Goal: Task Accomplishment & Management: Manage account settings

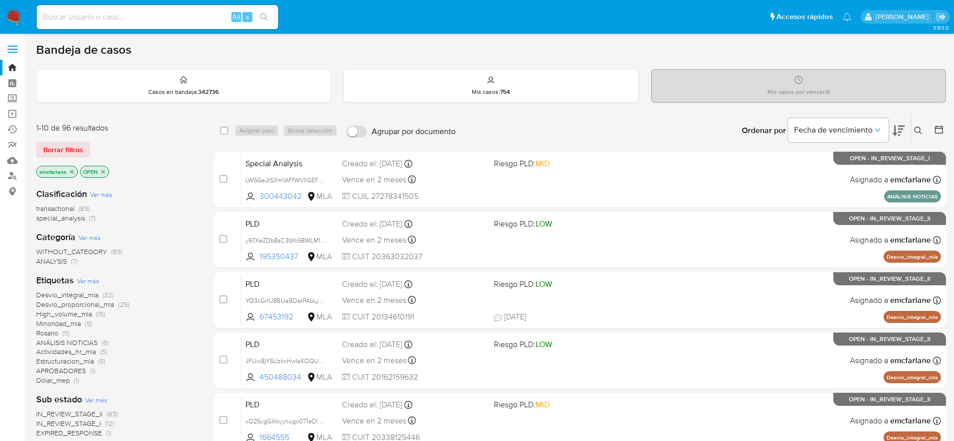
click at [112, 18] on input at bounding box center [157, 17] width 241 height 13
paste input "380825605"
type input "380825605"
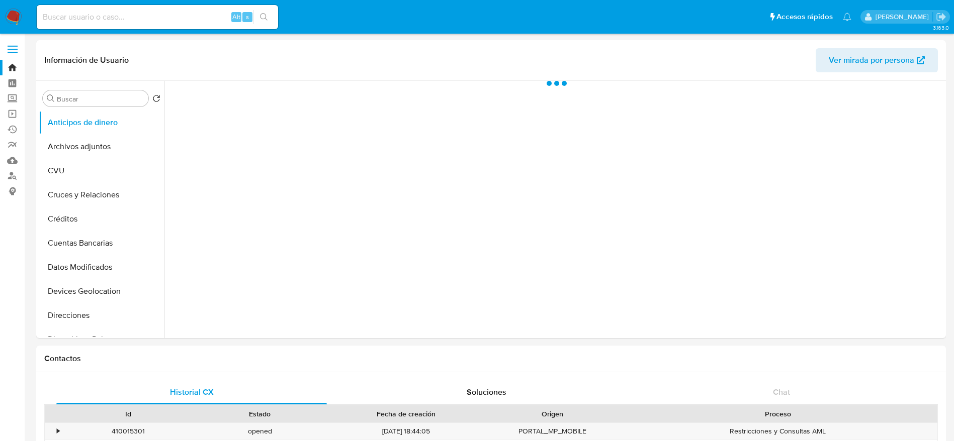
select select "10"
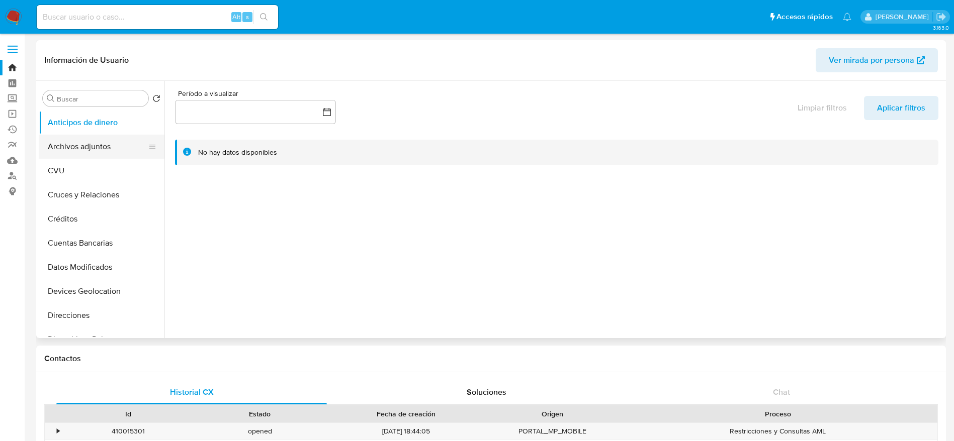
click at [99, 135] on button "Archivos adjuntos" at bounding box center [98, 147] width 118 height 24
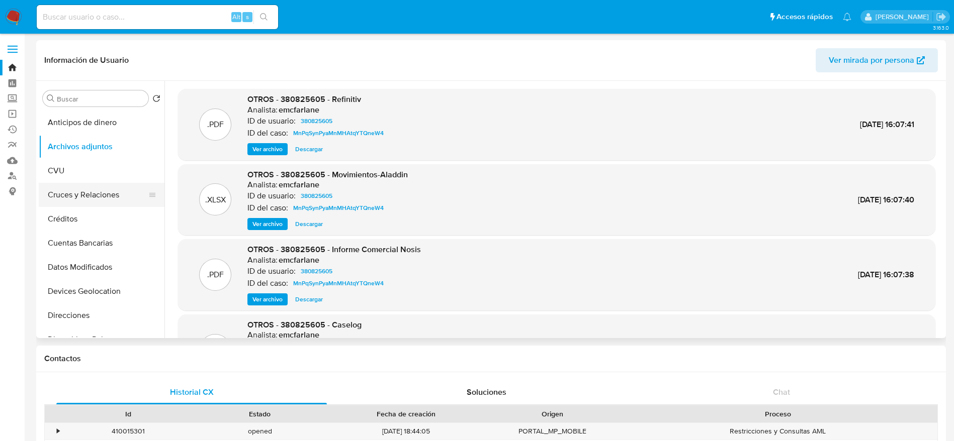
scroll to position [226, 0]
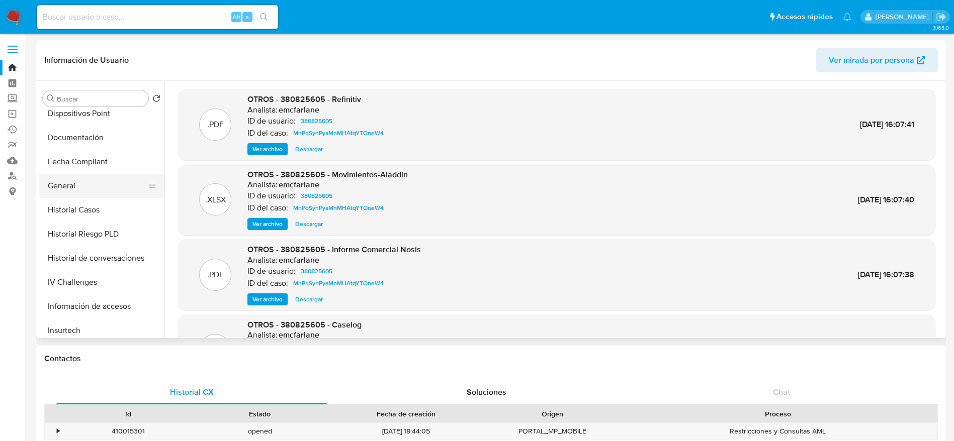
click at [79, 186] on button "General" at bounding box center [98, 186] width 118 height 24
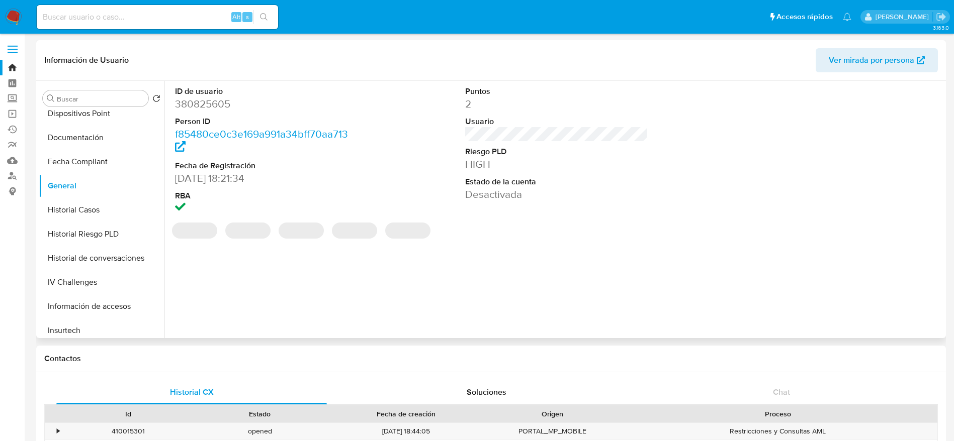
click at [210, 107] on dd "380825605" at bounding box center [267, 104] width 184 height 14
copy dd "380825605"
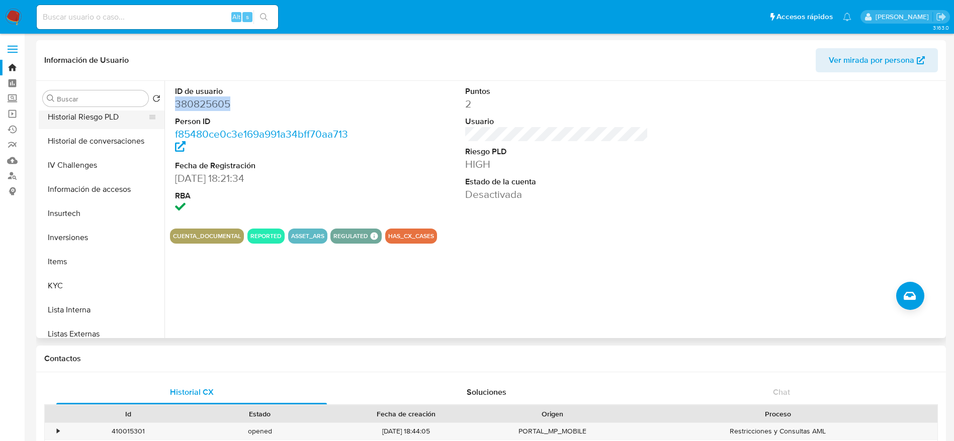
scroll to position [377, 0]
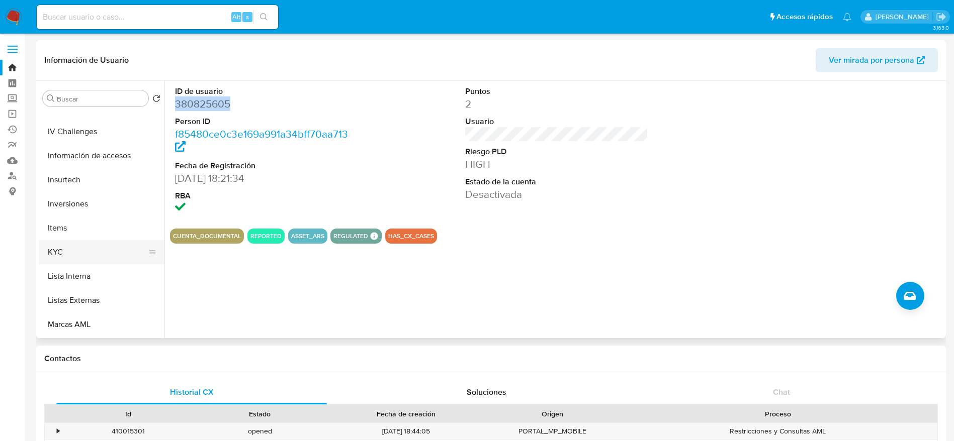
click at [70, 250] on button "KYC" at bounding box center [98, 252] width 118 height 24
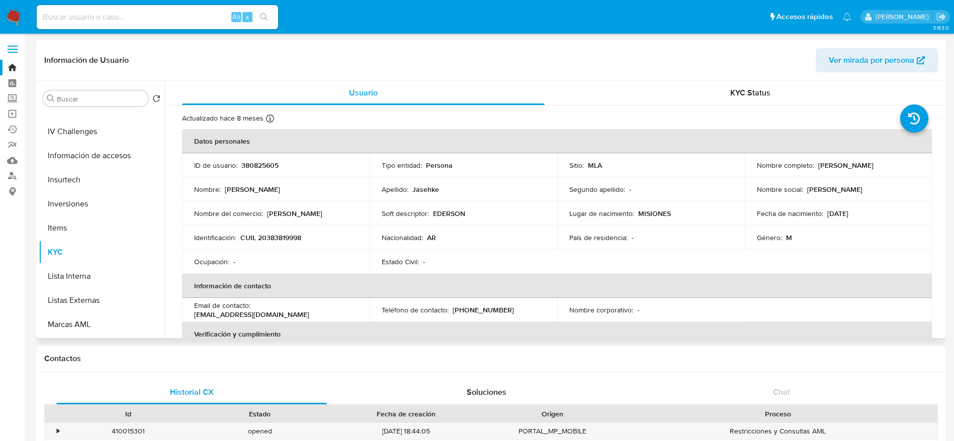
click at [280, 238] on p "CUIL 20383819998" at bounding box center [270, 237] width 61 height 9
copy p "20383819998"
click at [259, 164] on p "380825605" at bounding box center [259, 165] width 37 height 9
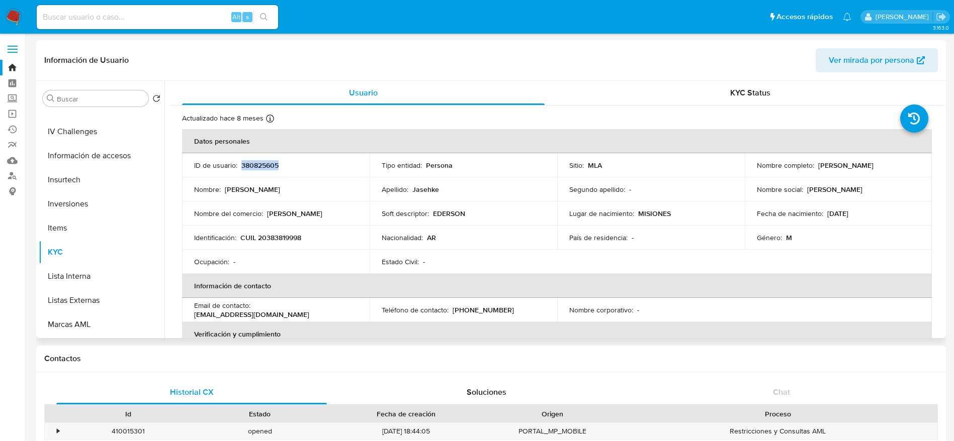
copy p "380825605"
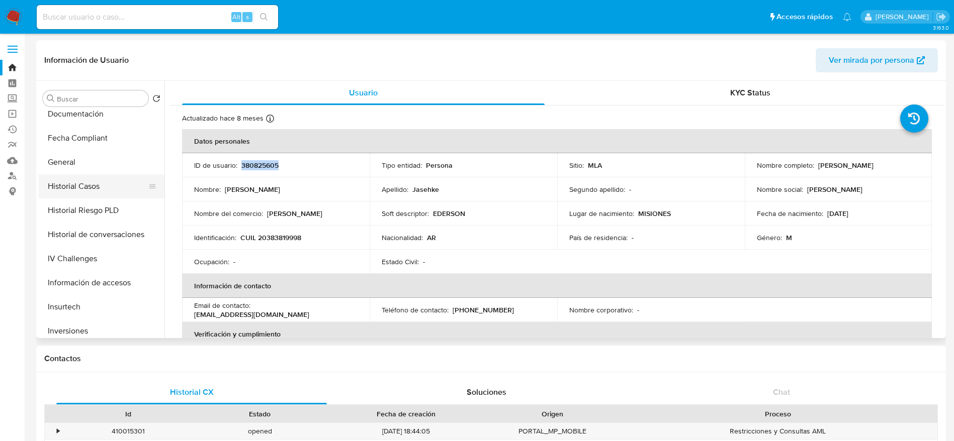
scroll to position [226, 0]
click at [77, 186] on button "General" at bounding box center [98, 186] width 118 height 24
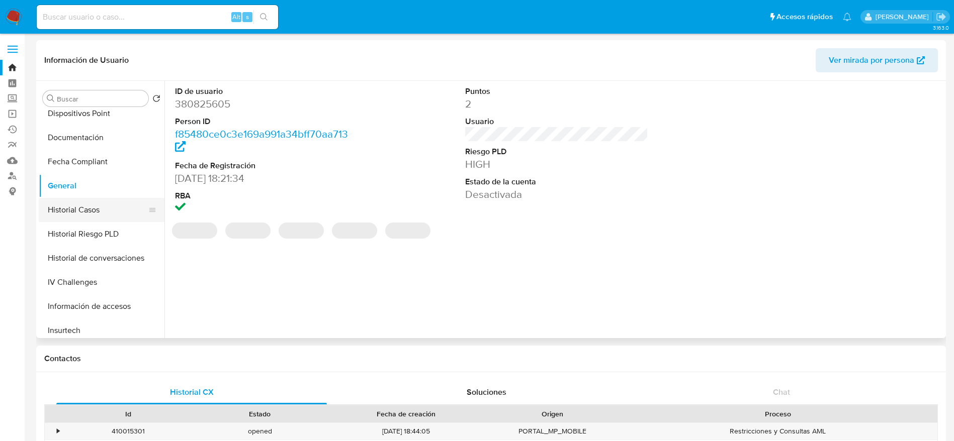
click at [94, 208] on button "Historial Casos" at bounding box center [98, 210] width 118 height 24
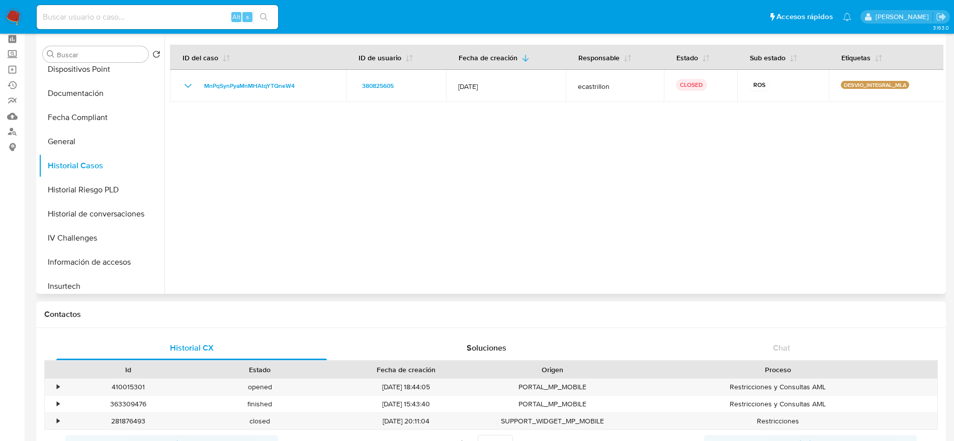
scroll to position [0, 0]
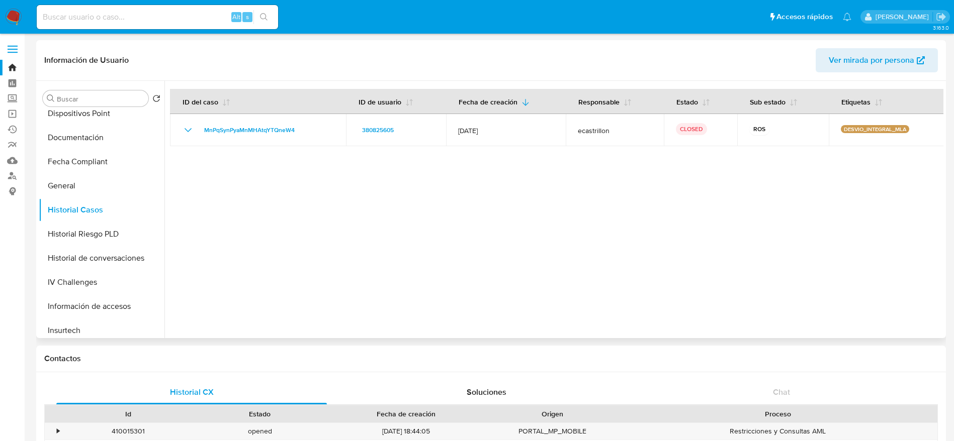
click at [879, 61] on span "Ver mirada por persona" at bounding box center [871, 60] width 85 height 24
drag, startPoint x: 99, startPoint y: 228, endPoint x: 89, endPoint y: 205, distance: 25.0
click at [99, 228] on button "Historial Riesgo PLD" at bounding box center [102, 234] width 126 height 24
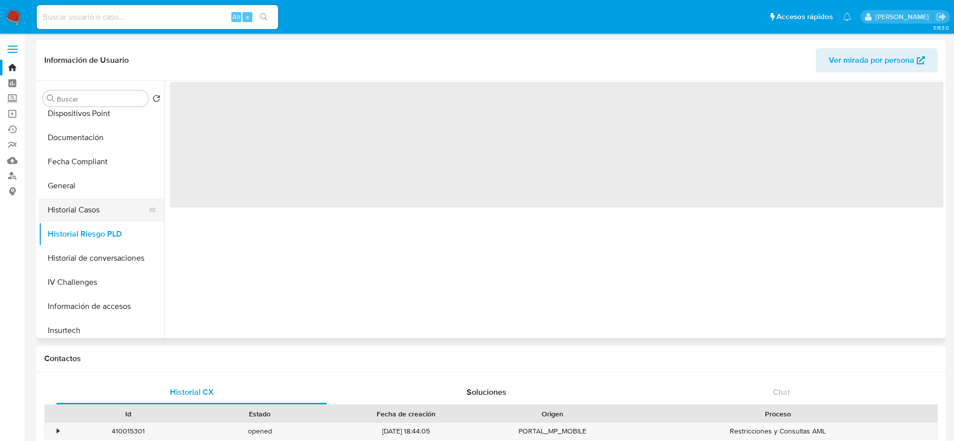
click at [85, 198] on button "Historial Casos" at bounding box center [98, 210] width 118 height 24
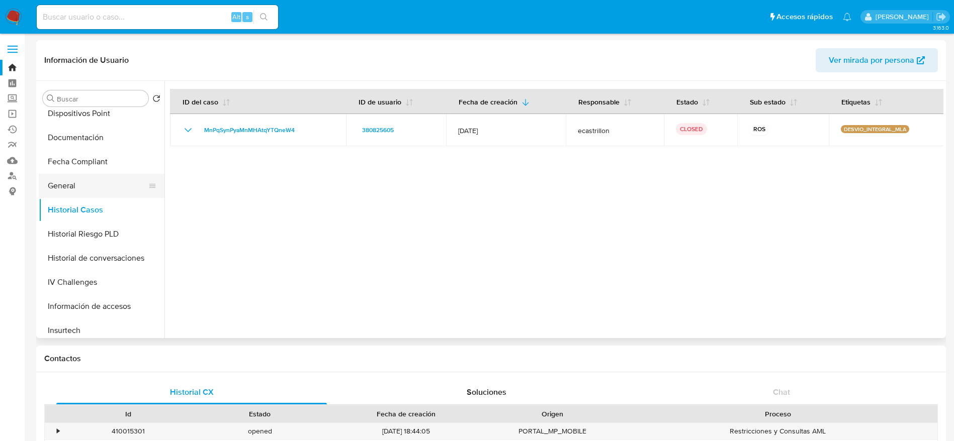
click at [70, 191] on button "General" at bounding box center [98, 186] width 118 height 24
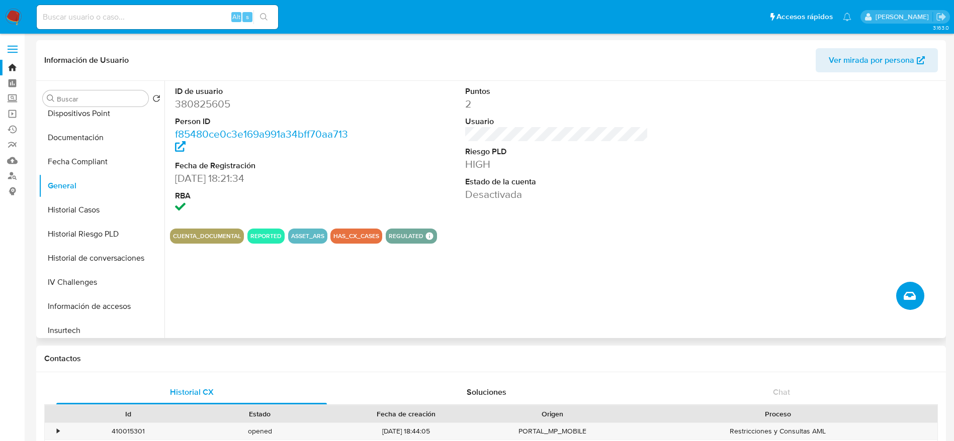
click at [906, 294] on icon "Crear caso manual" at bounding box center [910, 296] width 12 height 8
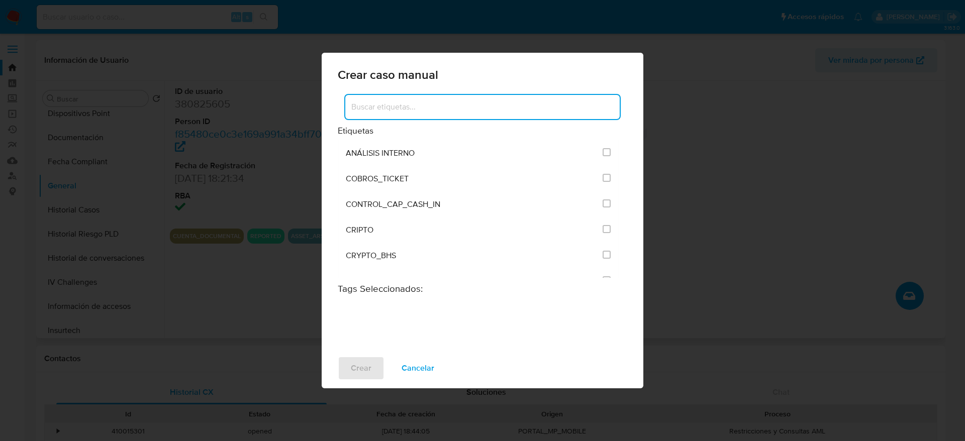
click at [387, 109] on input at bounding box center [482, 107] width 275 height 13
type input "n"
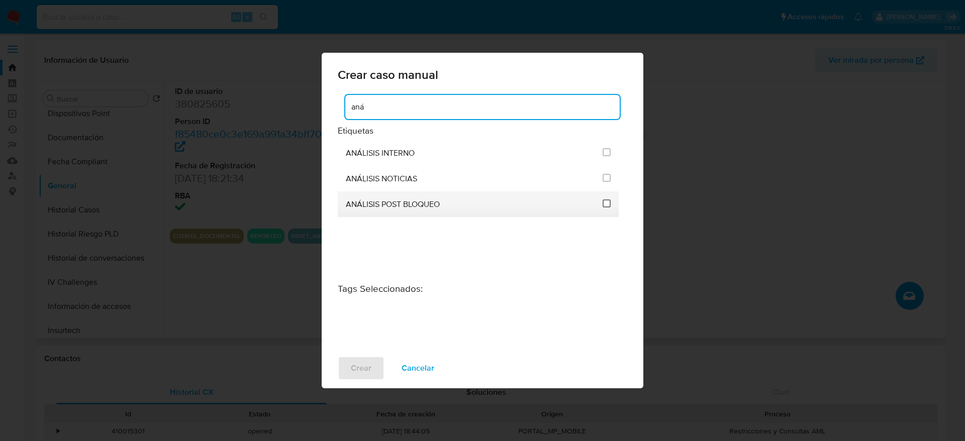
type input "aná"
click at [603, 200] on input "3249" at bounding box center [607, 204] width 8 height 8
checkbox input "true"
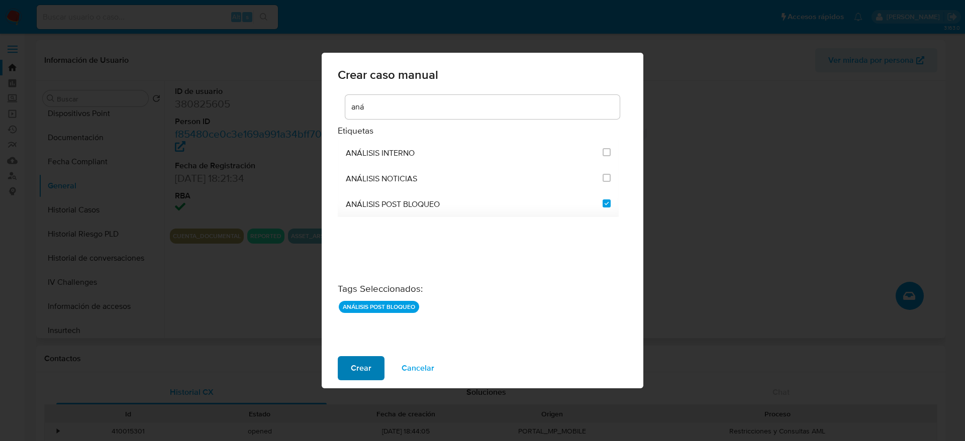
click at [359, 368] on span "Crear" at bounding box center [361, 369] width 21 height 22
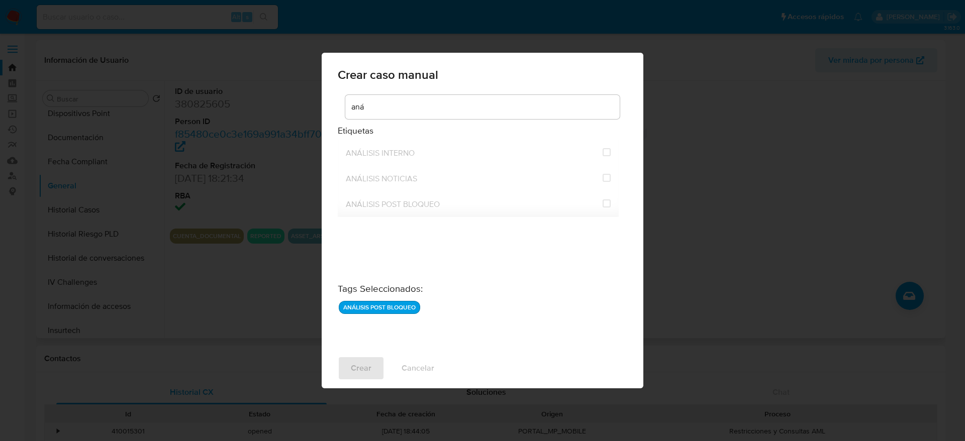
checkbox input "false"
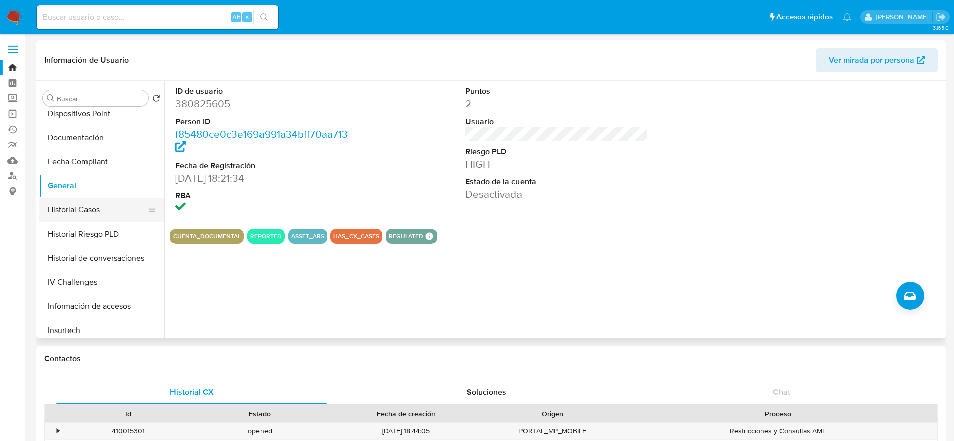
click at [87, 210] on button "Historial Casos" at bounding box center [98, 210] width 118 height 24
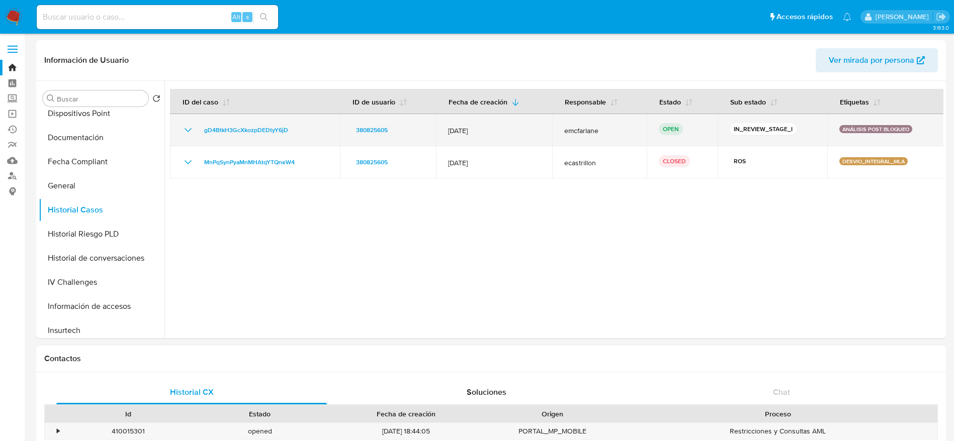
click at [233, 114] on td "gD4BtkH3GcXkozpDEDtyY6jD" at bounding box center [255, 130] width 170 height 32
click at [242, 132] on span "gD4BtkH3GcXkozpDEDtyY6jD" at bounding box center [246, 130] width 84 height 12
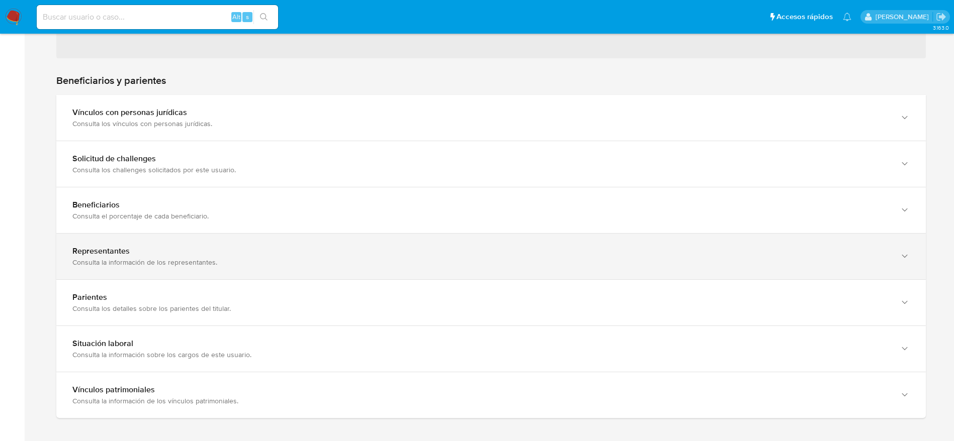
scroll to position [644, 0]
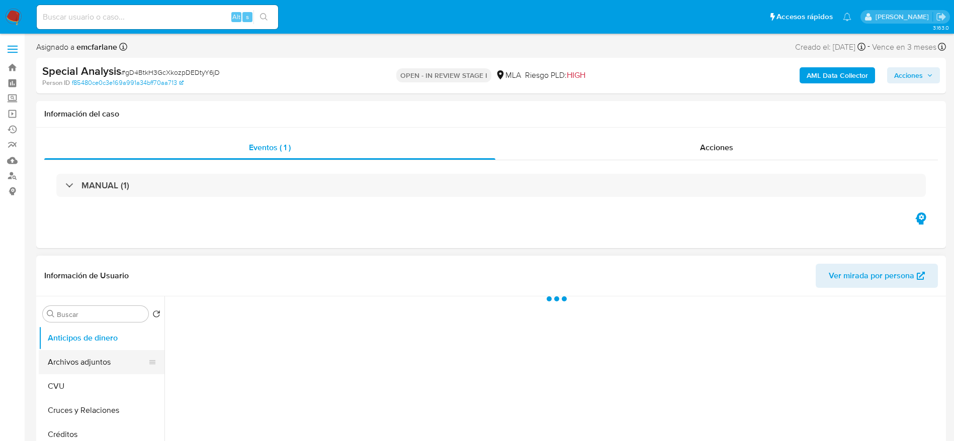
select select "10"
drag, startPoint x: 94, startPoint y: 362, endPoint x: 199, endPoint y: 338, distance: 107.2
click at [94, 363] on button "Archivos adjuntos" at bounding box center [102, 362] width 126 height 24
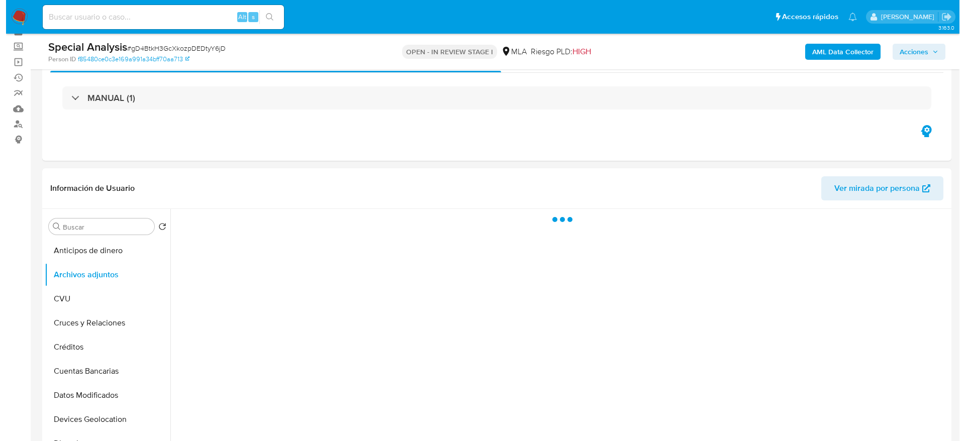
scroll to position [75, 0]
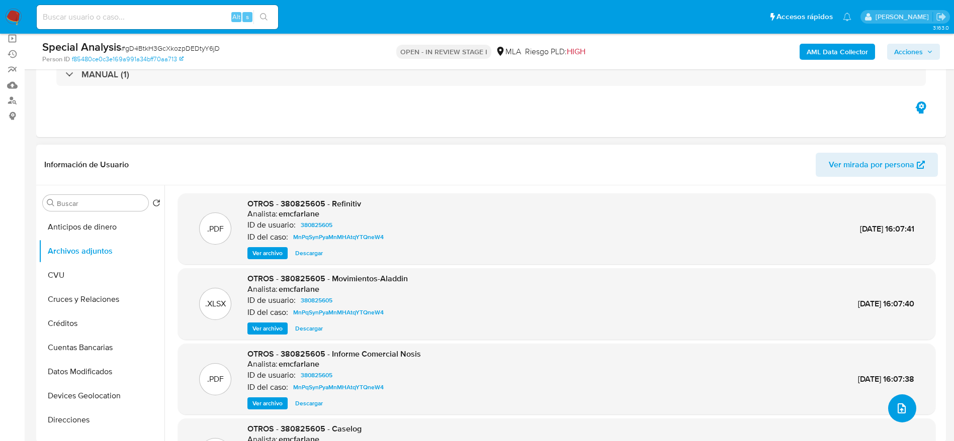
click at [896, 404] on icon "upload-file" at bounding box center [902, 409] width 12 height 12
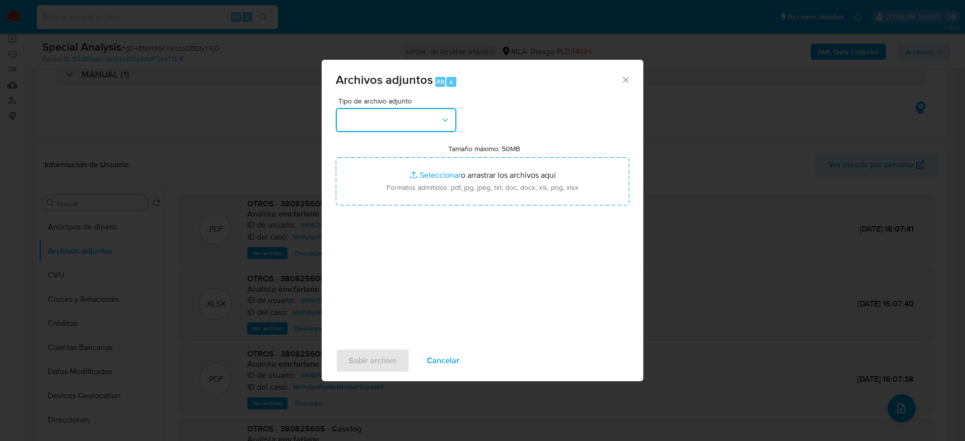
click at [403, 111] on button "button" at bounding box center [396, 120] width 121 height 24
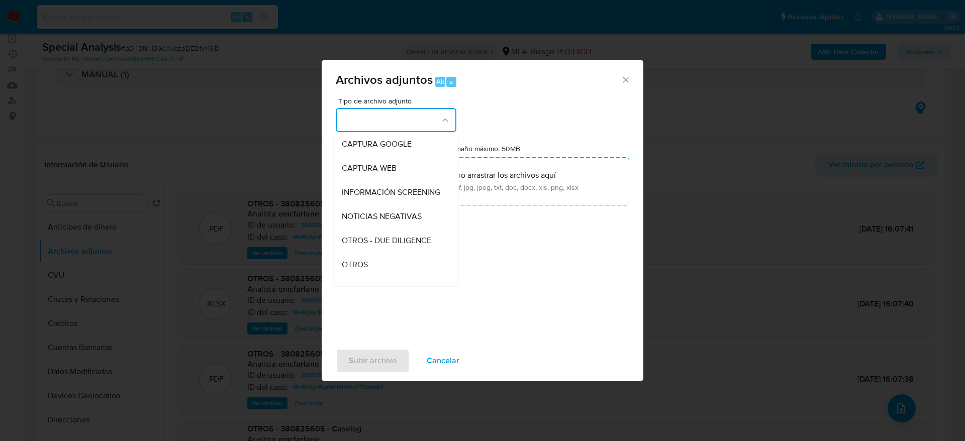
click at [356, 270] on span "OTROS" at bounding box center [355, 265] width 26 height 10
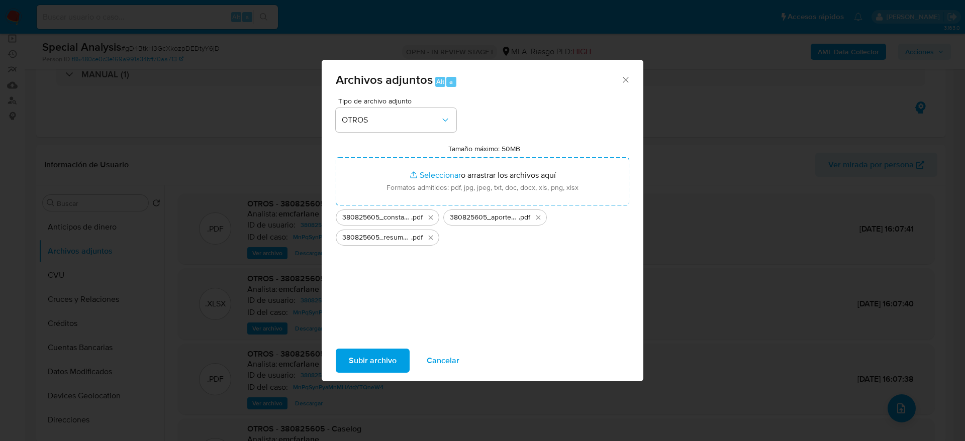
click at [366, 354] on span "Subir archivo" at bounding box center [373, 361] width 48 height 22
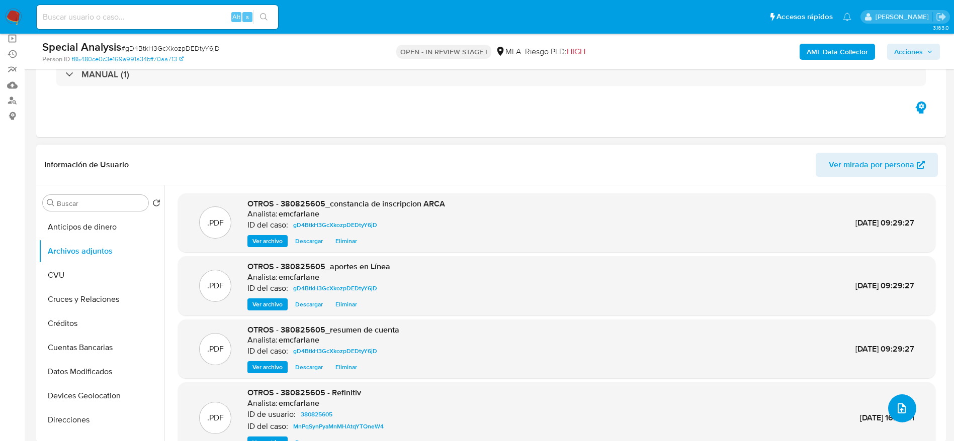
click at [896, 411] on icon "upload-file" at bounding box center [902, 409] width 12 height 12
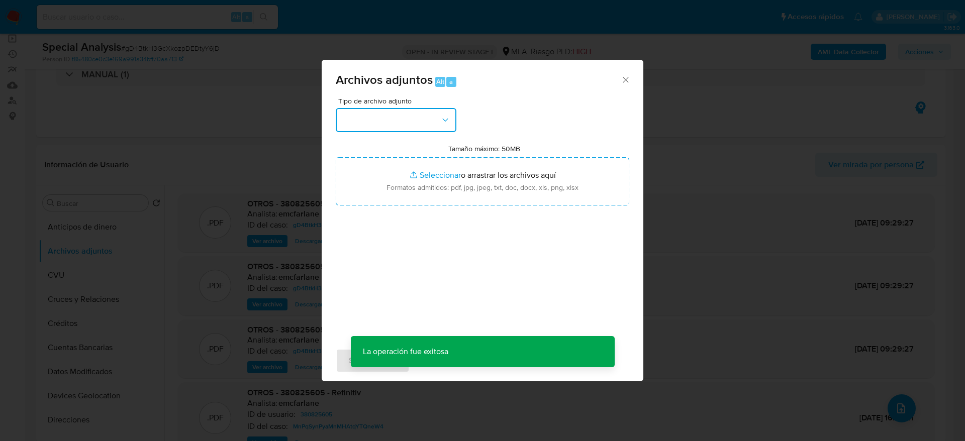
click at [363, 124] on button "button" at bounding box center [396, 120] width 121 height 24
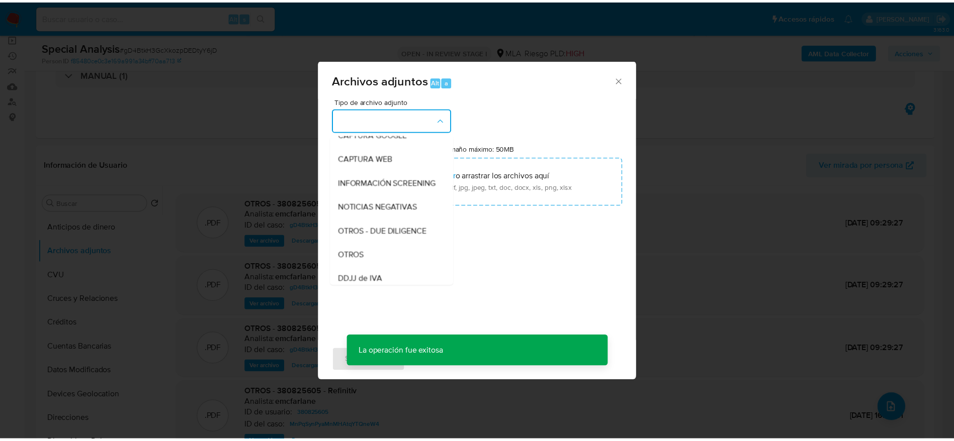
scroll to position [151, 0]
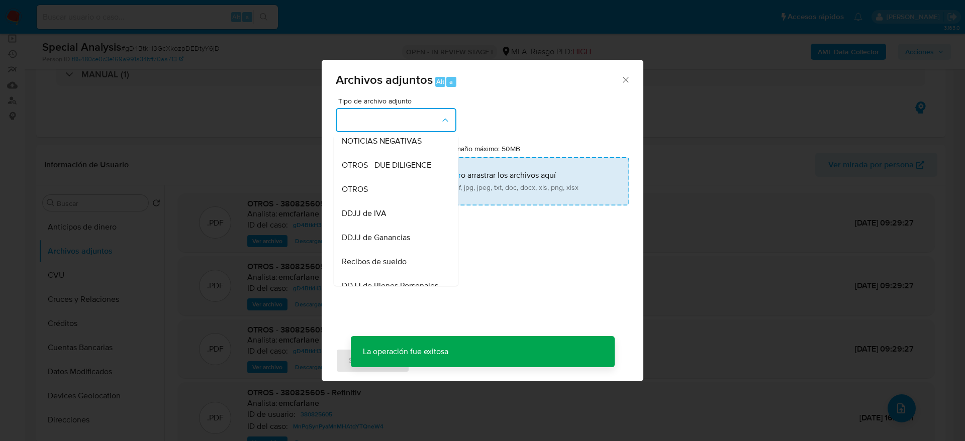
click at [364, 194] on span "OTROS" at bounding box center [355, 190] width 26 height 10
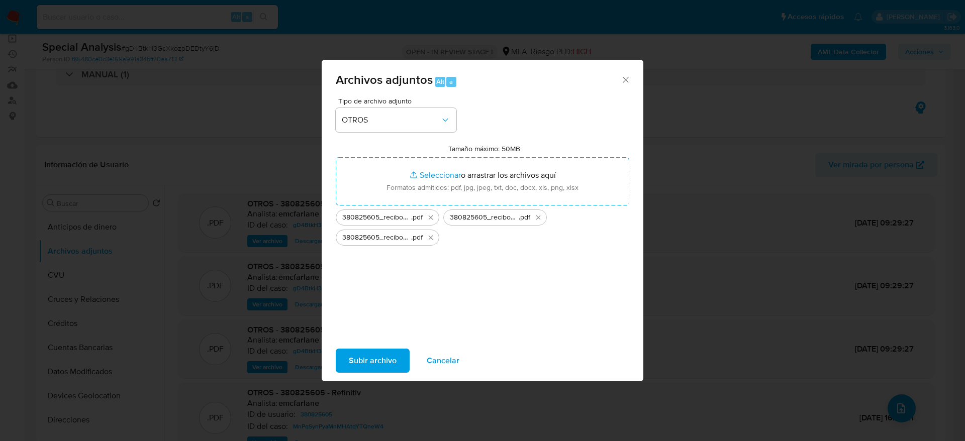
click at [384, 358] on span "Subir archivo" at bounding box center [373, 361] width 48 height 22
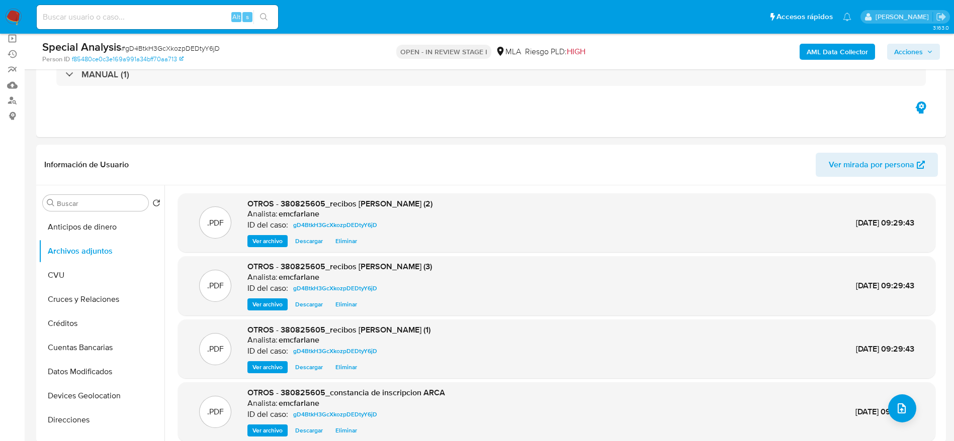
click at [918, 51] on span "Acciones" at bounding box center [908, 52] width 29 height 16
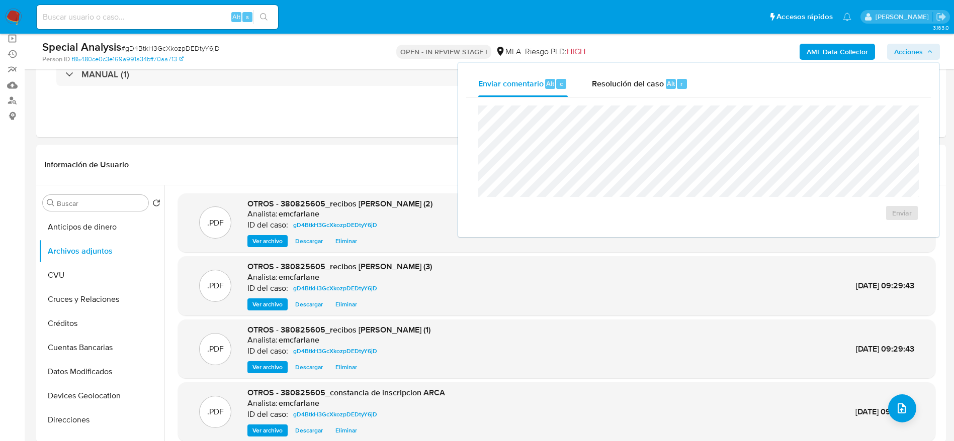
drag, startPoint x: 629, startPoint y: 85, endPoint x: 629, endPoint y: 103, distance: 17.6
click at [629, 86] on span "Resolución del caso" at bounding box center [628, 83] width 72 height 12
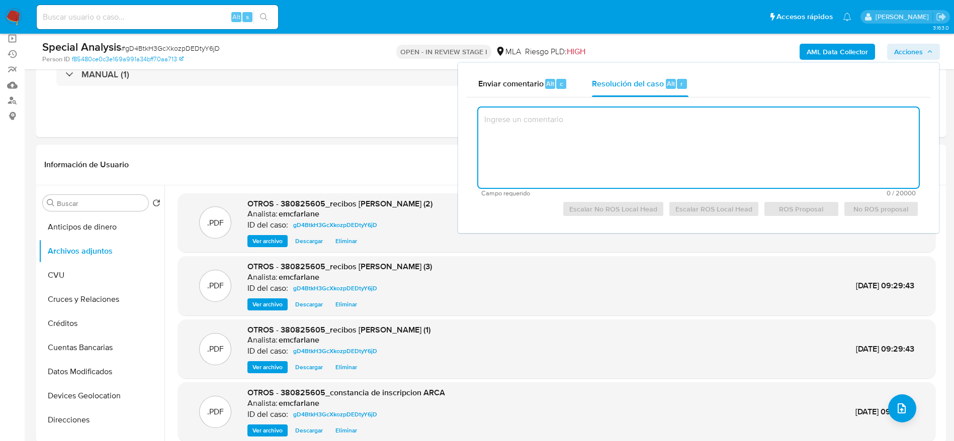
paste textarea "El usuario se encuentra inscripto como empleado bajo relacion de dependencia en…"
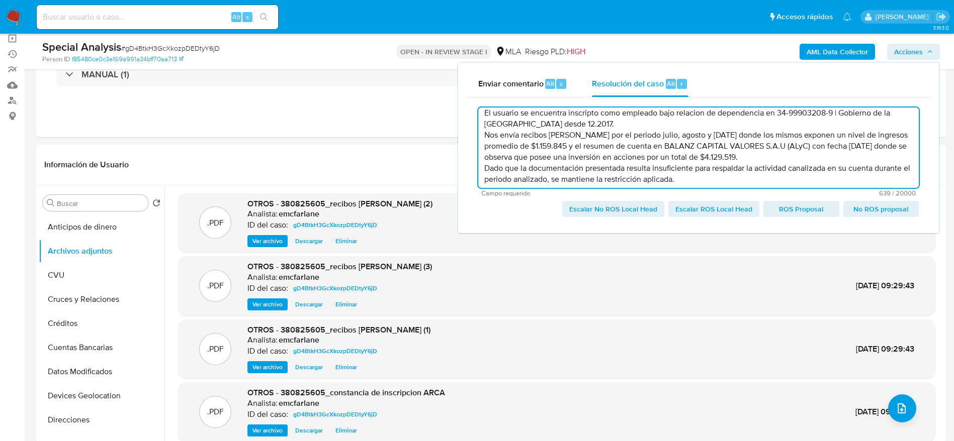
scroll to position [10, 0]
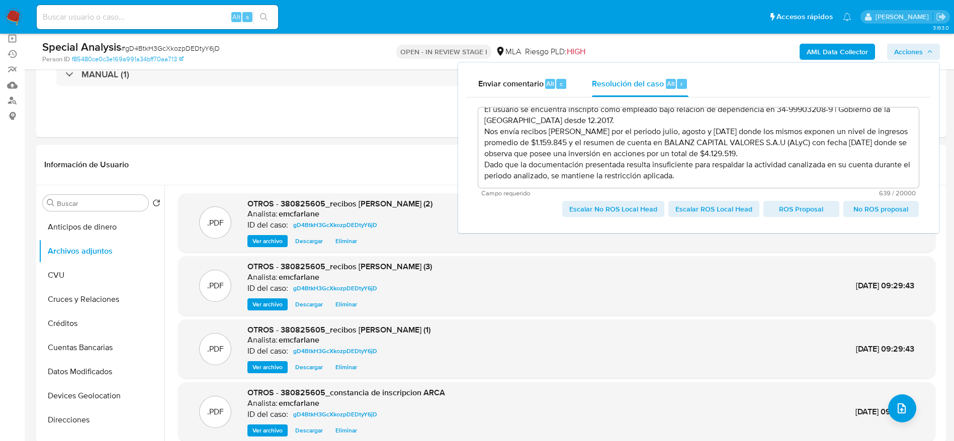
click at [583, 212] on span "Escalar No ROS Local Head" at bounding box center [613, 209] width 88 height 14
type textarea "El usuario se encuentra inscripto como empleado bajo relacion de dependencia en…"
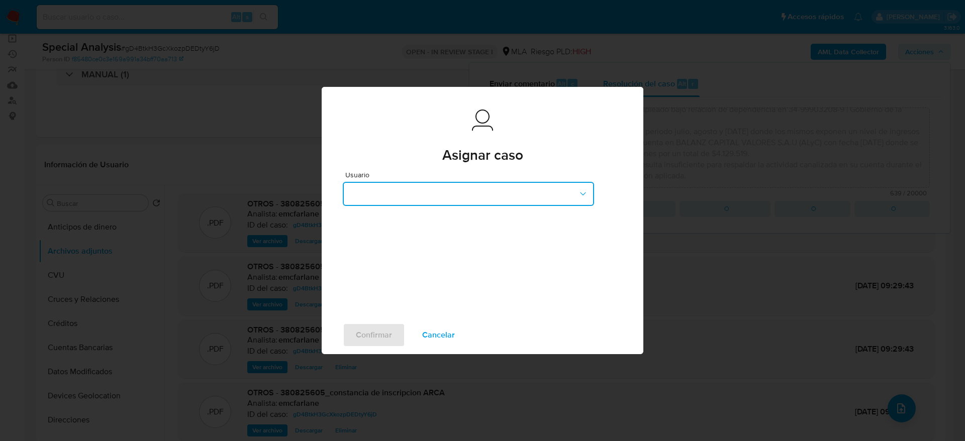
click at [387, 191] on button "button" at bounding box center [468, 194] width 251 height 24
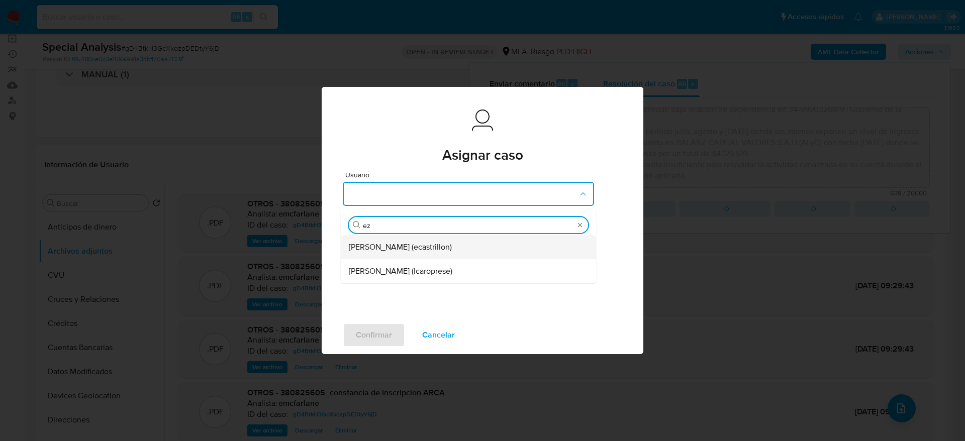
type input "eze"
drag, startPoint x: 402, startPoint y: 247, endPoint x: 388, endPoint y: 280, distance: 36.2
click at [401, 249] on span "Ezequiel Gonzalo Castrillon (ecastrillon)" at bounding box center [400, 247] width 103 height 10
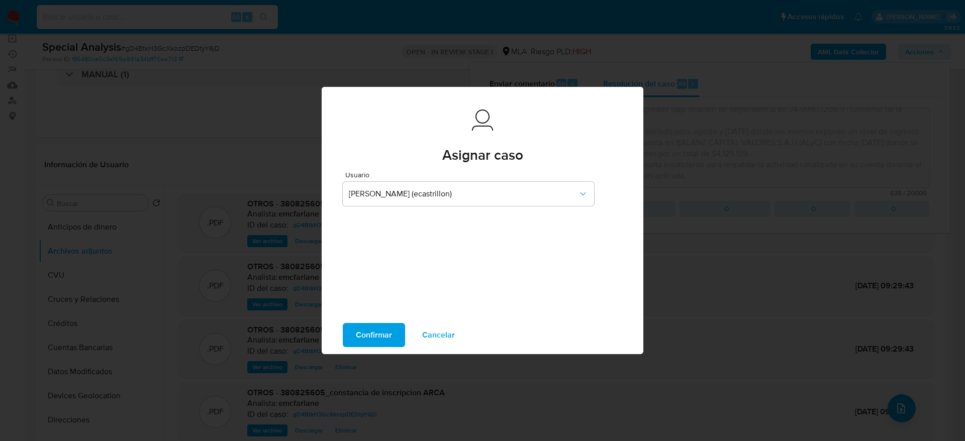
click at [381, 338] on span "Confirmar" at bounding box center [374, 335] width 36 height 22
type textarea "El usuario se encuentra inscripto como empleado bajo relacion de dependencia en…"
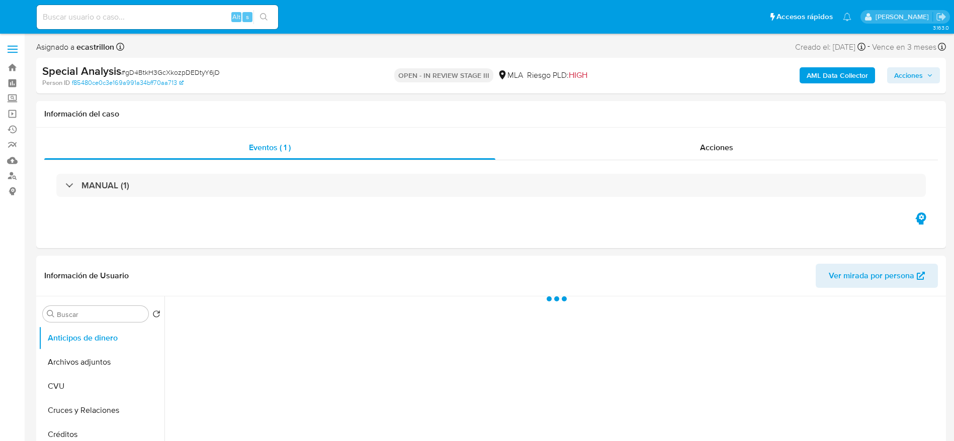
select select "10"
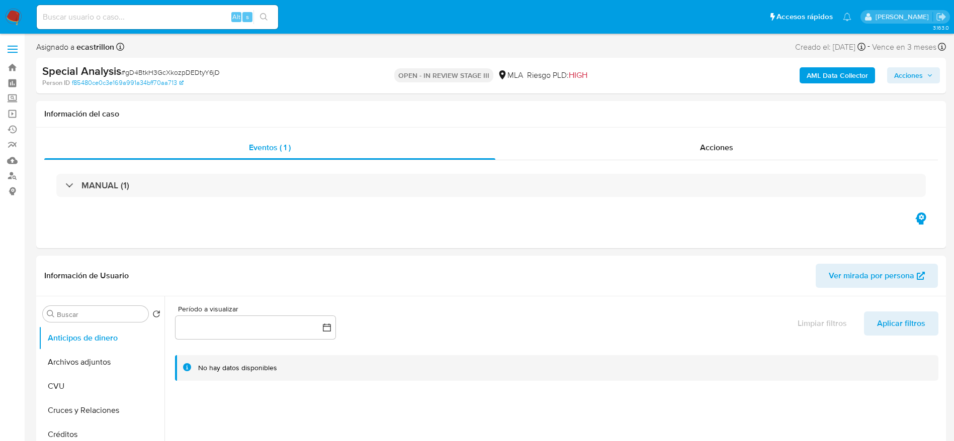
click at [15, 15] on img at bounding box center [13, 17] width 17 height 17
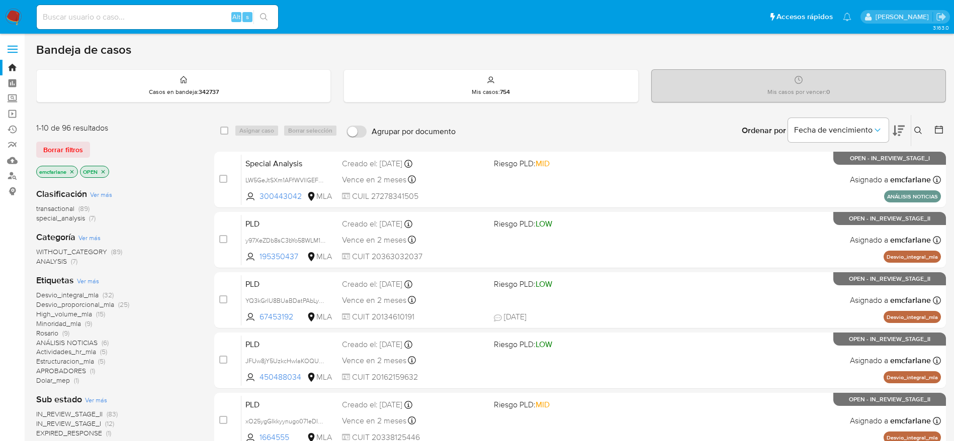
click at [58, 16] on input at bounding box center [157, 17] width 241 height 13
paste input "128953296"
type input "128953296"
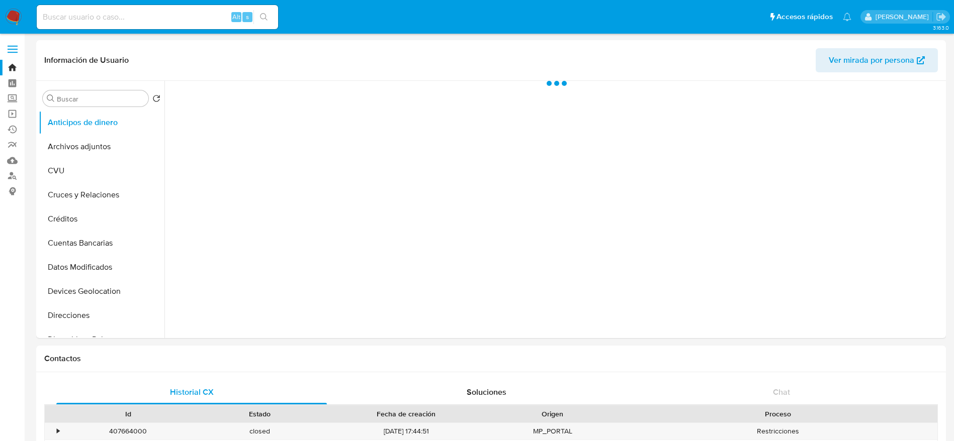
select select "10"
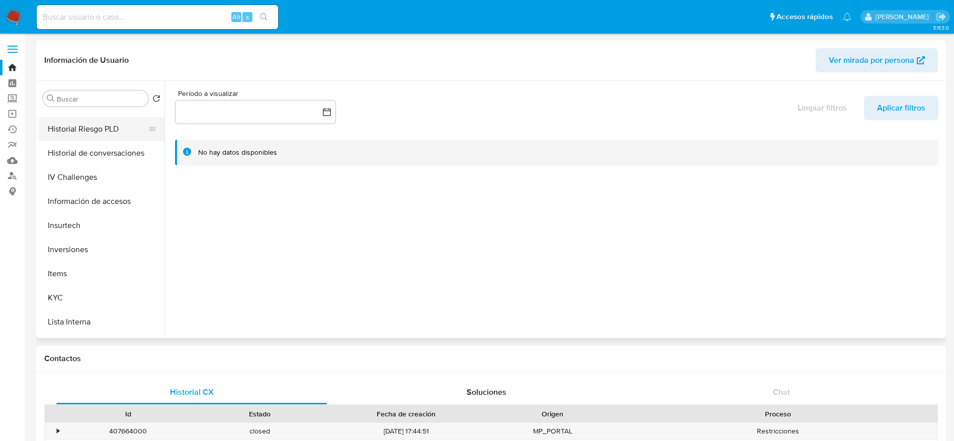
scroll to position [244, 0]
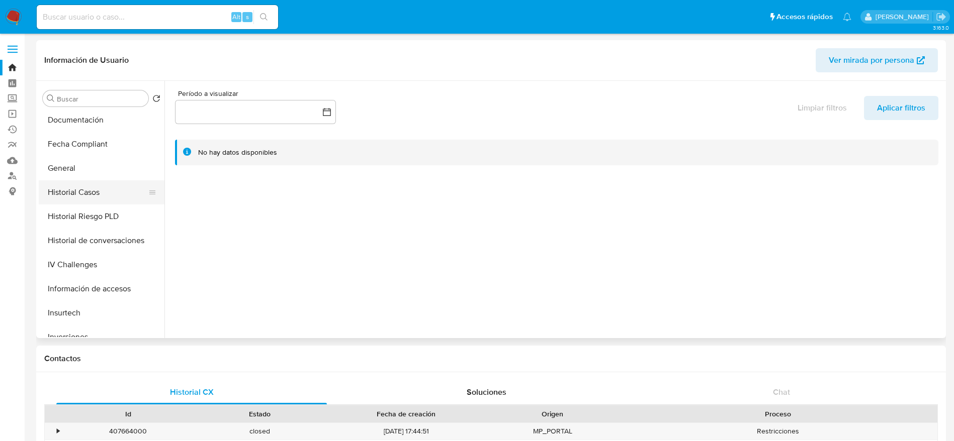
click at [81, 184] on button "Historial Casos" at bounding box center [98, 193] width 118 height 24
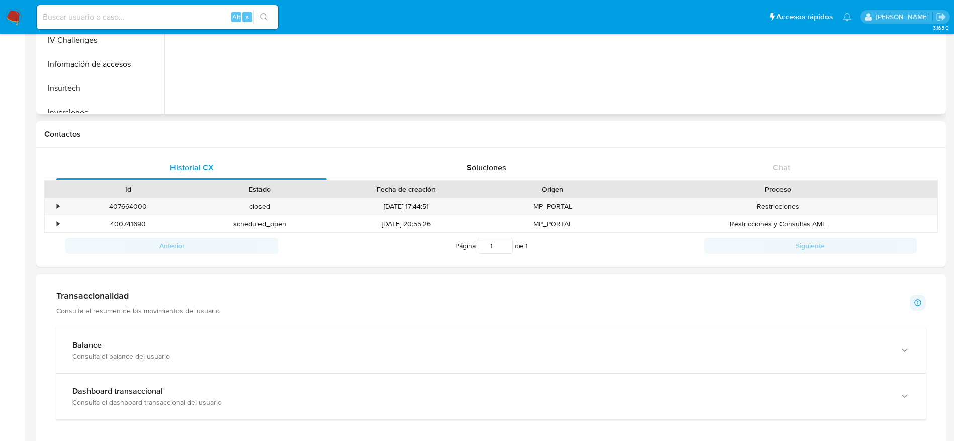
scroll to position [226, 0]
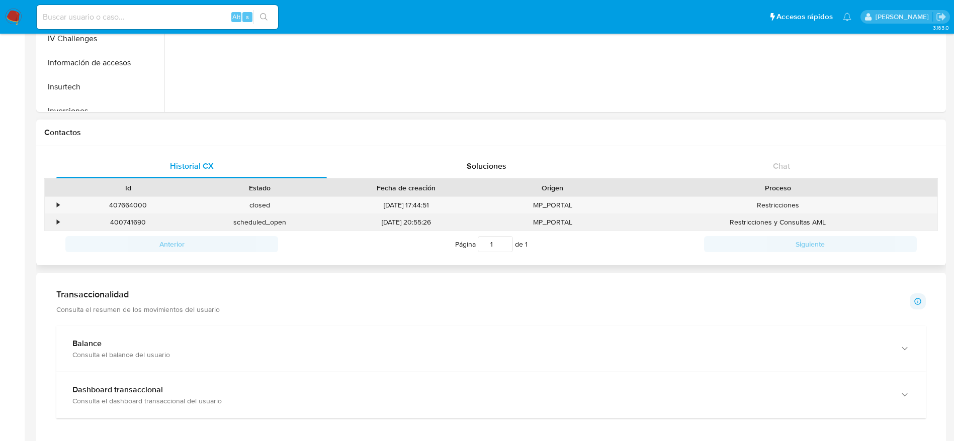
click at [117, 222] on div "400741690" at bounding box center [128, 222] width 132 height 17
click at [117, 223] on div "400741690" at bounding box center [128, 222] width 132 height 17
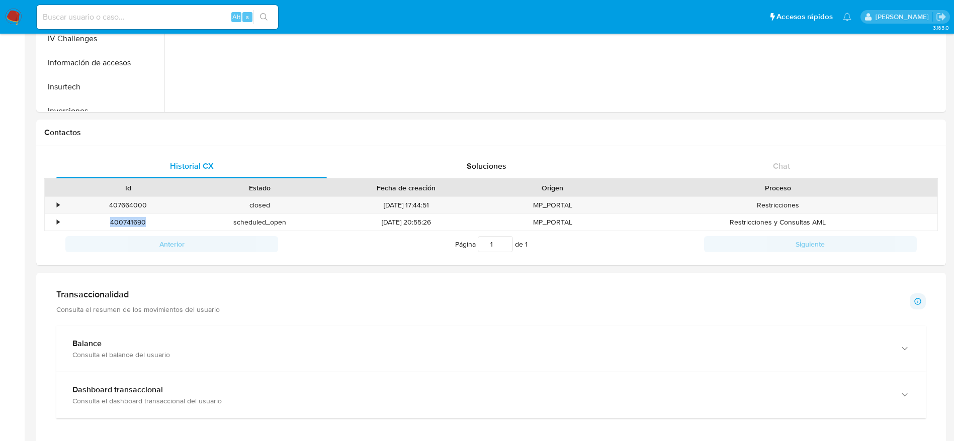
copy div "400741690"
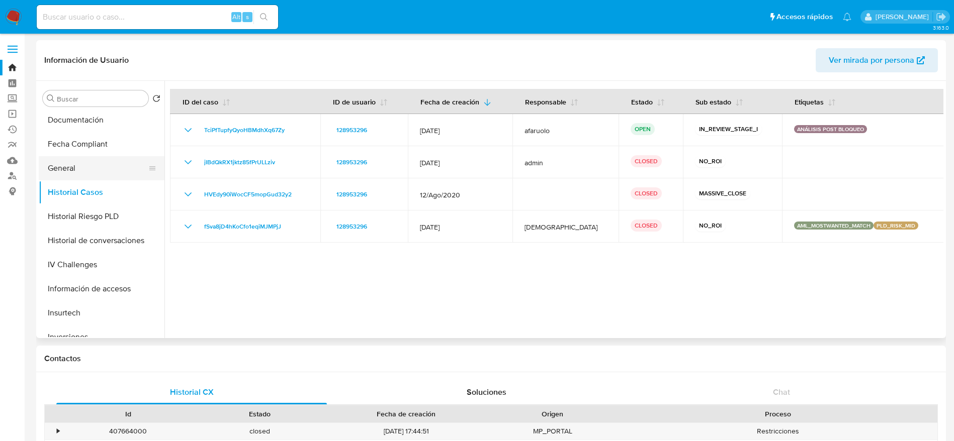
scroll to position [395, 0]
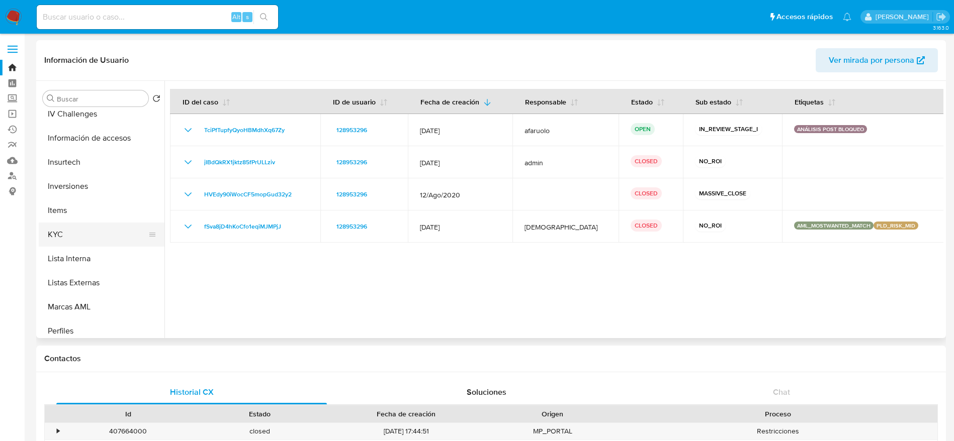
click at [84, 236] on button "KYC" at bounding box center [98, 235] width 118 height 24
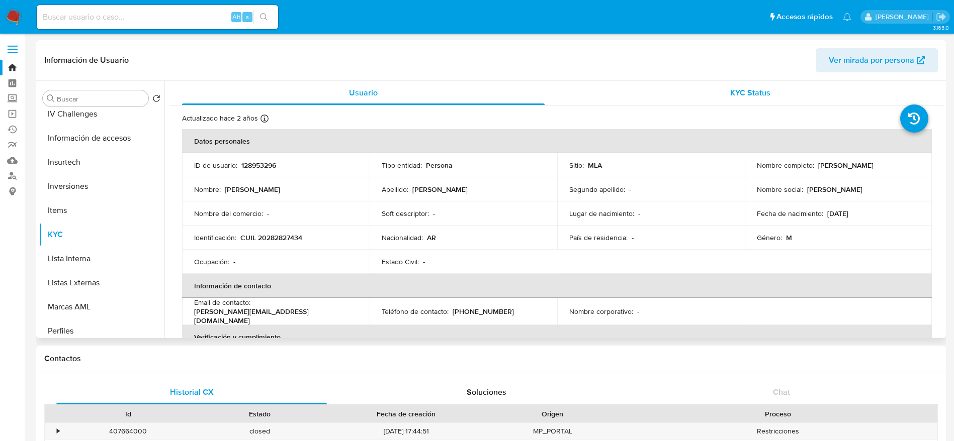
click at [744, 91] on span "KYC Status" at bounding box center [750, 93] width 40 height 12
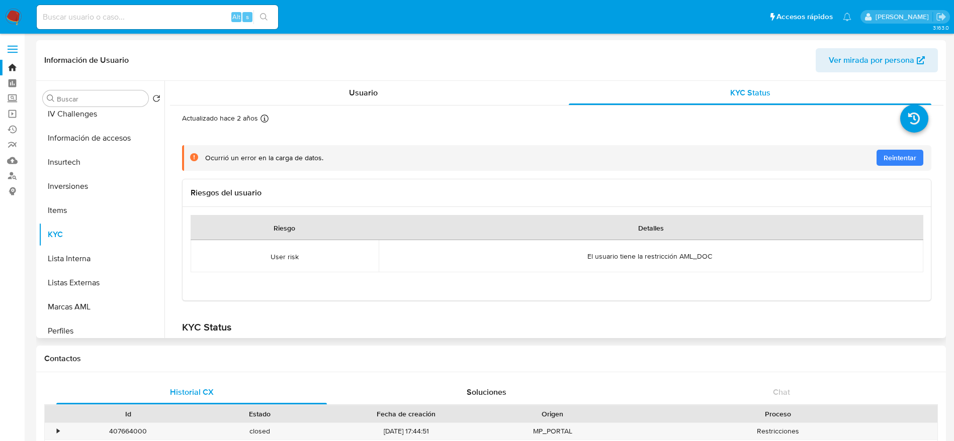
click at [617, 257] on span "El usuario tiene la restricción AML_DOC" at bounding box center [649, 256] width 125 height 9
drag, startPoint x: 344, startPoint y: 98, endPoint x: 408, endPoint y: 94, distance: 64.0
click at [348, 99] on div "Usuario" at bounding box center [363, 93] width 363 height 24
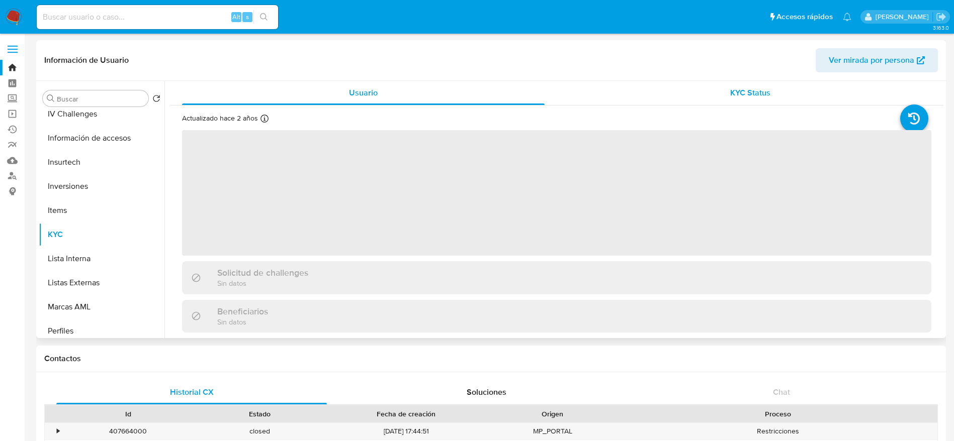
click at [763, 95] on span "KYC Status" at bounding box center [750, 93] width 40 height 12
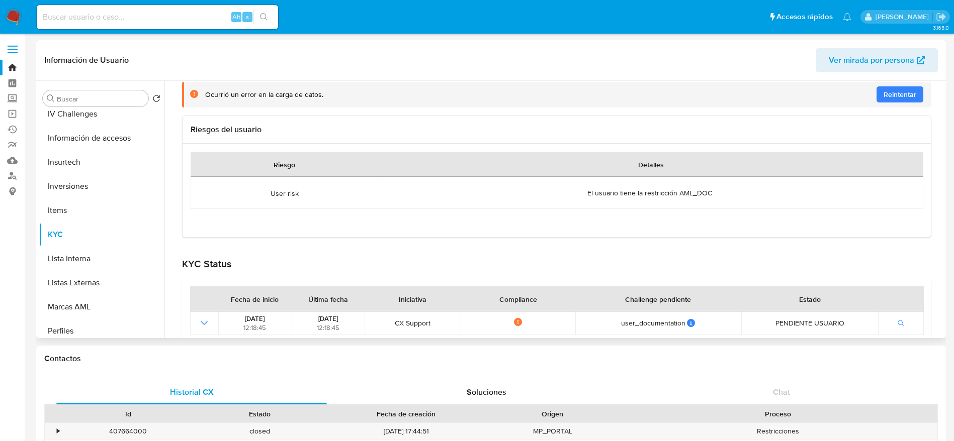
scroll to position [151, 0]
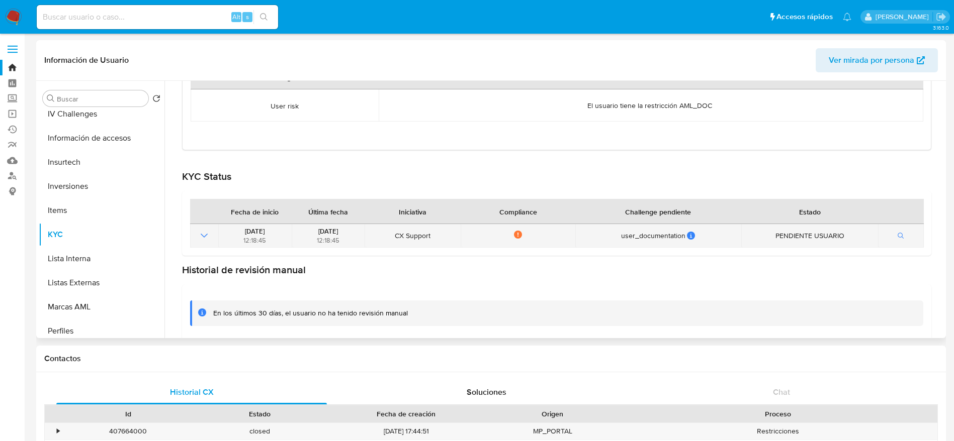
click at [792, 241] on td "PENDIENTE USUARIO" at bounding box center [809, 236] width 137 height 24
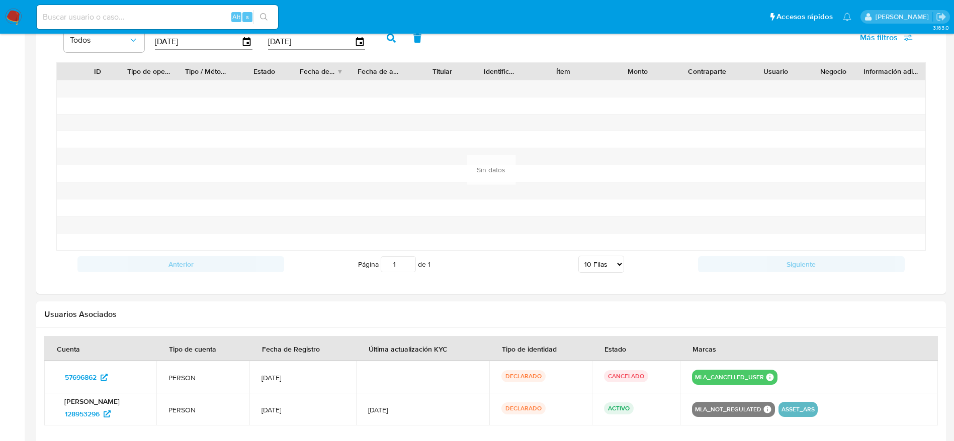
scroll to position [753, 0]
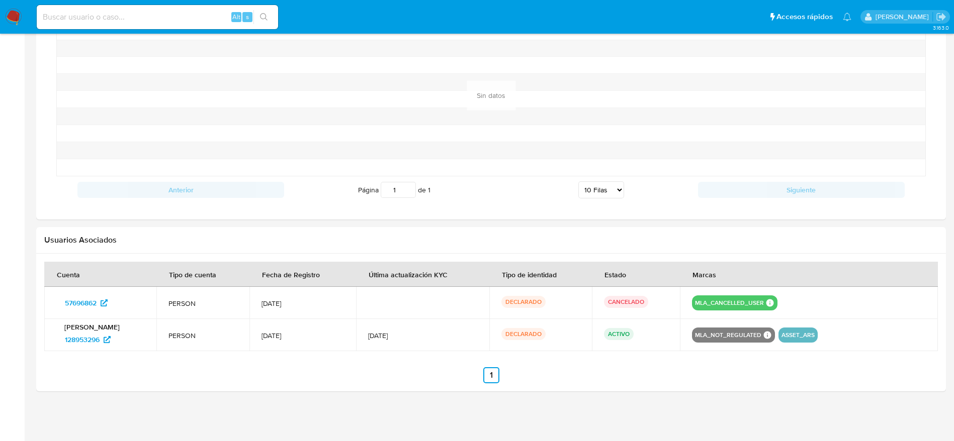
click at [309, 335] on span "16/Nov/2012" at bounding box center [302, 335] width 82 height 9
click at [372, 363] on section at bounding box center [491, 323] width 894 height 122
click at [394, 337] on span "5/Oct/2023" at bounding box center [423, 335] width 110 height 9
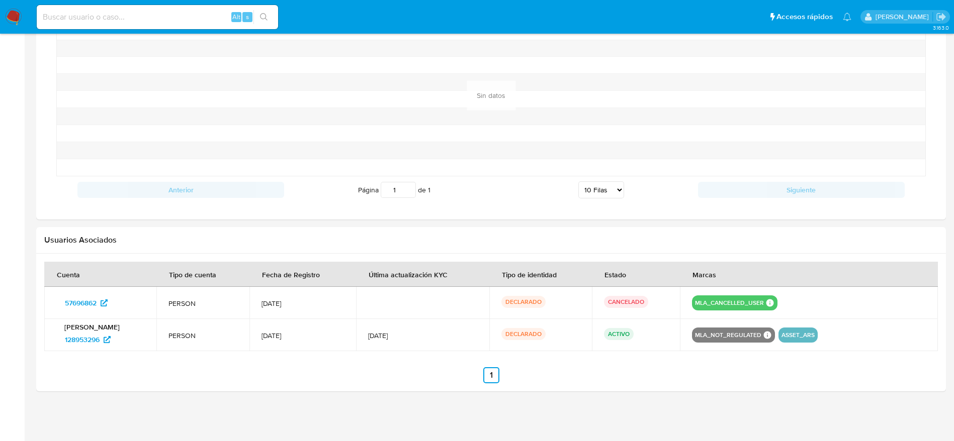
click at [394, 337] on span "5/Oct/2023" at bounding box center [423, 335] width 110 height 9
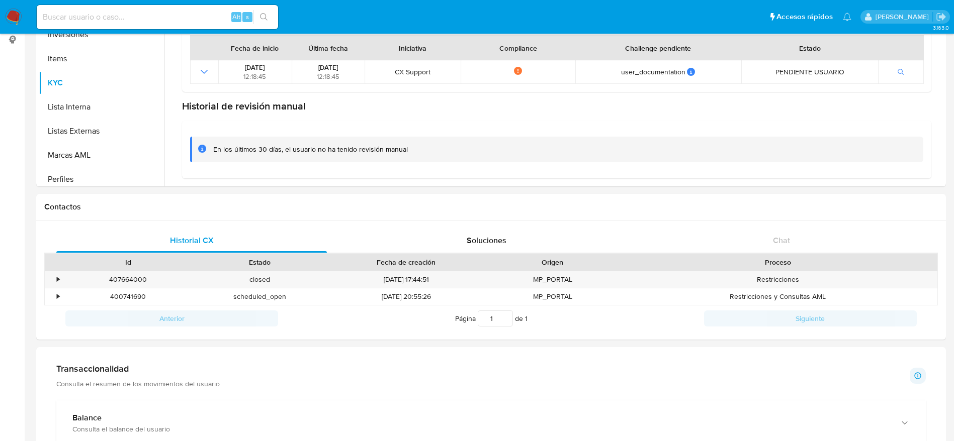
scroll to position [0, 0]
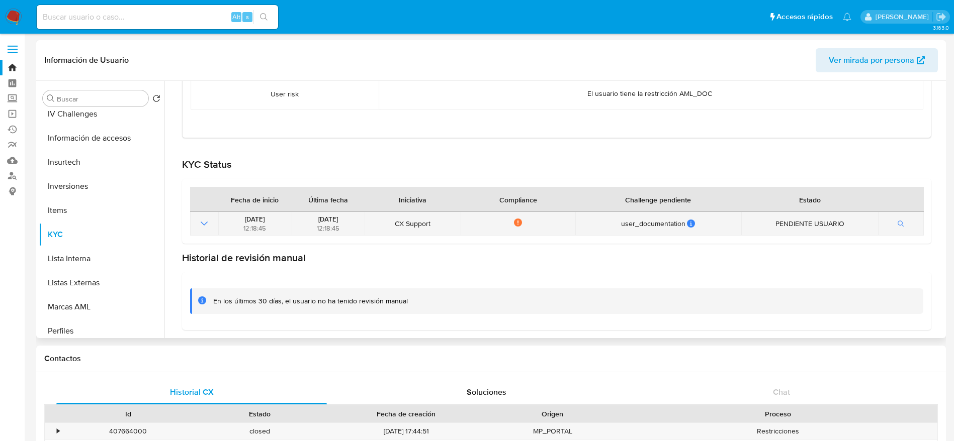
click at [209, 220] on icon "Mostrar operación" at bounding box center [204, 224] width 12 height 12
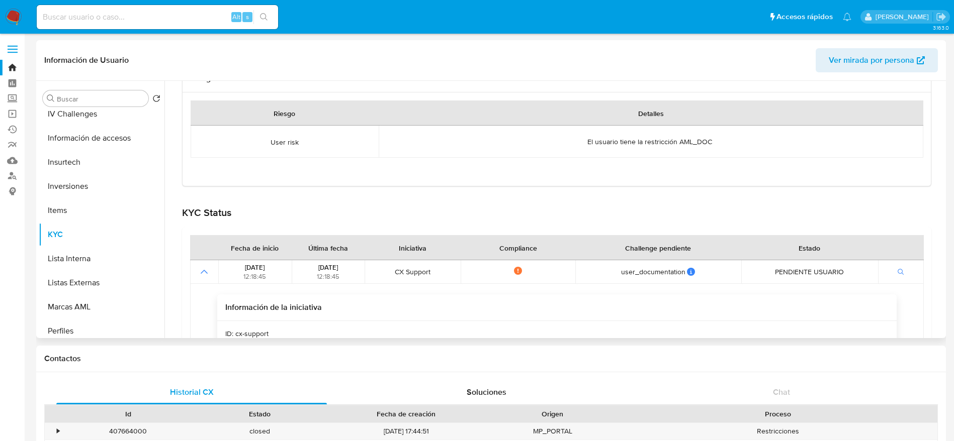
scroll to position [103, 0]
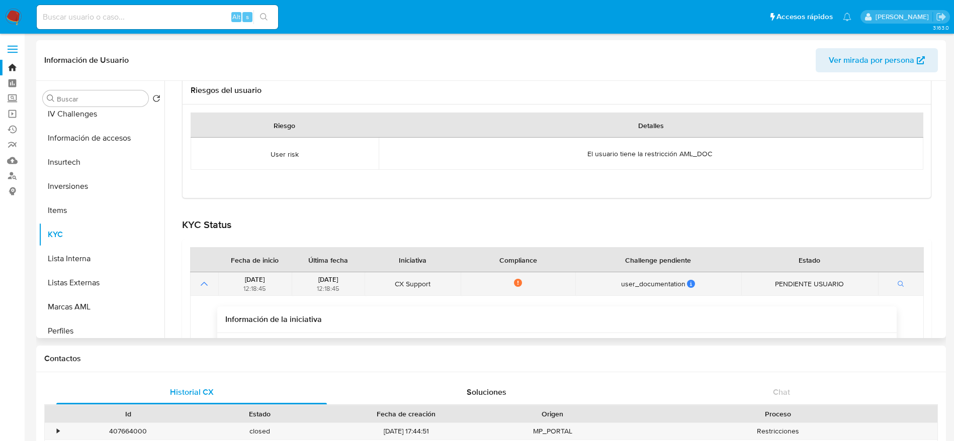
click at [206, 285] on icon "Mostrar operación" at bounding box center [204, 284] width 7 height 4
click at [206, 284] on icon "Mostrar operación" at bounding box center [204, 284] width 12 height 12
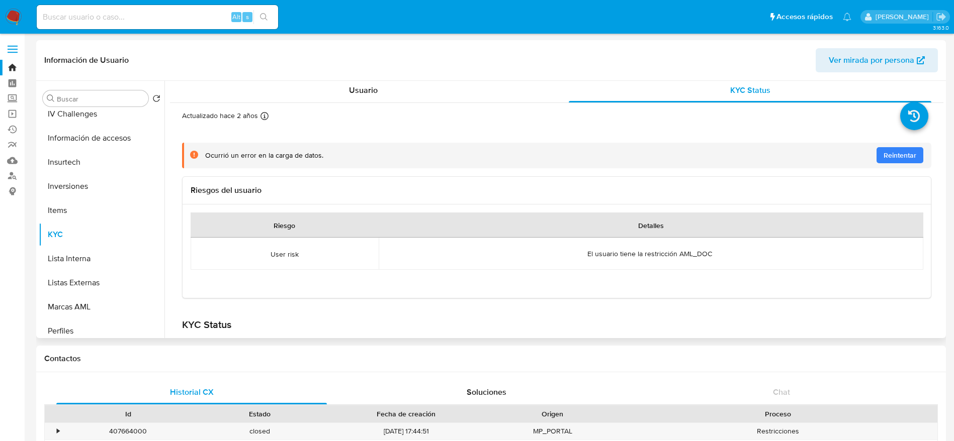
scroll to position [0, 0]
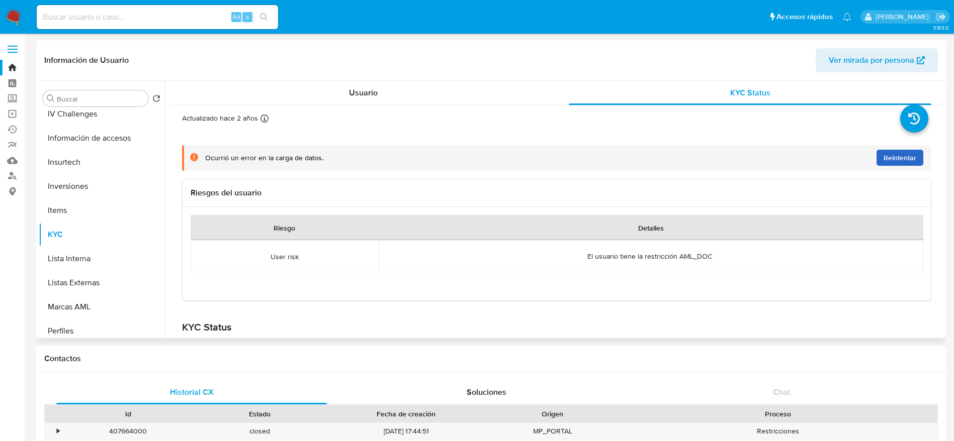
click at [884, 159] on span "Reintentar" at bounding box center [899, 158] width 33 height 16
click at [376, 90] on span "Usuario" at bounding box center [363, 93] width 29 height 12
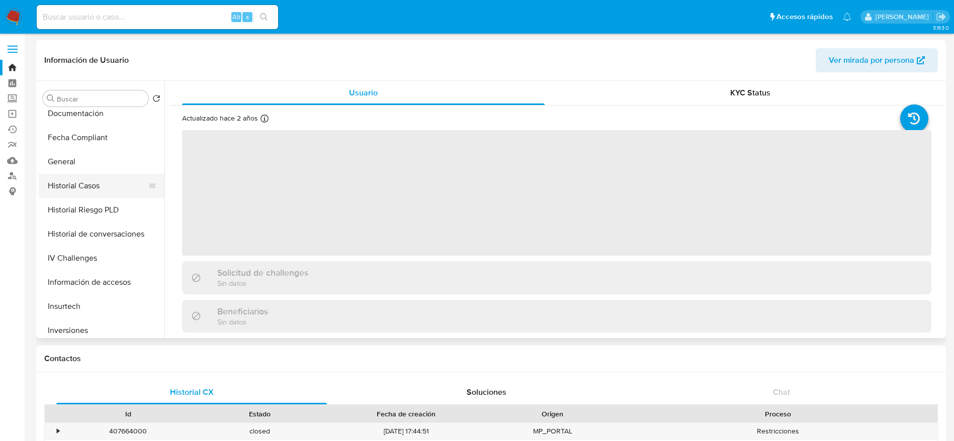
scroll to position [244, 0]
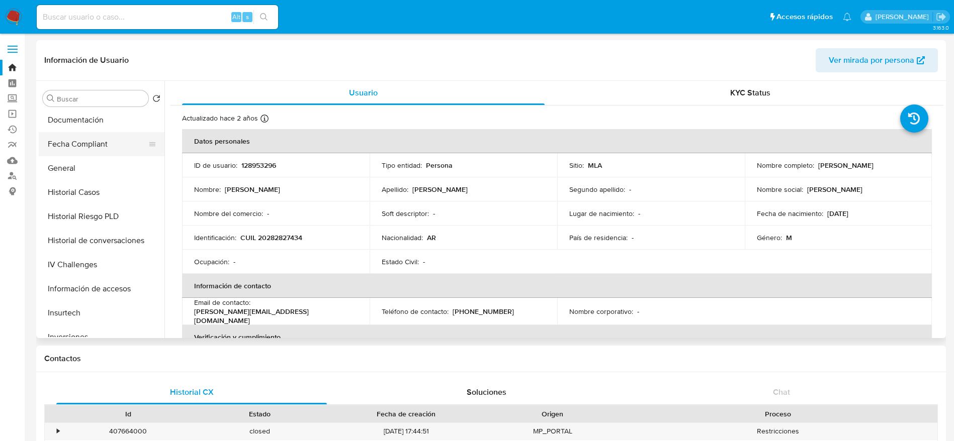
drag, startPoint x: 89, startPoint y: 119, endPoint x: 102, endPoint y: 132, distance: 18.5
click at [89, 119] on button "Documentación" at bounding box center [102, 120] width 126 height 24
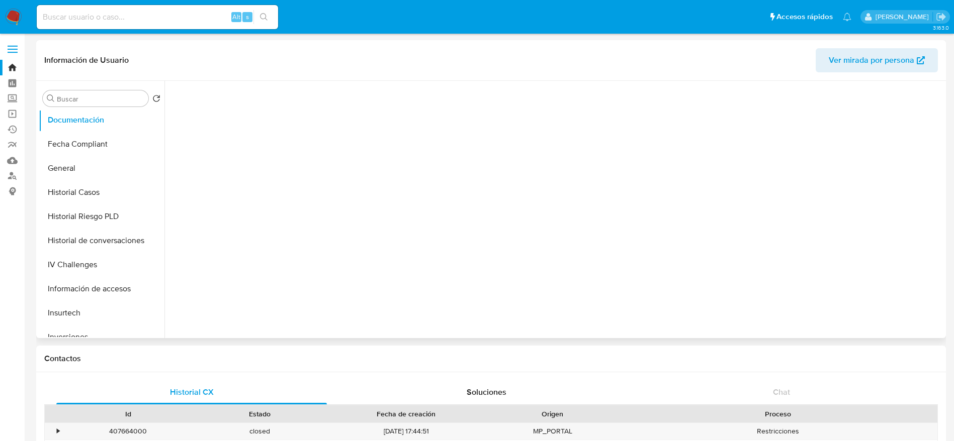
scroll to position [0, 0]
click at [841, 51] on span "Ver mirada por persona" at bounding box center [871, 60] width 85 height 24
drag, startPoint x: 9, startPoint y: 18, endPoint x: 50, endPoint y: 5, distance: 43.7
click at [9, 18] on img at bounding box center [13, 17] width 17 height 17
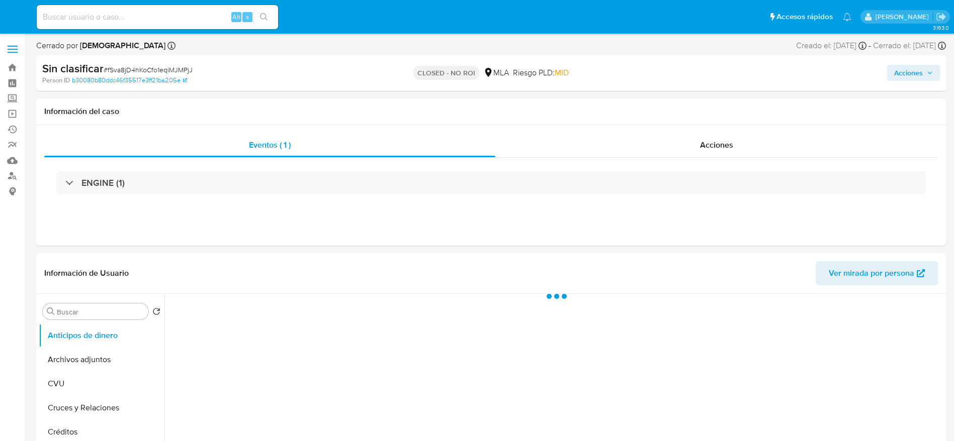
select select "10"
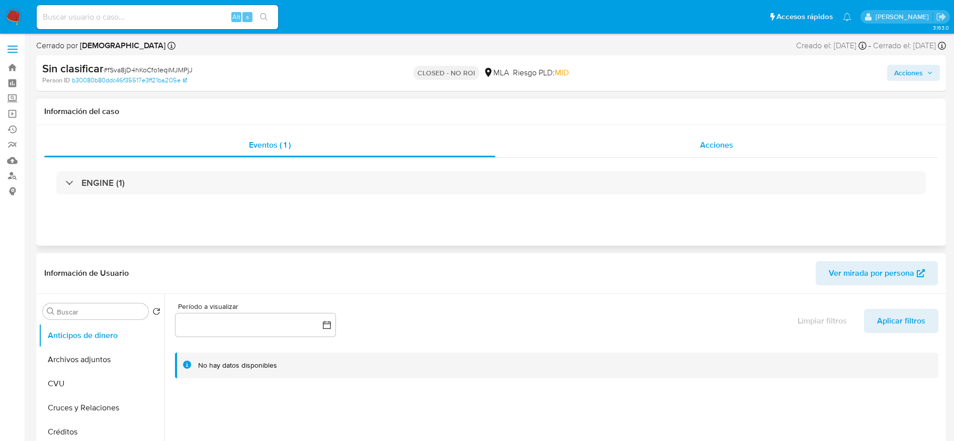
click at [724, 137] on div "Acciones" at bounding box center [716, 145] width 442 height 24
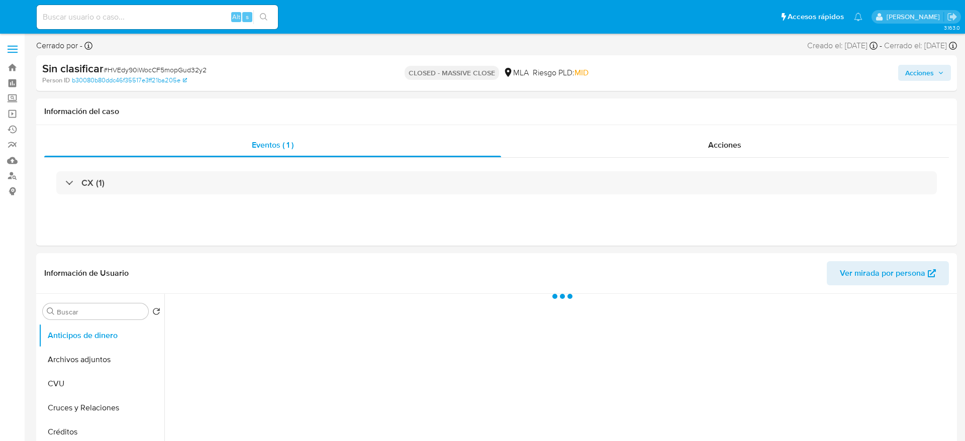
select select "10"
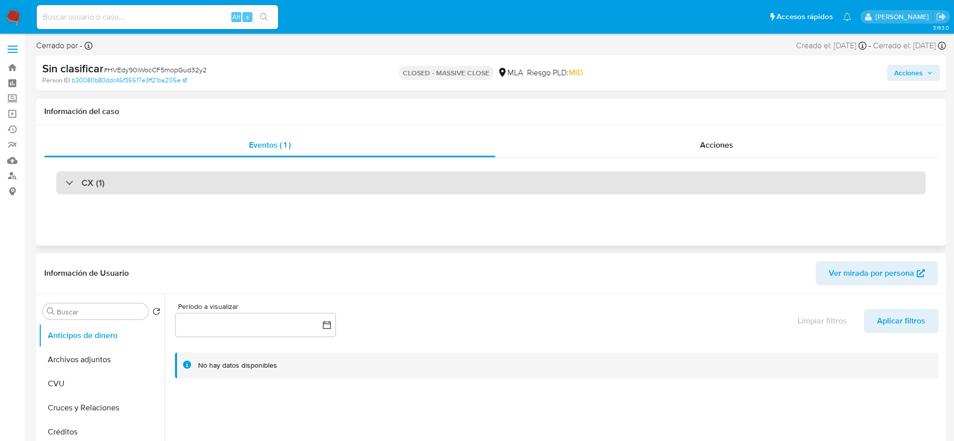
click at [277, 182] on div "CX (1)" at bounding box center [490, 182] width 869 height 23
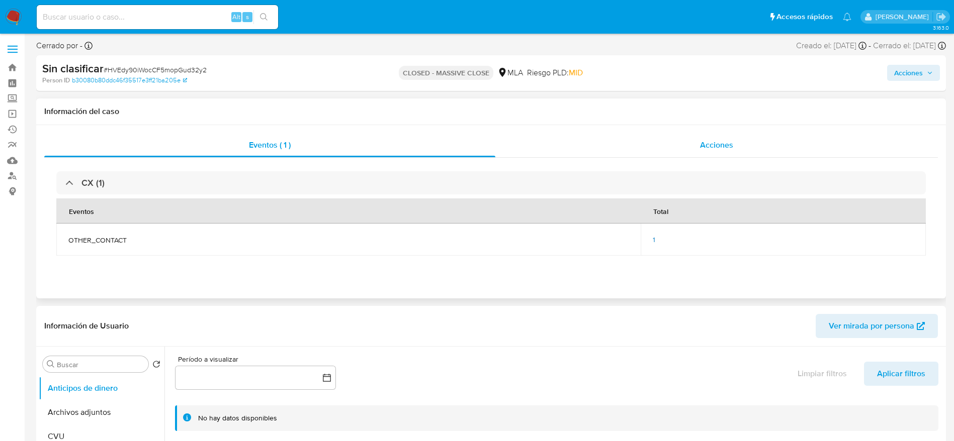
click at [693, 143] on div "Acciones" at bounding box center [716, 145] width 442 height 24
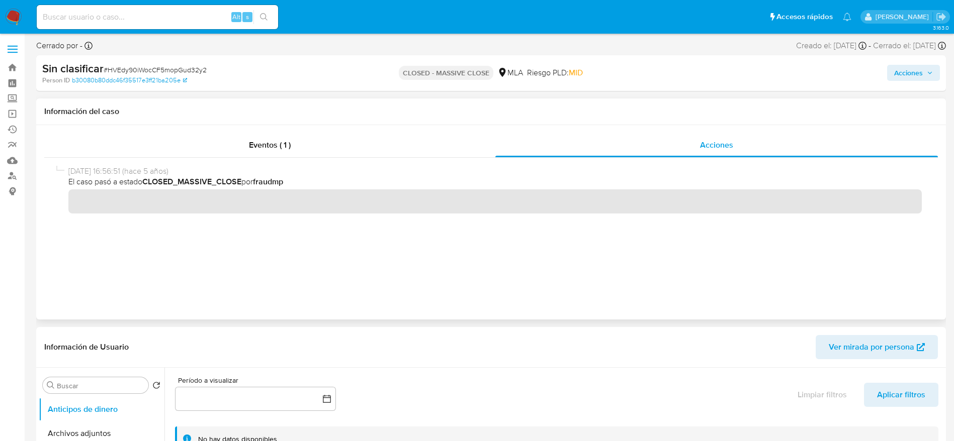
click at [331, 255] on div "[DATE] 16:56:51 (hace 5 años) El caso pasó a estado CLOSED_MASSIVE_CLOSE por fr…" at bounding box center [490, 226] width 869 height 121
click at [451, 249] on div "[DATE] 16:56:51 (hace 5 años) El caso pasó a estado CLOSED_MASSIVE_CLOSE por fr…" at bounding box center [490, 226] width 869 height 121
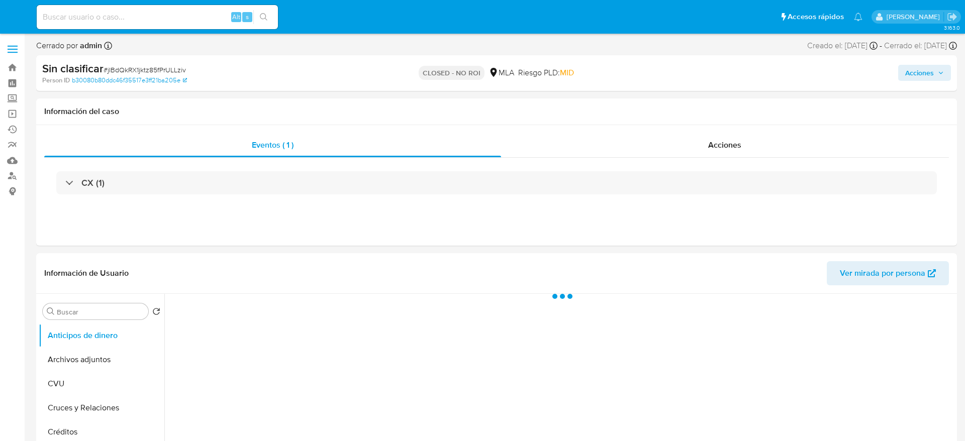
select select "10"
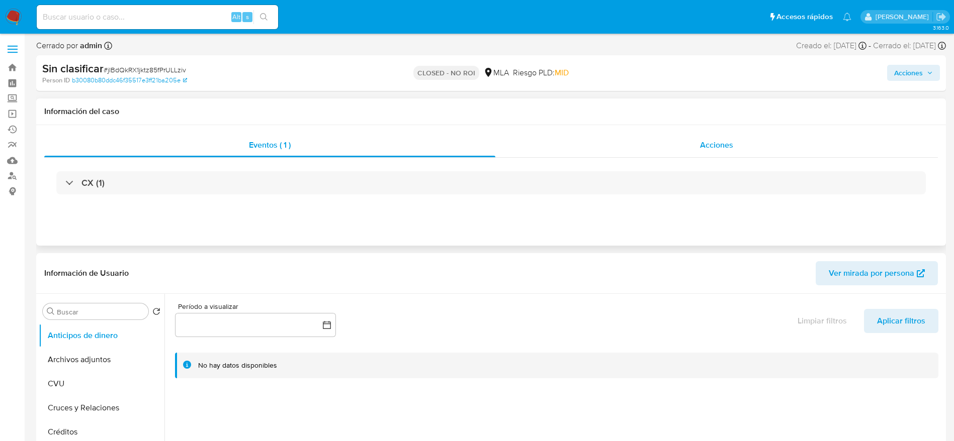
click at [700, 146] on span "Acciones" at bounding box center [716, 145] width 33 height 12
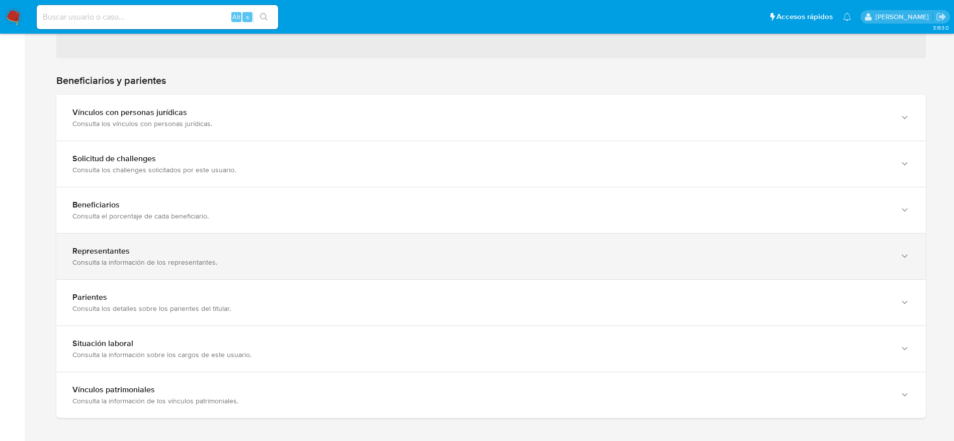
scroll to position [830, 0]
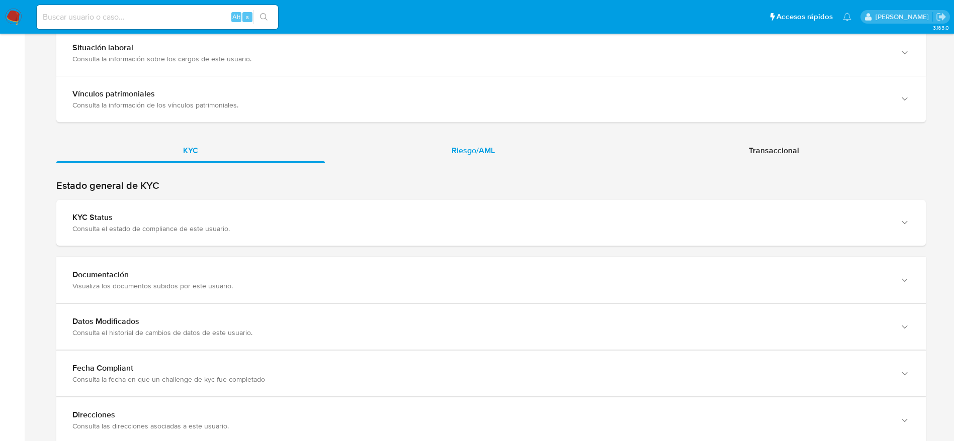
drag, startPoint x: 461, startPoint y: 155, endPoint x: 469, endPoint y: 156, distance: 8.1
click at [461, 156] on span "Riesgo/AML" at bounding box center [473, 151] width 43 height 12
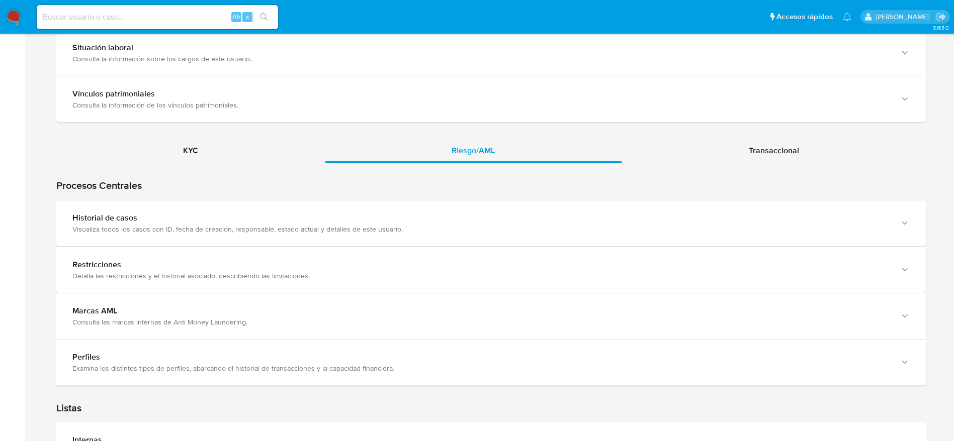
click at [657, 228] on div "Visualiza todos los casos con ID, fecha de creación, responsable, estado actual…" at bounding box center [480, 229] width 817 height 9
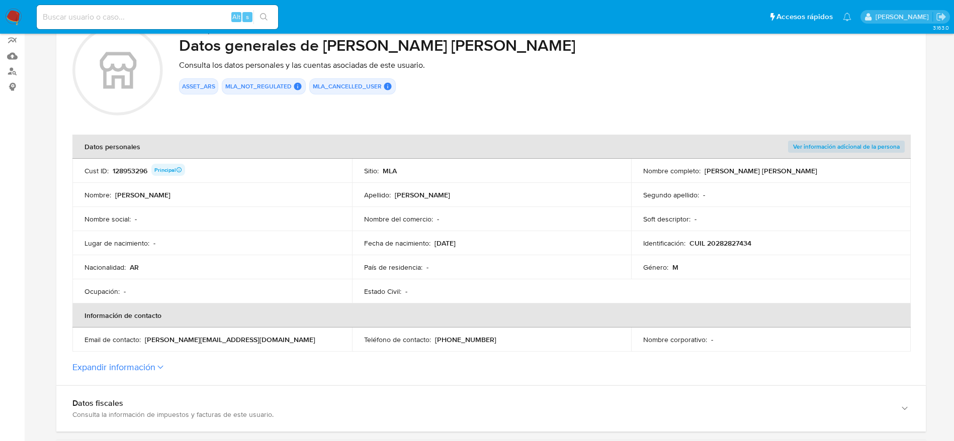
scroll to position [0, 0]
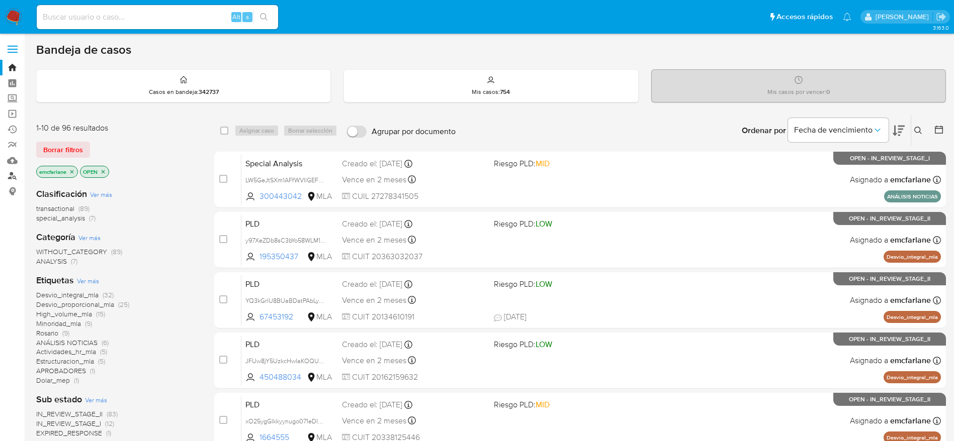
click at [15, 171] on link "Buscador de personas" at bounding box center [60, 176] width 120 height 16
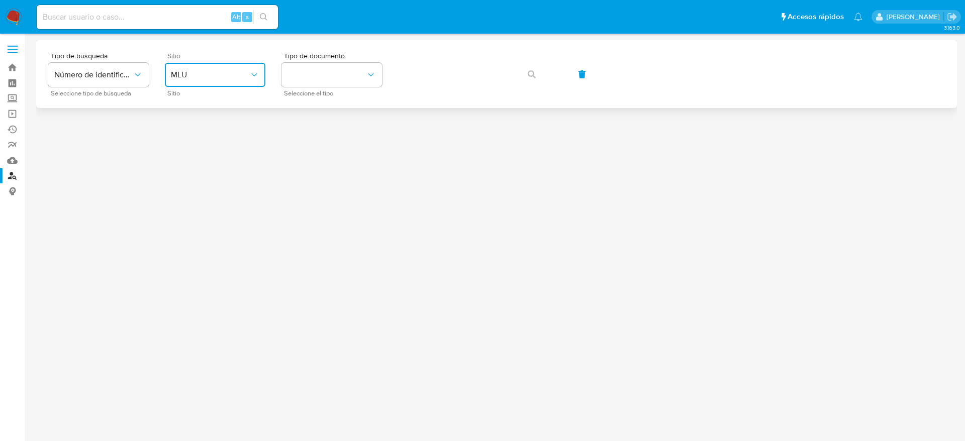
click at [244, 74] on span "MLU" at bounding box center [210, 75] width 78 height 10
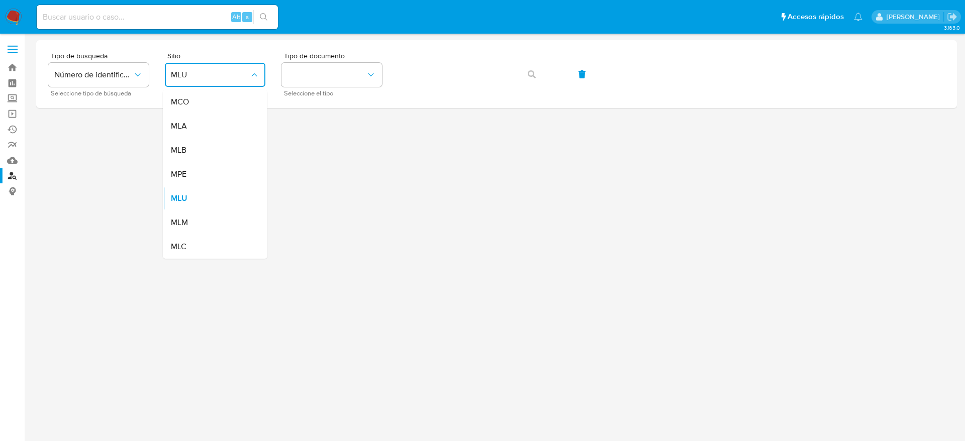
drag, startPoint x: 223, startPoint y: 124, endPoint x: 228, endPoint y: 123, distance: 5.1
click at [224, 125] on div "MLA" at bounding box center [212, 126] width 82 height 24
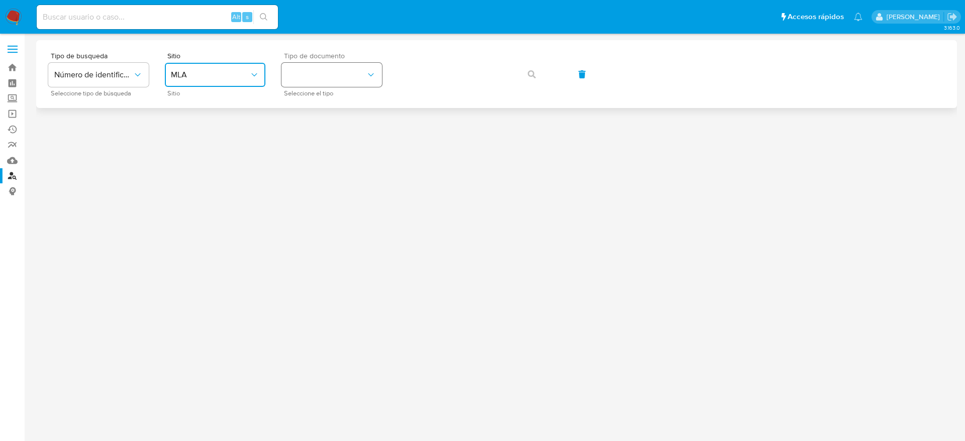
click at [350, 66] on button "identificationType" at bounding box center [332, 75] width 101 height 24
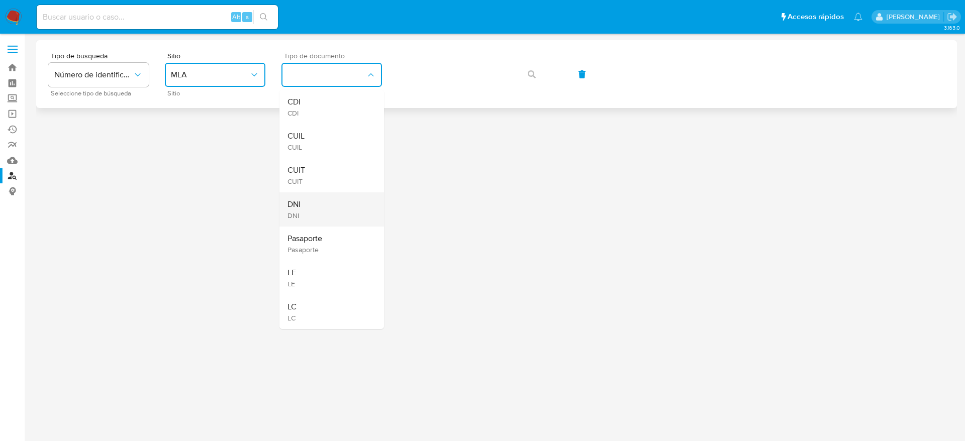
click at [310, 213] on div "DNI DNI" at bounding box center [329, 210] width 82 height 34
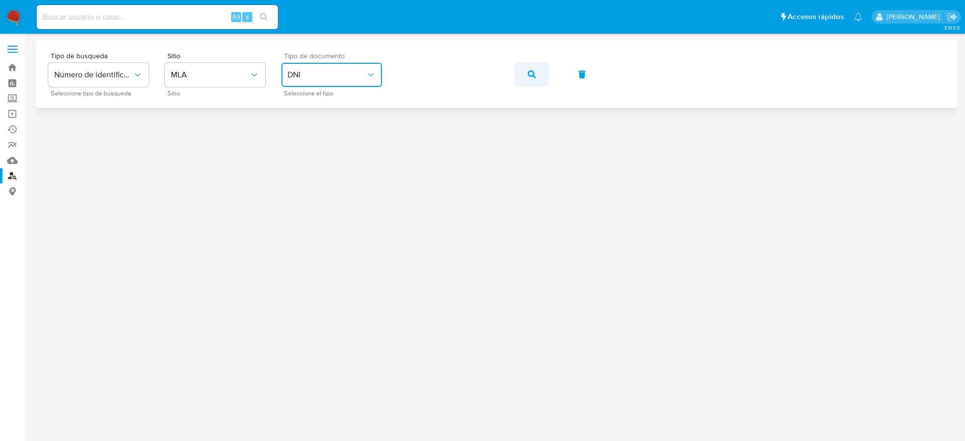
click at [534, 82] on span "button" at bounding box center [532, 74] width 8 height 22
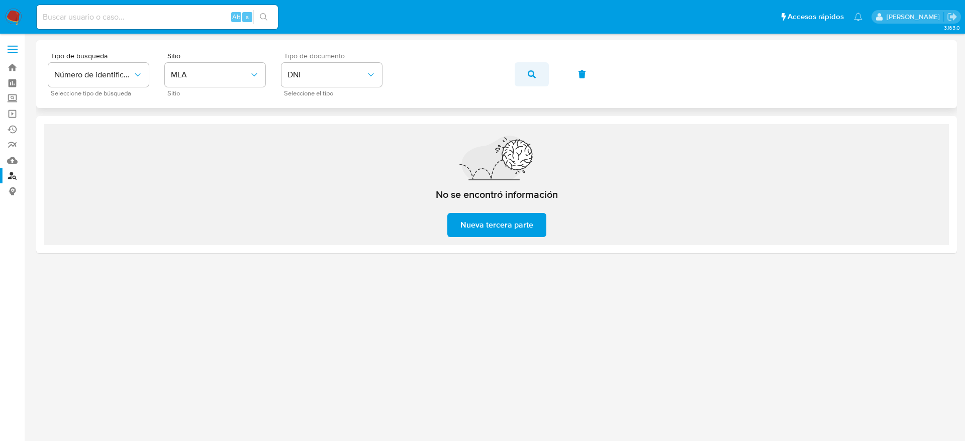
click at [527, 76] on button "button" at bounding box center [532, 74] width 34 height 24
click at [527, 75] on button "button" at bounding box center [532, 74] width 34 height 24
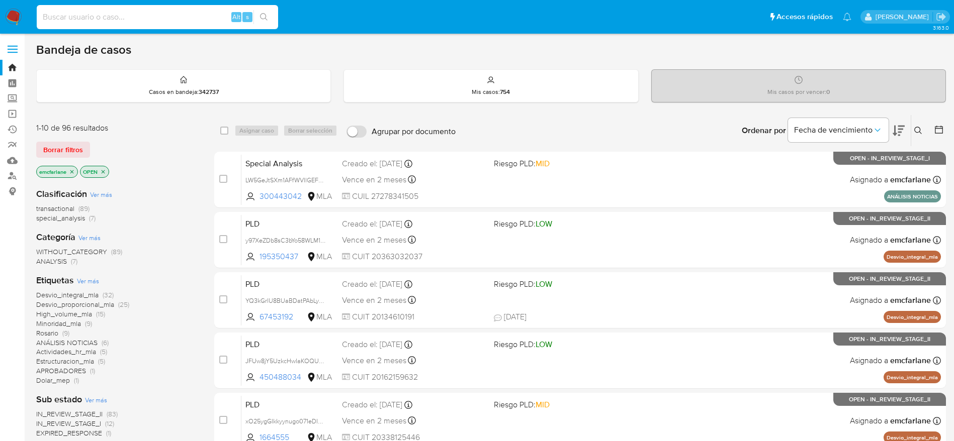
click at [172, 13] on input at bounding box center [157, 17] width 241 height 13
paste input "2qKVhmJ2r3roalCEWdrrxgGL"
type input "2qKVhmJ2r3roalCEWdrrxgGL"
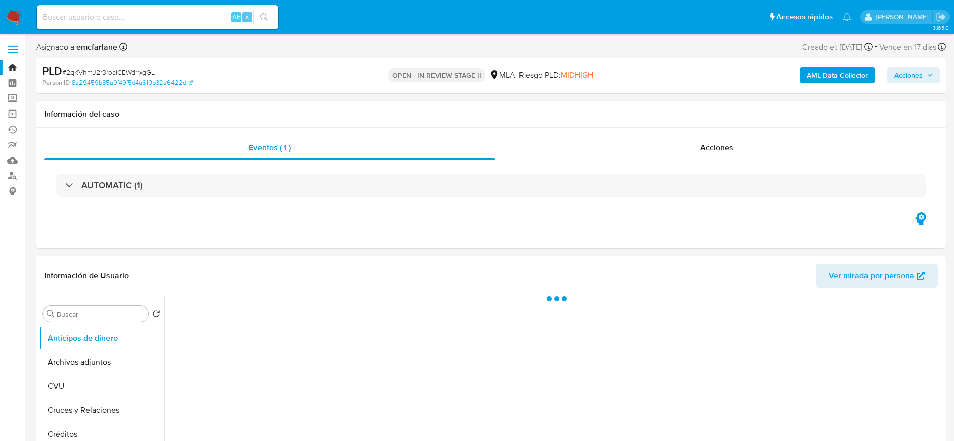
select select "10"
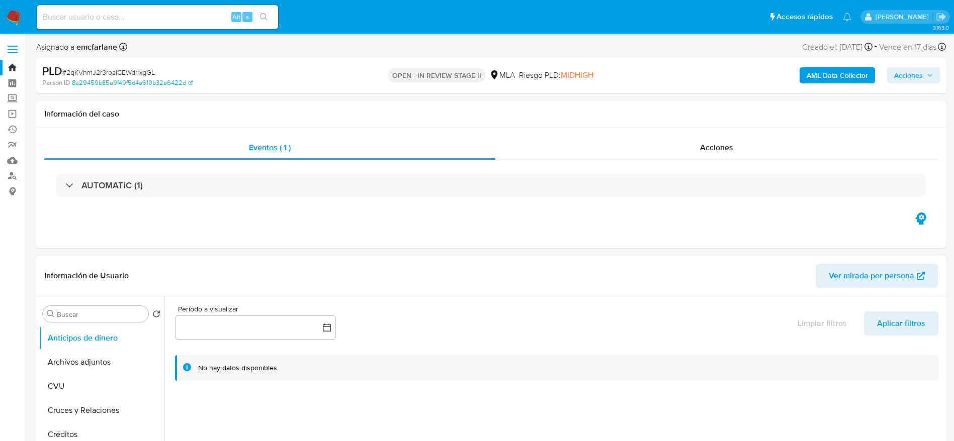
click at [913, 77] on span "Acciones" at bounding box center [908, 75] width 29 height 16
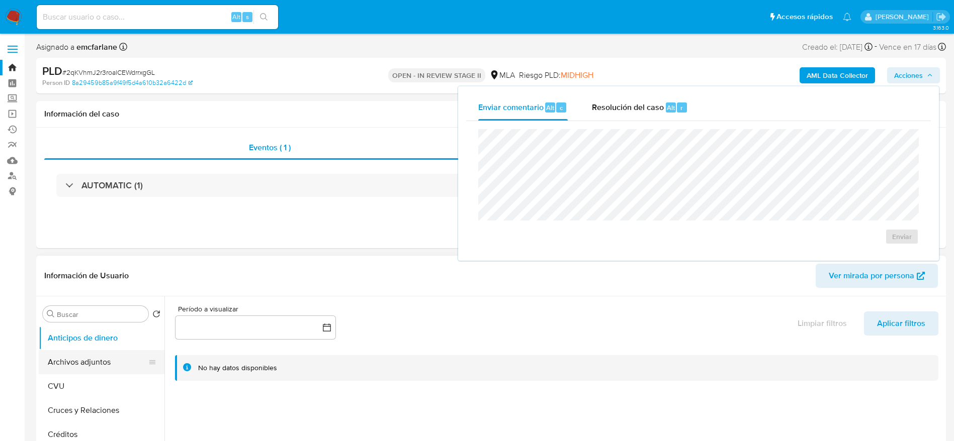
drag, startPoint x: 96, startPoint y: 355, endPoint x: 106, endPoint y: 351, distance: 11.0
click at [97, 358] on button "Archivos adjuntos" at bounding box center [98, 362] width 118 height 24
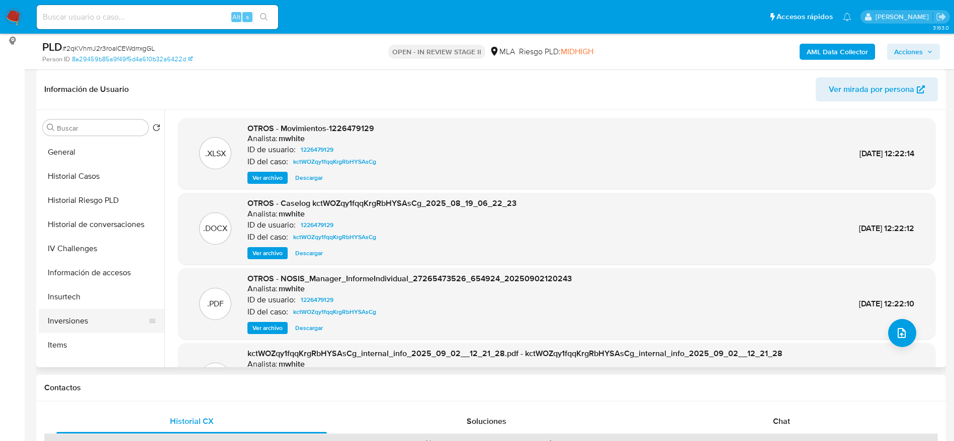
scroll to position [377, 0]
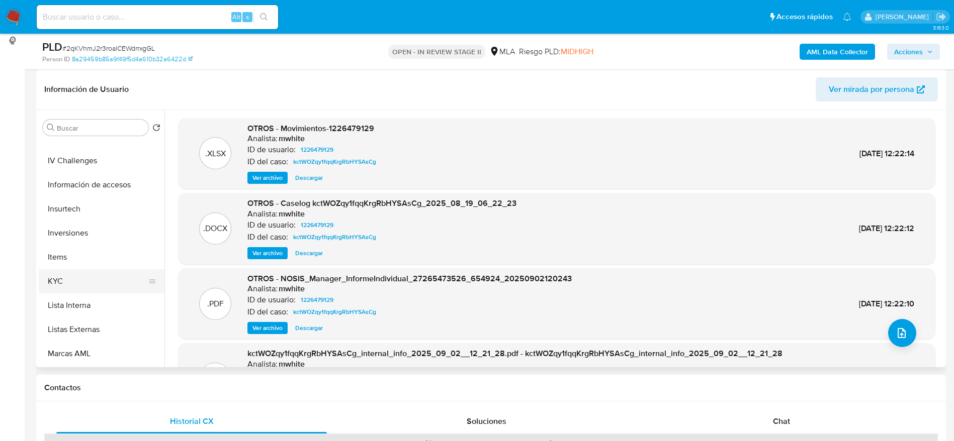
click at [91, 292] on button "KYC" at bounding box center [98, 282] width 118 height 24
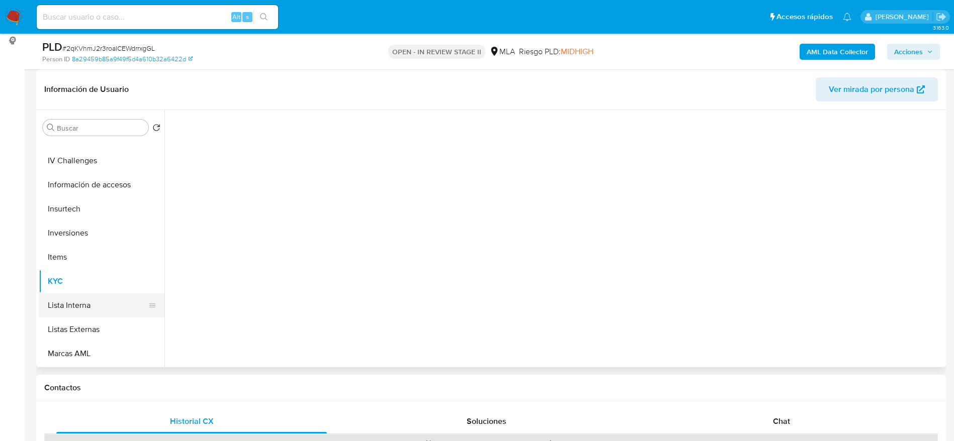
click at [96, 307] on button "Lista Interna" at bounding box center [98, 306] width 118 height 24
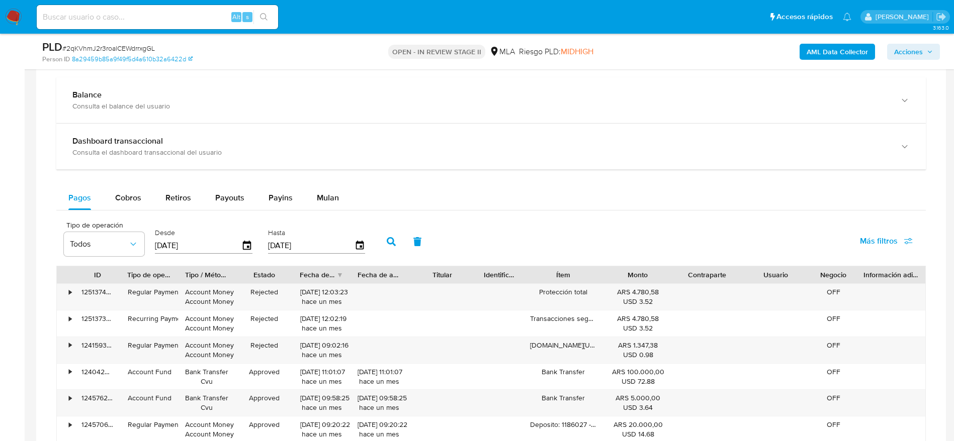
scroll to position [1207, 0]
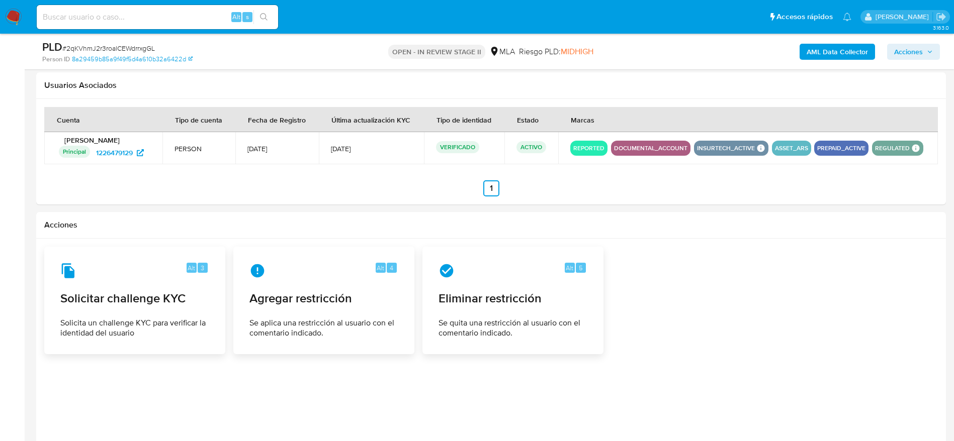
click at [88, 138] on p "[PERSON_NAME] [PERSON_NAME]" at bounding box center [103, 140] width 94 height 9
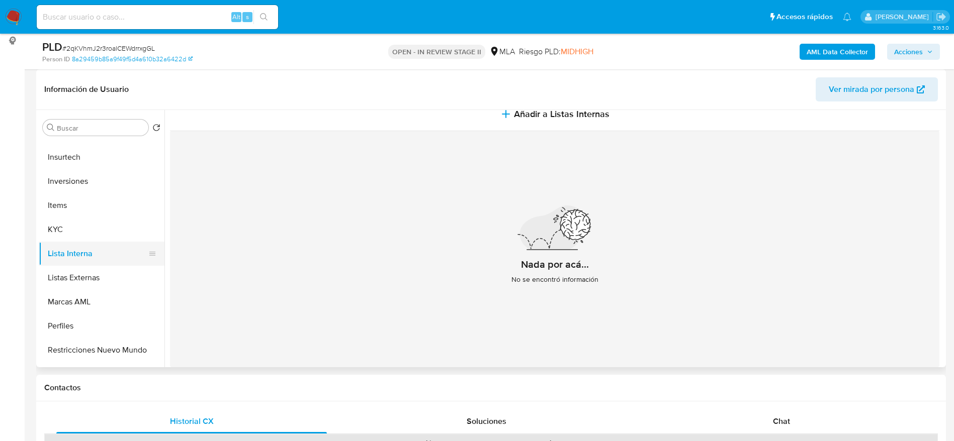
scroll to position [453, 0]
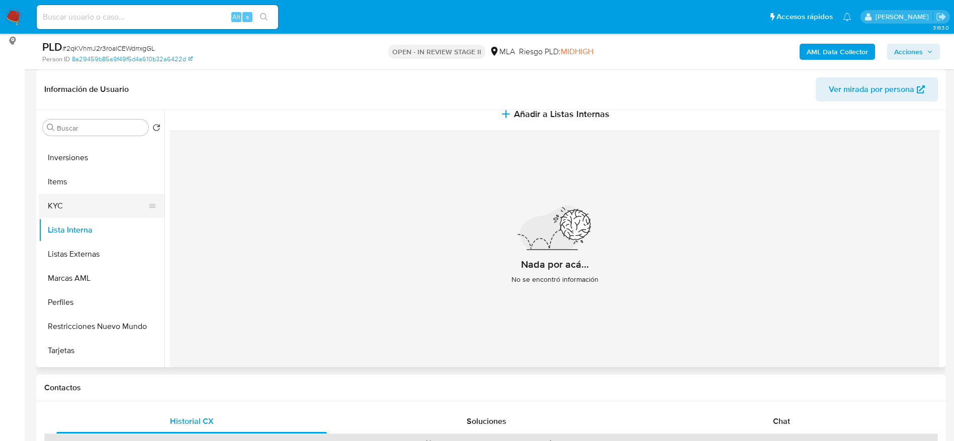
click at [82, 202] on button "KYC" at bounding box center [98, 206] width 118 height 24
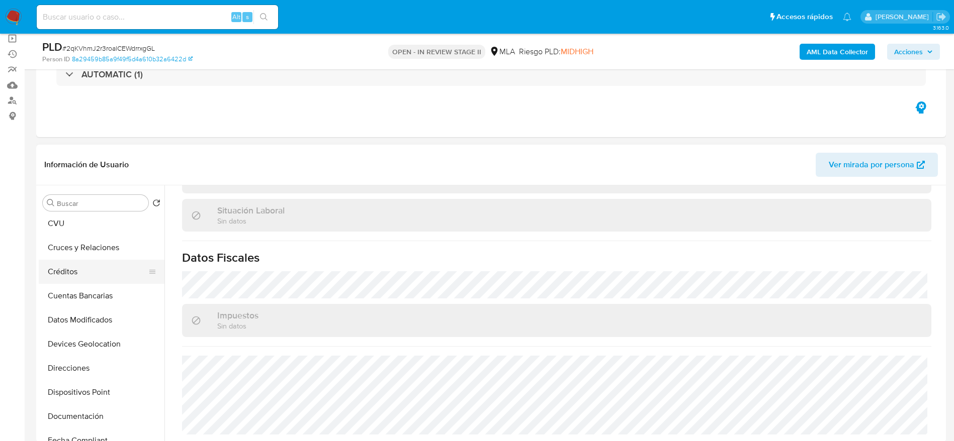
scroll to position [75, 0]
click at [74, 350] on button "Direcciones" at bounding box center [98, 345] width 118 height 24
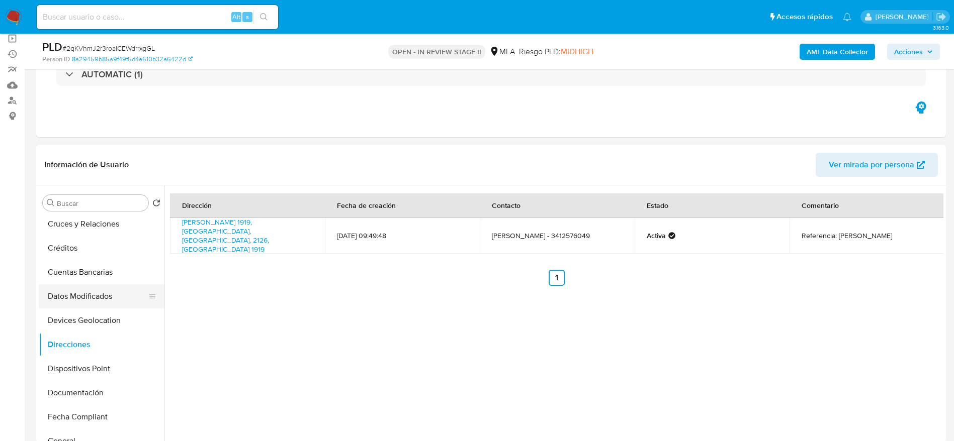
scroll to position [0, 0]
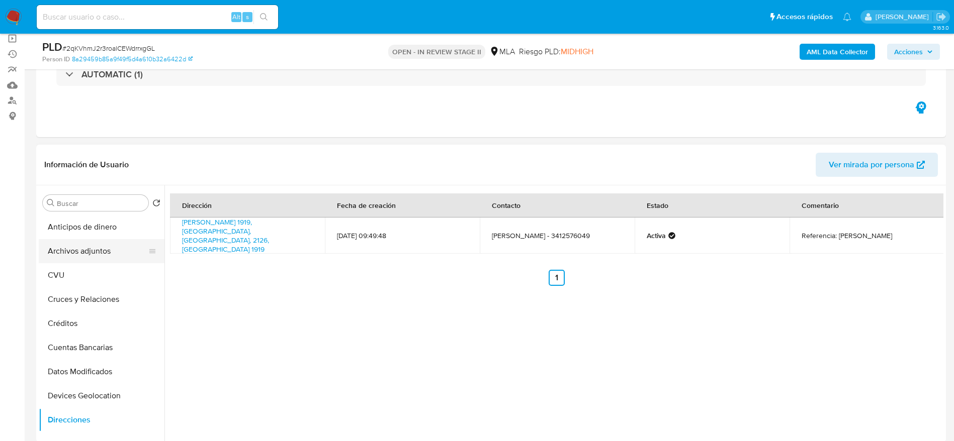
click at [70, 248] on button "Archivos adjuntos" at bounding box center [98, 251] width 118 height 24
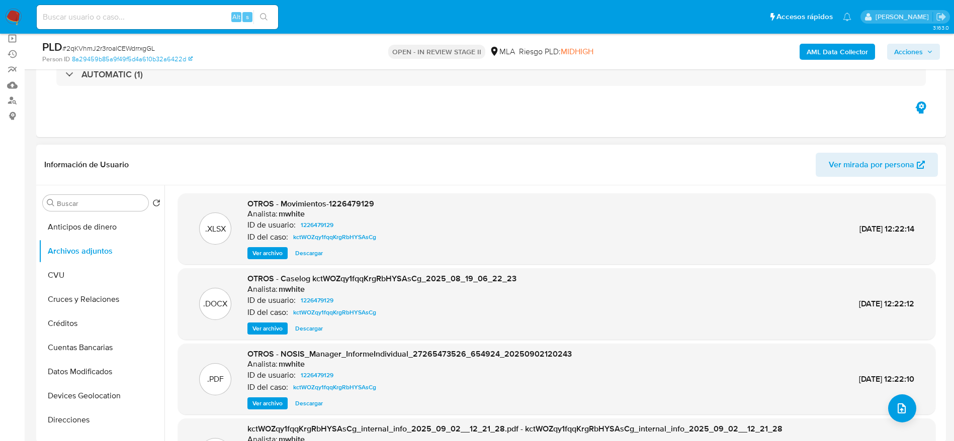
click at [315, 325] on span "Descargar" at bounding box center [309, 329] width 28 height 10
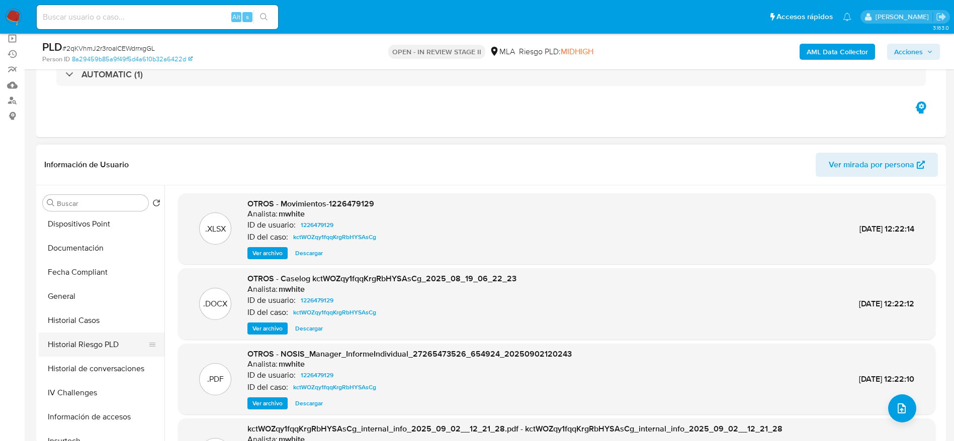
scroll to position [226, 0]
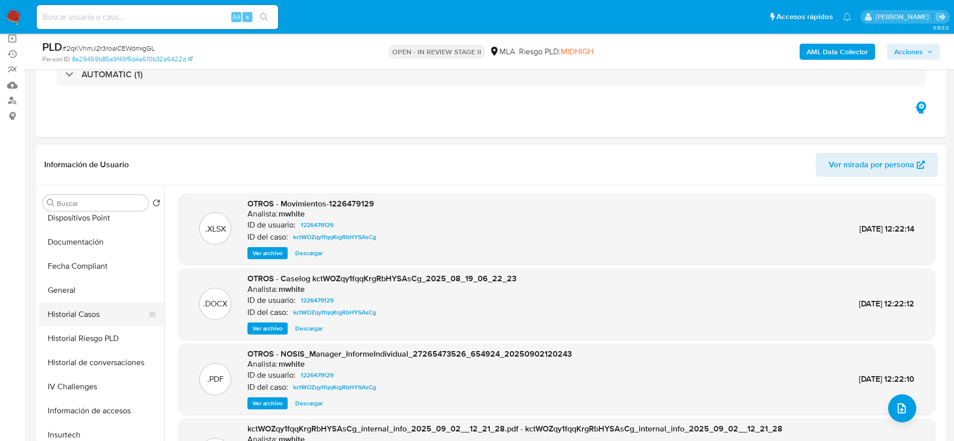
drag, startPoint x: 92, startPoint y: 324, endPoint x: 115, endPoint y: 301, distance: 33.1
click at [92, 324] on button "Historial Casos" at bounding box center [102, 315] width 126 height 24
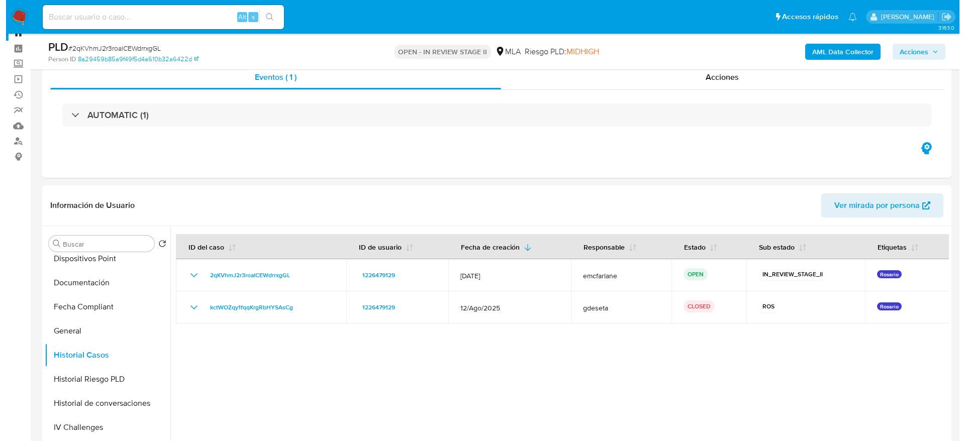
scroll to position [0, 0]
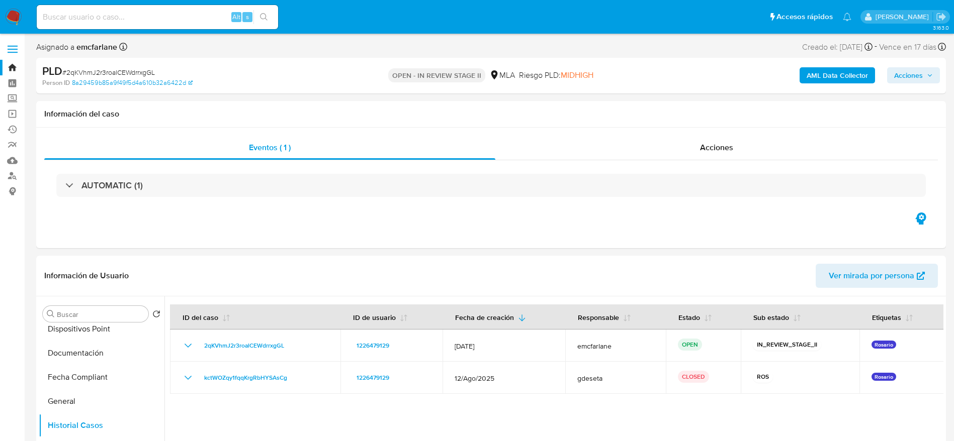
click at [851, 76] on b "AML Data Collector" at bounding box center [837, 75] width 61 height 16
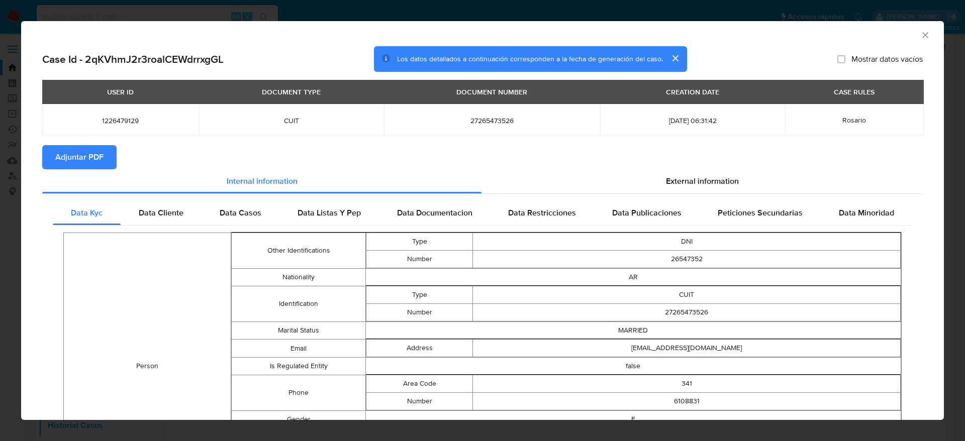
click at [673, 167] on section "Adjuntar PDF" at bounding box center [482, 157] width 881 height 24
click at [679, 185] on span "External information" at bounding box center [702, 181] width 73 height 12
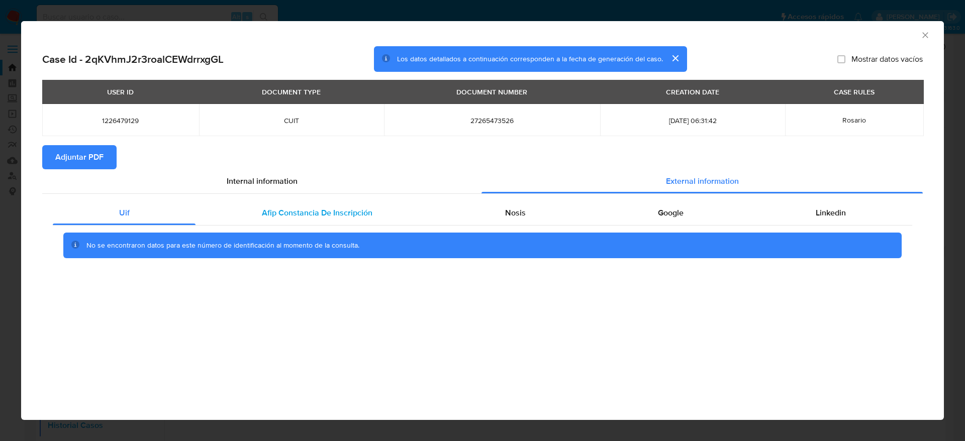
click at [309, 210] on span "Afip Constancia De Inscripción" at bounding box center [317, 213] width 111 height 12
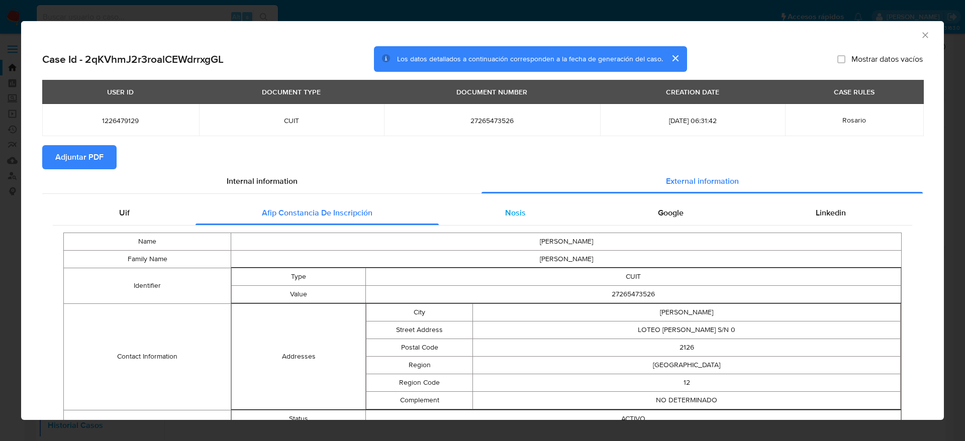
drag, startPoint x: 509, startPoint y: 205, endPoint x: 670, endPoint y: 231, distance: 162.9
click at [514, 207] on div "Nosis" at bounding box center [515, 213] width 153 height 24
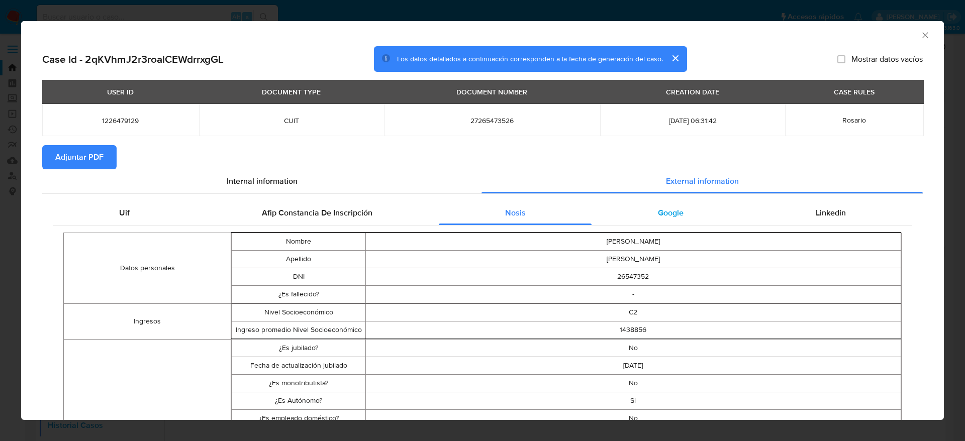
drag, startPoint x: 668, startPoint y: 205, endPoint x: 667, endPoint y: 210, distance: 5.1
click at [668, 206] on div "Google" at bounding box center [671, 213] width 158 height 24
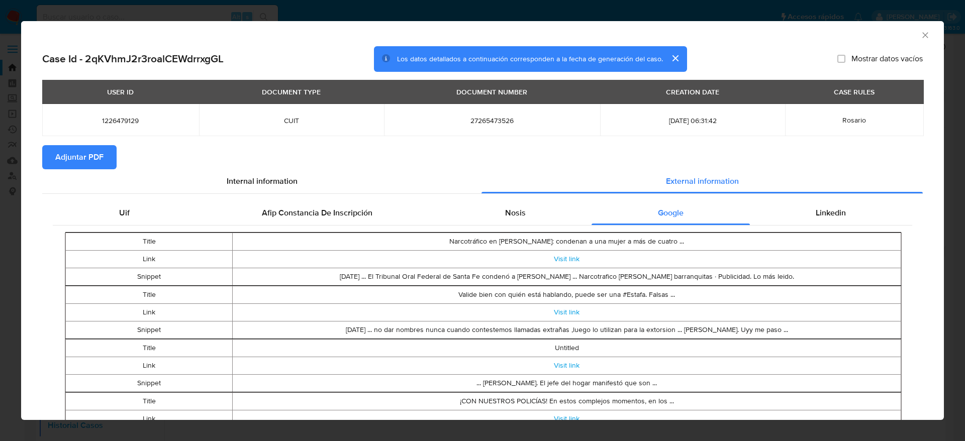
click at [921, 34] on icon "Cerrar ventana" at bounding box center [926, 35] width 10 height 10
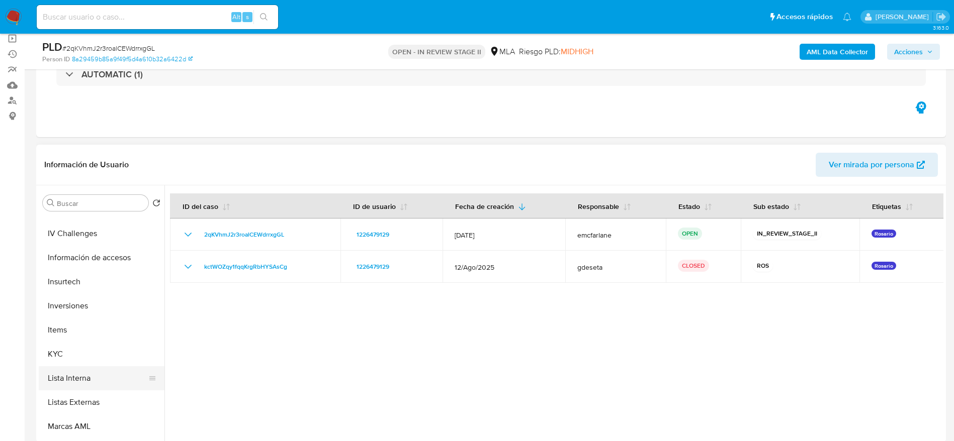
scroll to position [453, 0]
click at [74, 279] on button "KYC" at bounding box center [98, 282] width 118 height 24
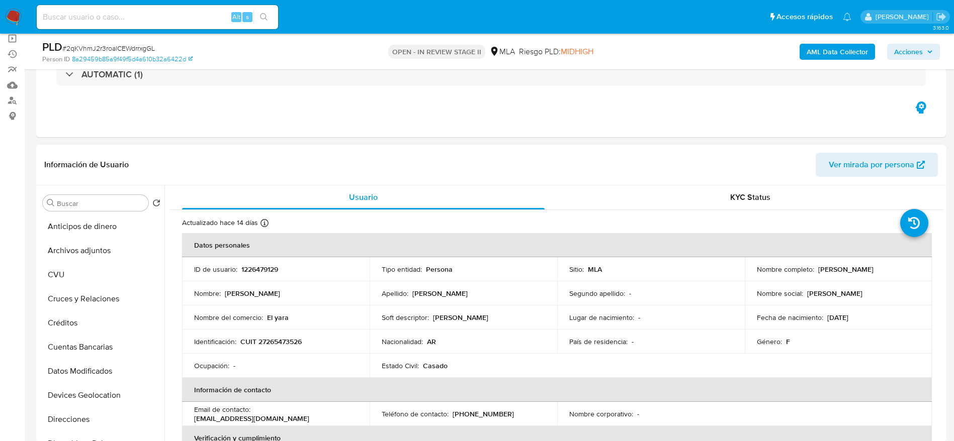
scroll to position [0, 0]
click at [87, 252] on button "Archivos adjuntos" at bounding box center [98, 251] width 118 height 24
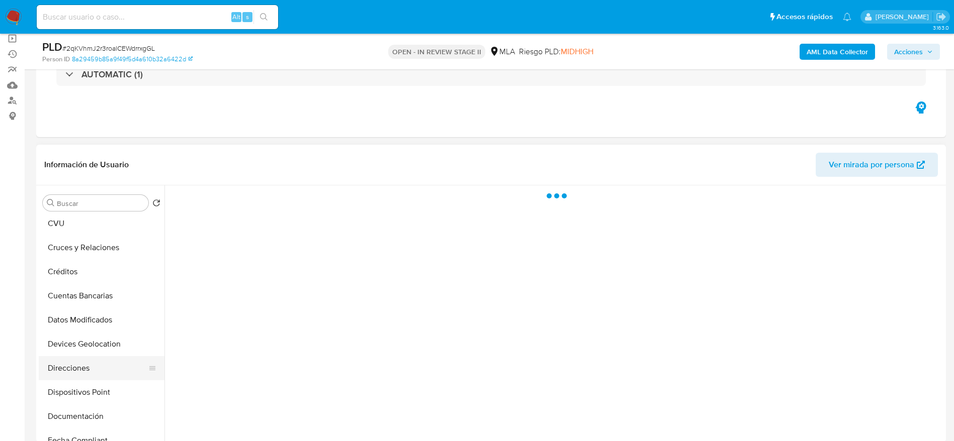
scroll to position [75, 0]
click at [84, 357] on button "Dispositivos Point" at bounding box center [98, 369] width 118 height 24
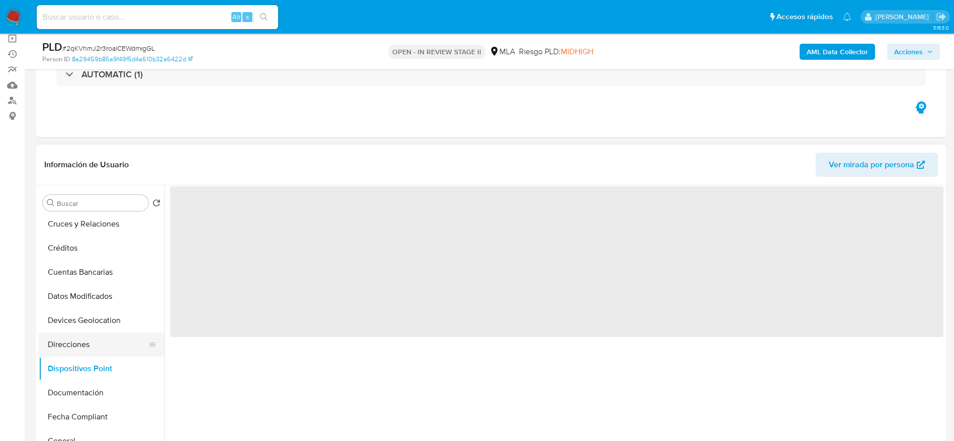
click at [87, 342] on button "Direcciones" at bounding box center [98, 345] width 118 height 24
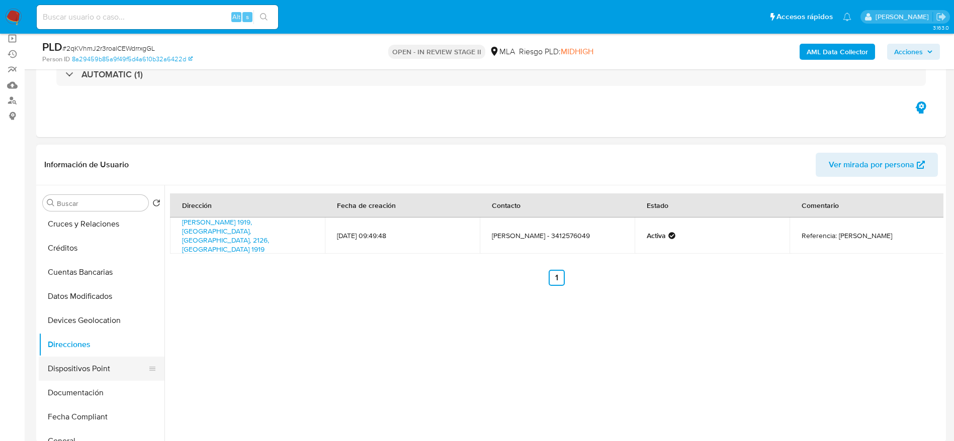
scroll to position [151, 0]
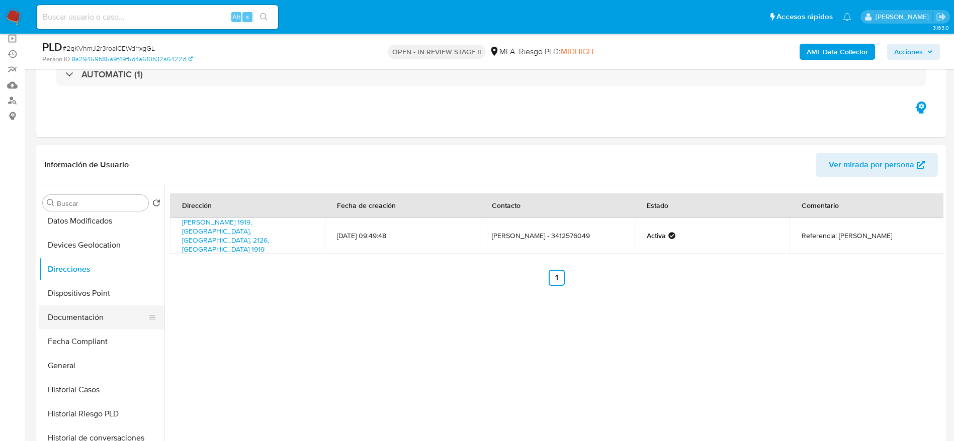
click at [81, 313] on button "Documentación" at bounding box center [98, 318] width 118 height 24
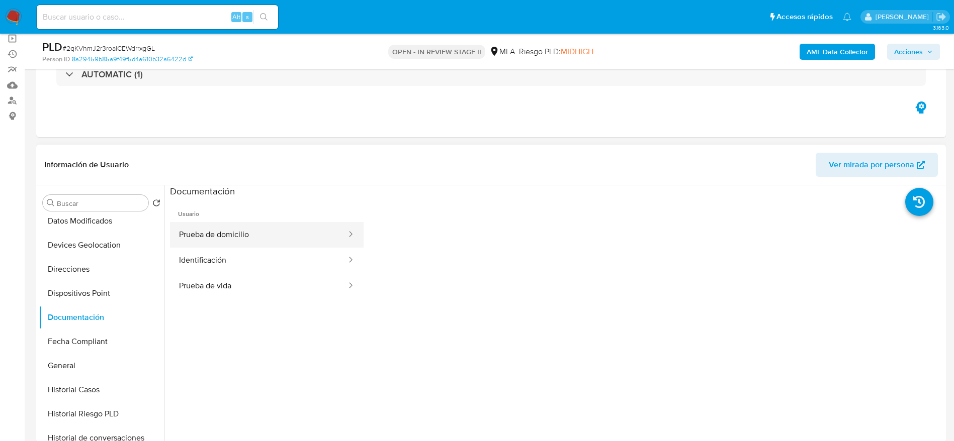
click at [236, 245] on button "Prueba de domicilio" at bounding box center [258, 235] width 177 height 26
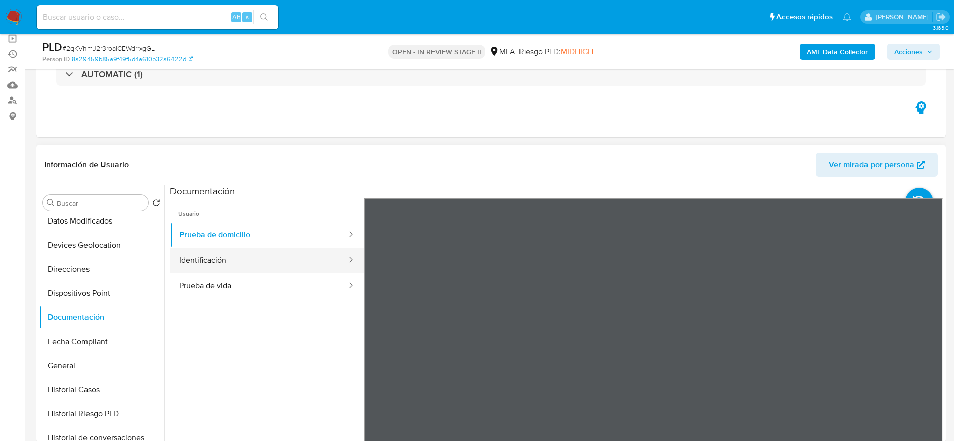
click at [237, 259] on button "Identificación" at bounding box center [258, 261] width 177 height 26
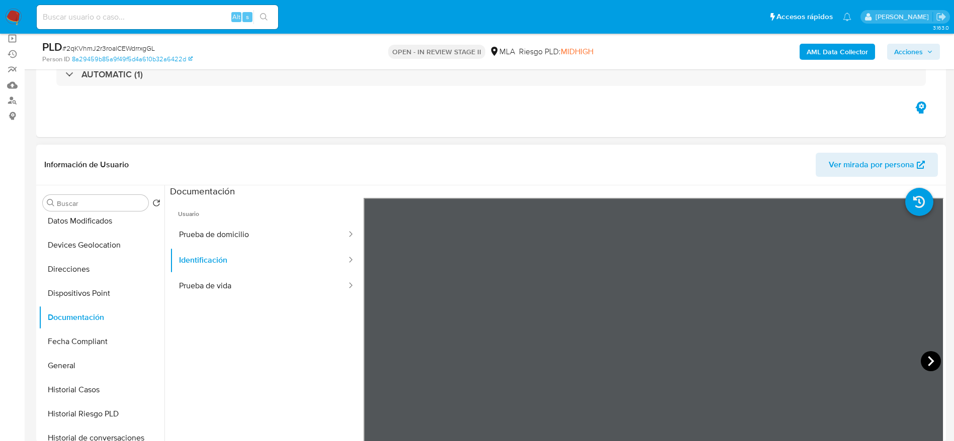
click at [929, 355] on icon at bounding box center [931, 361] width 20 height 20
click at [212, 282] on button "Prueba de vida" at bounding box center [258, 287] width 177 height 26
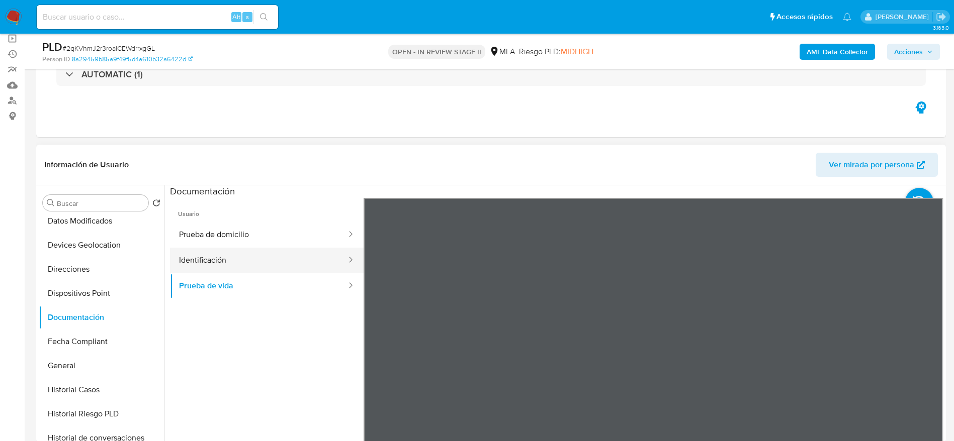
click at [258, 263] on button "Identificación" at bounding box center [258, 261] width 177 height 26
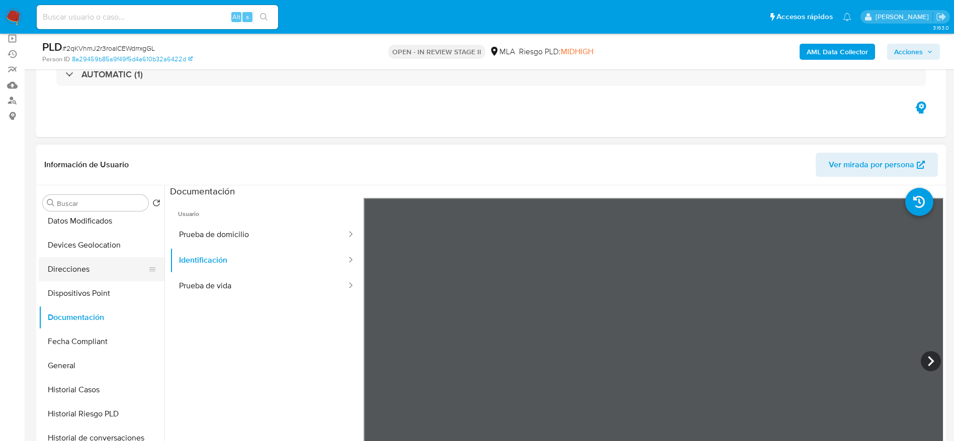
click at [80, 272] on button "Direcciones" at bounding box center [98, 269] width 118 height 24
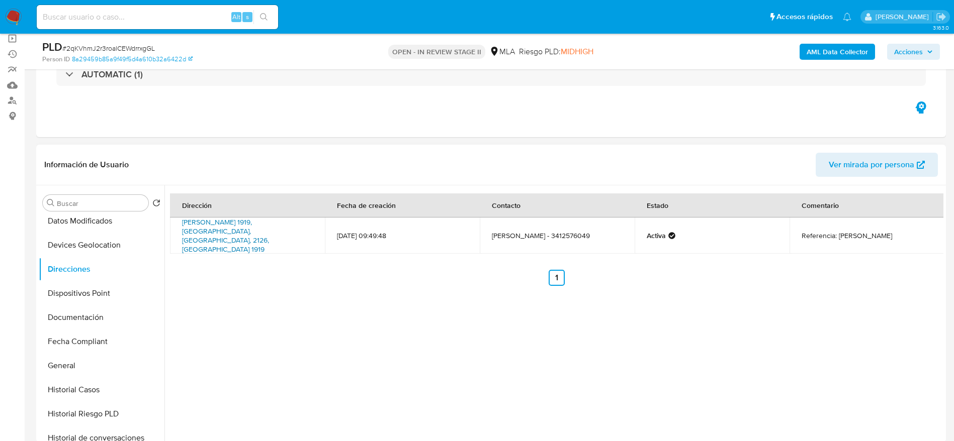
click at [226, 228] on link "Uriburu 1919, Rosario, Santa Fe, 2126, Argentina 1919" at bounding box center [225, 235] width 87 height 37
click at [92, 341] on button "Fecha Compliant" at bounding box center [98, 342] width 118 height 24
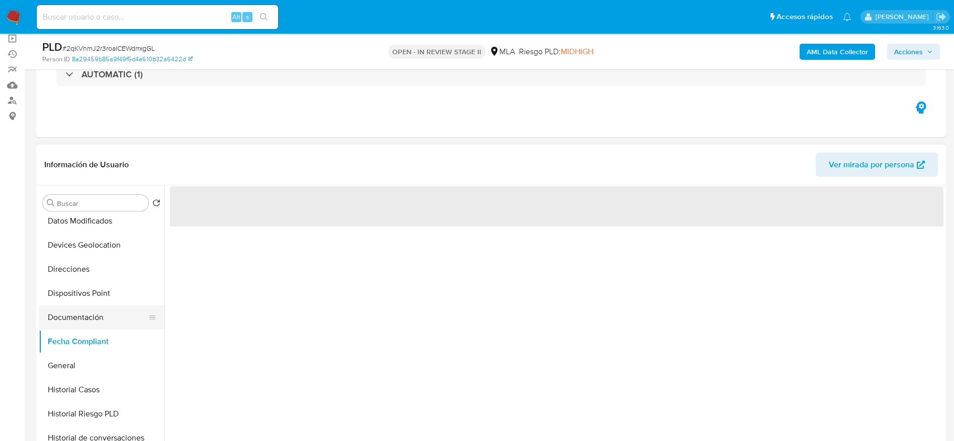
click at [85, 303] on button "Dispositivos Point" at bounding box center [102, 294] width 126 height 24
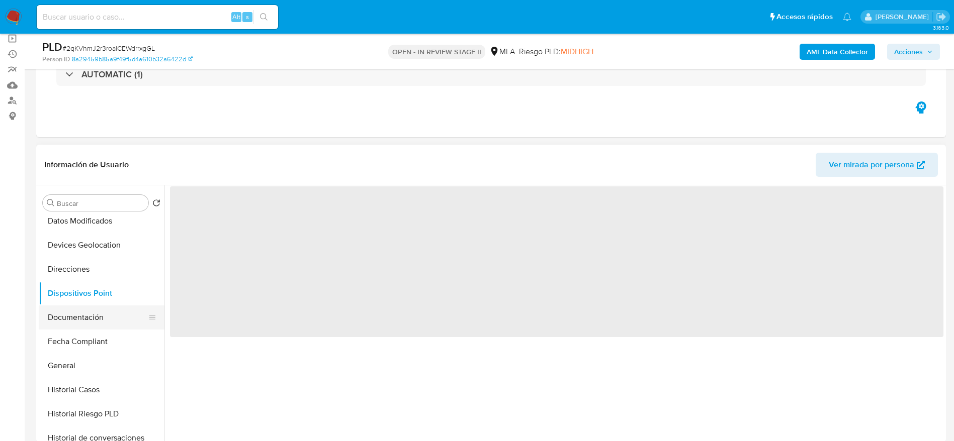
click at [90, 318] on button "Documentación" at bounding box center [98, 318] width 118 height 24
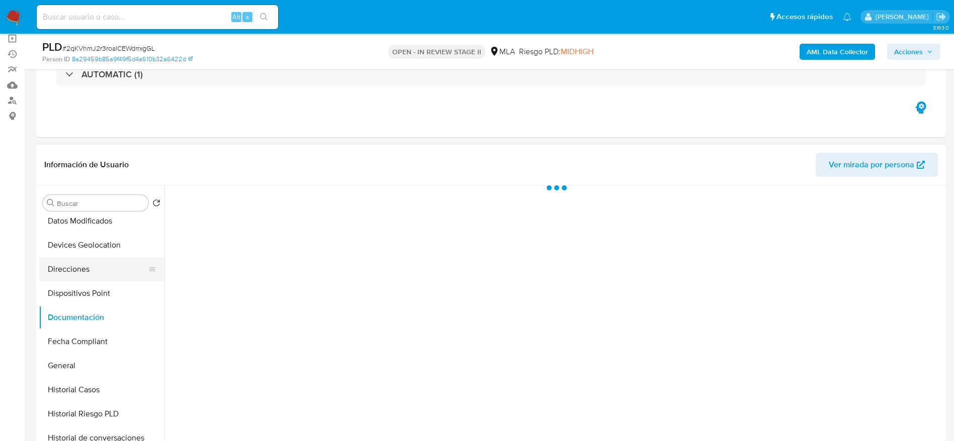
click at [103, 269] on button "Direcciones" at bounding box center [98, 269] width 118 height 24
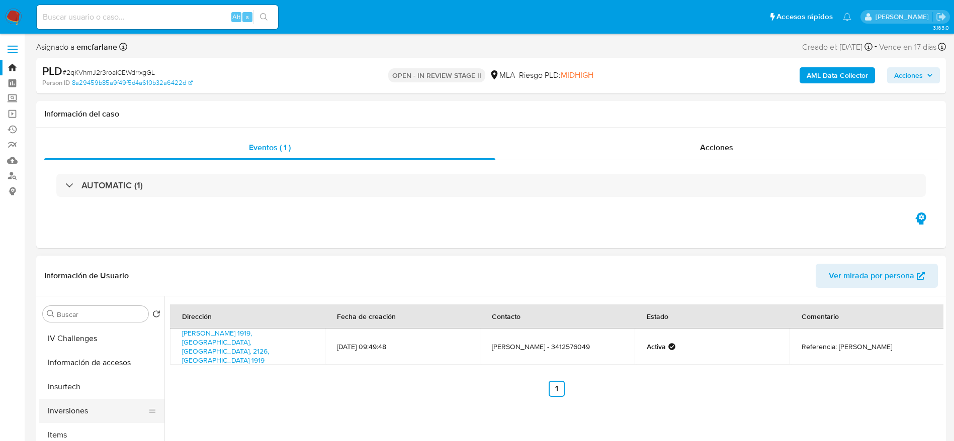
scroll to position [470, 0]
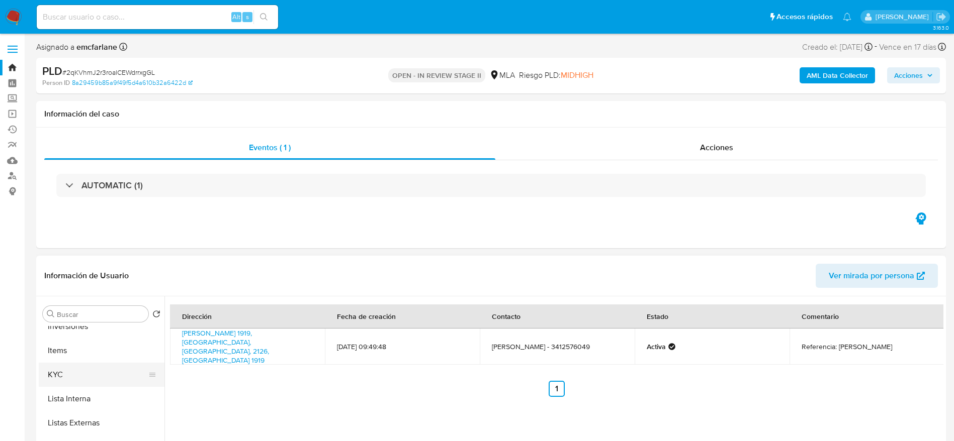
click at [101, 374] on button "KYC" at bounding box center [98, 375] width 118 height 24
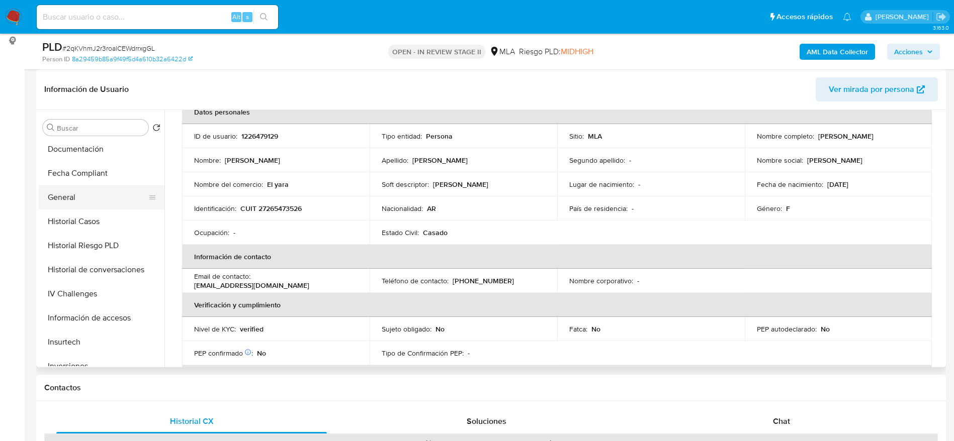
scroll to position [168, 0]
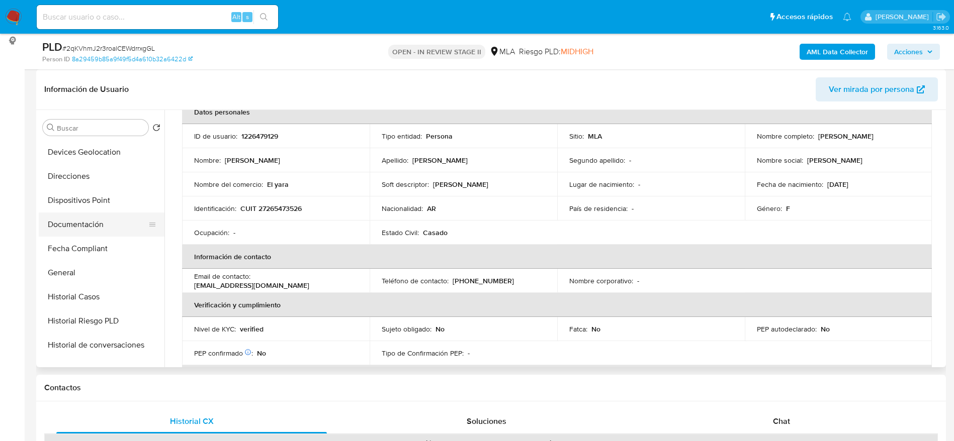
drag, startPoint x: 93, startPoint y: 229, endPoint x: 121, endPoint y: 225, distance: 28.4
click at [93, 230] on button "Documentación" at bounding box center [98, 225] width 118 height 24
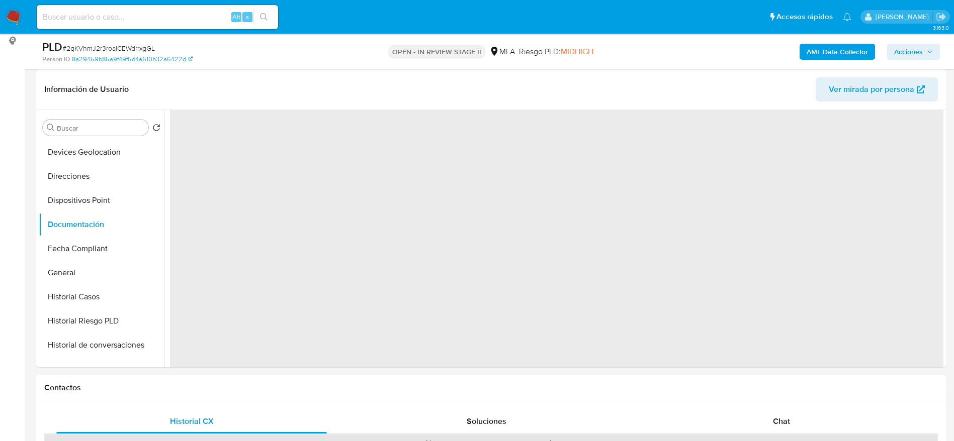
scroll to position [0, 0]
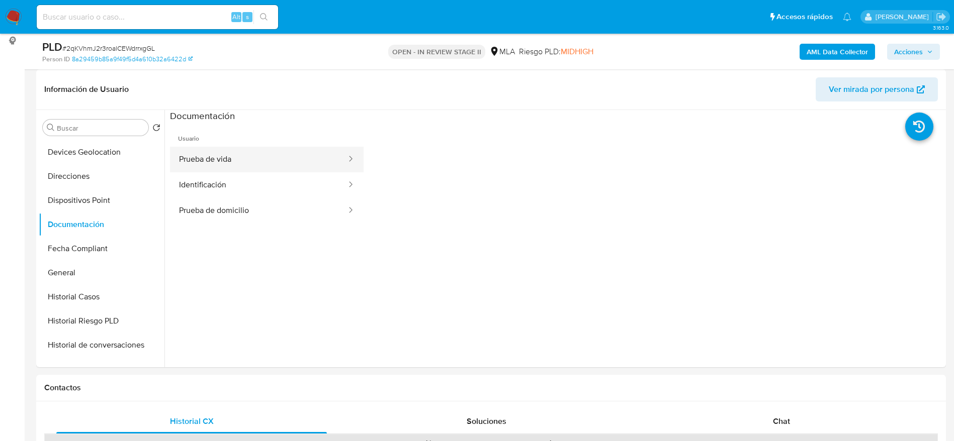
click at [249, 160] on button "Prueba de vida" at bounding box center [258, 160] width 177 height 26
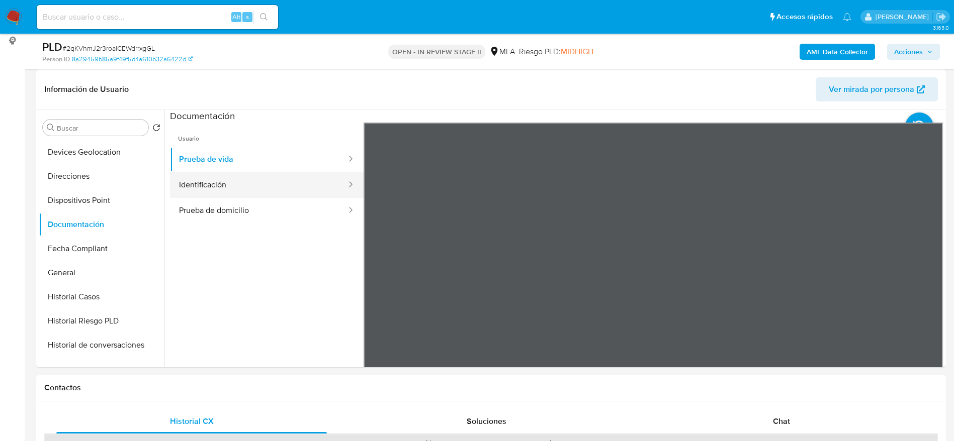
click at [263, 186] on button "Identificación" at bounding box center [258, 185] width 177 height 26
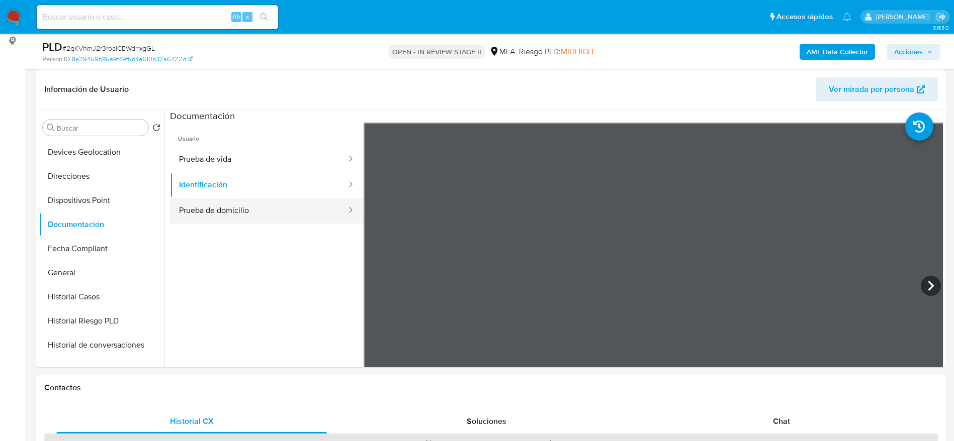
click at [303, 213] on button "Prueba de domicilio" at bounding box center [258, 211] width 177 height 26
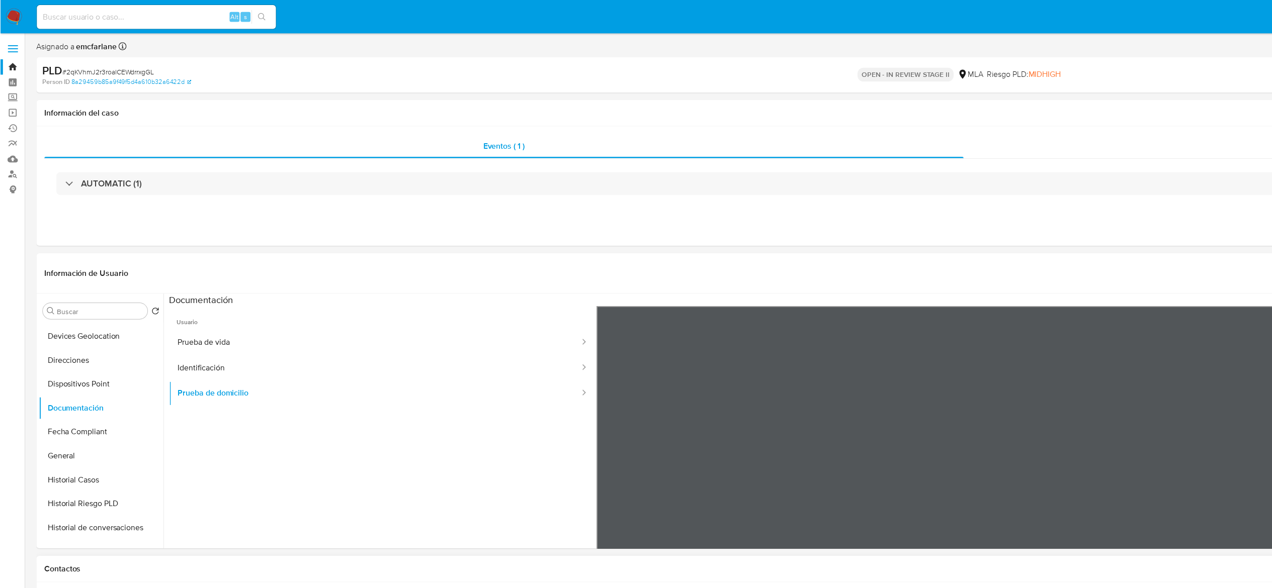
scroll to position [168, 0]
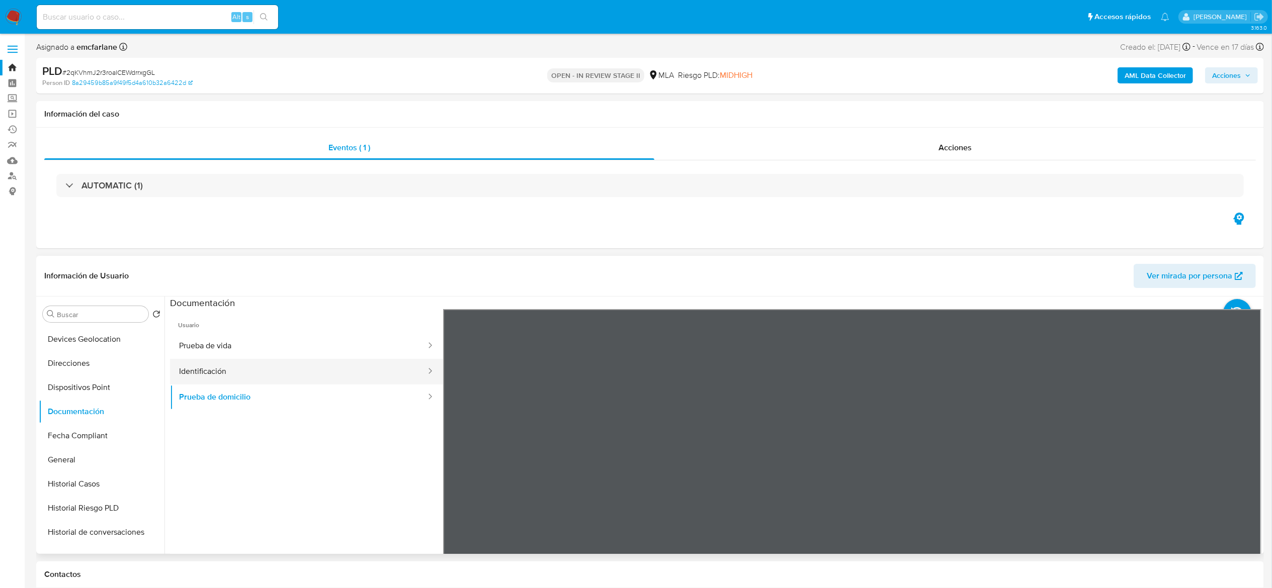
drag, startPoint x: 240, startPoint y: 368, endPoint x: 371, endPoint y: 379, distance: 130.7
click at [241, 369] on button "Identificación" at bounding box center [298, 372] width 257 height 26
click at [281, 343] on button "Prueba de vida" at bounding box center [298, 346] width 257 height 26
click at [290, 398] on button "Prueba de domicilio" at bounding box center [298, 398] width 257 height 26
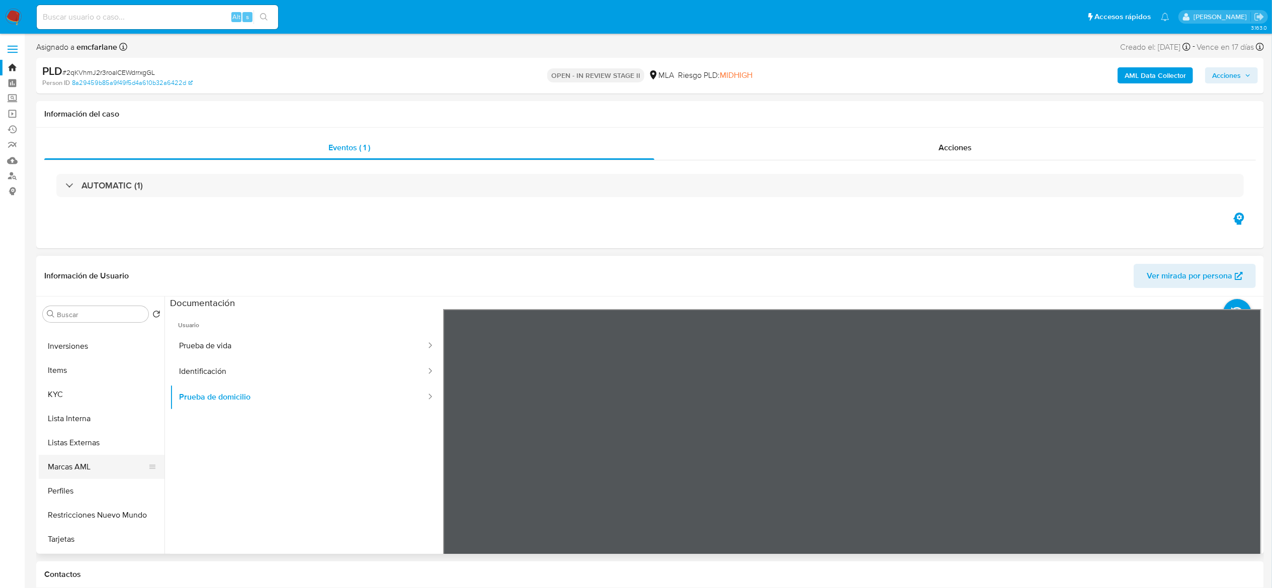
scroll to position [470, 0]
click at [53, 378] on button "KYC" at bounding box center [98, 376] width 118 height 24
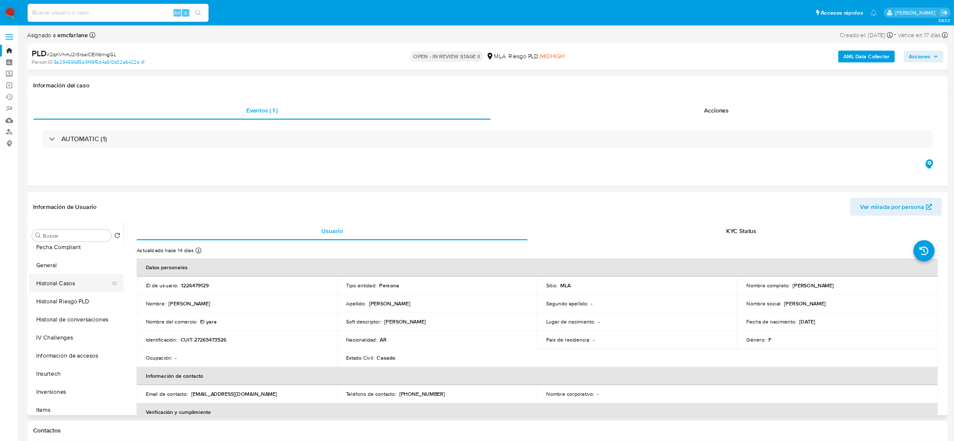
scroll to position [269, 0]
drag, startPoint x: 83, startPoint y: 386, endPoint x: 256, endPoint y: 388, distance: 173.0
click at [83, 387] on button "Historial Casos" at bounding box center [98, 384] width 118 height 24
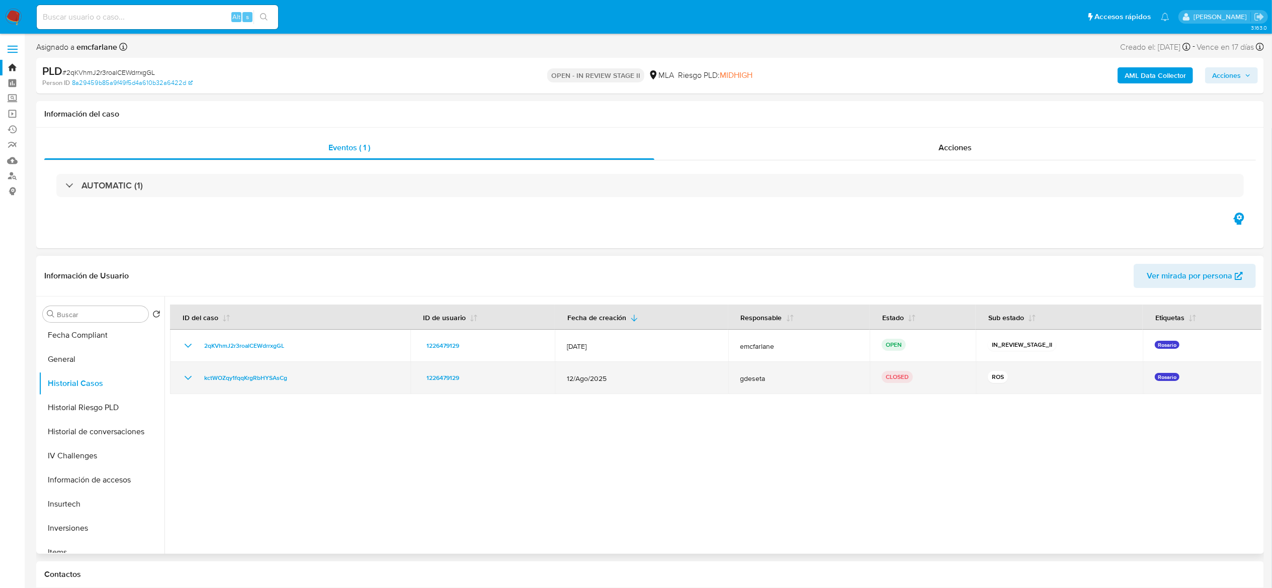
click at [198, 382] on div "kctWOZqy1fqqKrgRbHYSAsCg" at bounding box center [290, 378] width 216 height 12
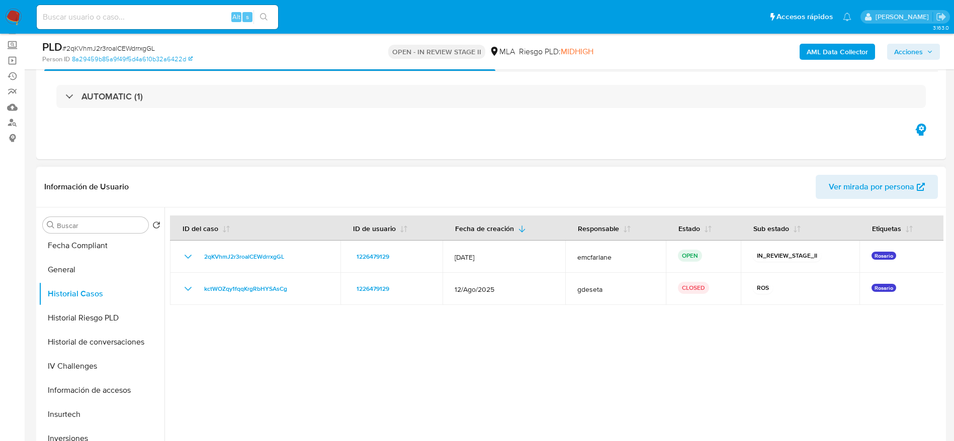
scroll to position [75, 0]
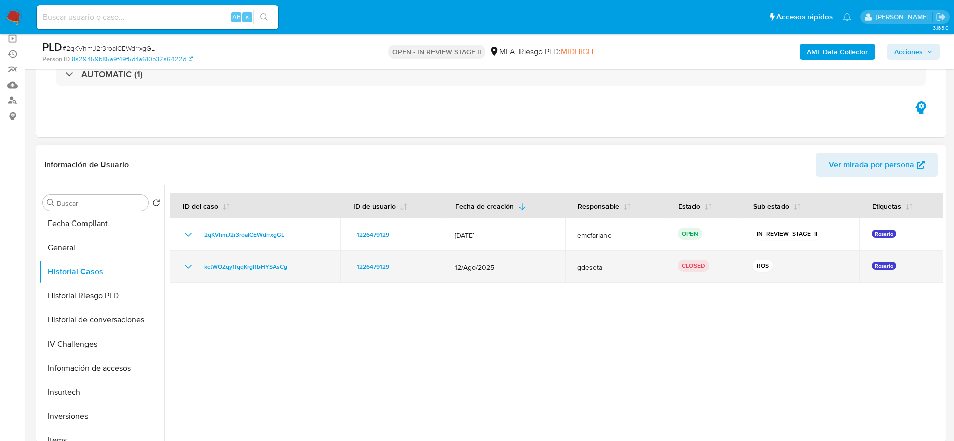
drag, startPoint x: 190, startPoint y: 269, endPoint x: 251, endPoint y: 267, distance: 61.4
click at [190, 269] on icon "Mostrar/Ocultar" at bounding box center [188, 267] width 12 height 12
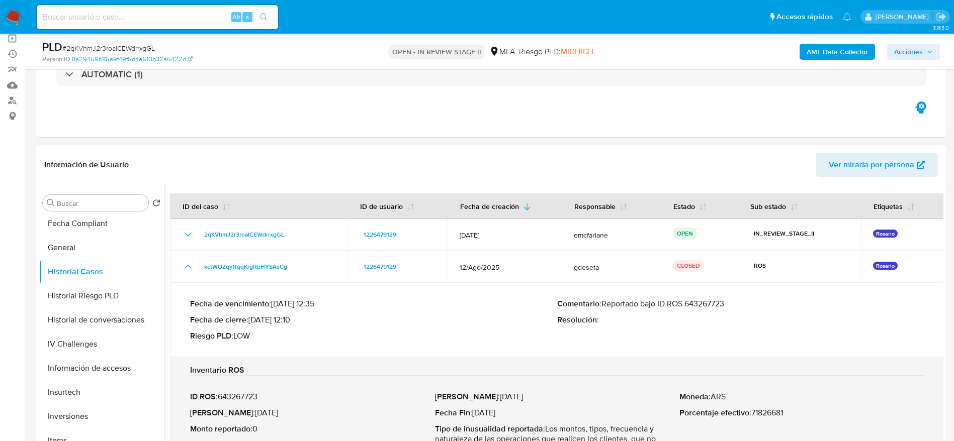
click at [658, 303] on p "Comentario : Reportado bajo ID ROS 643267723" at bounding box center [740, 304] width 367 height 10
drag, startPoint x: 658, startPoint y: 303, endPoint x: 747, endPoint y: 301, distance: 89.0
click at [747, 301] on p "Comentario : Reportado bajo ID ROS 643267723" at bounding box center [740, 304] width 367 height 10
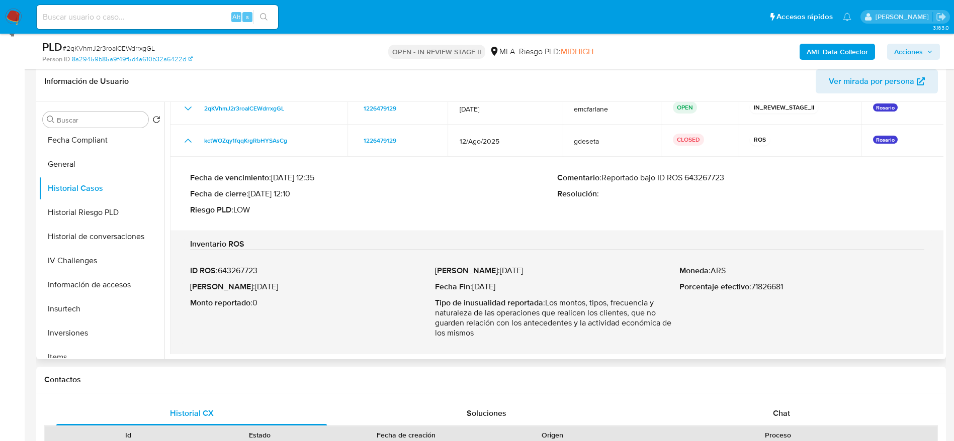
scroll to position [377, 0]
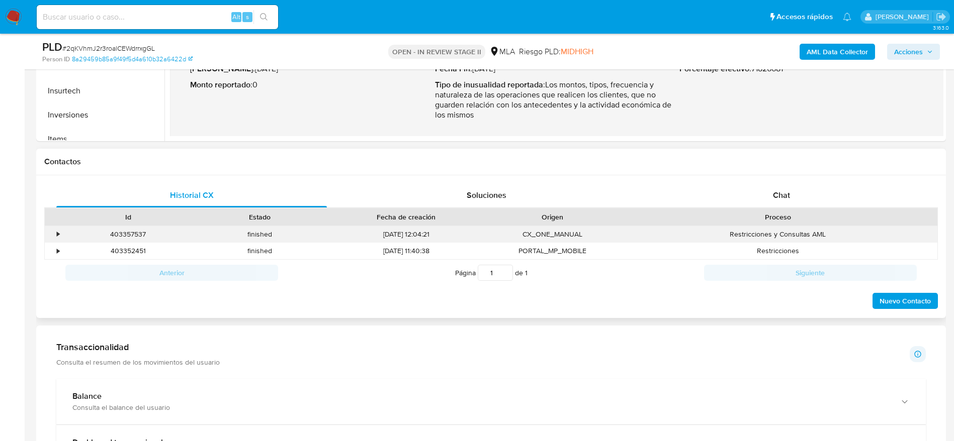
click at [128, 231] on div "403357537" at bounding box center [128, 234] width 132 height 17
copy div "403357537"
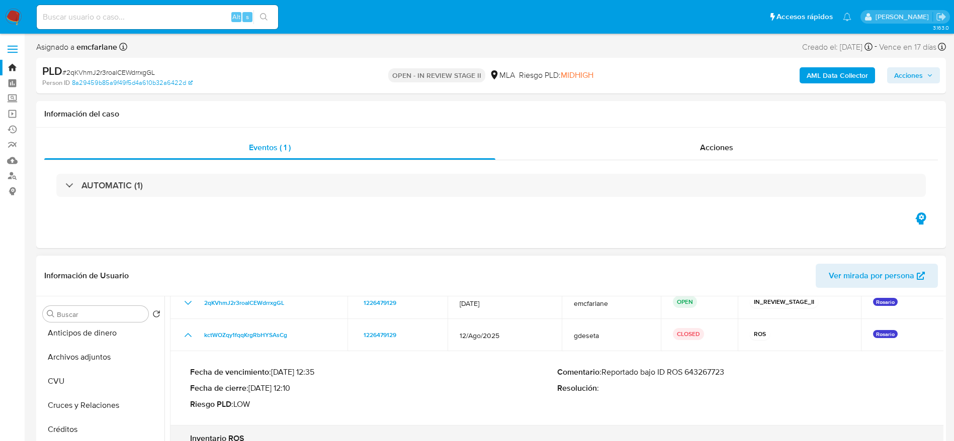
scroll to position [0, 0]
click at [89, 355] on button "Archivos adjuntos" at bounding box center [98, 362] width 118 height 24
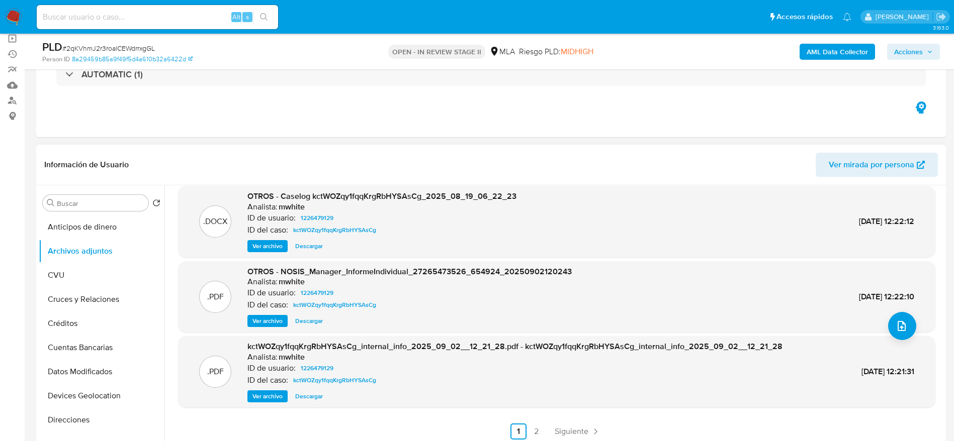
scroll to position [84, 0]
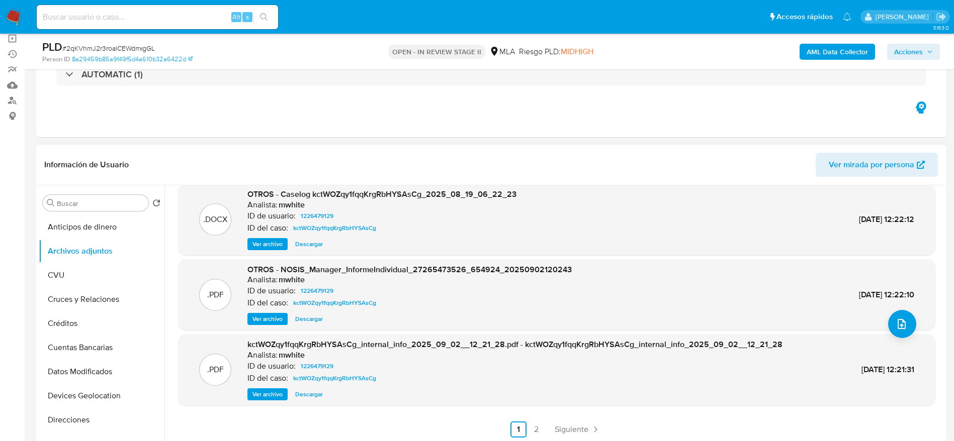
click at [561, 433] on span "Siguiente" at bounding box center [572, 430] width 34 height 8
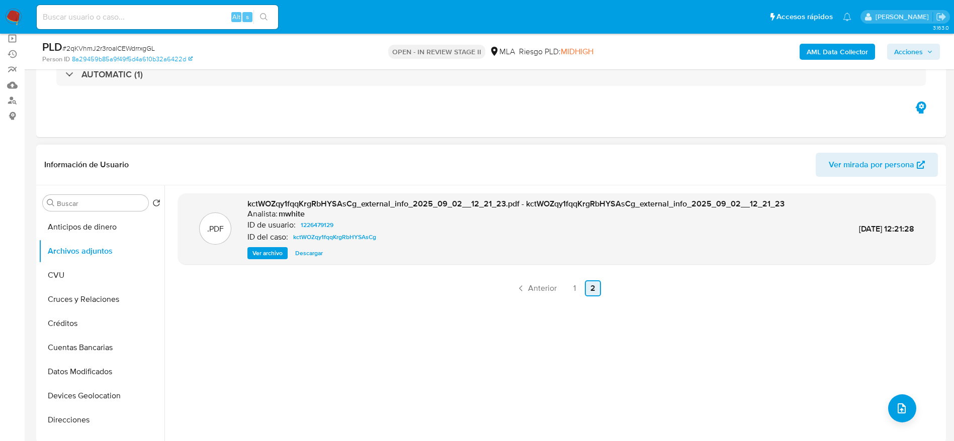
click at [535, 282] on link "Anterior" at bounding box center [536, 289] width 49 height 16
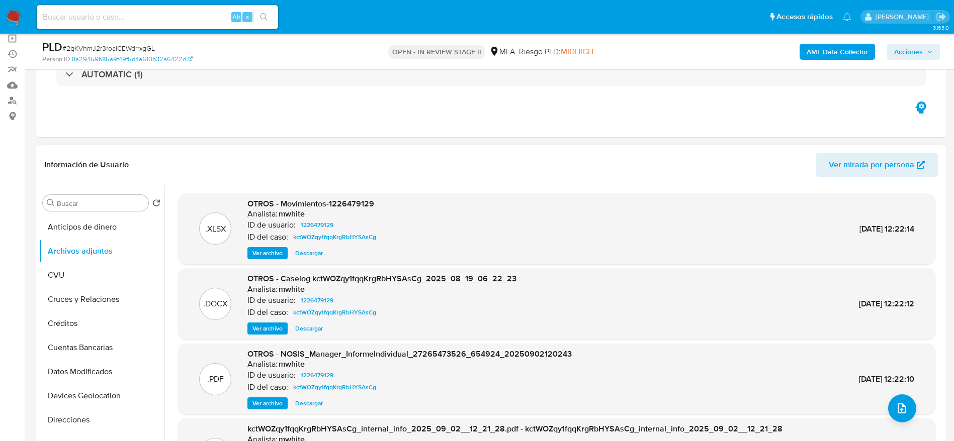
click at [924, 53] on span "Acciones" at bounding box center [913, 52] width 39 height 14
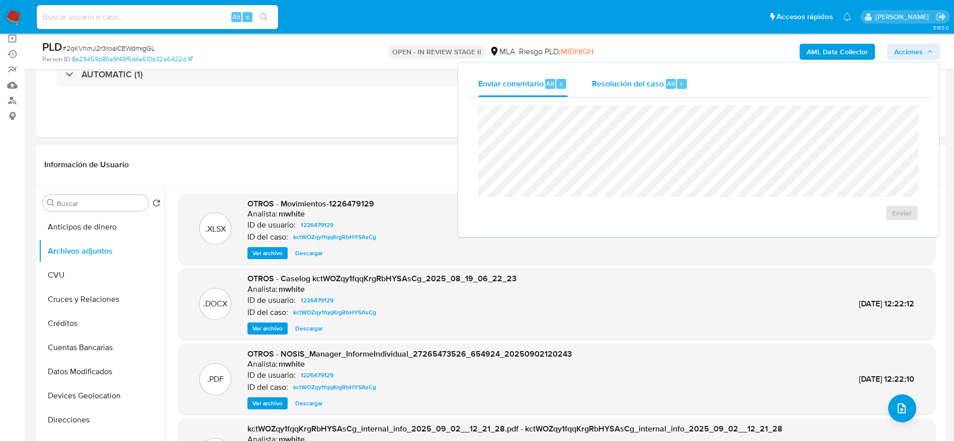
click at [626, 88] on span "Resolución del caso" at bounding box center [628, 83] width 72 height 12
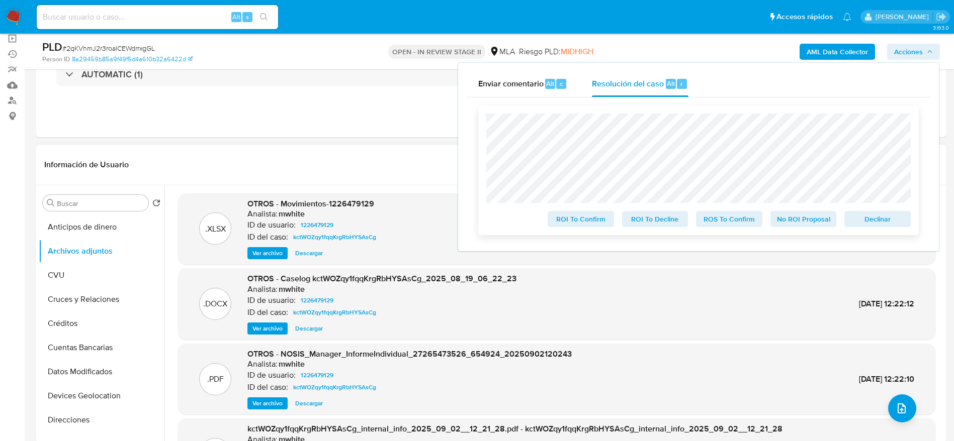
drag, startPoint x: 889, startPoint y: 220, endPoint x: 797, endPoint y: 368, distance: 174.6
click at [889, 220] on span "Declinar" at bounding box center [877, 219] width 52 height 14
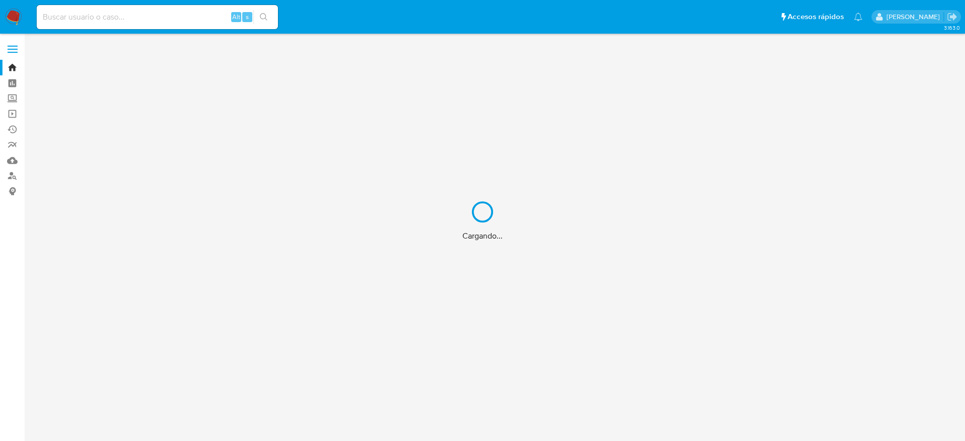
click at [54, 16] on div "Cargando..." at bounding box center [482, 220] width 965 height 441
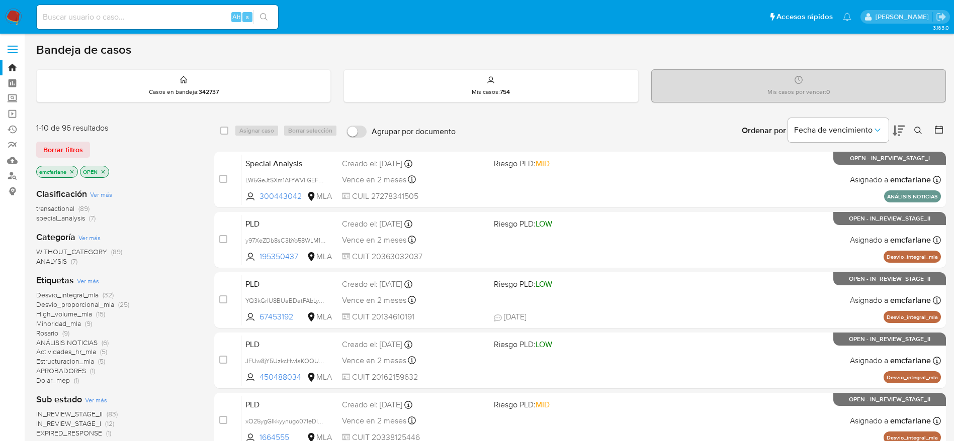
click at [54, 16] on input at bounding box center [157, 17] width 241 height 13
type input "1116515026"
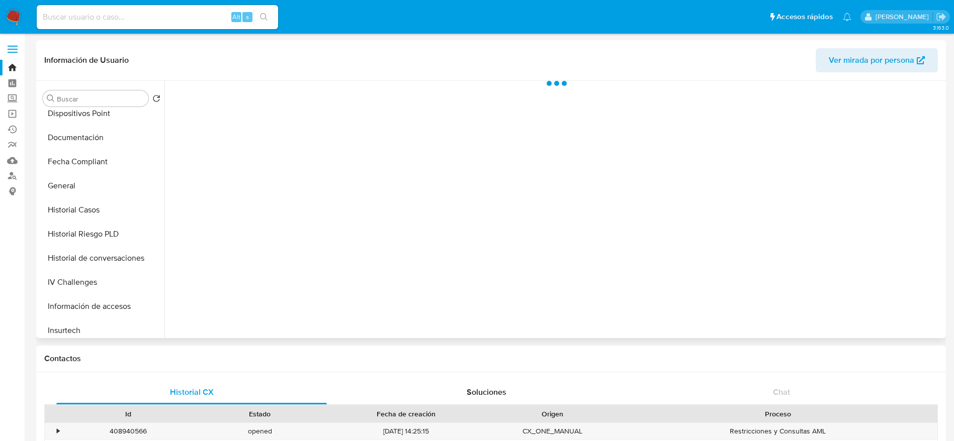
select select "10"
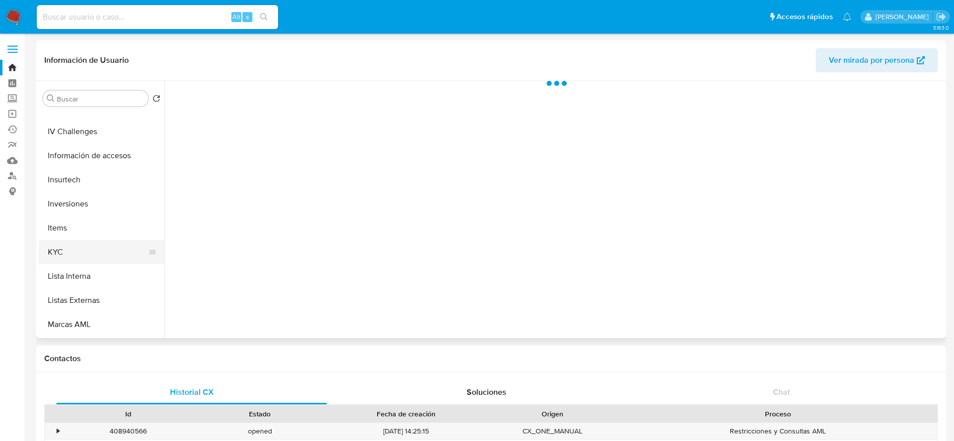
click at [62, 246] on button "KYC" at bounding box center [98, 252] width 118 height 24
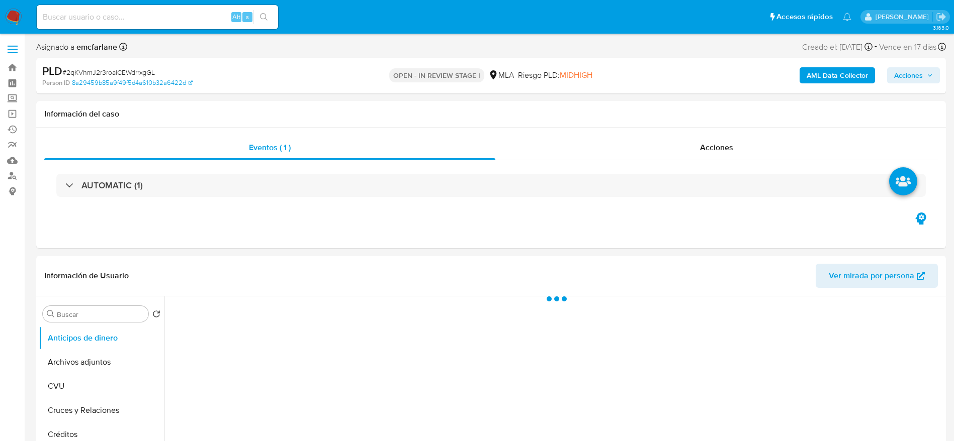
select select "10"
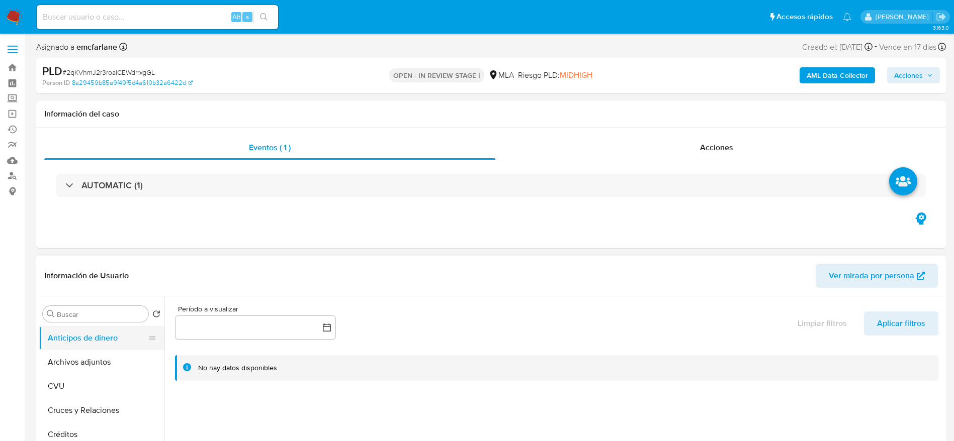
drag, startPoint x: 68, startPoint y: 352, endPoint x: 84, endPoint y: 347, distance: 17.3
click at [68, 352] on button "Archivos adjuntos" at bounding box center [102, 362] width 126 height 24
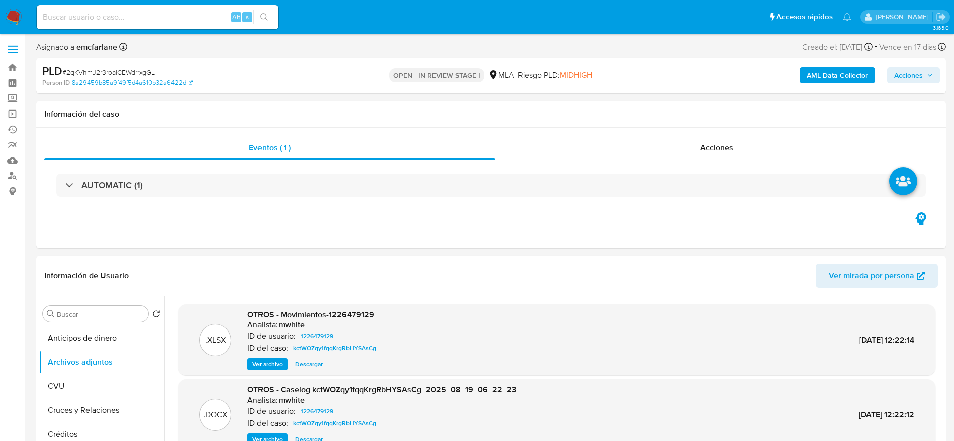
click at [843, 68] on b "AML Data Collector" at bounding box center [837, 75] width 61 height 16
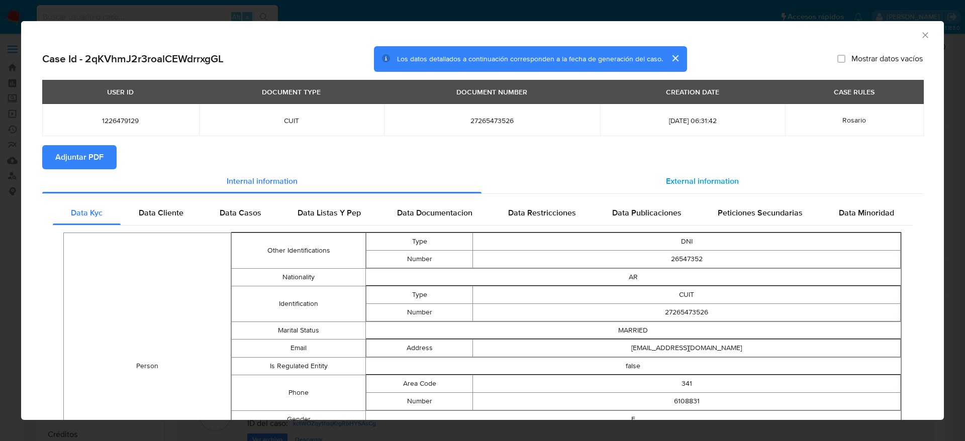
click at [693, 184] on span "External information" at bounding box center [702, 181] width 73 height 12
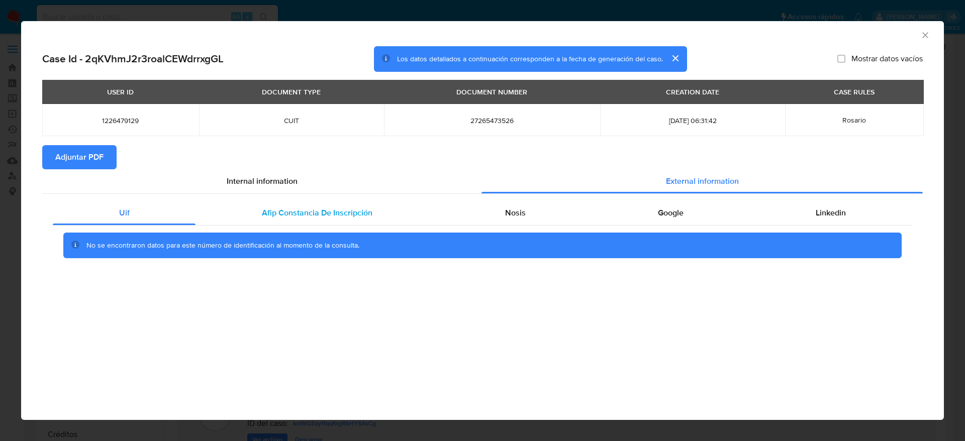
click at [291, 214] on span "Afip Constancia De Inscripción" at bounding box center [317, 213] width 111 height 12
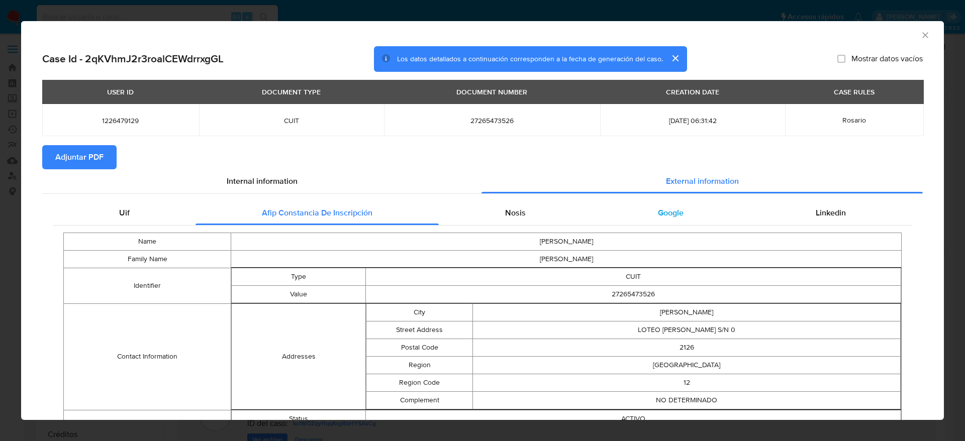
drag, startPoint x: 515, startPoint y: 209, endPoint x: 669, endPoint y: 202, distance: 154.0
click at [515, 209] on span "Nosis" at bounding box center [515, 213] width 21 height 12
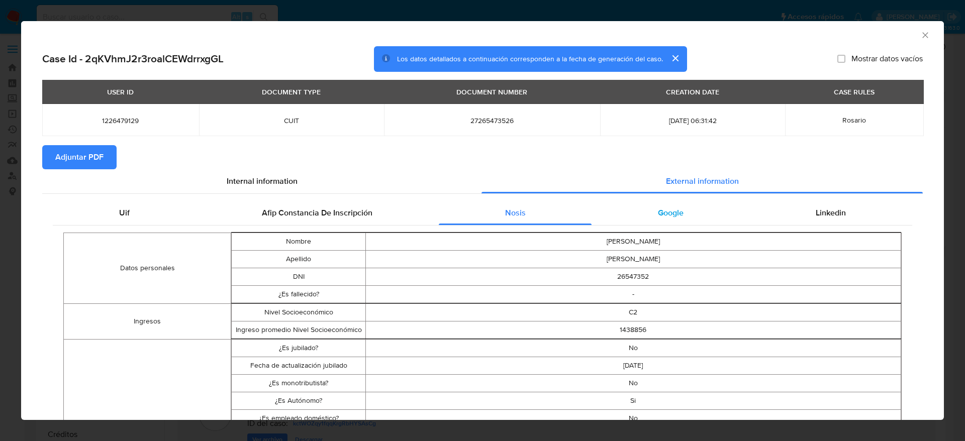
click at [666, 208] on span "Google" at bounding box center [671, 213] width 26 height 12
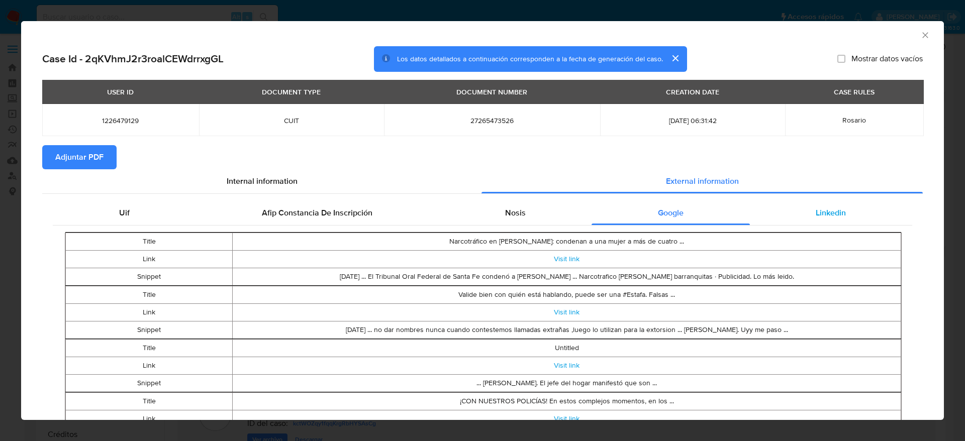
drag, startPoint x: 823, startPoint y: 211, endPoint x: 817, endPoint y: 213, distance: 6.4
click at [822, 212] on span "Linkedin" at bounding box center [831, 213] width 30 height 12
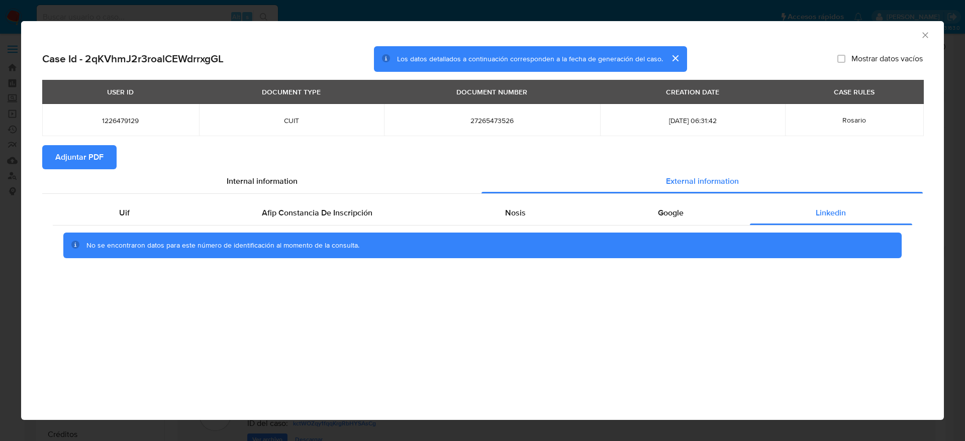
click at [47, 153] on button "Adjuntar PDF" at bounding box center [79, 157] width 74 height 24
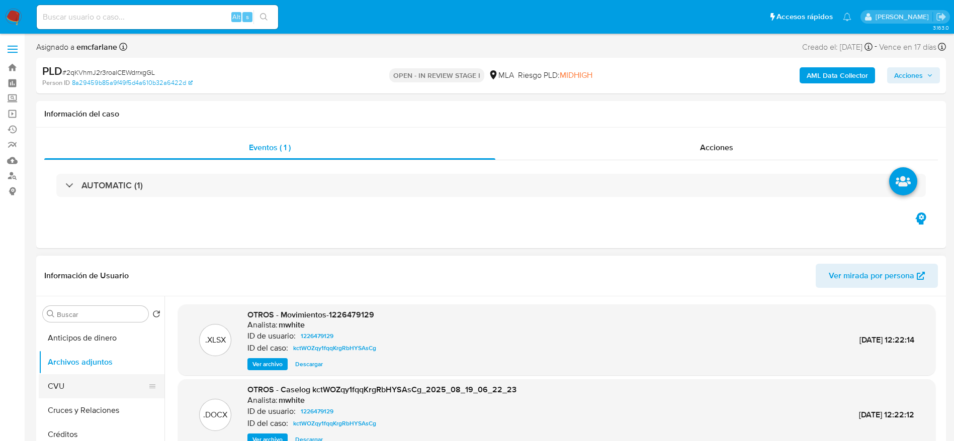
click at [78, 381] on button "CVU" at bounding box center [98, 387] width 118 height 24
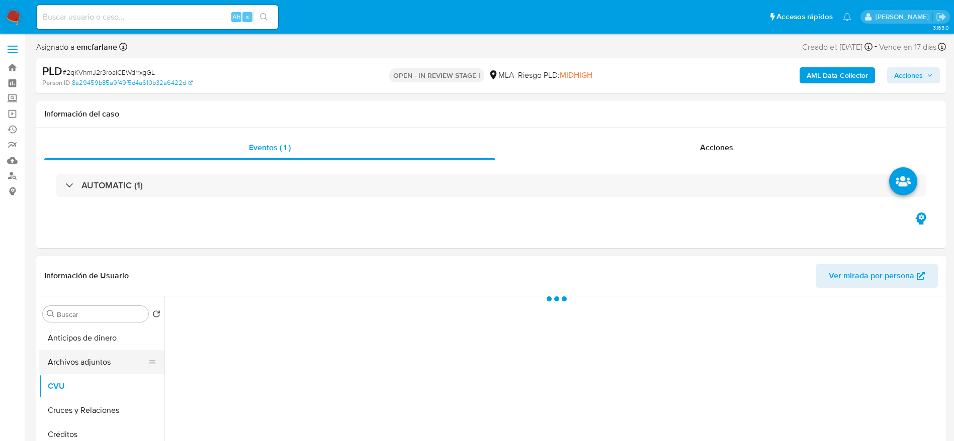
click at [88, 353] on button "Archivos adjuntos" at bounding box center [98, 362] width 118 height 24
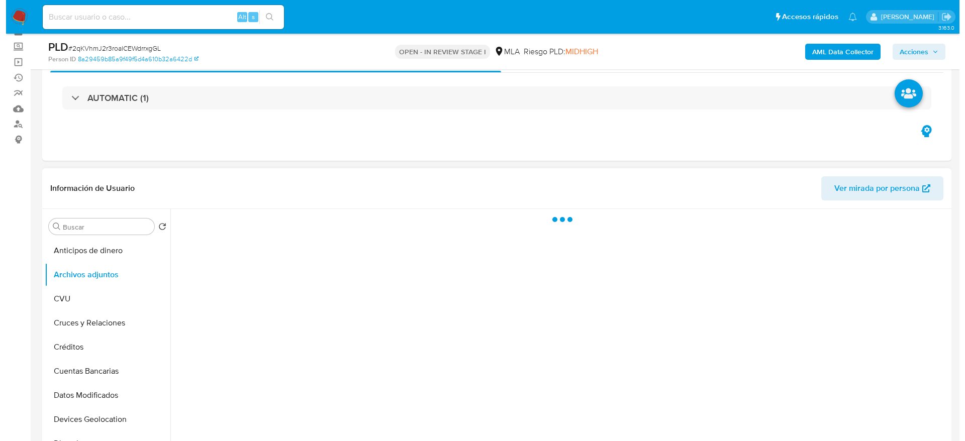
scroll to position [75, 0]
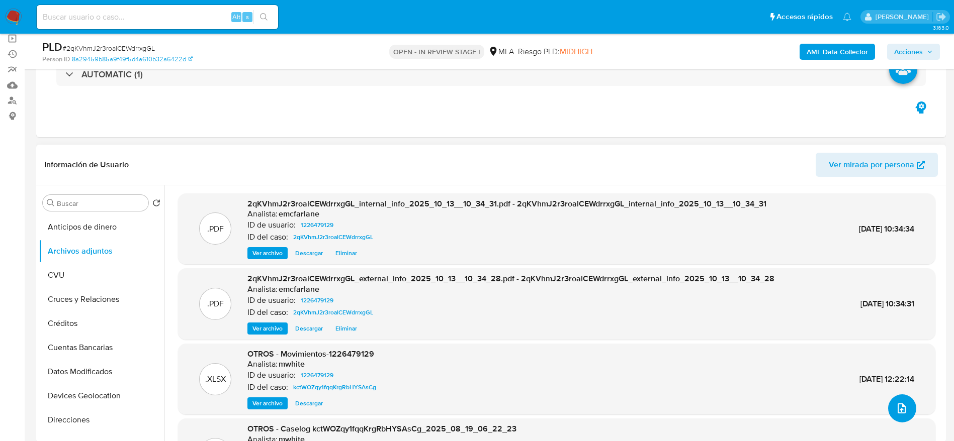
click at [904, 406] on icon "upload-file" at bounding box center [902, 409] width 12 height 12
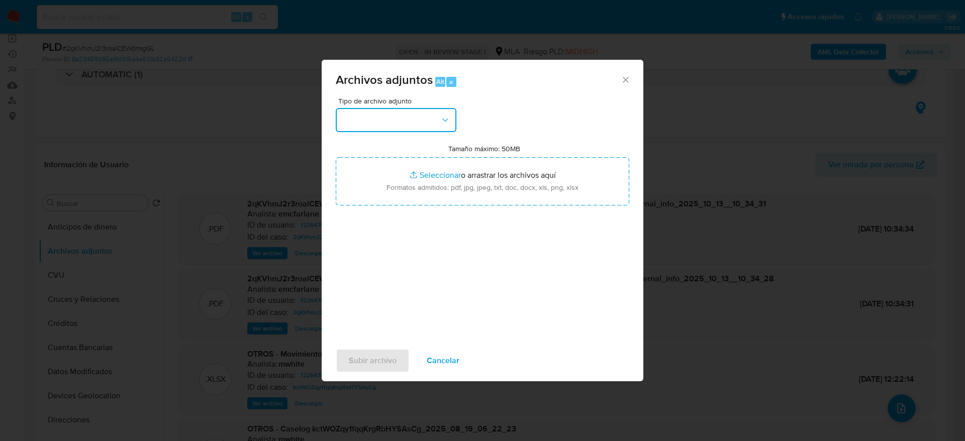
drag, startPoint x: 428, startPoint y: 117, endPoint x: 417, endPoint y: 131, distance: 17.6
click at [428, 117] on button "button" at bounding box center [396, 120] width 121 height 24
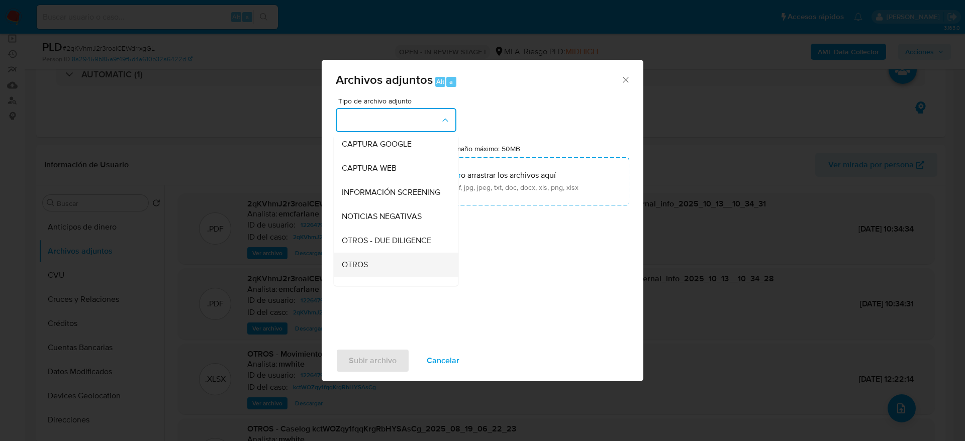
click at [353, 270] on span "OTROS" at bounding box center [355, 265] width 26 height 10
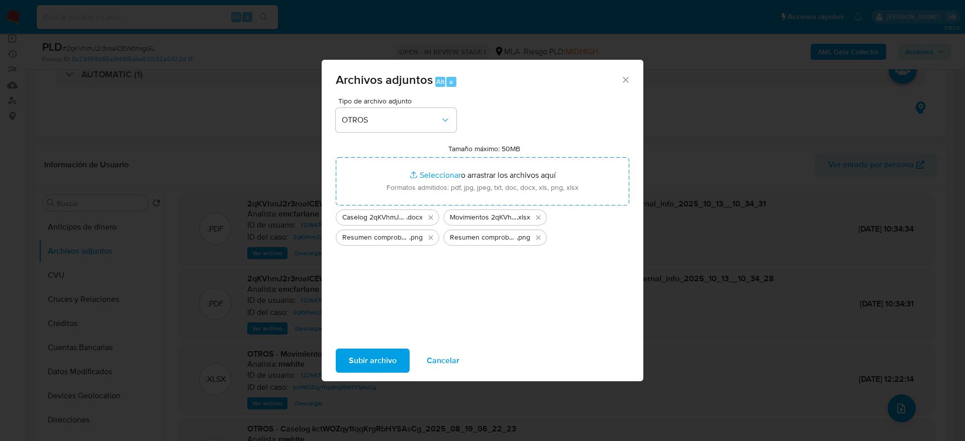
click at [375, 368] on span "Subir archivo" at bounding box center [373, 361] width 48 height 22
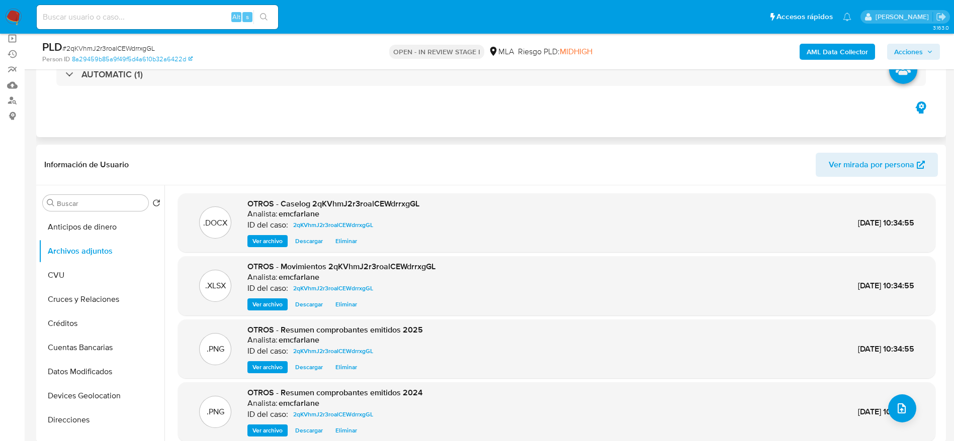
click at [517, 90] on div "AUTOMATIC (1)" at bounding box center [491, 74] width 894 height 50
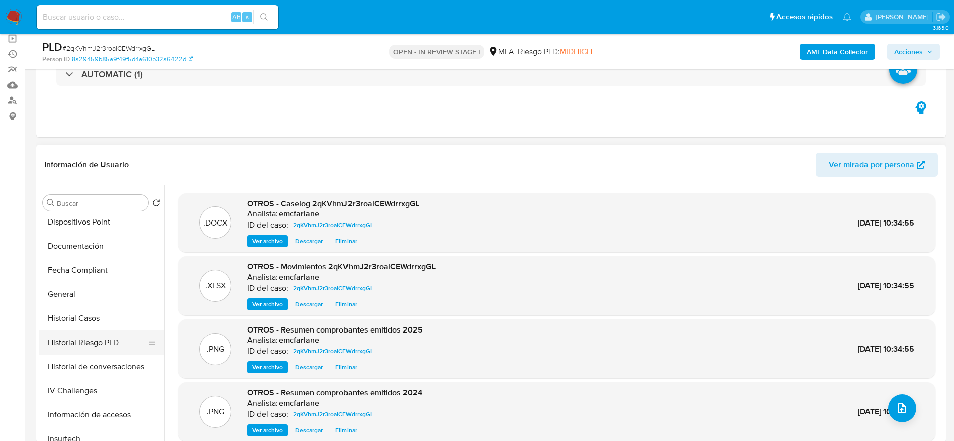
scroll to position [226, 0]
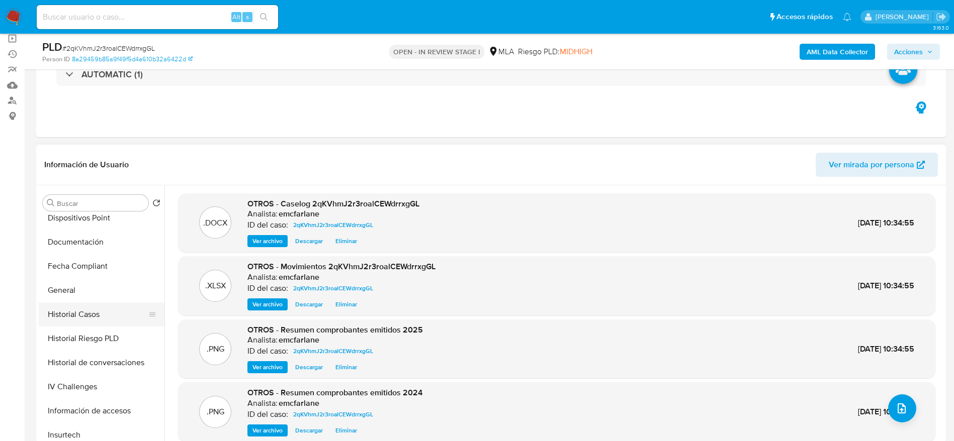
click at [67, 308] on button "Historial Casos" at bounding box center [98, 315] width 118 height 24
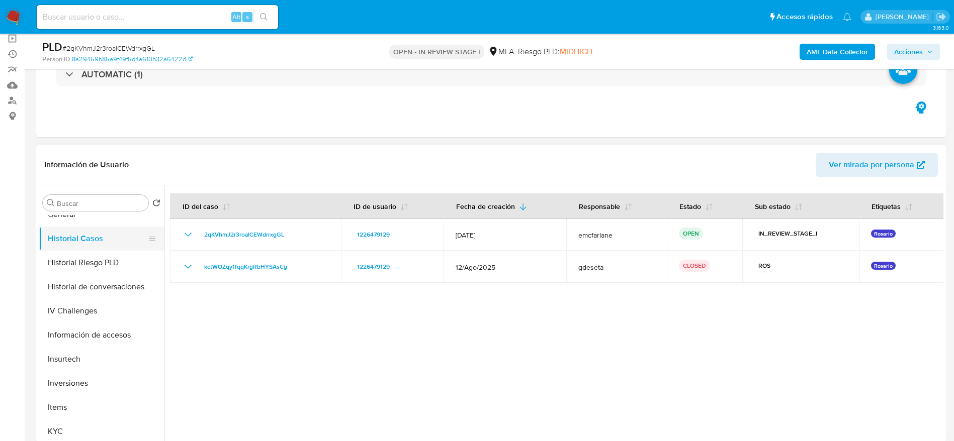
scroll to position [302, 0]
click at [103, 291] on button "Historial de conversaciones" at bounding box center [98, 288] width 118 height 24
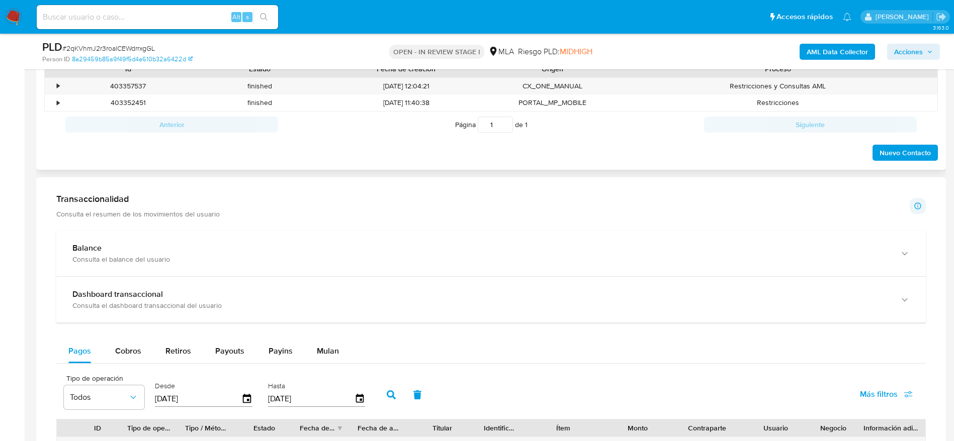
scroll to position [377, 0]
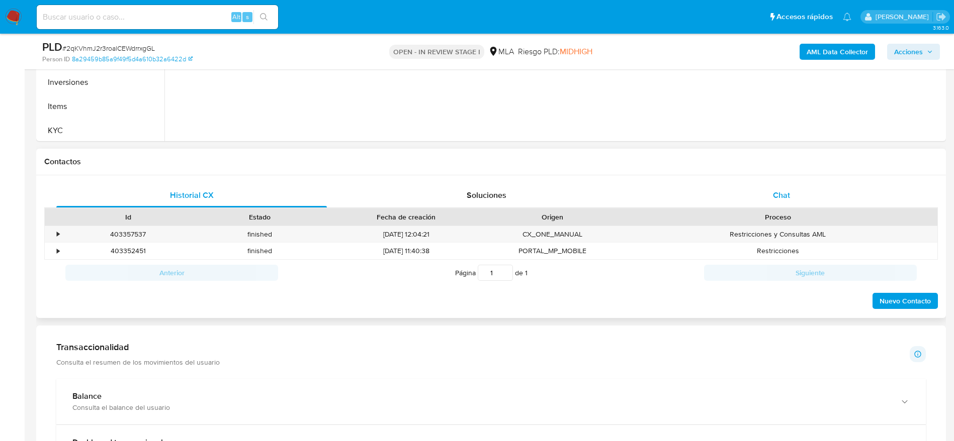
click at [773, 190] on span "Chat" at bounding box center [781, 196] width 17 height 12
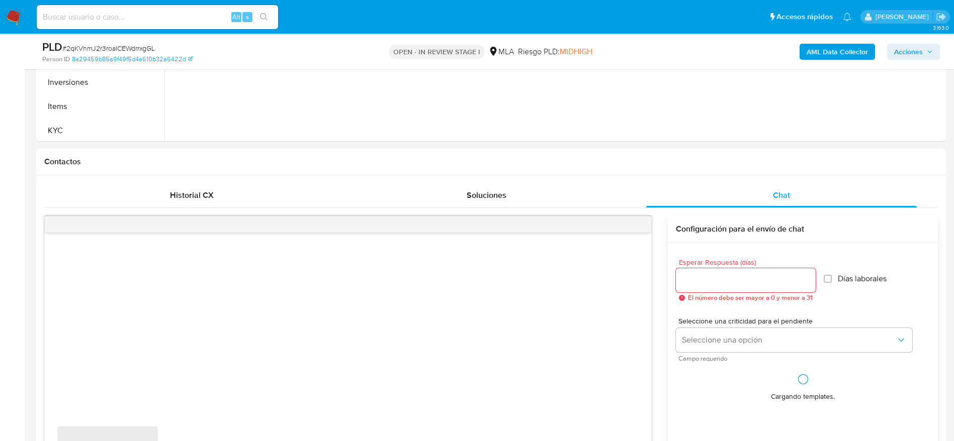
scroll to position [453, 0]
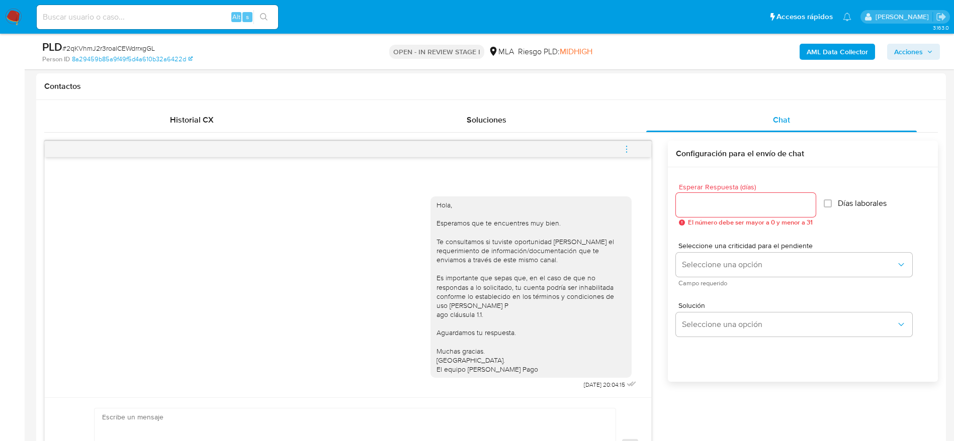
drag, startPoint x: 633, startPoint y: 146, endPoint x: 605, endPoint y: 148, distance: 27.3
click at [632, 145] on button "menu-action" at bounding box center [626, 149] width 33 height 24
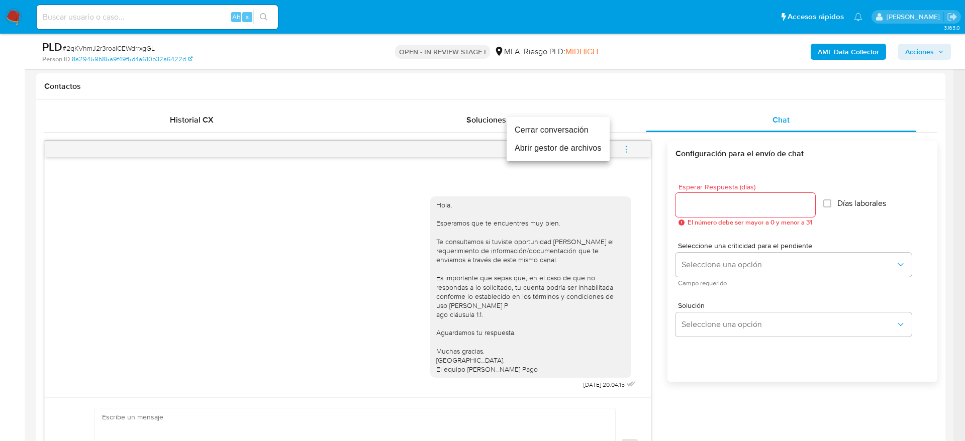
click at [595, 135] on li "Cerrar conversación" at bounding box center [558, 130] width 103 height 18
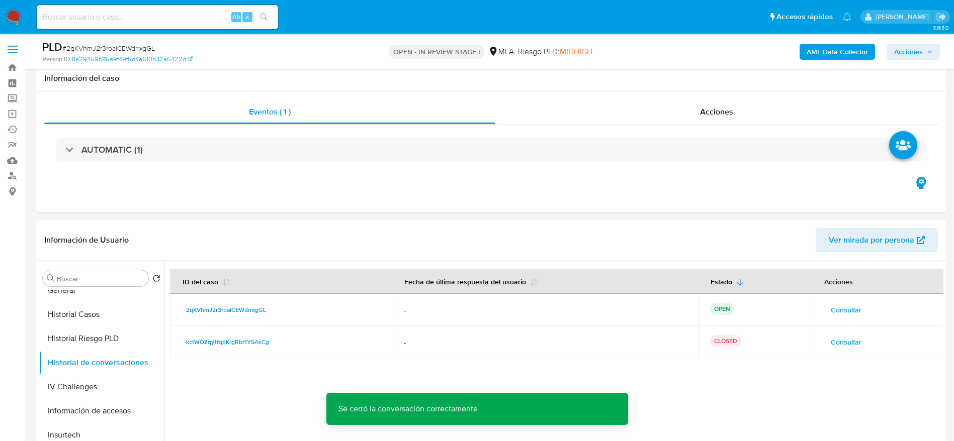
scroll to position [302, 0]
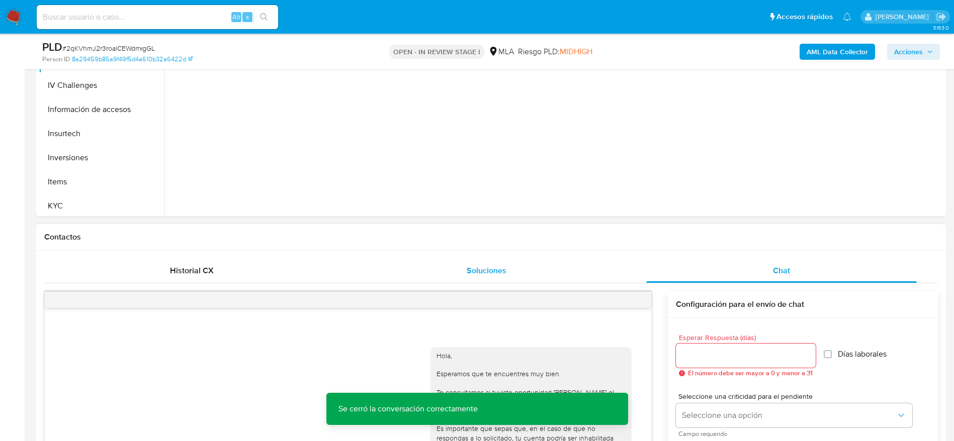
click at [476, 269] on span "Soluciones" at bounding box center [487, 271] width 40 height 12
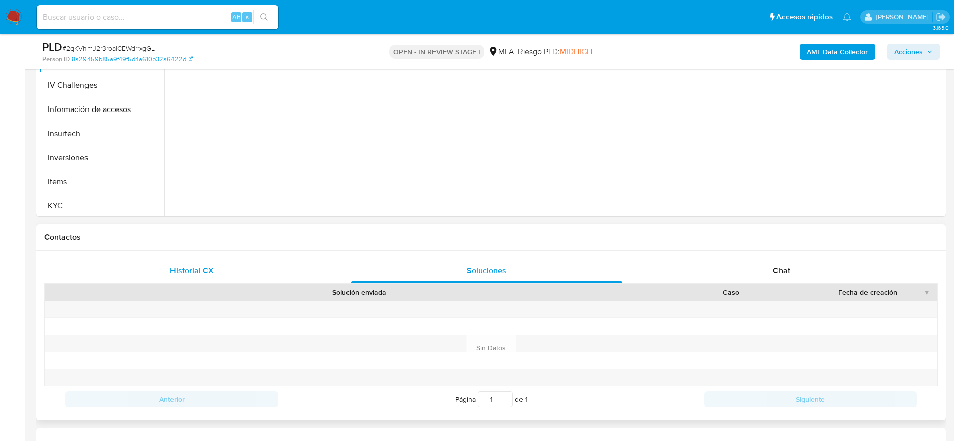
click at [158, 278] on div "Historial CX" at bounding box center [191, 271] width 271 height 24
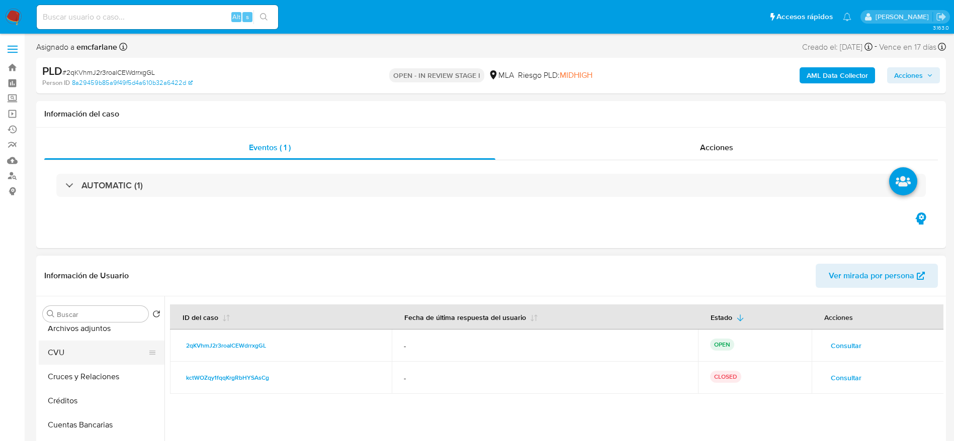
scroll to position [0, 0]
click at [74, 366] on button "Archivos adjuntos" at bounding box center [98, 362] width 118 height 24
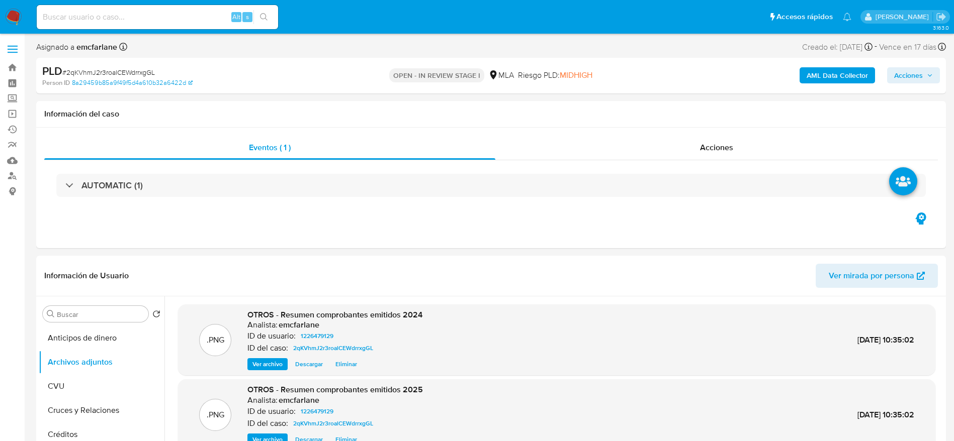
click at [925, 76] on span "Acciones" at bounding box center [913, 75] width 39 height 14
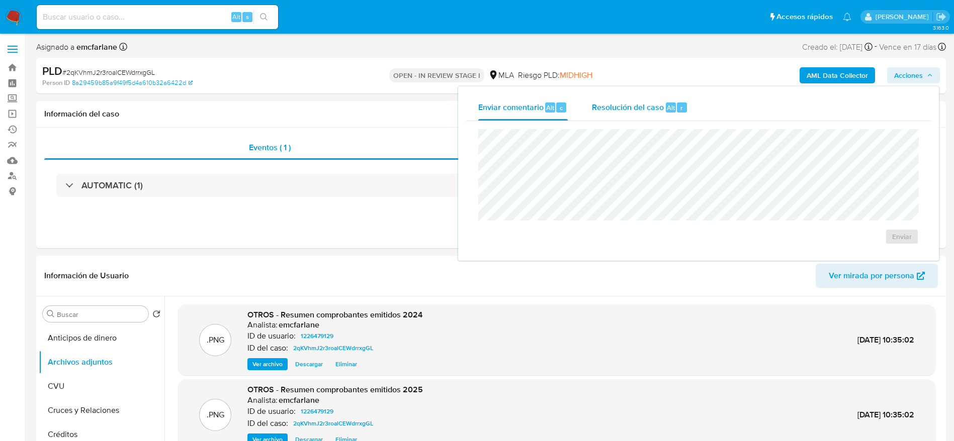
click at [645, 110] on span "Resolución del caso" at bounding box center [628, 108] width 72 height 12
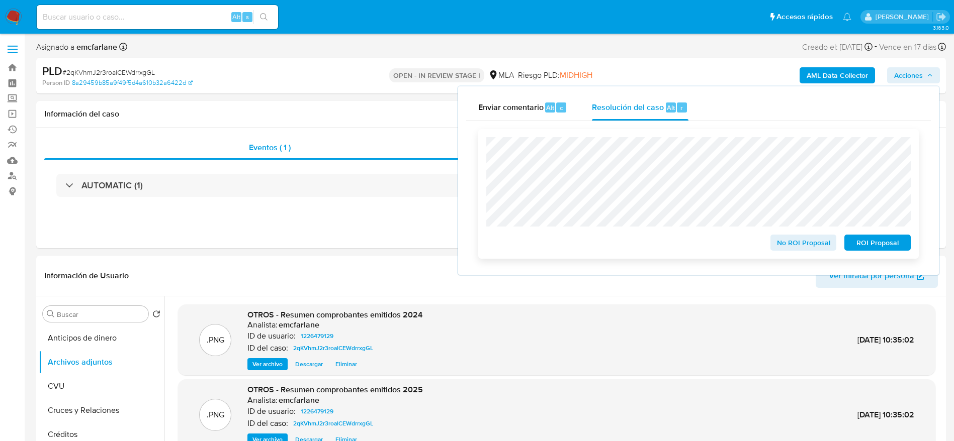
click at [870, 250] on span "ROI Proposal" at bounding box center [877, 243] width 52 height 14
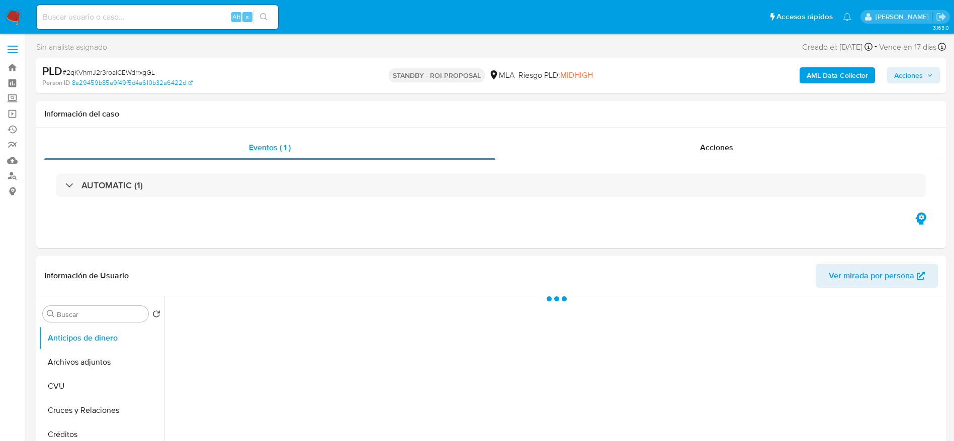
select select "10"
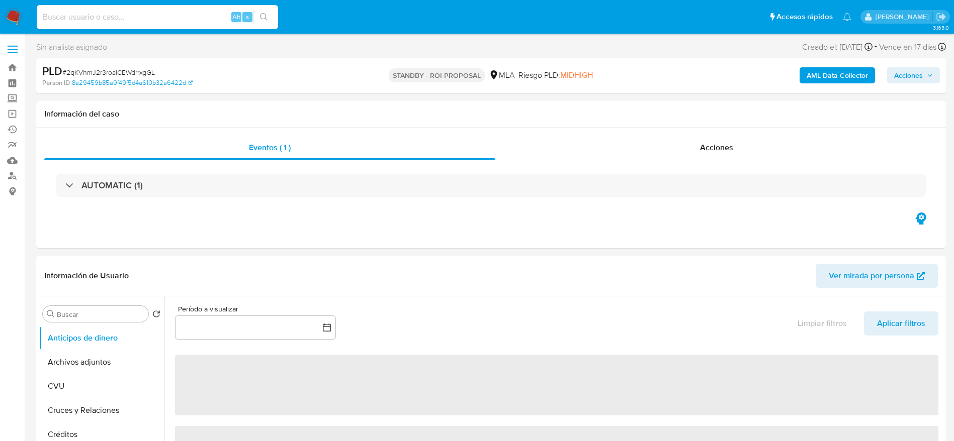
click at [136, 15] on input at bounding box center [157, 17] width 241 height 13
paste input "Dpz4WTCYyYNf9BNxlYWEqzL3"
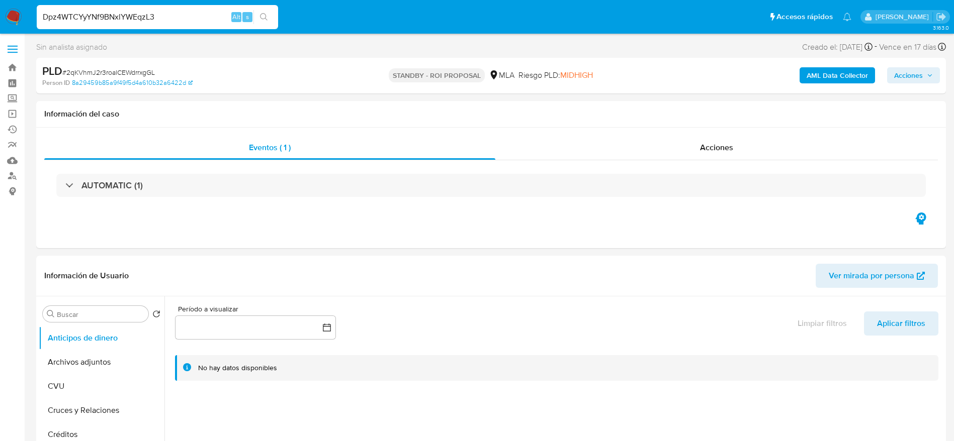
type input "Dpz4WTCYyYNf9BNxlYWEqzL3"
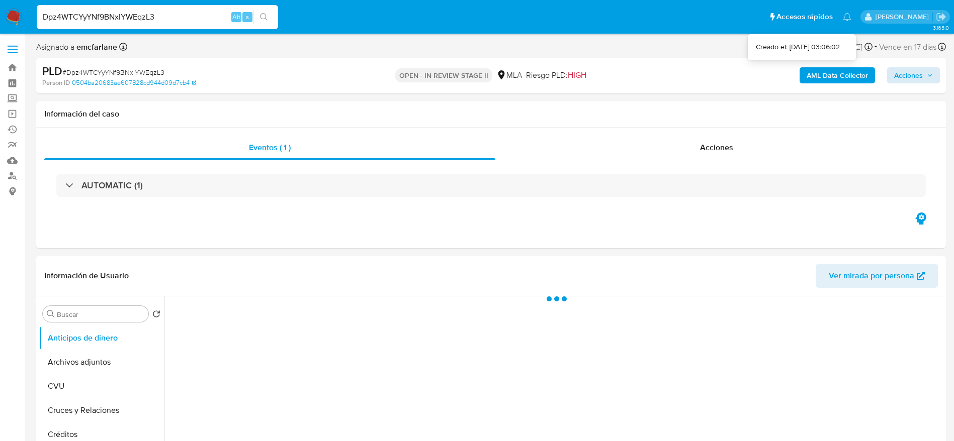
select select "10"
click at [911, 75] on span "Acciones" at bounding box center [908, 75] width 29 height 16
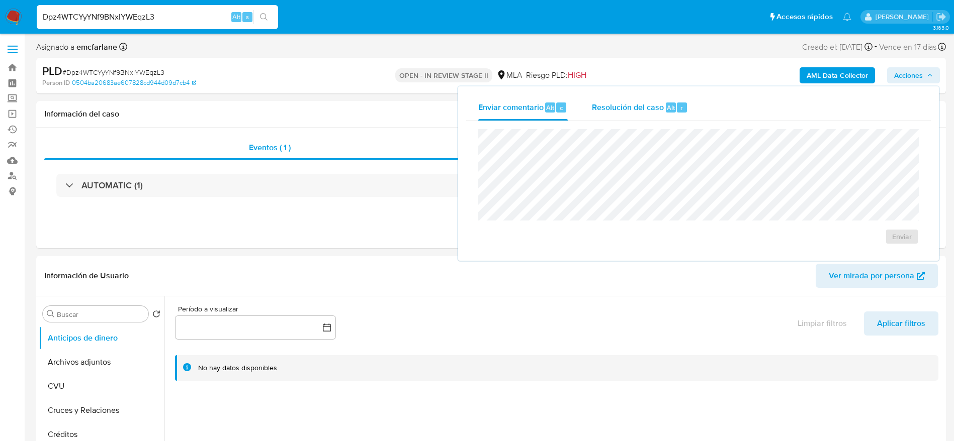
click at [666, 99] on div "Resolución del caso Alt r" at bounding box center [640, 108] width 96 height 26
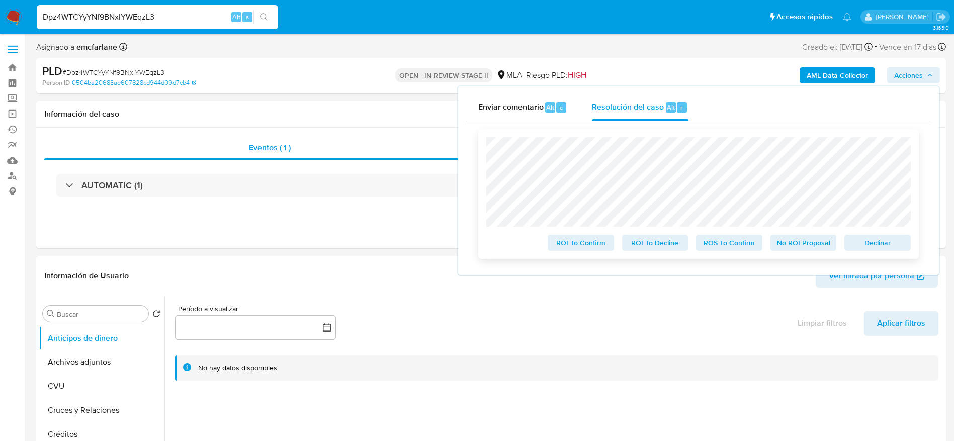
click at [880, 255] on div "ROI To Confirm ROI To Decline ROS To Confirm No ROI Proposal Declinar" at bounding box center [698, 194] width 440 height 130
click at [877, 248] on span "Declinar" at bounding box center [877, 243] width 52 height 14
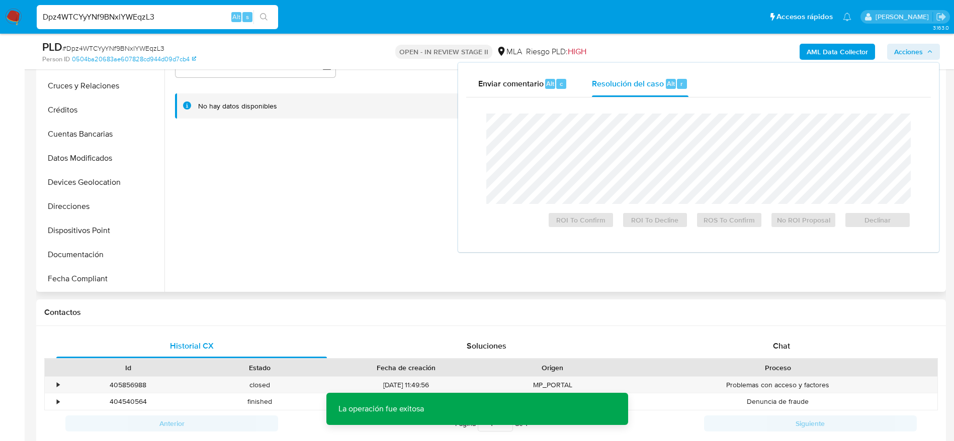
scroll to position [151, 0]
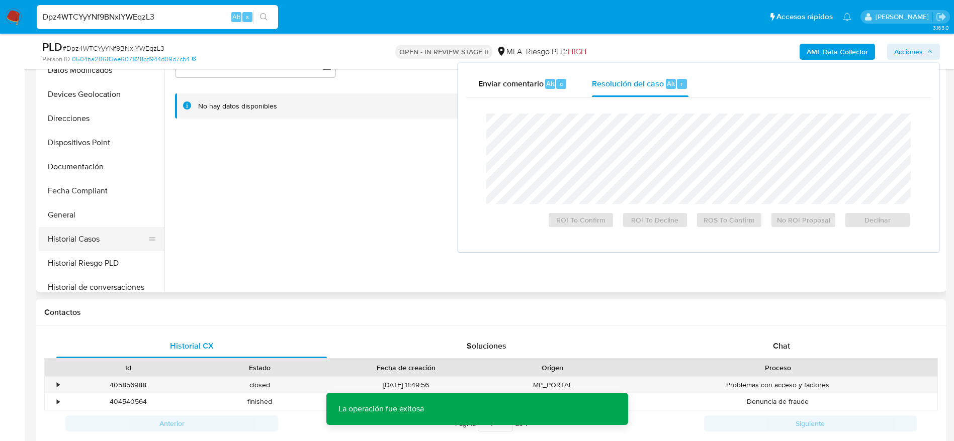
click at [99, 240] on button "Historial Casos" at bounding box center [98, 239] width 118 height 24
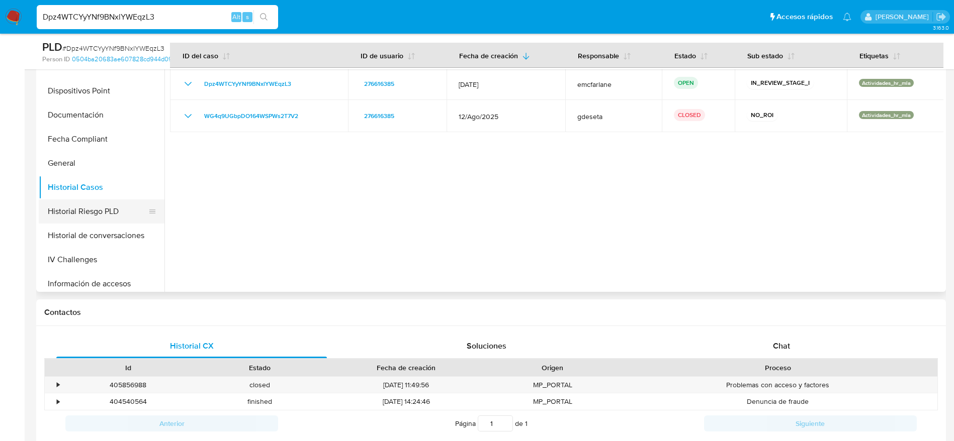
scroll to position [226, 0]
click at [108, 201] on button "Historial de conversaciones" at bounding box center [98, 212] width 118 height 24
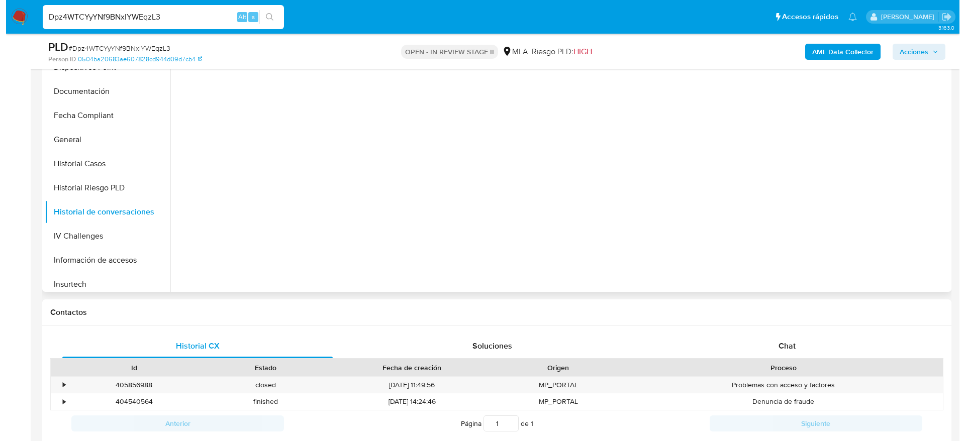
scroll to position [151, 0]
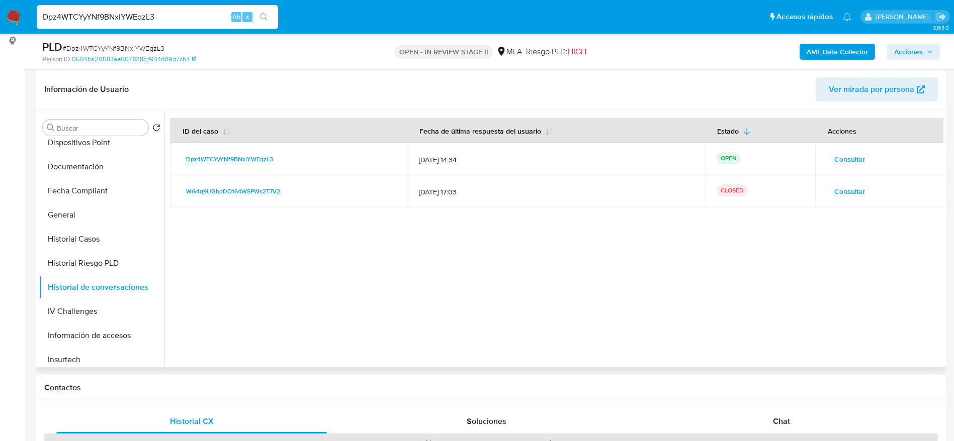
click at [840, 162] on span "Consultar" at bounding box center [849, 159] width 31 height 14
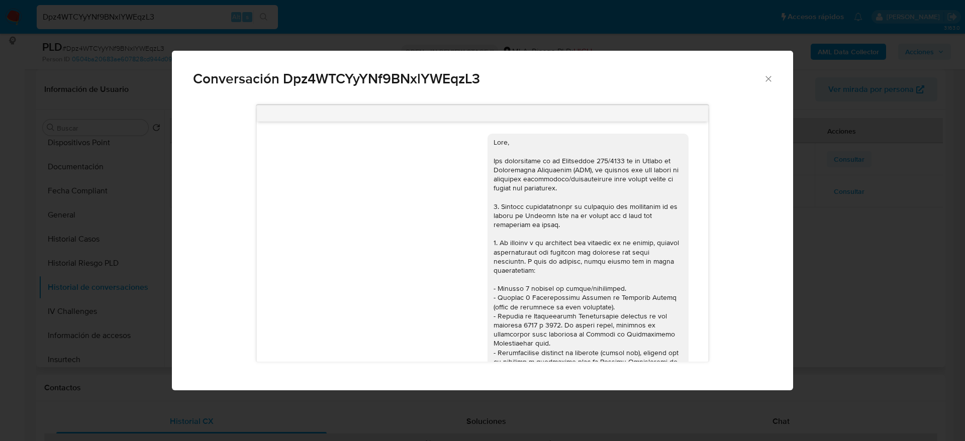
scroll to position [504, 0]
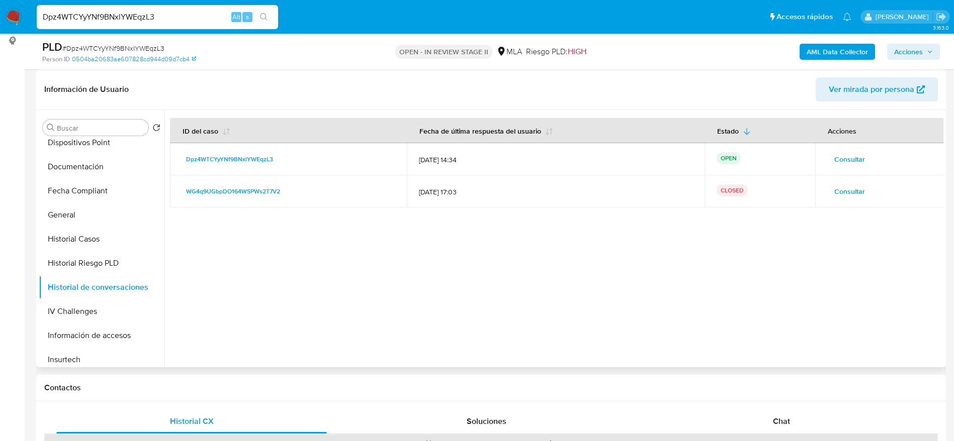
click at [838, 199] on span "Consultar" at bounding box center [849, 192] width 31 height 14
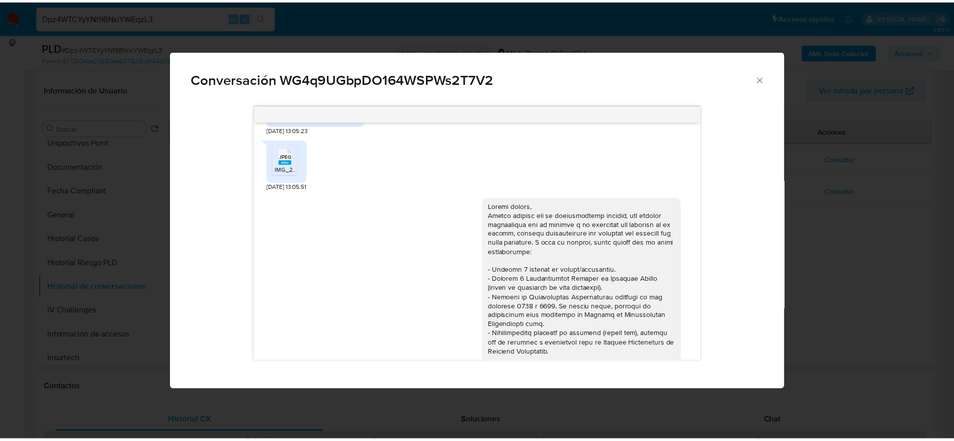
scroll to position [513, 0]
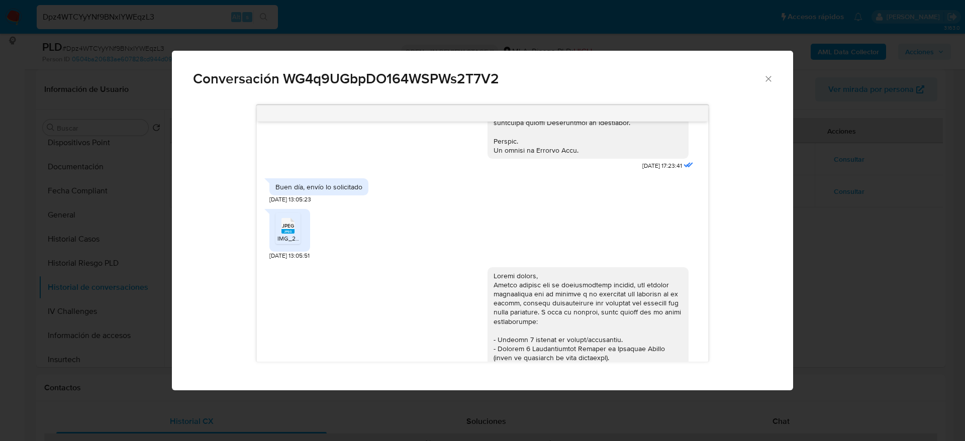
click at [769, 81] on icon "Cerrar" at bounding box center [769, 79] width 10 height 10
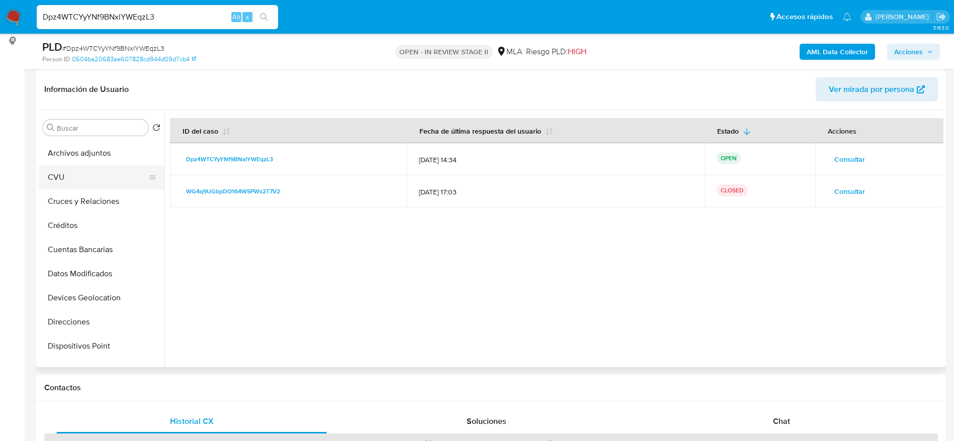
scroll to position [0, 0]
click at [95, 180] on button "Archivos adjuntos" at bounding box center [98, 176] width 118 height 24
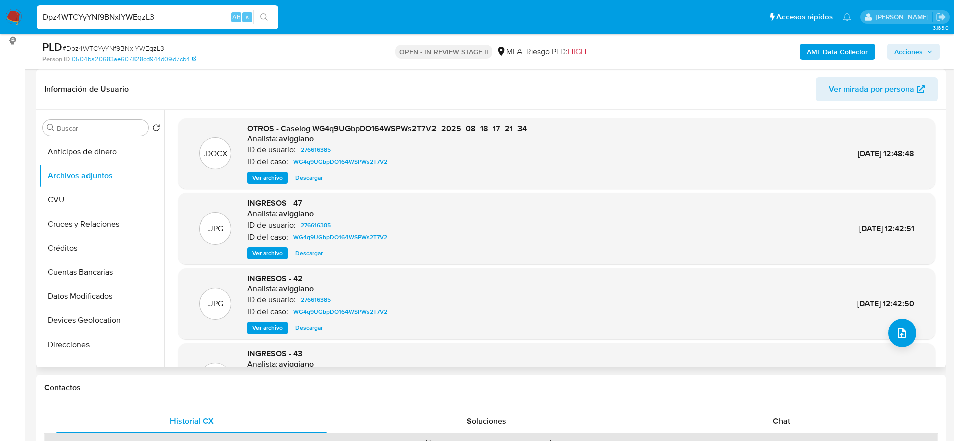
click at [313, 178] on span "Descargar" at bounding box center [309, 178] width 28 height 10
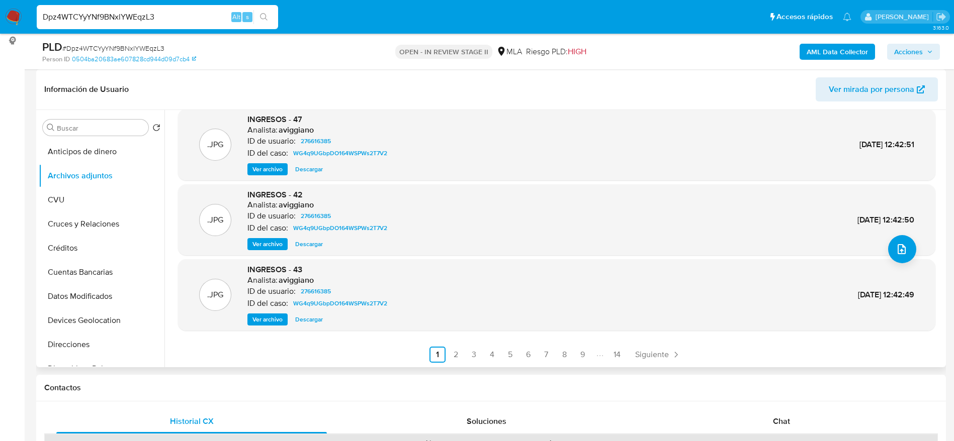
scroll to position [84, 0]
click at [662, 355] on span "Siguiente" at bounding box center [652, 354] width 34 height 8
click at [691, 354] on span "Siguiente" at bounding box center [679, 354] width 34 height 8
drag, startPoint x: 793, startPoint y: 417, endPoint x: 696, endPoint y: 341, distance: 123.3
click at [793, 417] on div "Chat" at bounding box center [781, 422] width 271 height 24
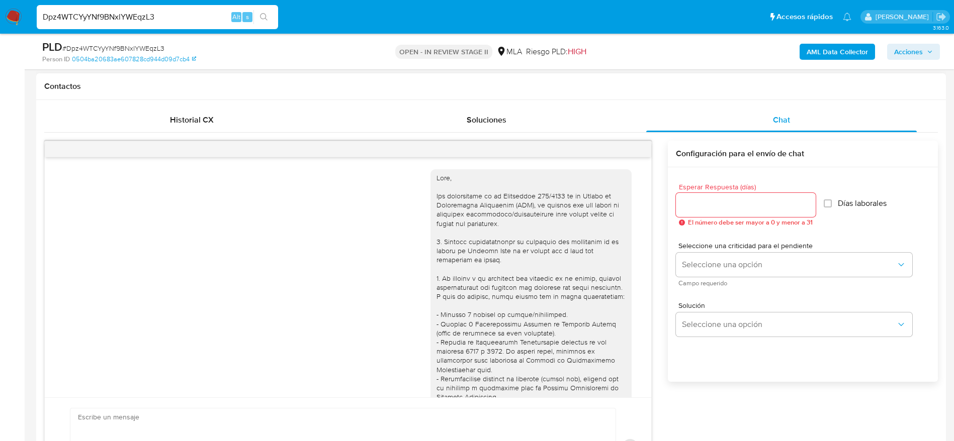
scroll to position [503, 0]
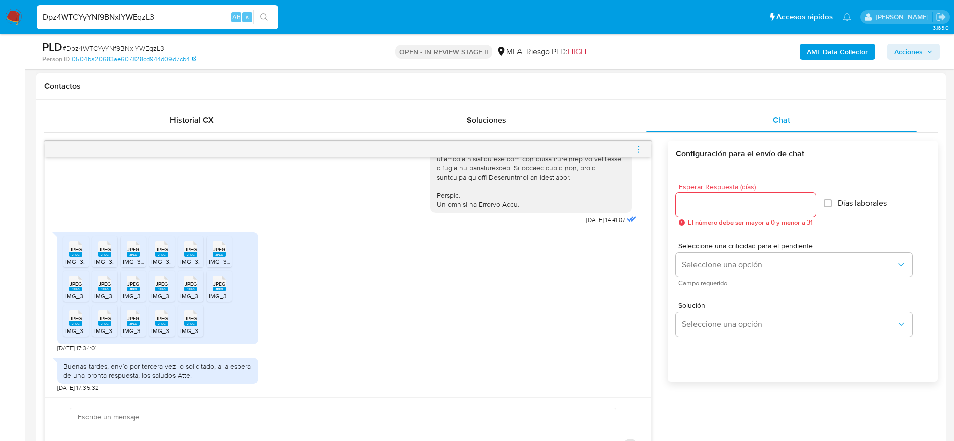
click at [76, 252] on span "JPEG" at bounding box center [76, 249] width 12 height 7
click at [103, 252] on span "JPEG" at bounding box center [105, 249] width 12 height 7
click at [132, 256] on rect at bounding box center [133, 254] width 13 height 5
click at [163, 254] on rect at bounding box center [161, 254] width 13 height 5
click at [195, 251] on span "JPEG" at bounding box center [191, 249] width 12 height 7
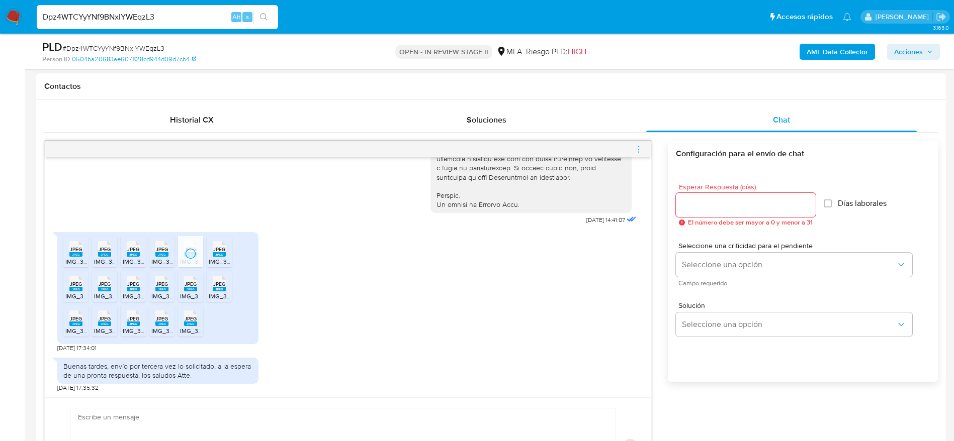
click at [226, 252] on div "JPEG JPEG" at bounding box center [219, 248] width 21 height 20
click at [76, 284] on span "JPEG" at bounding box center [76, 284] width 12 height 7
click at [106, 286] on span "JPEG" at bounding box center [105, 284] width 12 height 7
drag, startPoint x: 137, startPoint y: 291, endPoint x: 177, endPoint y: 289, distance: 40.3
click at [137, 291] on rect at bounding box center [133, 289] width 13 height 5
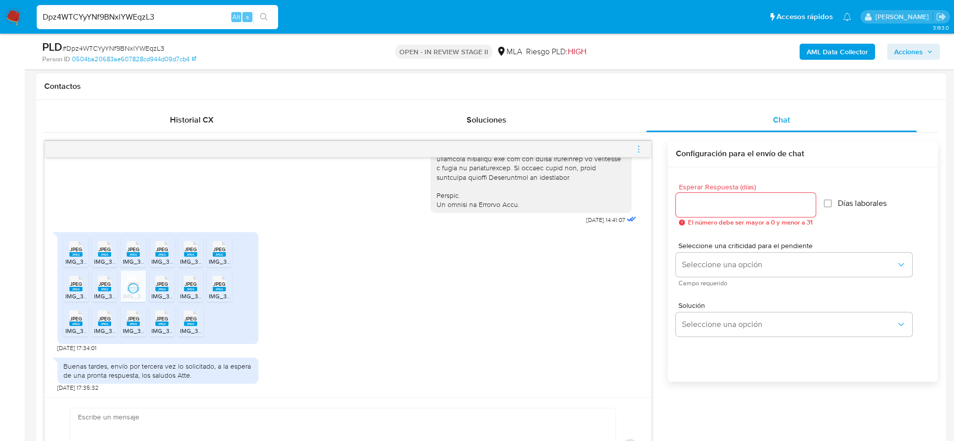
click at [163, 286] on span "JPEG" at bounding box center [162, 284] width 12 height 7
drag, startPoint x: 197, startPoint y: 285, endPoint x: 241, endPoint y: 280, distance: 44.5
click at [197, 285] on icon at bounding box center [190, 284] width 13 height 16
click at [228, 284] on div "JPEG JPEG" at bounding box center [219, 283] width 21 height 20
drag, startPoint x: 68, startPoint y: 326, endPoint x: 106, endPoint y: 319, distance: 38.4
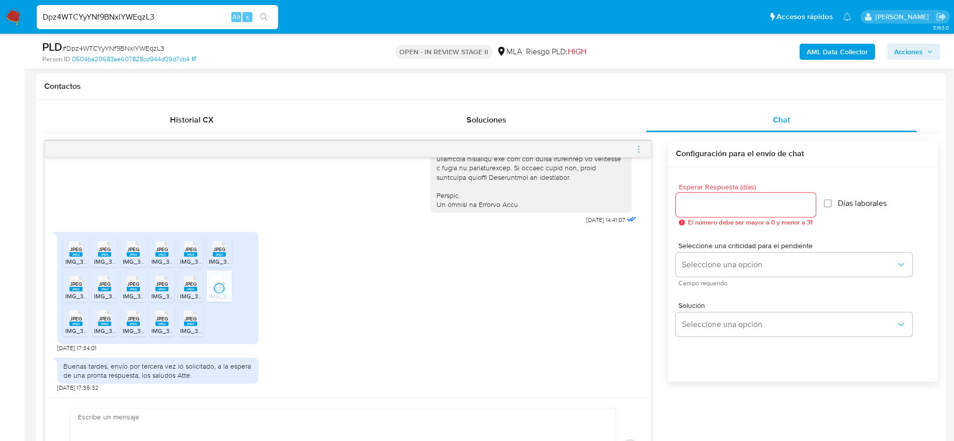
click at [68, 326] on div "JPEG JPEG" at bounding box center [75, 318] width 21 height 20
drag, startPoint x: 111, startPoint y: 316, endPoint x: 125, endPoint y: 320, distance: 14.2
click at [111, 315] on div "JPEG JPEG" at bounding box center [104, 318] width 21 height 20
click at [131, 322] on span "JPEG" at bounding box center [133, 319] width 12 height 7
click at [160, 324] on rect at bounding box center [161, 324] width 13 height 5
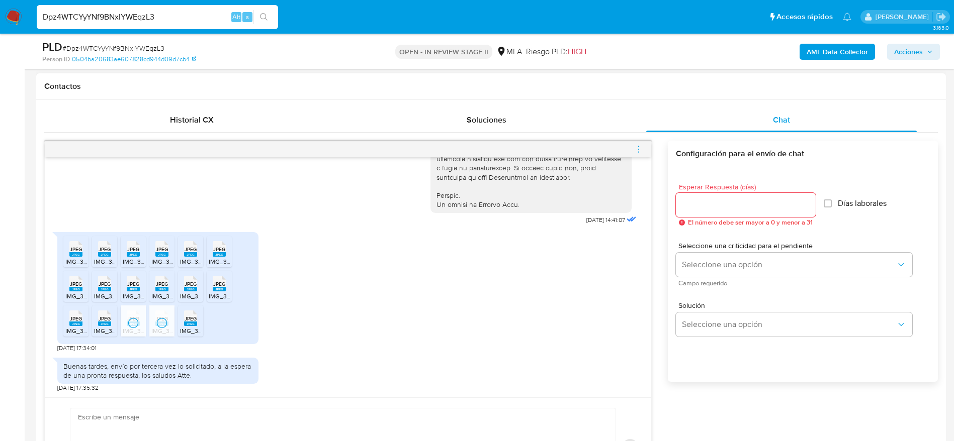
click at [196, 318] on span "JPEG" at bounding box center [191, 319] width 12 height 7
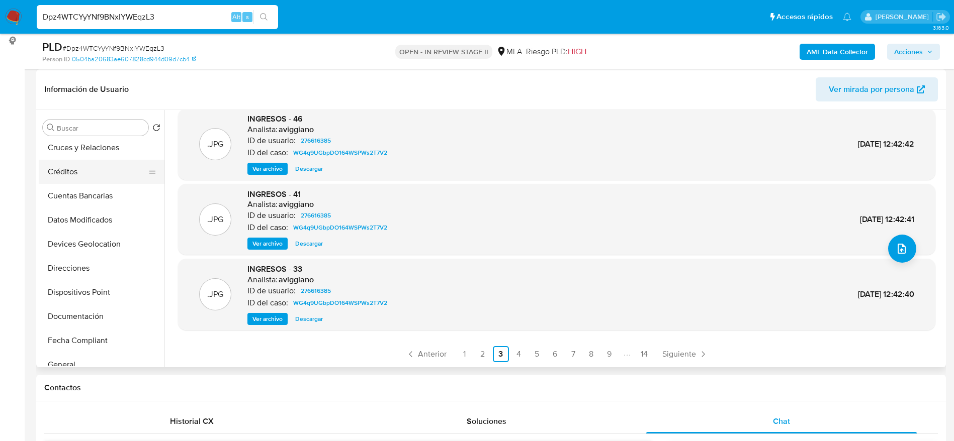
scroll to position [226, 0]
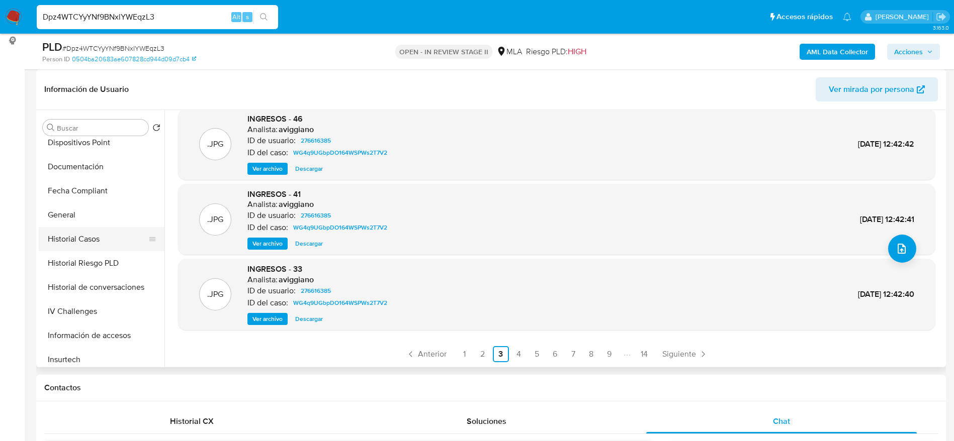
click at [85, 233] on button "Historial Casos" at bounding box center [98, 239] width 118 height 24
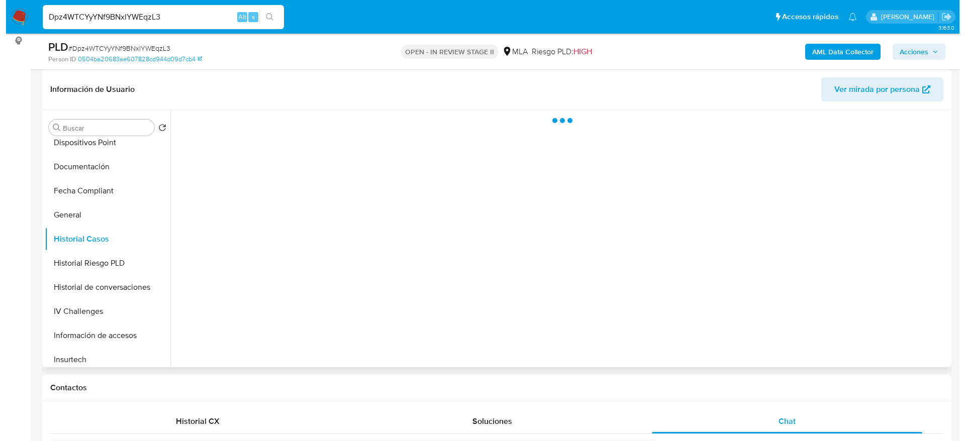
scroll to position [0, 0]
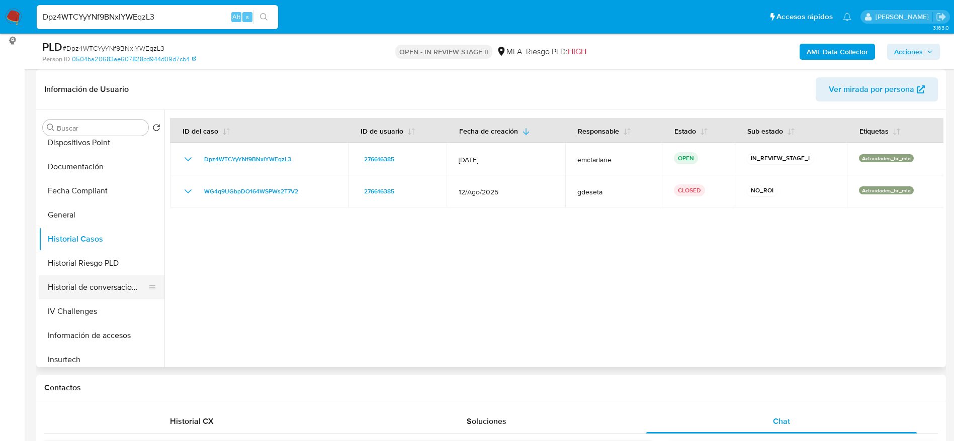
click at [86, 288] on button "Historial de conversaciones" at bounding box center [98, 288] width 118 height 24
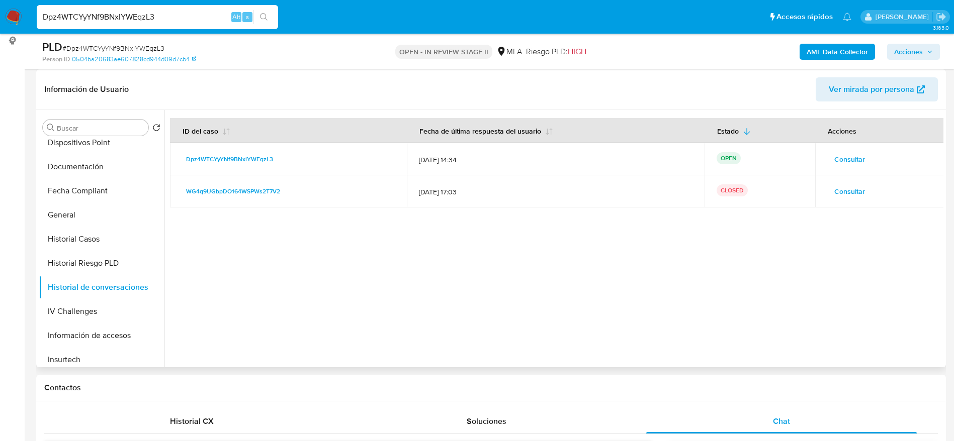
click at [849, 190] on span "Consultar" at bounding box center [849, 192] width 31 height 14
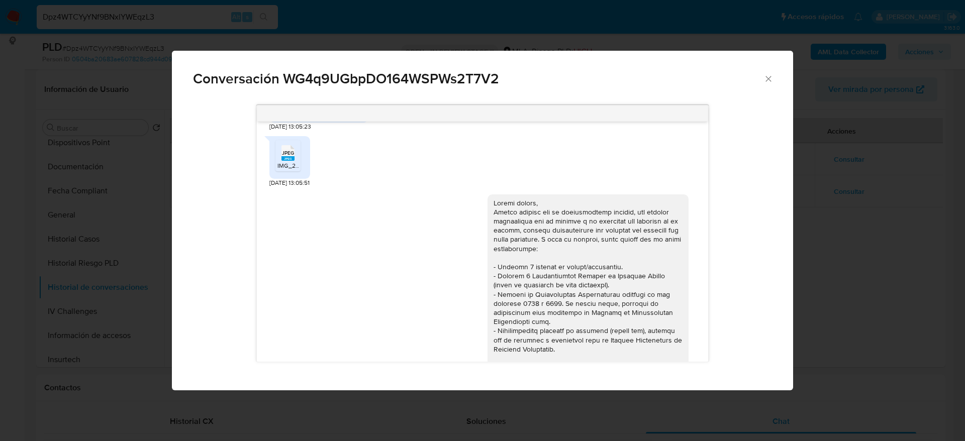
scroll to position [589, 0]
click at [286, 159] on icon "JPEG" at bounding box center [288, 151] width 13 height 18
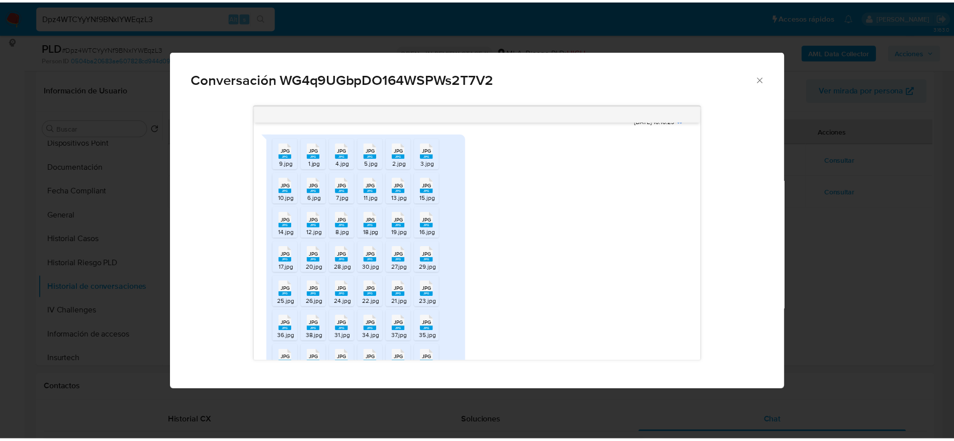
scroll to position [1117, 0]
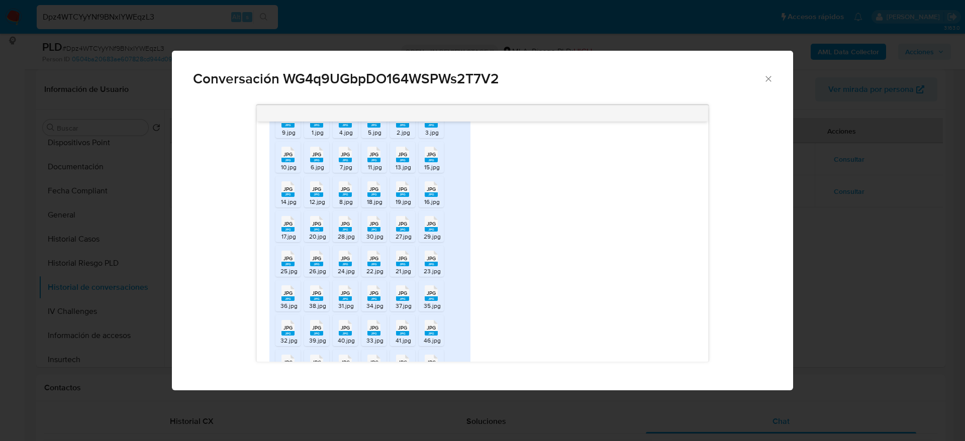
click at [289, 123] on span "JPG" at bounding box center [288, 120] width 9 height 7
click at [313, 137] on span "1.jpg" at bounding box center [318, 132] width 12 height 9
click at [341, 137] on span "4.jpg" at bounding box center [346, 132] width 14 height 9
click at [376, 123] on span "JPG" at bounding box center [374, 120] width 9 height 7
drag, startPoint x: 396, startPoint y: 133, endPoint x: 420, endPoint y: 136, distance: 24.4
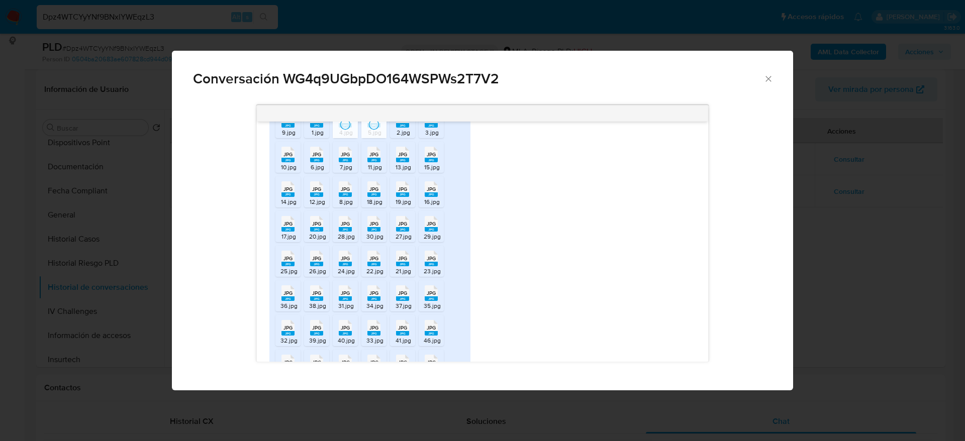
click at [396, 129] on div "JPG JPG" at bounding box center [402, 119] width 21 height 20
click at [431, 128] on rect "Comunicación" at bounding box center [431, 125] width 13 height 5
click at [766, 79] on icon "Cerrar" at bounding box center [769, 79] width 10 height 10
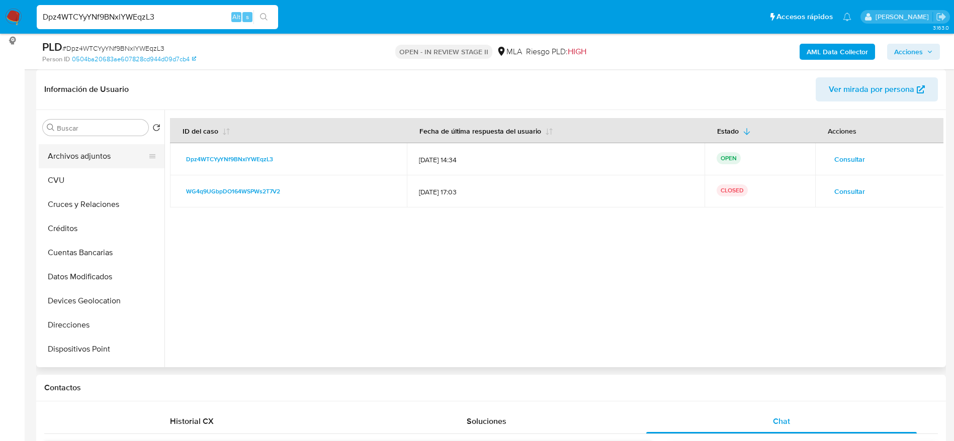
scroll to position [0, 0]
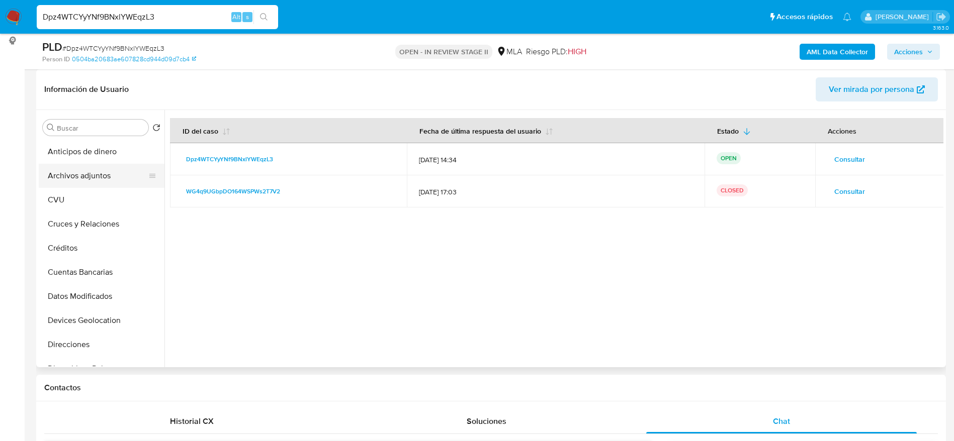
click at [84, 178] on button "Archivos adjuntos" at bounding box center [98, 176] width 118 height 24
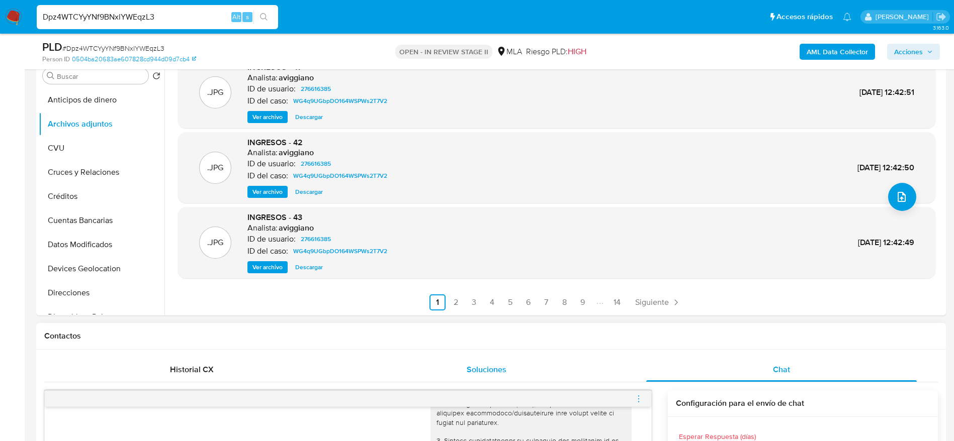
scroll to position [226, 0]
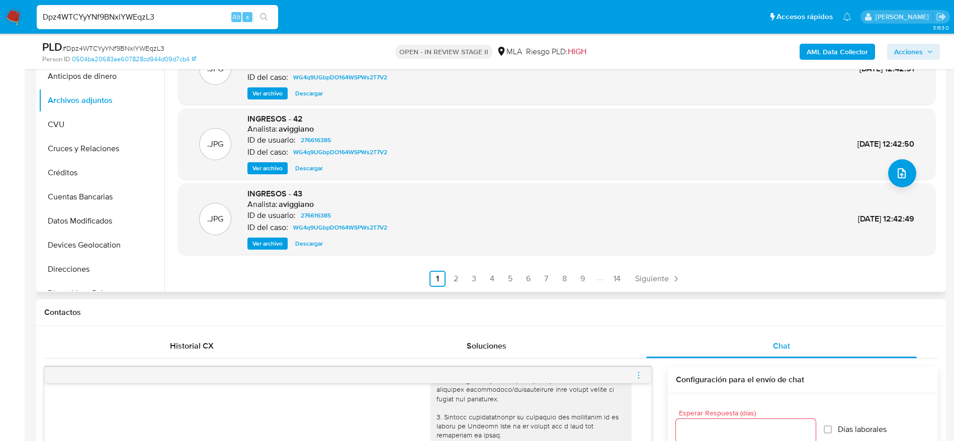
click at [616, 276] on link "14" at bounding box center [617, 279] width 16 height 16
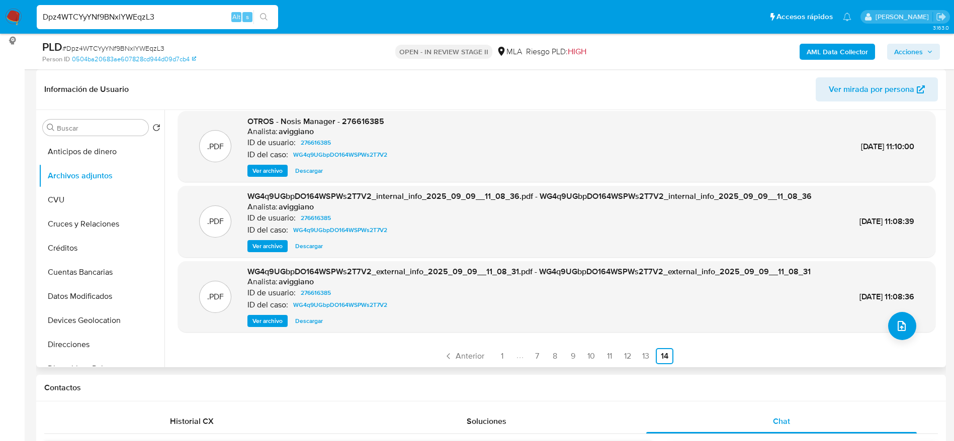
scroll to position [9, 0]
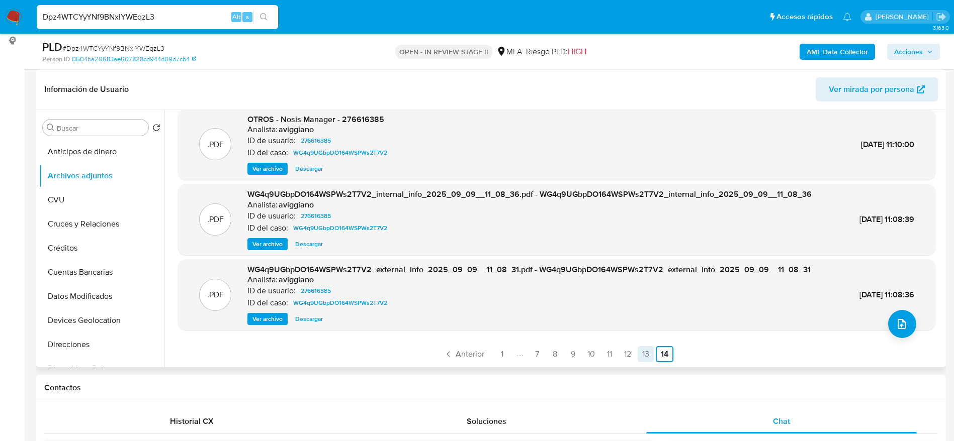
click at [647, 354] on link "13" at bounding box center [646, 354] width 16 height 16
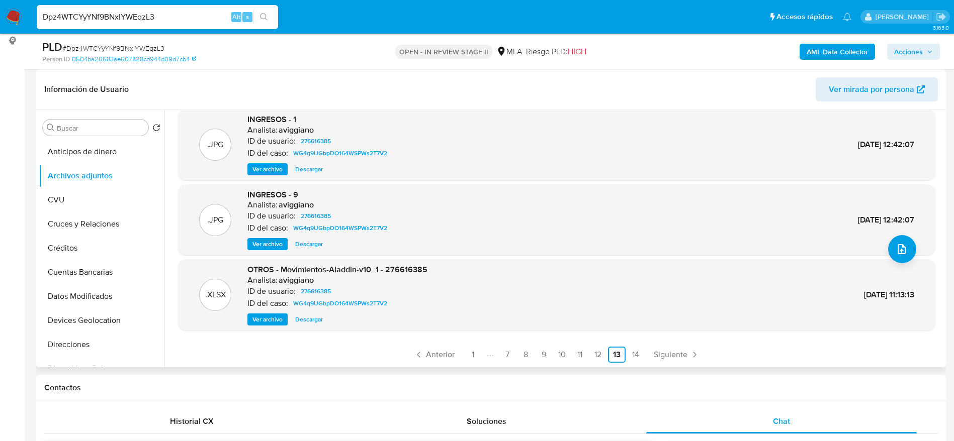
scroll to position [84, 0]
click at [592, 354] on link "12" at bounding box center [598, 354] width 16 height 16
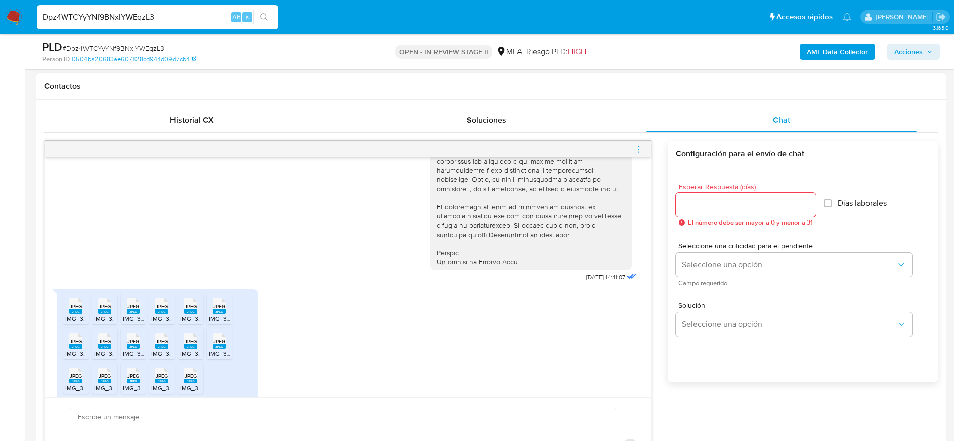
scroll to position [503, 0]
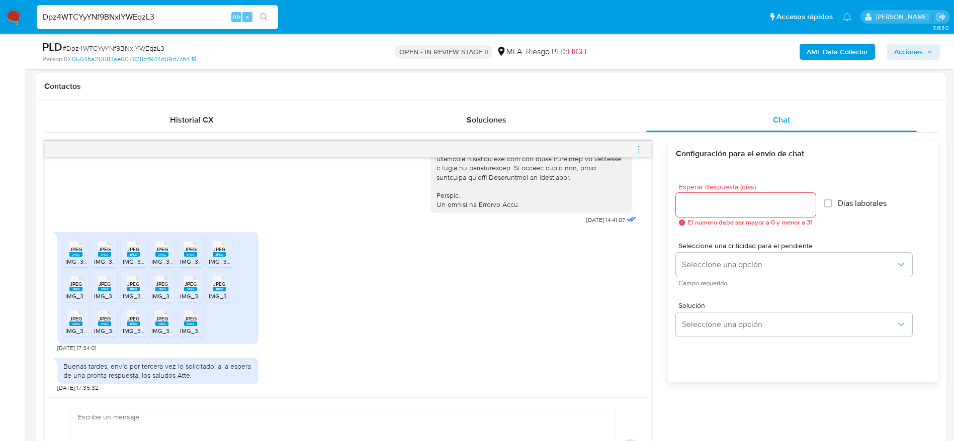
click at [74, 249] on span "JPEG" at bounding box center [76, 249] width 12 height 7
click at [114, 248] on div "JPEG JPEG" at bounding box center [104, 248] width 21 height 20
click at [140, 247] on div "JPEG JPEG" at bounding box center [133, 248] width 21 height 20
drag, startPoint x: 164, startPoint y: 256, endPoint x: 186, endPoint y: 263, distance: 22.9
click at [164, 255] on rect at bounding box center [161, 254] width 13 height 5
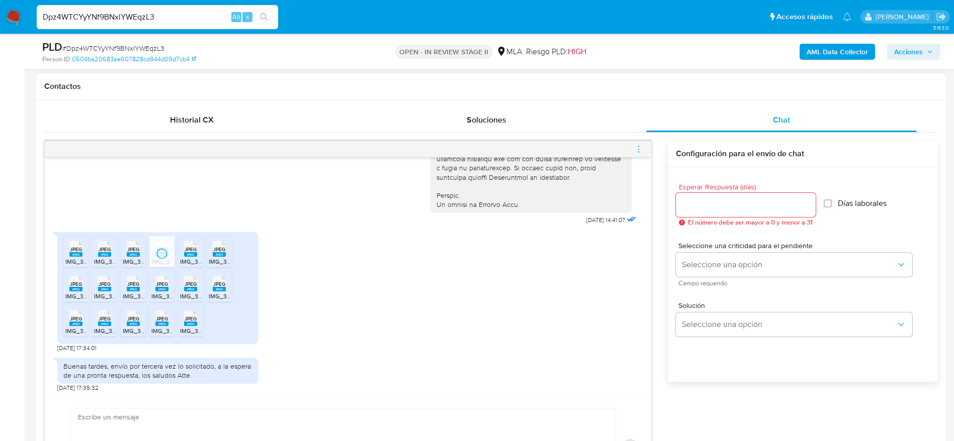
click at [194, 264] on span "IMG_3320.jpeg" at bounding box center [201, 261] width 42 height 9
click at [226, 255] on div "JPEG JPEG" at bounding box center [219, 248] width 21 height 20
click at [81, 281] on span "JPEG" at bounding box center [76, 284] width 12 height 7
click at [104, 289] on rect at bounding box center [104, 289] width 13 height 5
click at [138, 297] on span "IMG_3312.jpeg" at bounding box center [143, 296] width 41 height 9
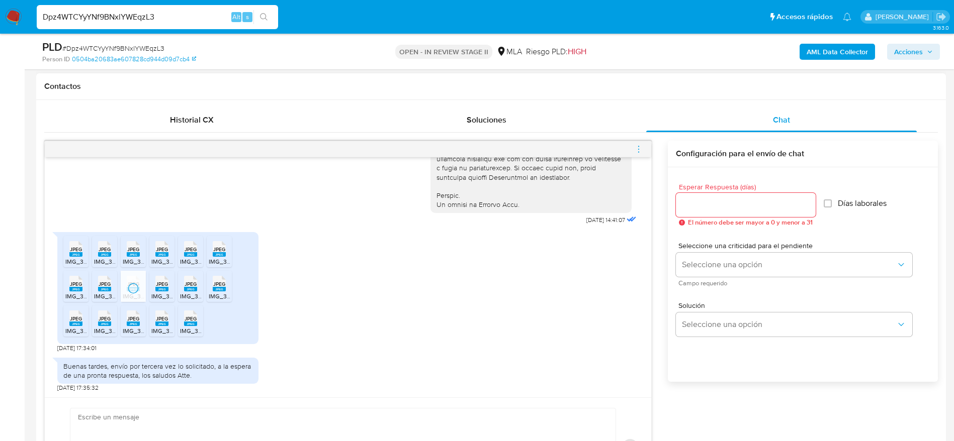
drag, startPoint x: 169, startPoint y: 290, endPoint x: 195, endPoint y: 289, distance: 25.2
click at [169, 290] on div "JPEG JPEG" at bounding box center [161, 283] width 21 height 20
click at [195, 287] on span "JPEG" at bounding box center [191, 284] width 12 height 7
click at [219, 287] on span "JPEG" at bounding box center [219, 284] width 12 height 7
click at [79, 319] on span "JPEG" at bounding box center [76, 319] width 12 height 7
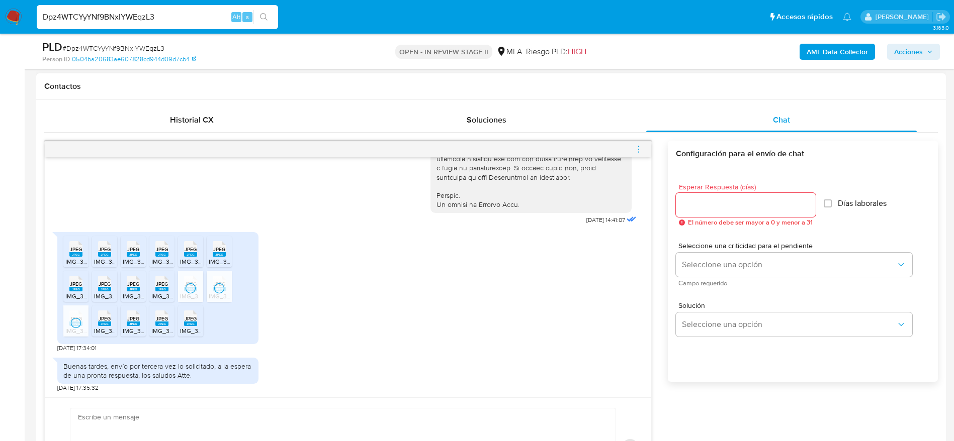
drag, startPoint x: 105, startPoint y: 321, endPoint x: 129, endPoint y: 321, distance: 23.6
click at [105, 320] on span "JPEG" at bounding box center [105, 319] width 12 height 7
drag, startPoint x: 139, startPoint y: 322, endPoint x: 170, endPoint y: 319, distance: 31.3
click at [139, 322] on icon at bounding box center [133, 319] width 13 height 16
click at [171, 319] on div "JPEG JPEG" at bounding box center [161, 318] width 21 height 20
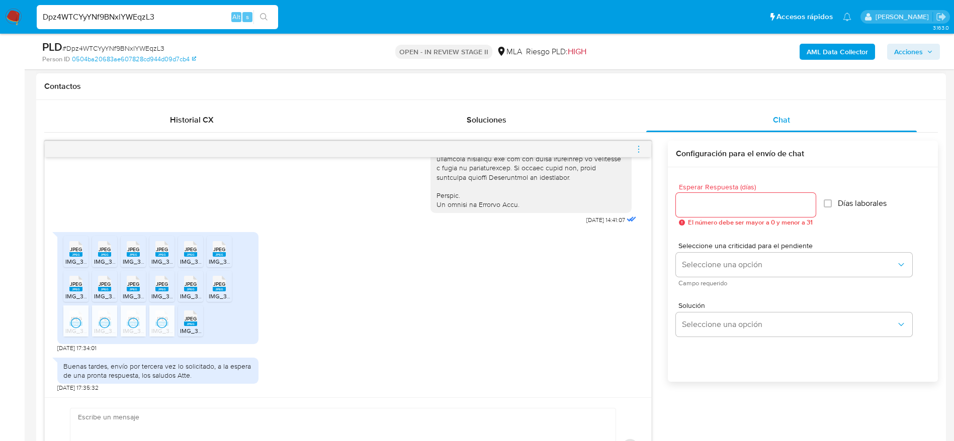
click at [188, 321] on span "JPEG" at bounding box center [191, 319] width 12 height 7
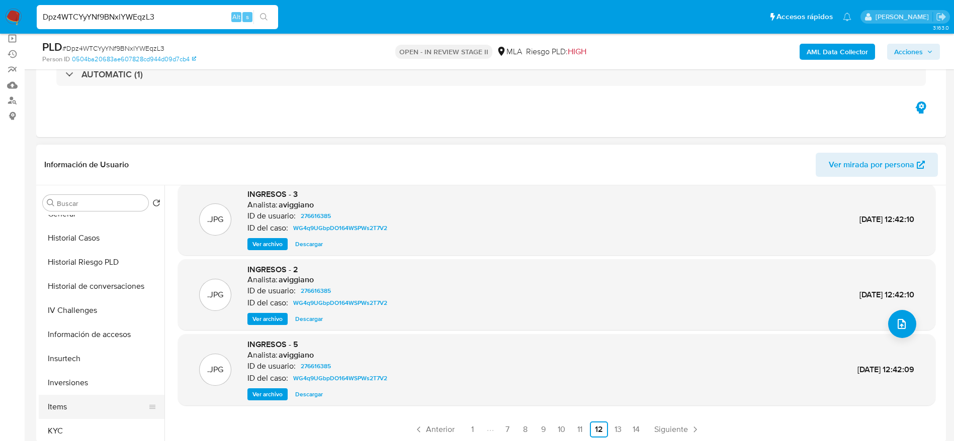
scroll to position [377, 0]
drag, startPoint x: 80, startPoint y: 350, endPoint x: 91, endPoint y: 351, distance: 10.7
click at [80, 350] on button "KYC" at bounding box center [98, 357] width 118 height 24
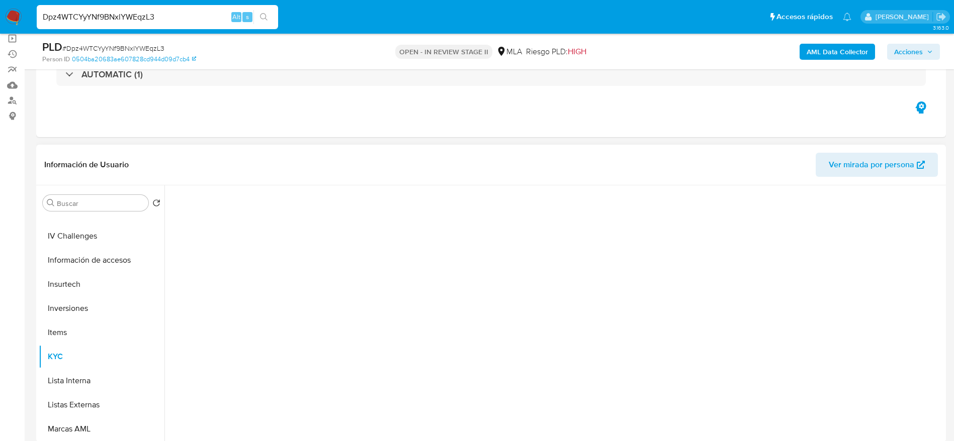
scroll to position [0, 0]
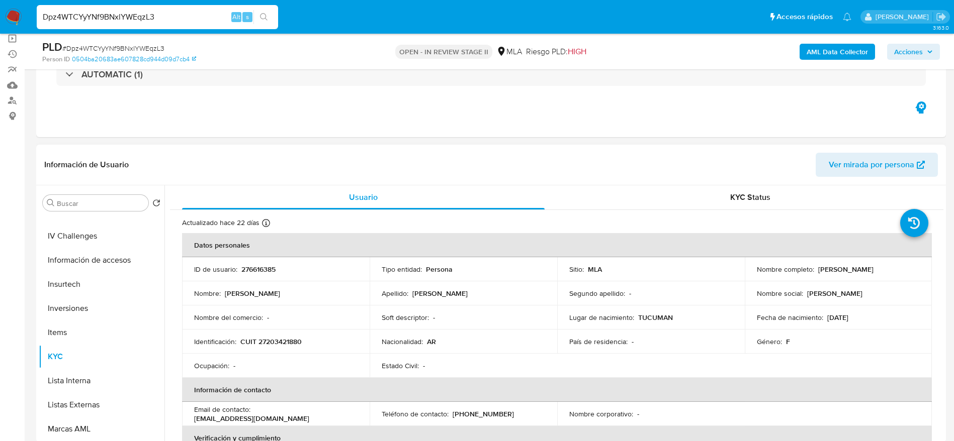
click at [280, 344] on p "CUIT 27203421880" at bounding box center [270, 341] width 61 height 9
click at [281, 344] on p "CUIT 27203421880" at bounding box center [270, 341] width 61 height 9
drag, startPoint x: 303, startPoint y: 314, endPoint x: 291, endPoint y: 347, distance: 35.3
click at [304, 315] on div "Nombre del comercio : -" at bounding box center [275, 317] width 163 height 9
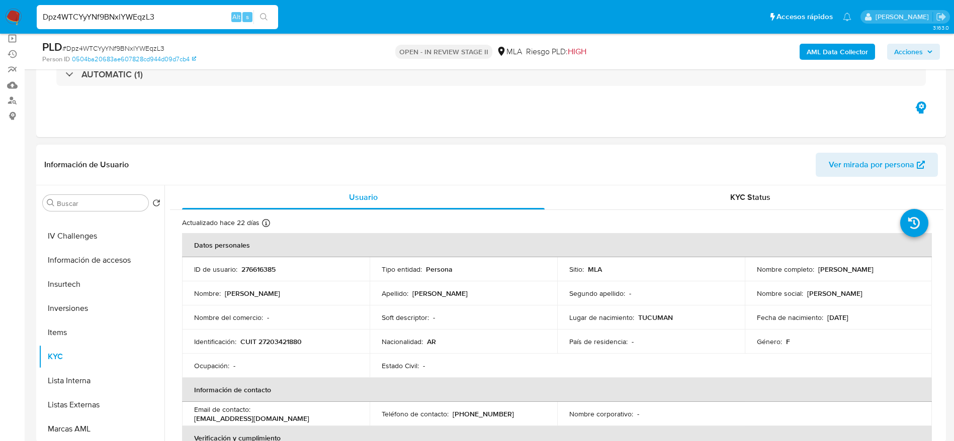
click at [288, 341] on p "CUIT 27203421880" at bounding box center [270, 341] width 61 height 9
click at [288, 342] on p "CUIT 27203421880" at bounding box center [270, 341] width 61 height 9
click at [311, 330] on td "Identificación : CUIT 27203421880" at bounding box center [276, 342] width 188 height 24
click at [281, 343] on p "CUIT 27203421880" at bounding box center [270, 341] width 61 height 9
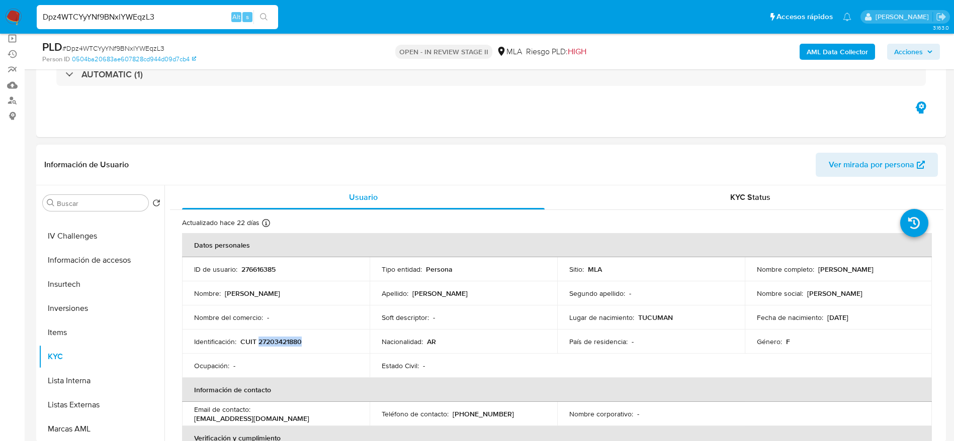
click at [281, 344] on p "CUIT 27203421880" at bounding box center [270, 341] width 61 height 9
copy p "27203421880"
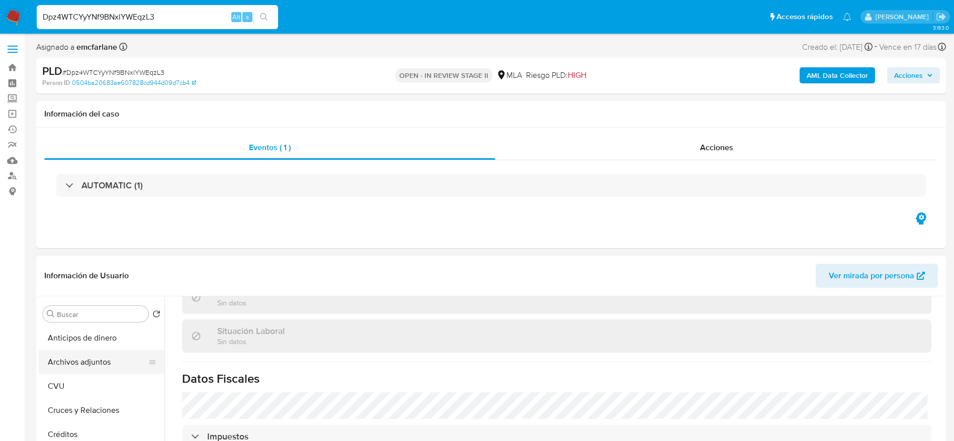
click at [88, 364] on button "Archivos adjuntos" at bounding box center [98, 362] width 118 height 24
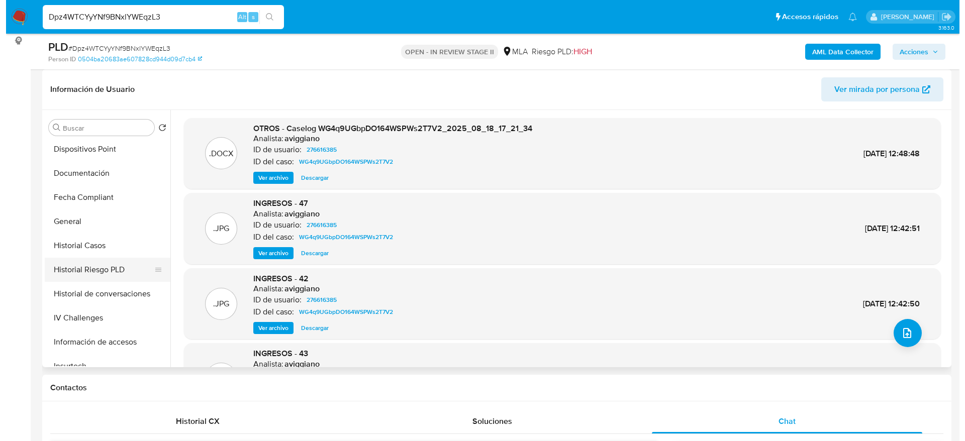
scroll to position [226, 0]
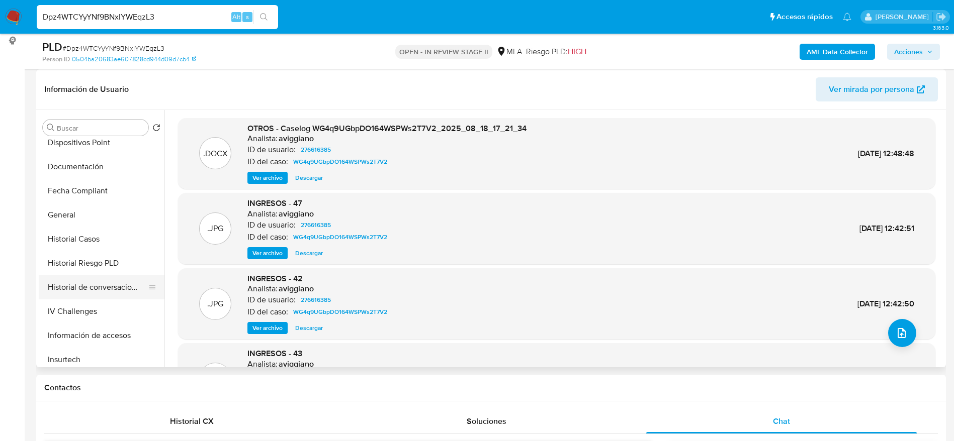
click at [108, 284] on button "Historial de conversaciones" at bounding box center [98, 288] width 118 height 24
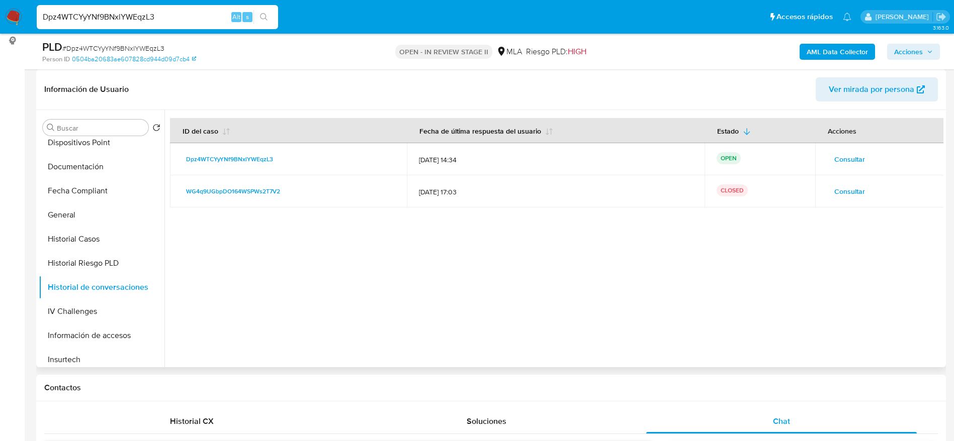
click at [844, 195] on span "Consultar" at bounding box center [849, 192] width 31 height 14
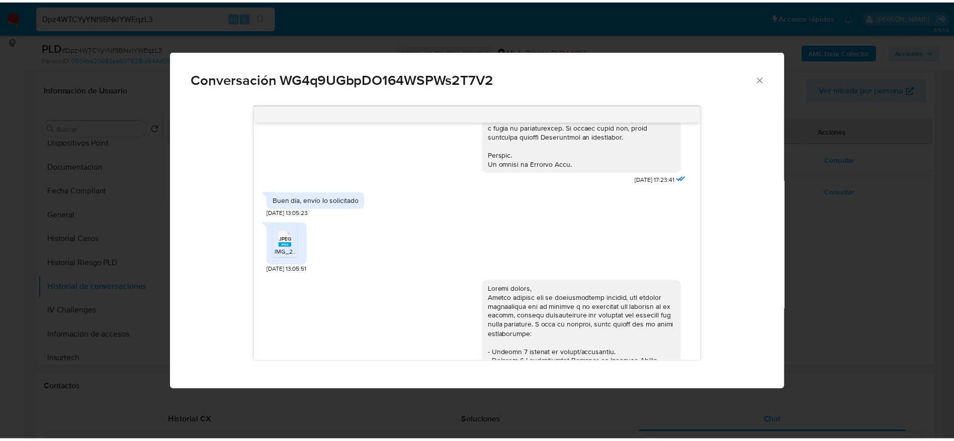
scroll to position [438, 0]
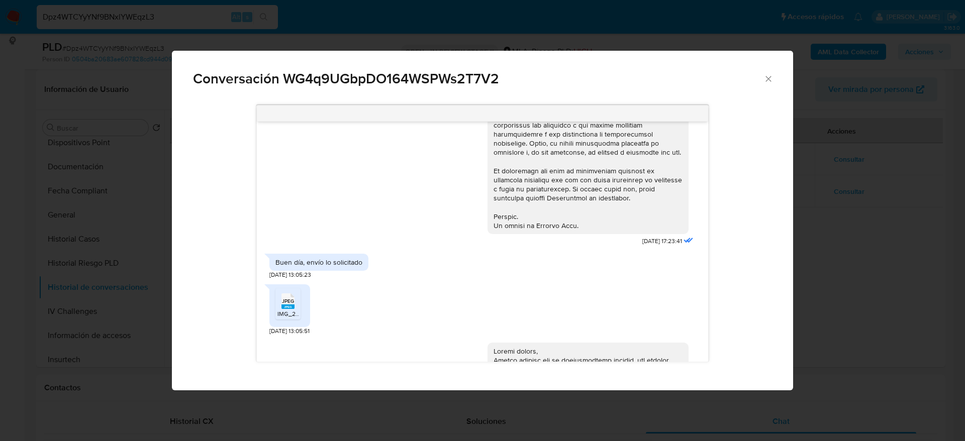
click at [299, 308] on li "JPEG JPEG IMG_2224.jpeg" at bounding box center [288, 304] width 25 height 31
drag, startPoint x: 770, startPoint y: 80, endPoint x: 743, endPoint y: 4, distance: 80.6
click at [770, 81] on icon "Cerrar" at bounding box center [769, 79] width 10 height 10
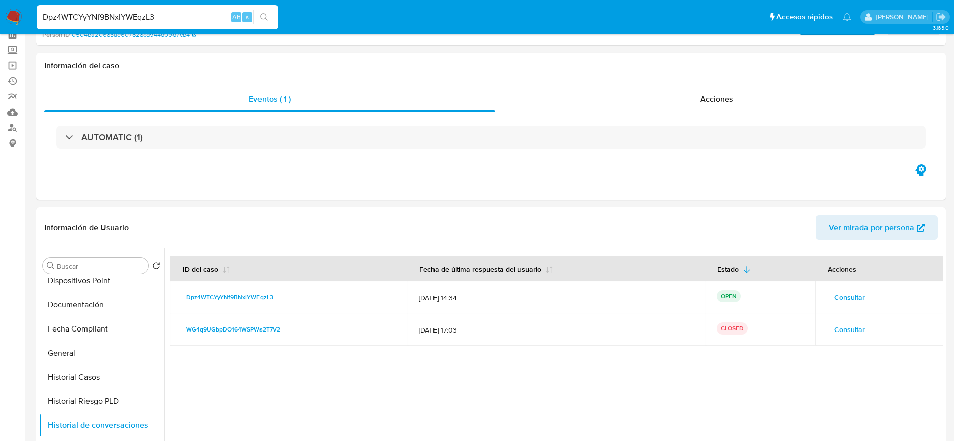
scroll to position [0, 0]
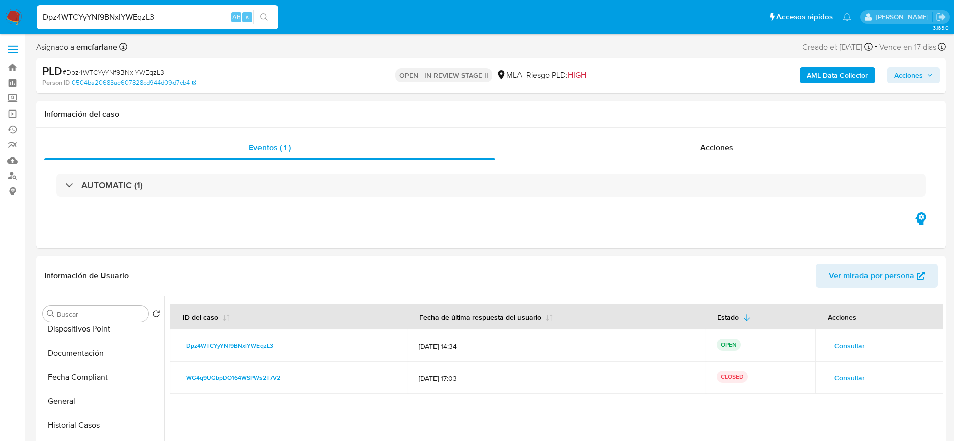
drag, startPoint x: 927, startPoint y: 75, endPoint x: 852, endPoint y: 84, distance: 75.5
click at [927, 75] on icon "button" at bounding box center [930, 75] width 6 height 6
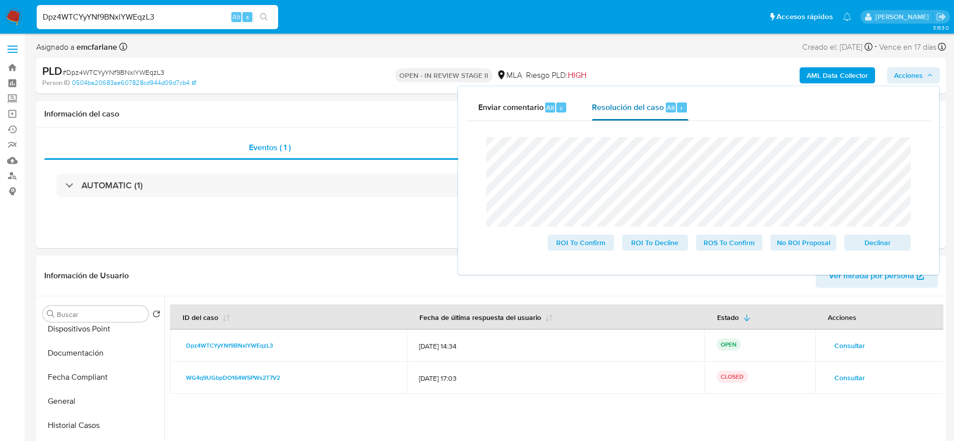
click at [666, 112] on div "Alt" at bounding box center [671, 108] width 10 height 10
click at [872, 236] on div "Declinar" at bounding box center [875, 241] width 70 height 20
click at [886, 238] on span "Declinar" at bounding box center [877, 243] width 52 height 14
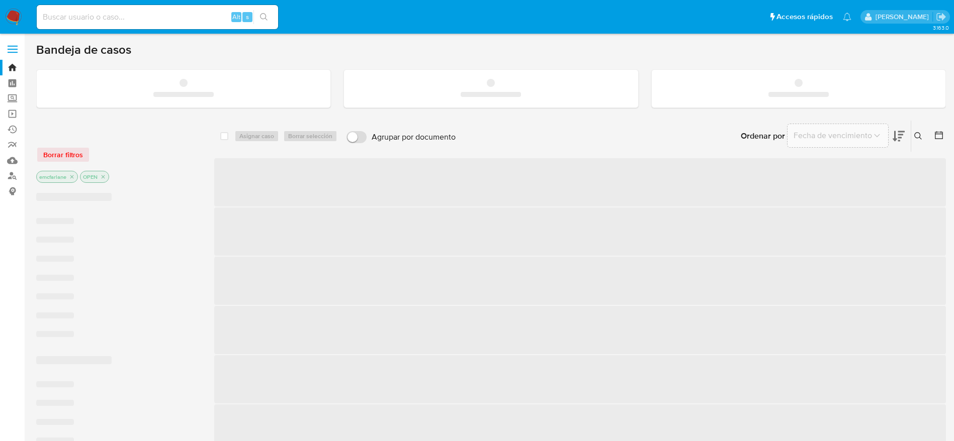
click at [117, 16] on input at bounding box center [157, 17] width 241 height 13
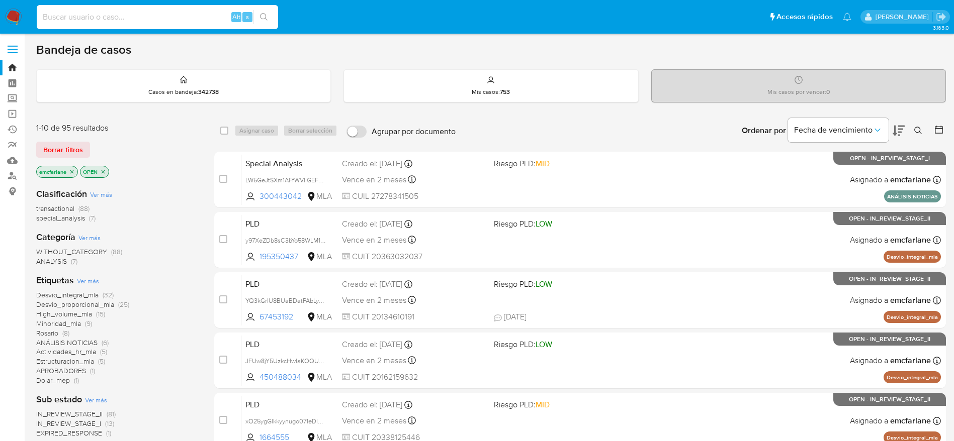
paste input "GtUGgSSWY2lrjYebFFffBehT"
type input "GtUGgSSWY2lrjYebFFffBehT"
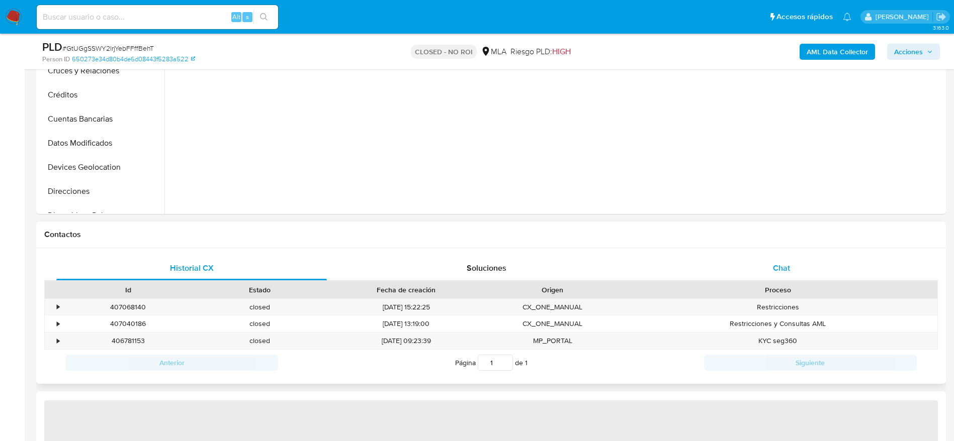
click at [797, 270] on div "Chat" at bounding box center [781, 268] width 271 height 24
select select "10"
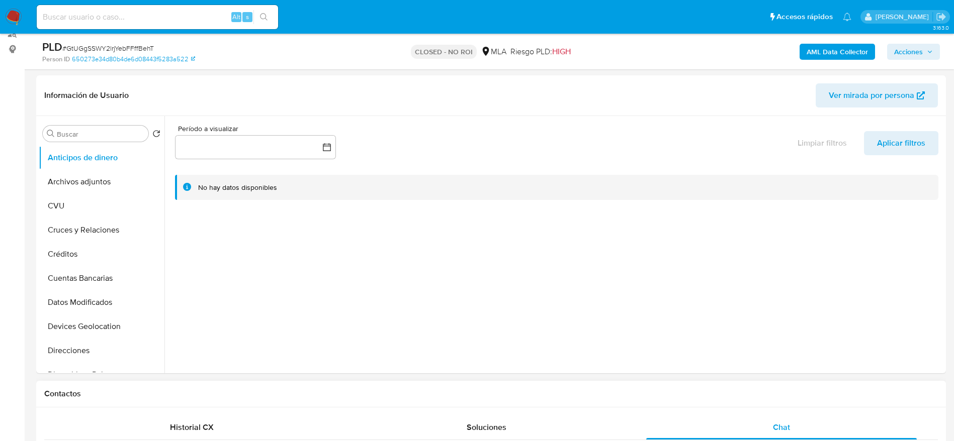
scroll to position [377, 0]
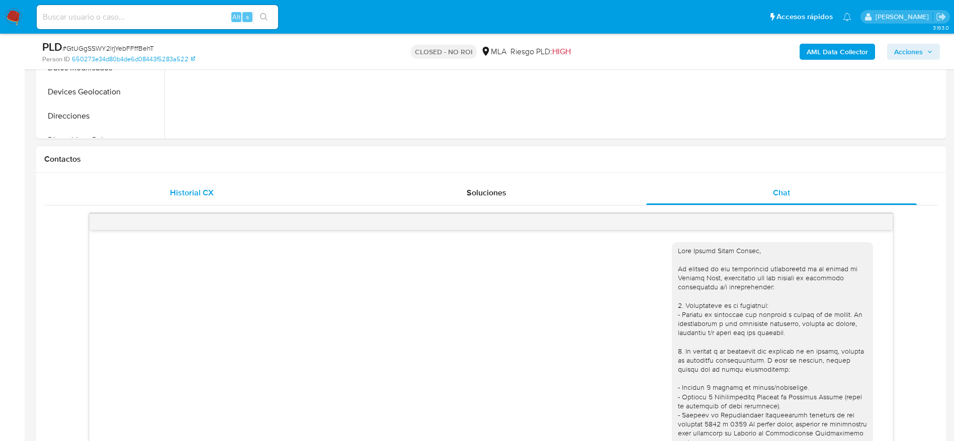
click at [203, 195] on span "Historial CX" at bounding box center [192, 193] width 44 height 12
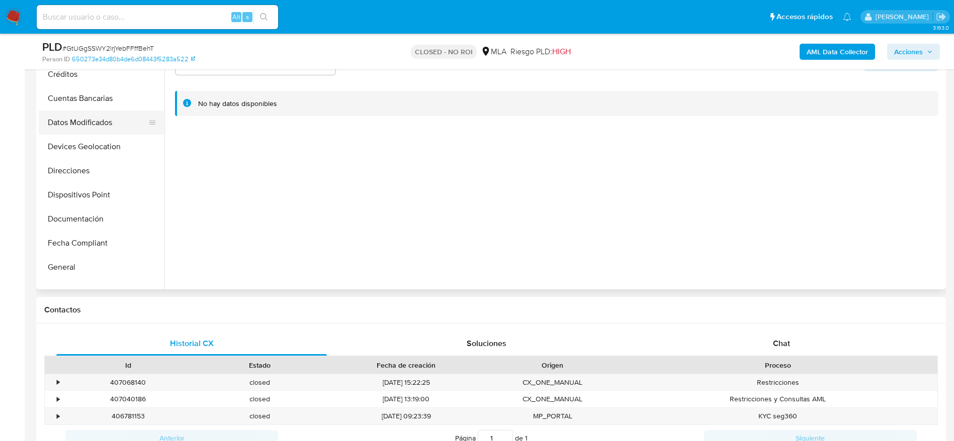
scroll to position [151, 0]
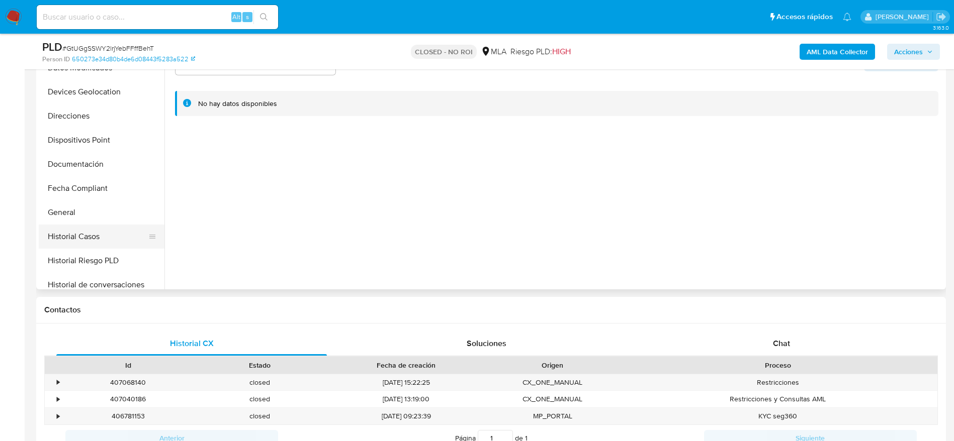
click at [96, 235] on button "Historial Casos" at bounding box center [98, 237] width 118 height 24
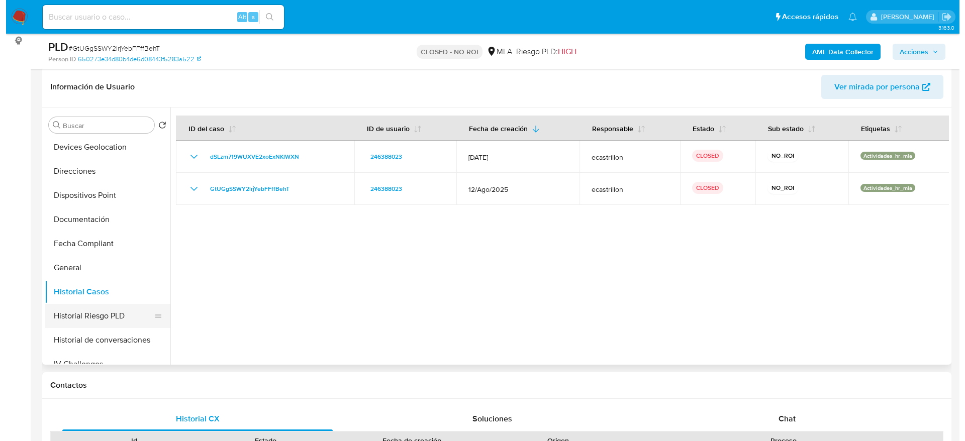
scroll to position [226, 0]
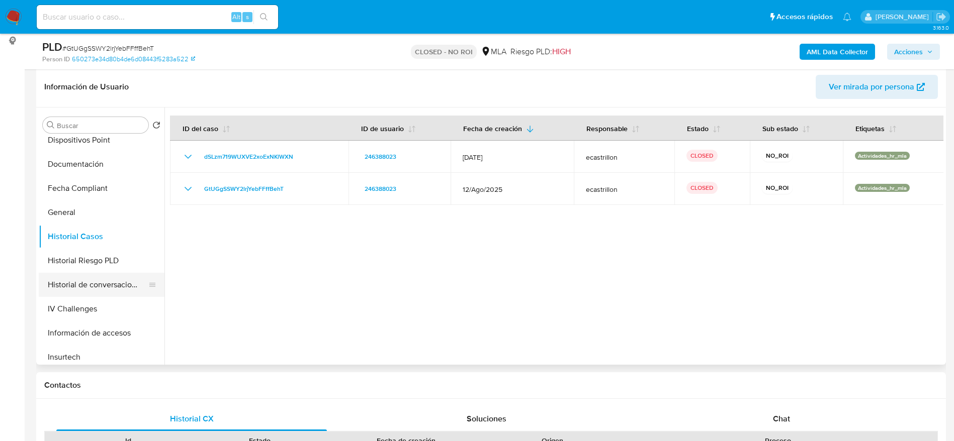
click at [74, 285] on button "Historial de conversaciones" at bounding box center [98, 285] width 118 height 24
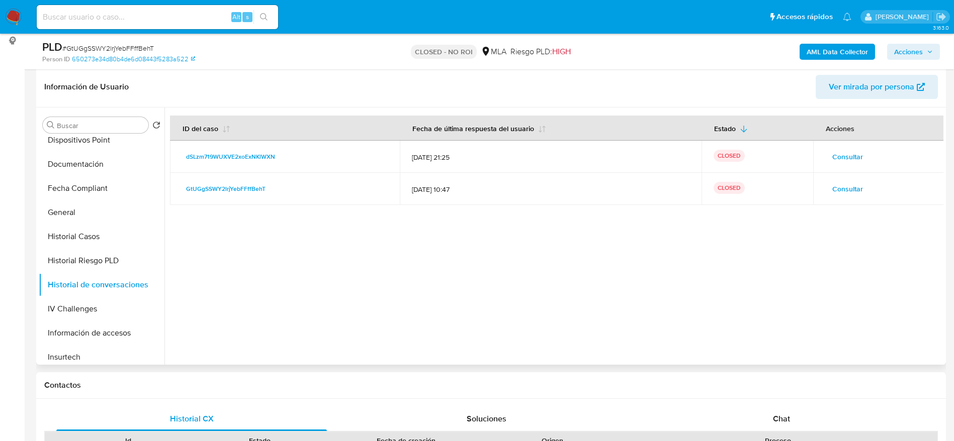
click at [852, 151] on span "Consultar" at bounding box center [847, 157] width 31 height 14
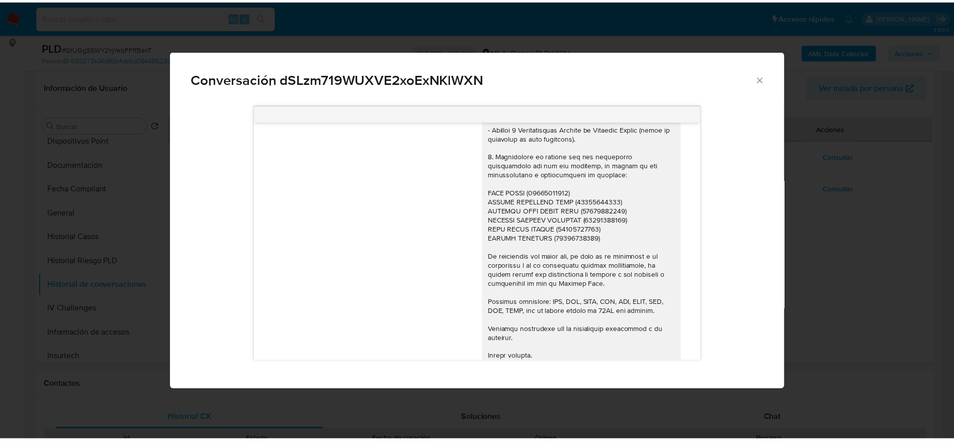
scroll to position [615, 0]
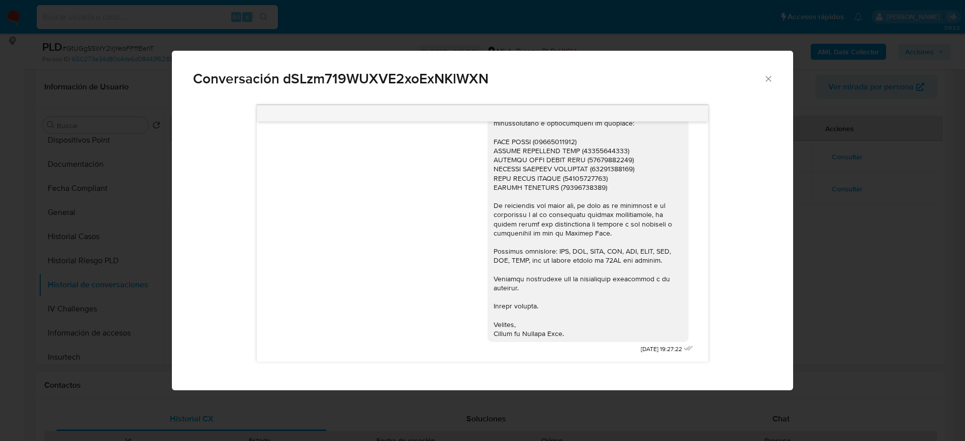
drag, startPoint x: 765, startPoint y: 76, endPoint x: 732, endPoint y: 267, distance: 194.4
click at [765, 77] on icon "Cerrar" at bounding box center [769, 79] width 10 height 10
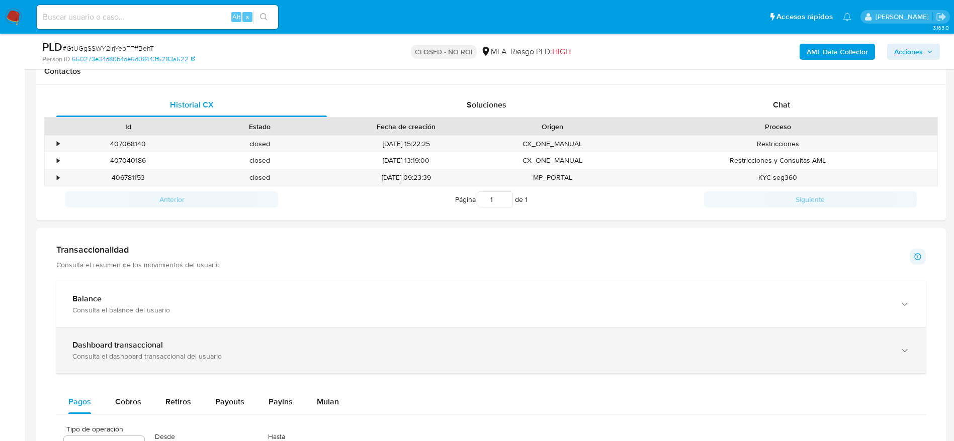
scroll to position [377, 0]
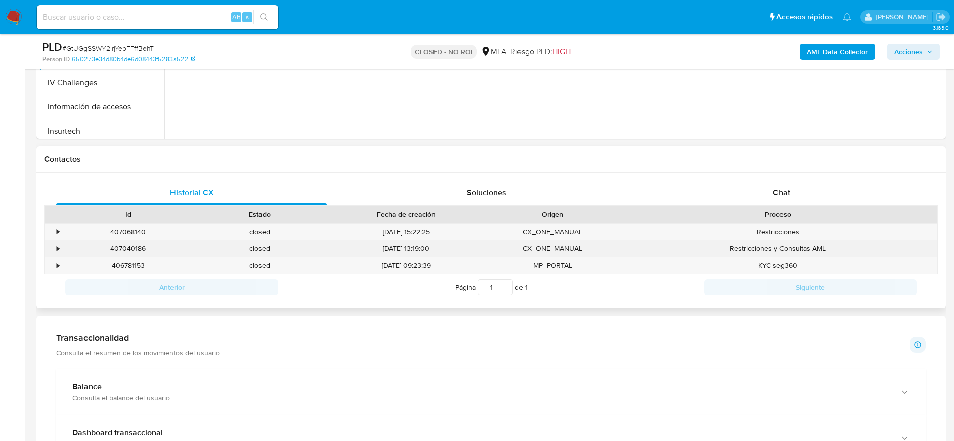
click at [120, 248] on div "407040186" at bounding box center [128, 248] width 132 height 17
copy div "407040186"
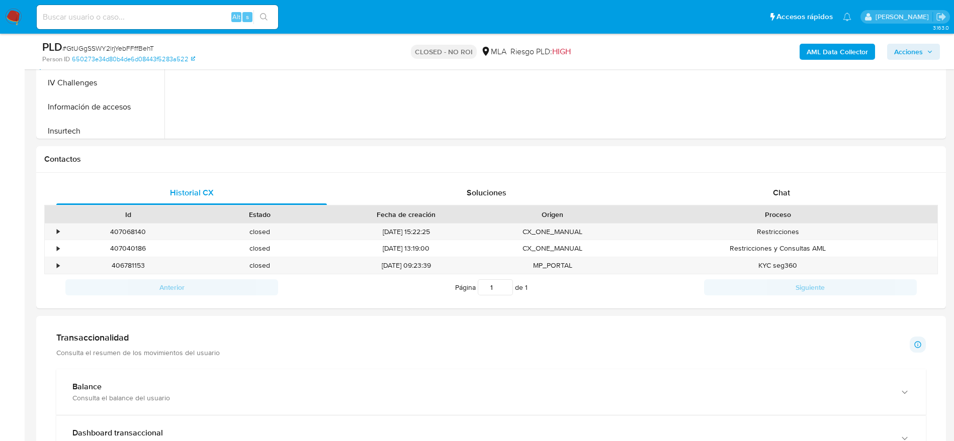
click at [80, 14] on input at bounding box center [157, 17] width 241 height 13
paste input "1127638364"
type input "1127638364"
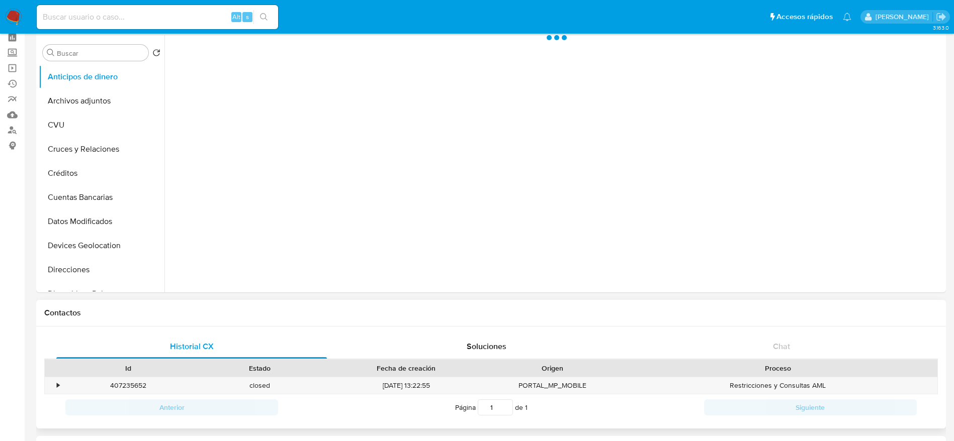
scroll to position [151, 0]
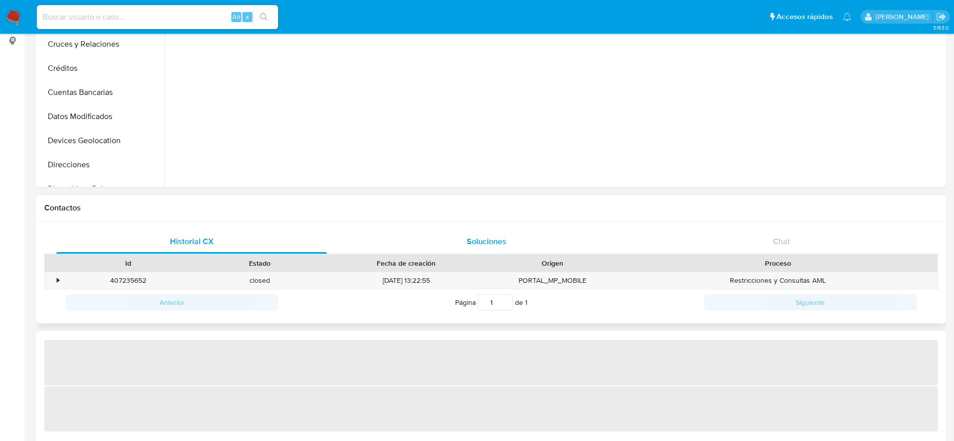
select select "10"
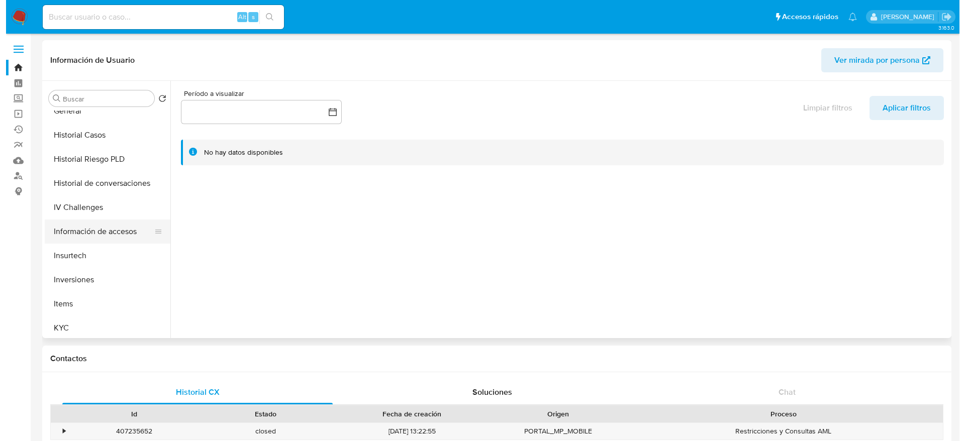
scroll to position [302, 0]
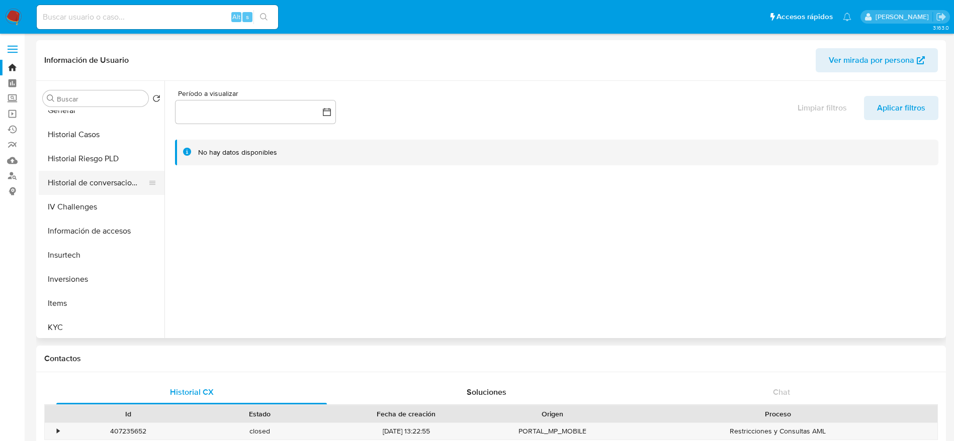
click at [102, 182] on button "Historial de conversaciones" at bounding box center [98, 183] width 118 height 24
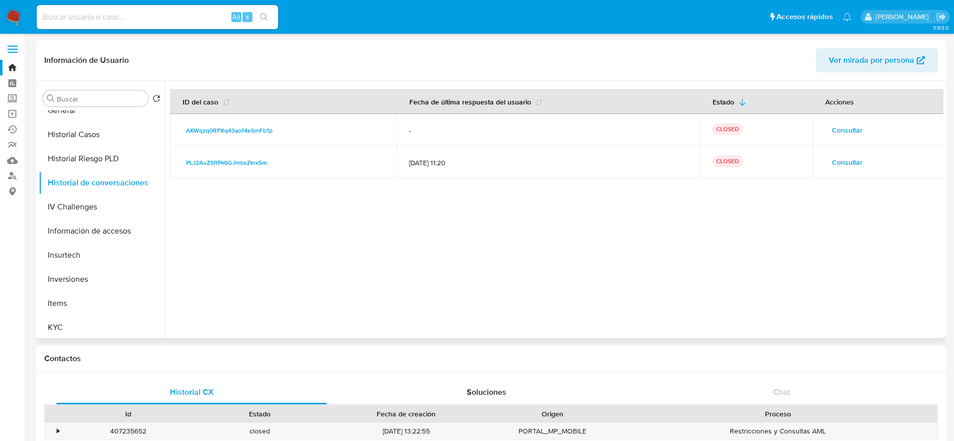
click at [841, 165] on span "Consultar" at bounding box center [847, 162] width 31 height 14
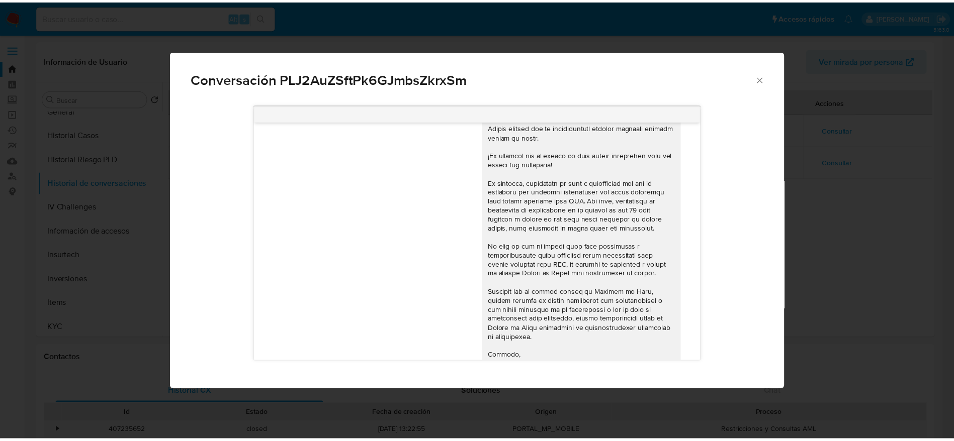
scroll to position [1098, 0]
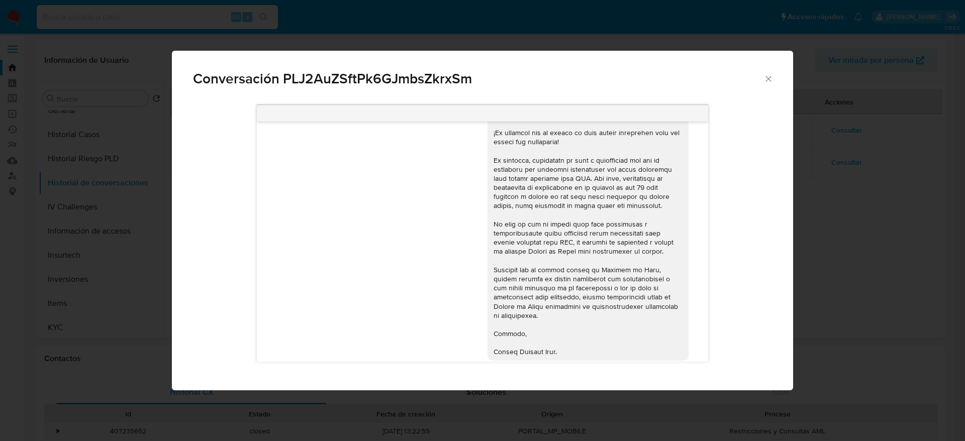
drag, startPoint x: 770, startPoint y: 75, endPoint x: 816, endPoint y: 109, distance: 56.1
click at [770, 75] on icon "Cerrar" at bounding box center [769, 79] width 10 height 10
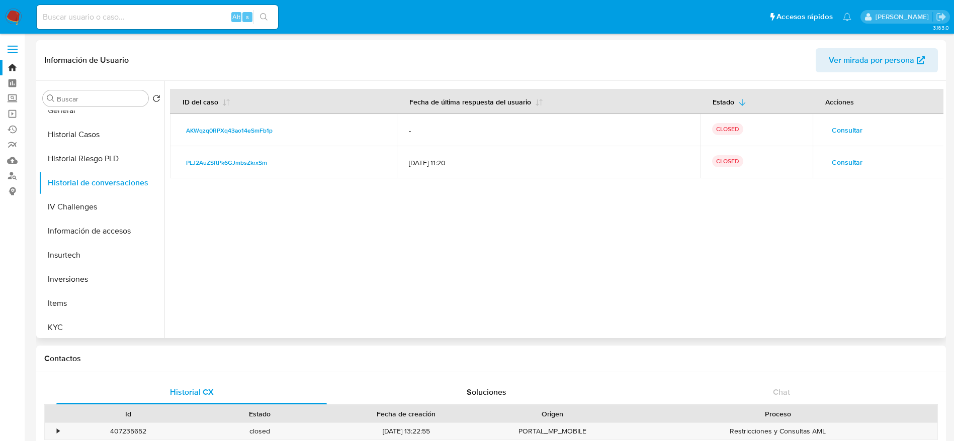
click at [847, 129] on span "Consultar" at bounding box center [847, 130] width 31 height 14
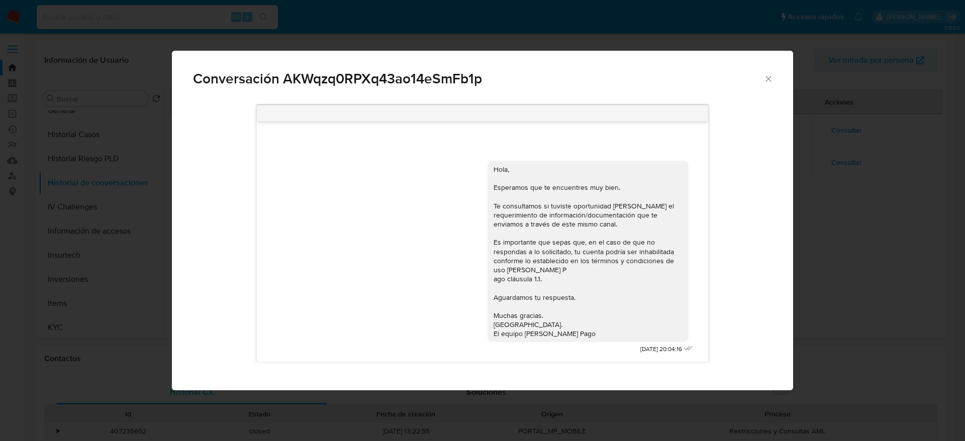
click at [768, 76] on icon "Cerrar" at bounding box center [769, 79] width 10 height 10
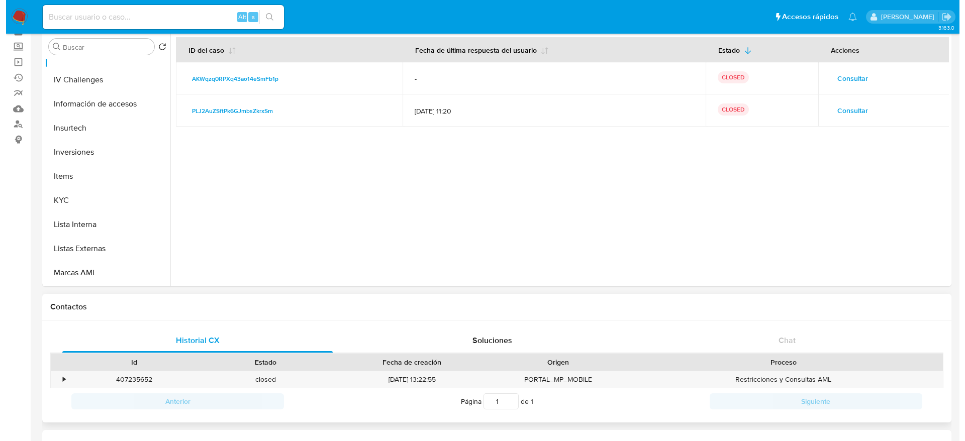
scroll to position [75, 0]
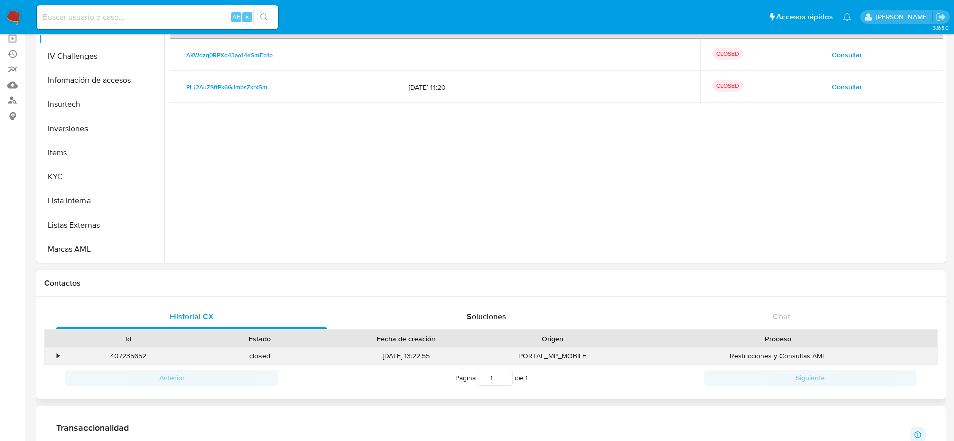
click at [115, 352] on div "407235652" at bounding box center [128, 356] width 132 height 17
copy div "407235652"
click at [832, 88] on span "Consultar" at bounding box center [847, 87] width 31 height 14
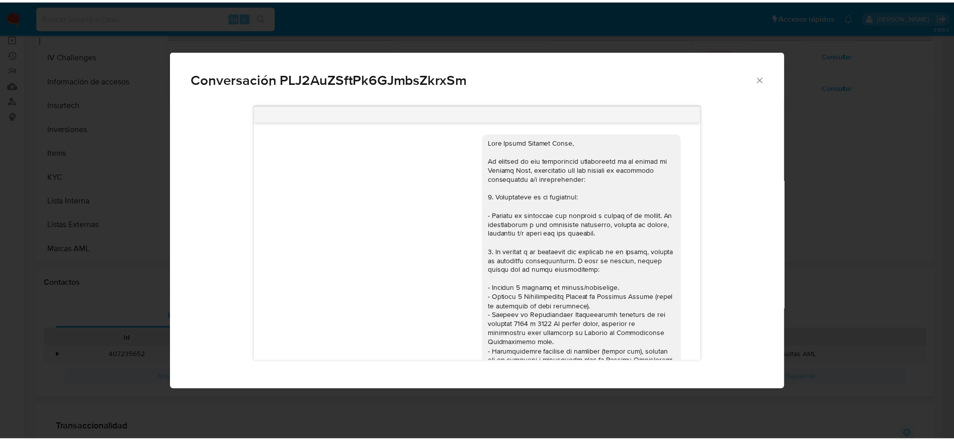
scroll to position [1098, 0]
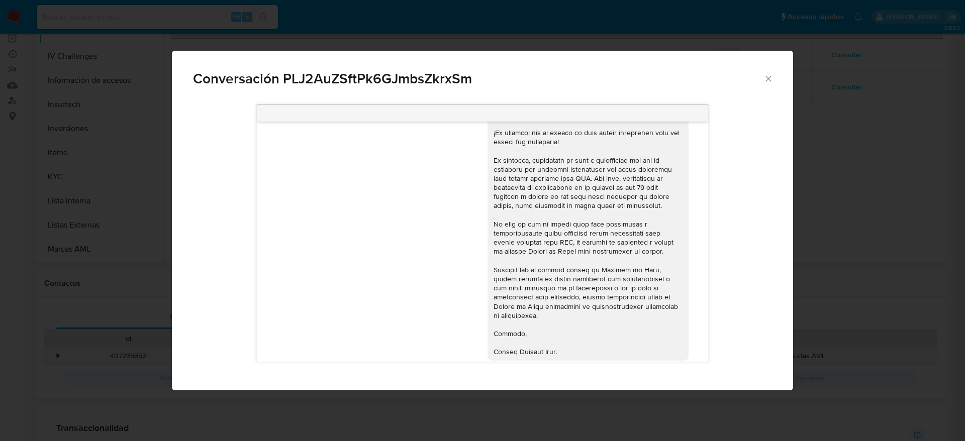
click at [763, 86] on div "Conversación PLJ2AuZSftPk6GJmbsZkrxSm" at bounding box center [482, 75] width 621 height 48
drag, startPoint x: 767, startPoint y: 75, endPoint x: 635, endPoint y: 102, distance: 135.0
click at [767, 74] on icon "Cerrar" at bounding box center [769, 79] width 10 height 10
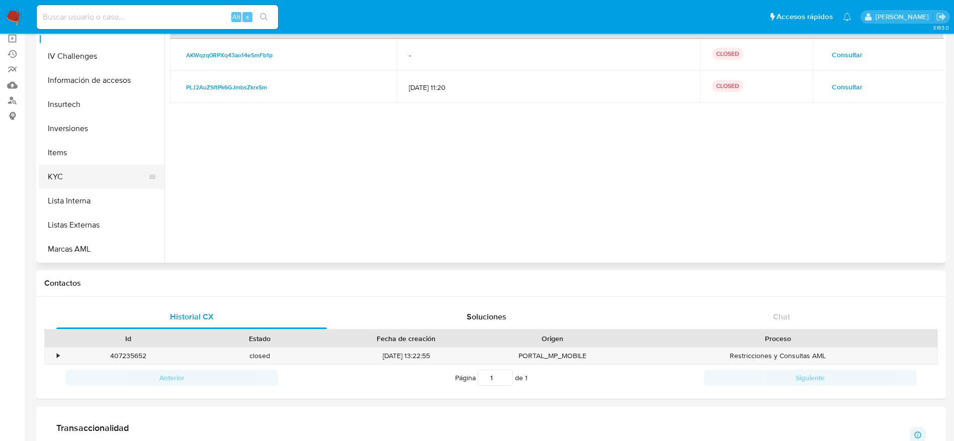
drag, startPoint x: 95, startPoint y: 173, endPoint x: 158, endPoint y: 165, distance: 63.3
click at [95, 173] on button "KYC" at bounding box center [98, 177] width 118 height 24
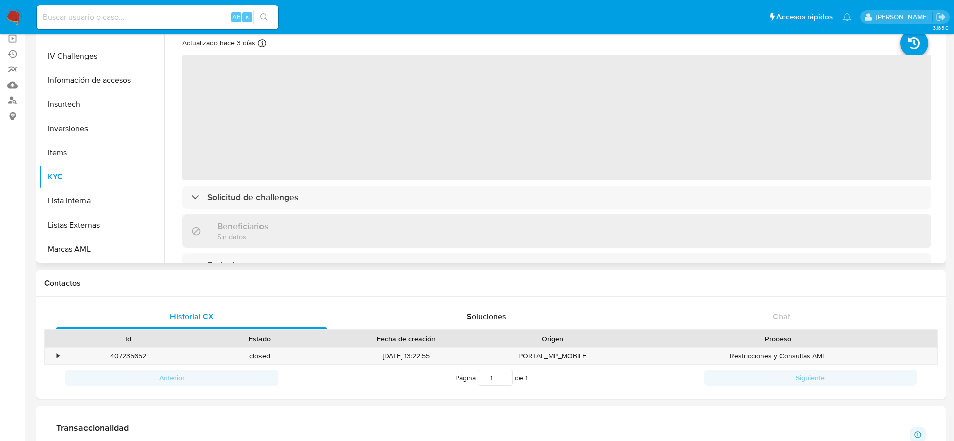
scroll to position [0, 0]
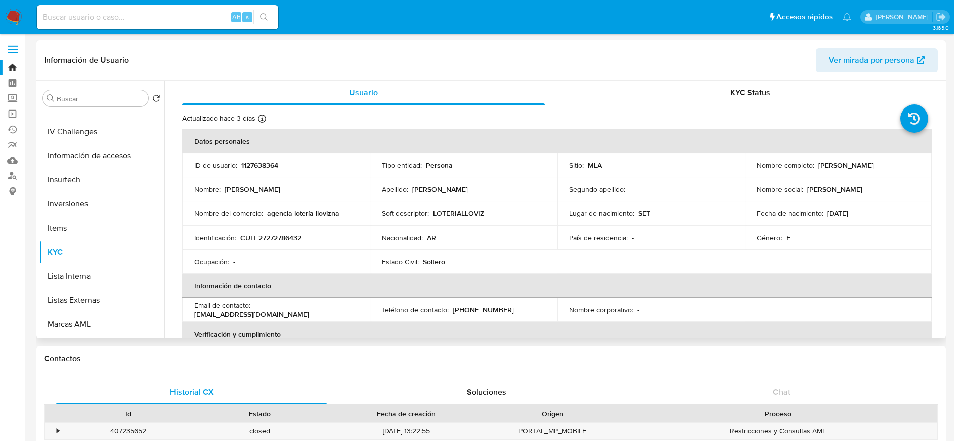
click at [829, 159] on td "Nombre completo : Andrea Fabiana Musso" at bounding box center [839, 165] width 188 height 24
click at [829, 160] on td "Nombre completo : Andrea Fabiana Musso" at bounding box center [839, 165] width 188 height 24
drag, startPoint x: 852, startPoint y: 179, endPoint x: 836, endPoint y: 172, distance: 17.6
click at [841, 174] on tbody "ID de usuario : 1127638364 Tipo entidad : Persona Sitio : MLA Nombre completo :…" at bounding box center [557, 213] width 750 height 121
drag, startPoint x: 815, startPoint y: 165, endPoint x: 896, endPoint y: 166, distance: 81.5
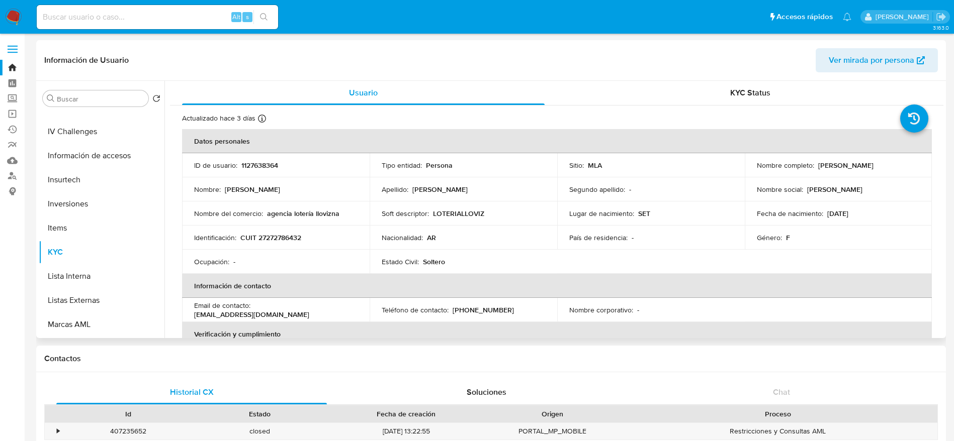
click at [896, 166] on div "Nombre completo : Andrea Fabiana Musso" at bounding box center [838, 165] width 163 height 9
copy p "Andrea Fabiana Musso"
click at [261, 161] on p "1127638364" at bounding box center [259, 165] width 37 height 9
click at [271, 170] on td "ID de usuario : 1127638364" at bounding box center [276, 165] width 188 height 24
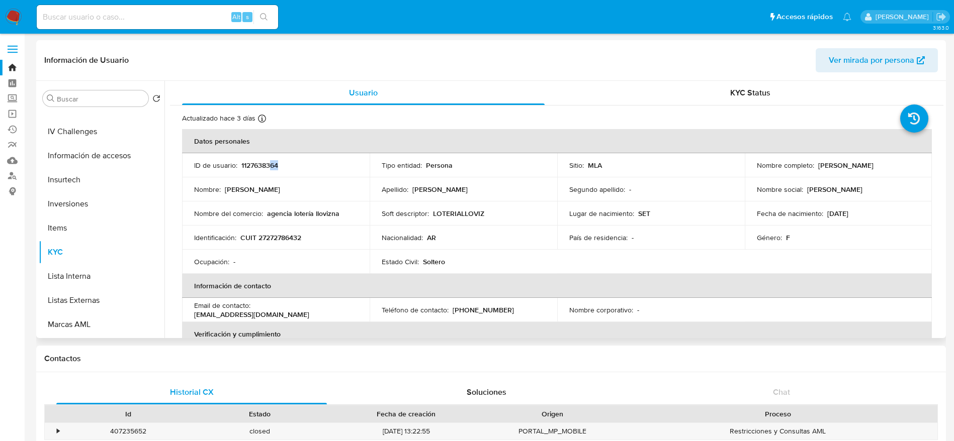
click at [269, 166] on p "1127638364" at bounding box center [259, 165] width 37 height 9
click at [274, 237] on p "CUIT 27272786432" at bounding box center [270, 237] width 61 height 9
copy p "27272786432"
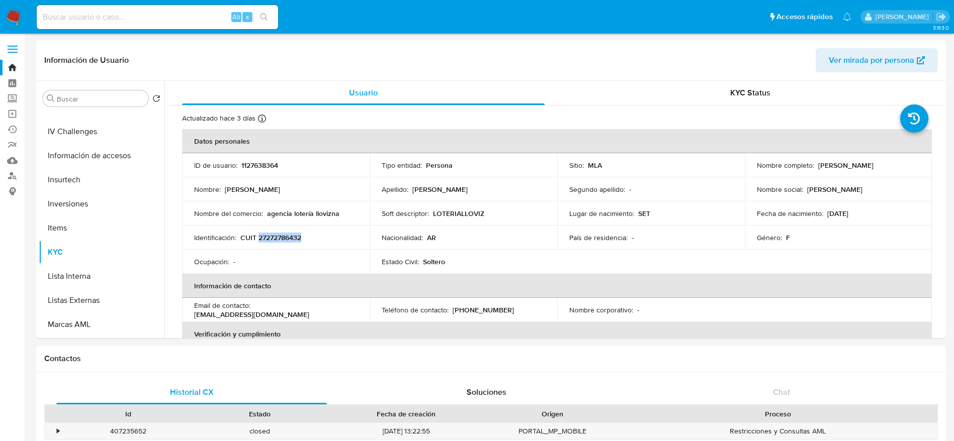
copy p "27272786432"
click at [281, 237] on p "CUIT 27272786432" at bounding box center [270, 237] width 61 height 9
copy p "27272786432"
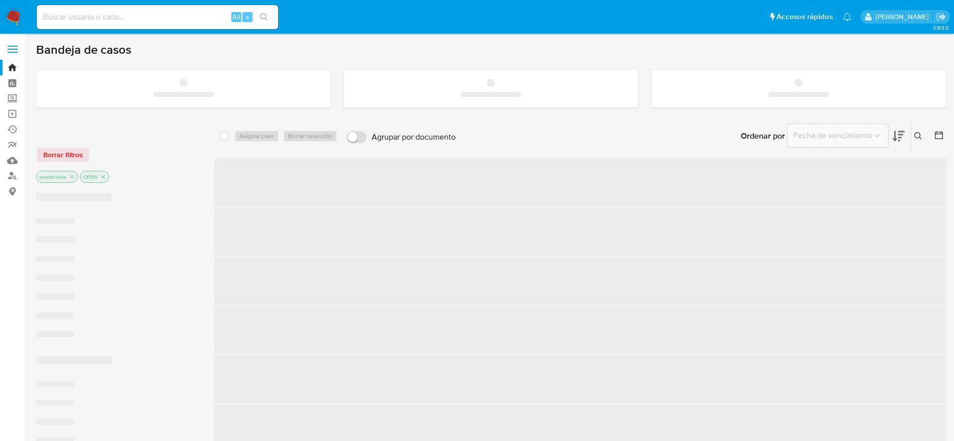
click at [128, 20] on input at bounding box center [157, 17] width 241 height 13
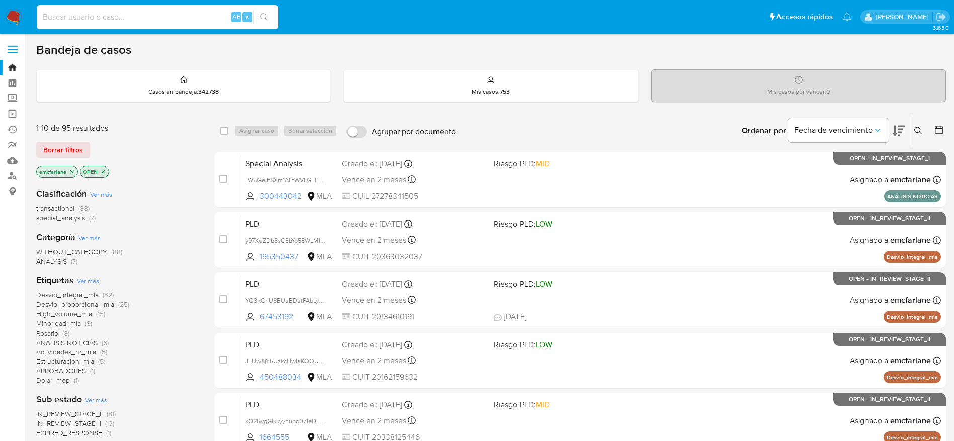
paste input "fOXUd2ZGp2OLUZ7ZYhJr6vPA"
type input "fOXUd2ZGp2OLUZ7ZYhJr6vPA"
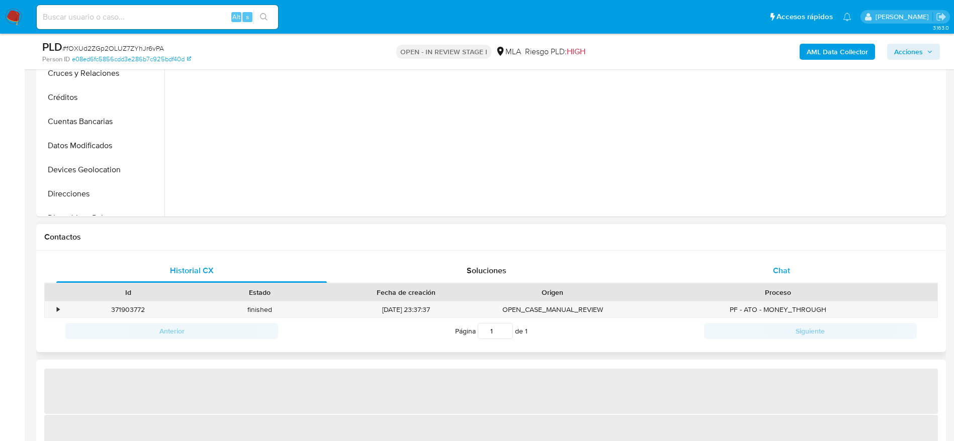
select select "10"
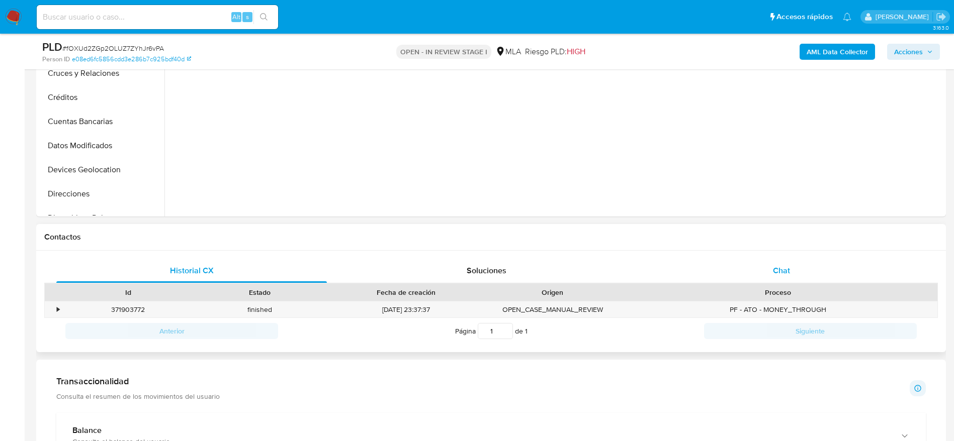
click at [794, 260] on div "Chat" at bounding box center [781, 271] width 271 height 24
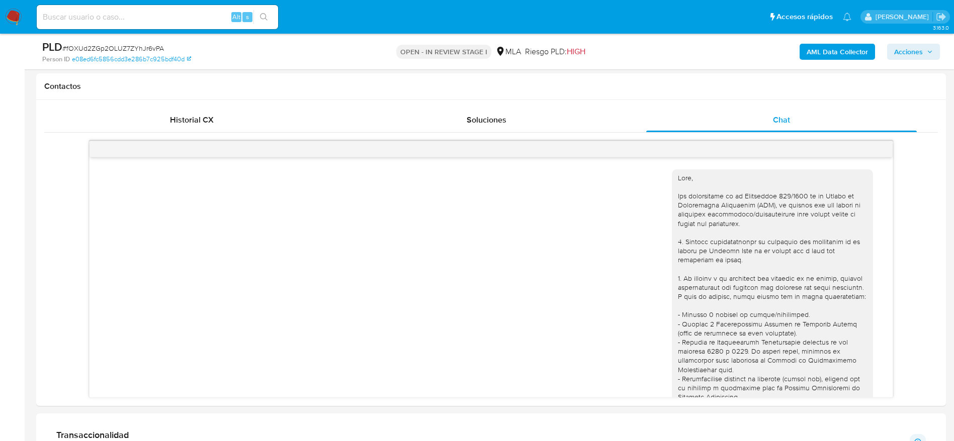
click at [179, 12] on input at bounding box center [157, 17] width 241 height 13
paste input "bEw7X15q0WHOEABchbZthOuP"
type input "bEw7X15q0WHOEABchbZthOuP"
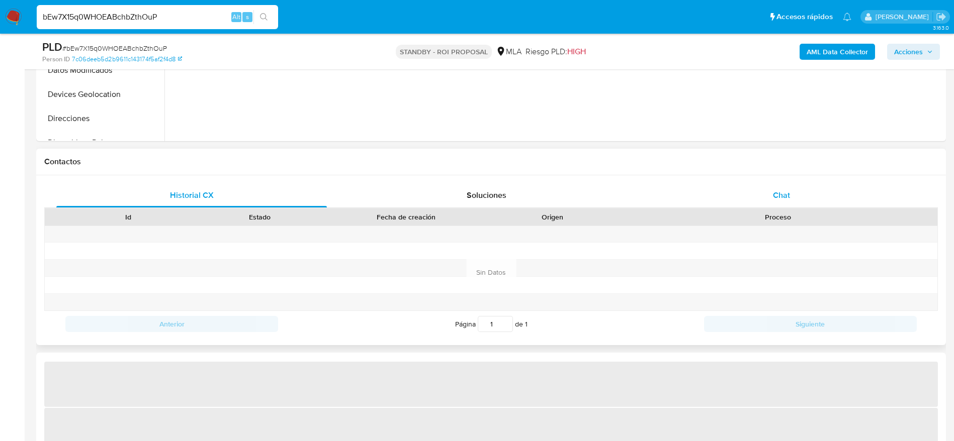
drag, startPoint x: 786, startPoint y: 203, endPoint x: 779, endPoint y: 203, distance: 7.0
click at [786, 202] on div "Chat" at bounding box center [781, 196] width 271 height 24
select select "10"
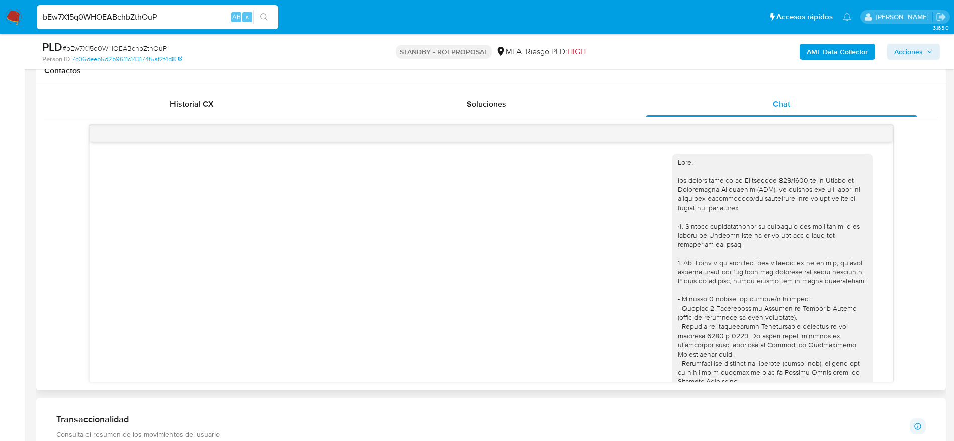
scroll to position [377, 0]
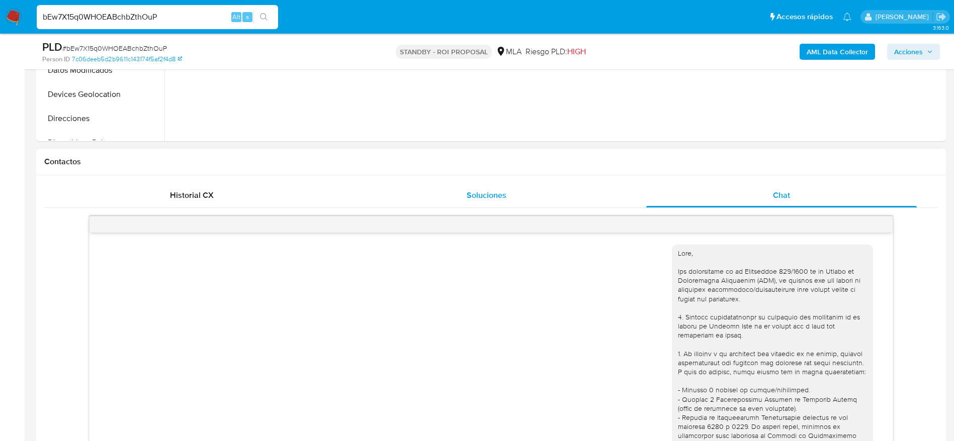
click at [457, 191] on div "Soluciones" at bounding box center [486, 196] width 271 height 24
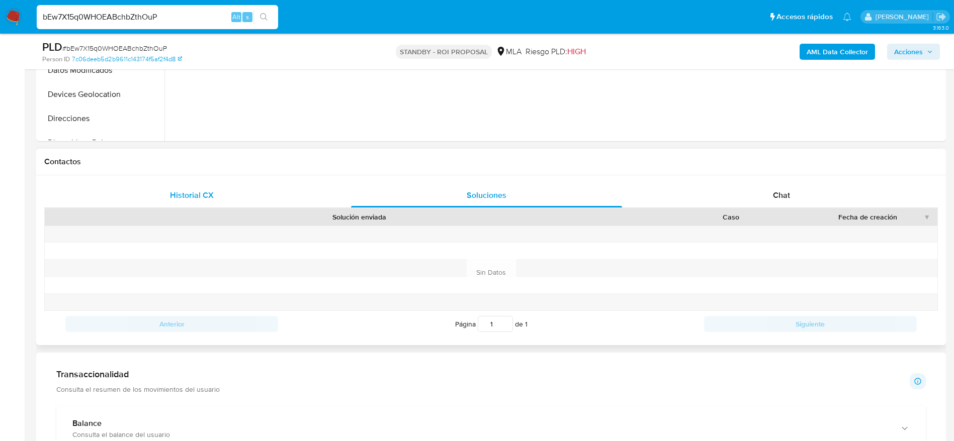
click at [176, 192] on span "Historial CX" at bounding box center [192, 196] width 44 height 12
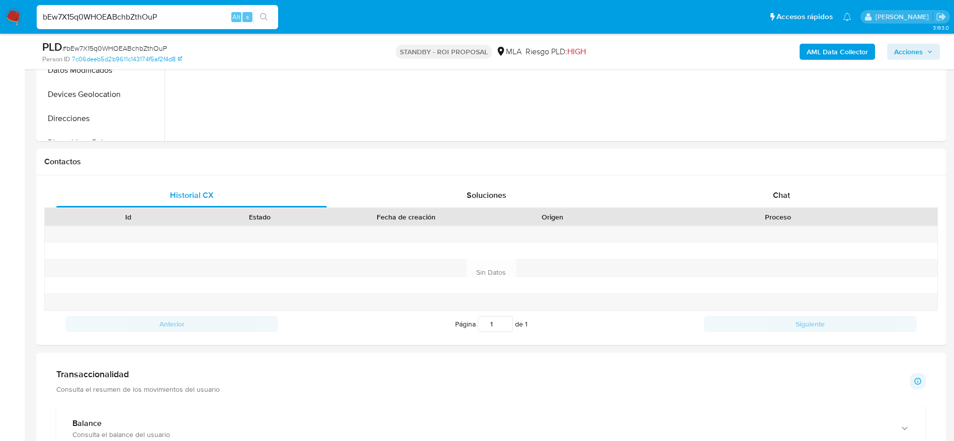
scroll to position [0, 0]
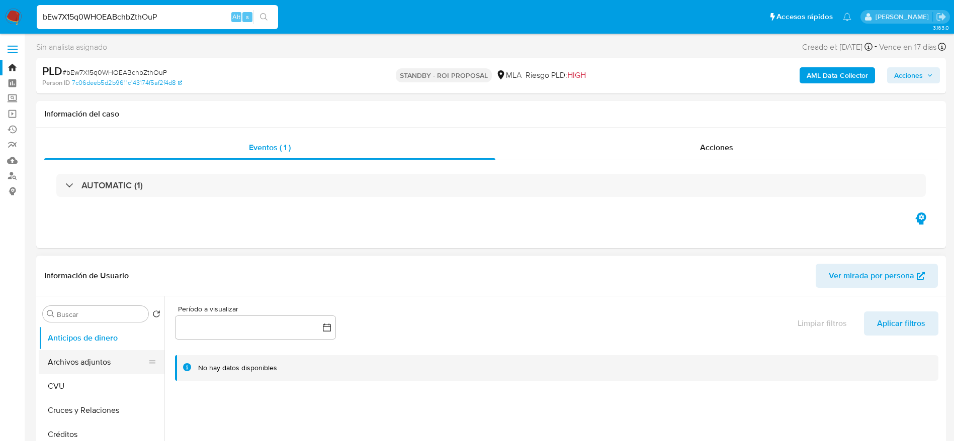
click at [75, 374] on button "Archivos adjuntos" at bounding box center [98, 362] width 118 height 24
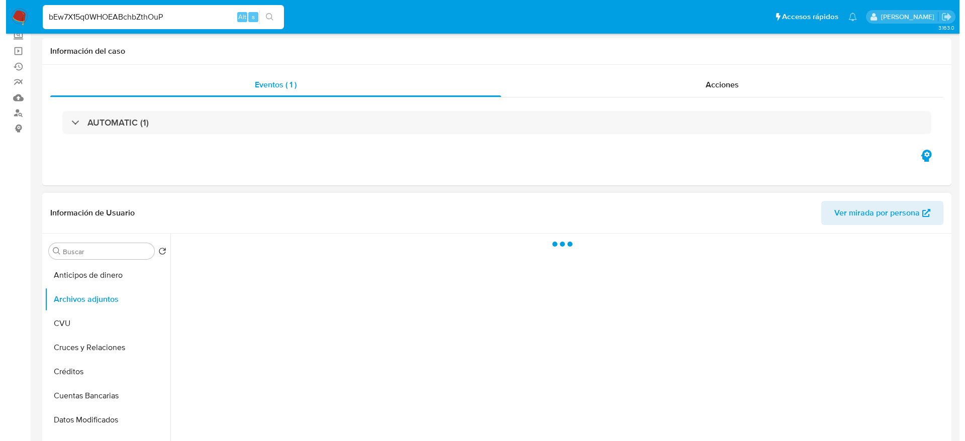
scroll to position [151, 0]
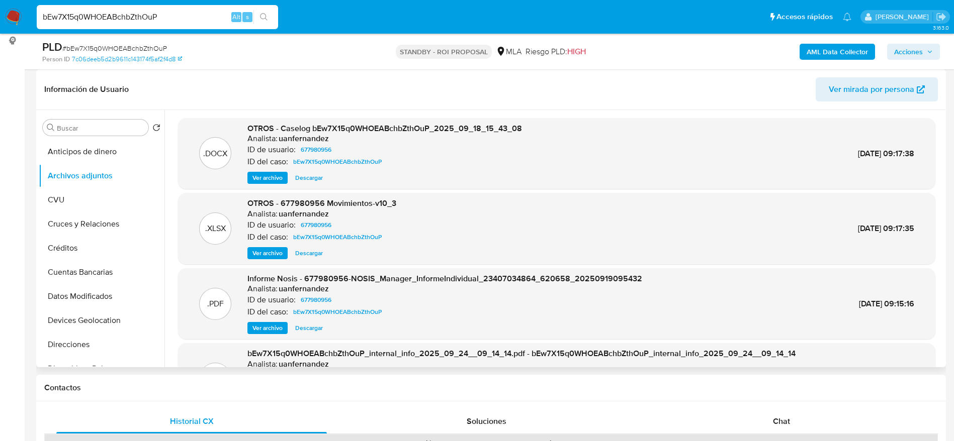
click at [265, 173] on span "Ver archivo" at bounding box center [267, 178] width 30 height 10
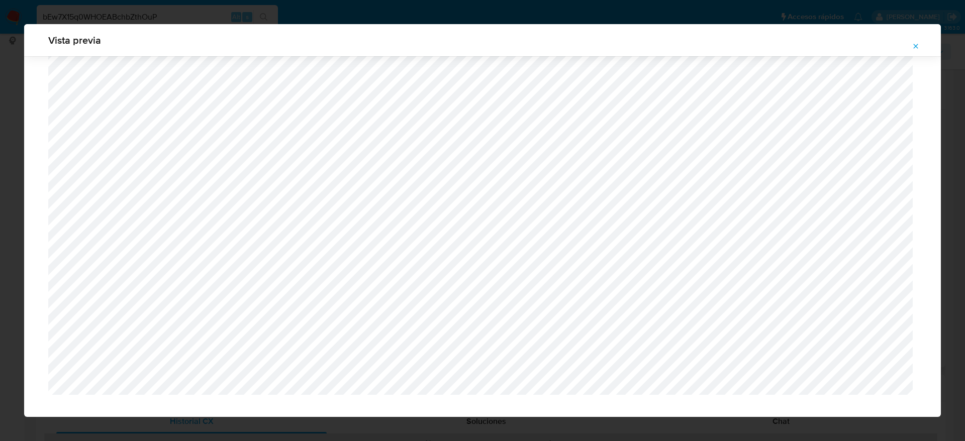
scroll to position [954, 0]
click at [919, 47] on icon "Attachment preview" at bounding box center [916, 46] width 8 height 8
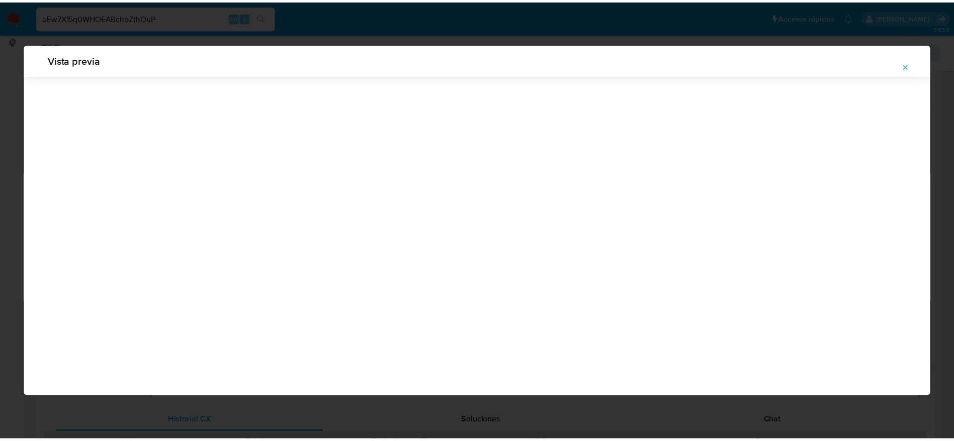
scroll to position [0, 0]
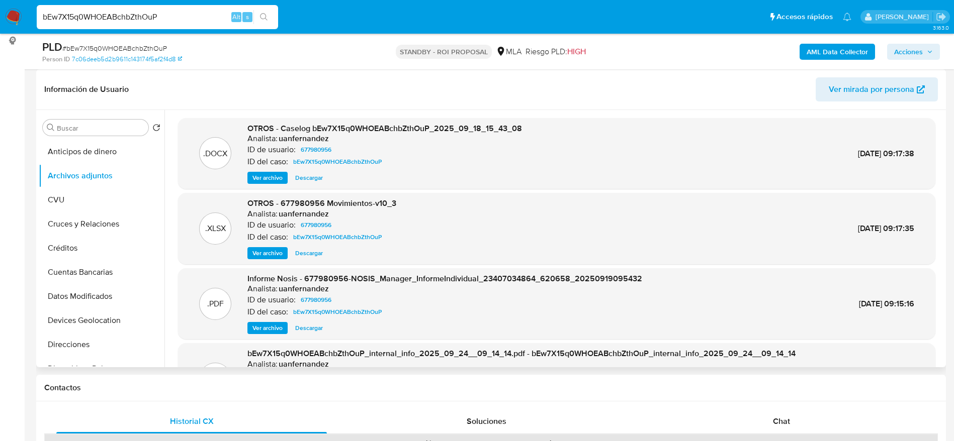
click at [208, 11] on input "bEw7X15q0WHOEABchbZthOuP" at bounding box center [157, 17] width 241 height 13
paste input "zAbb6kRBUaZf6wTdWYet4c5K"
type input "zAbb6kRBUaZf6wTdWYet4c5K"
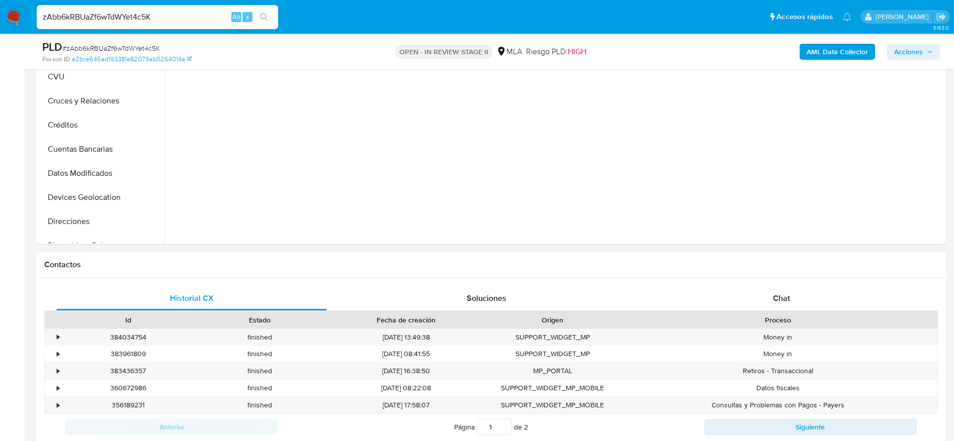
scroll to position [302, 0]
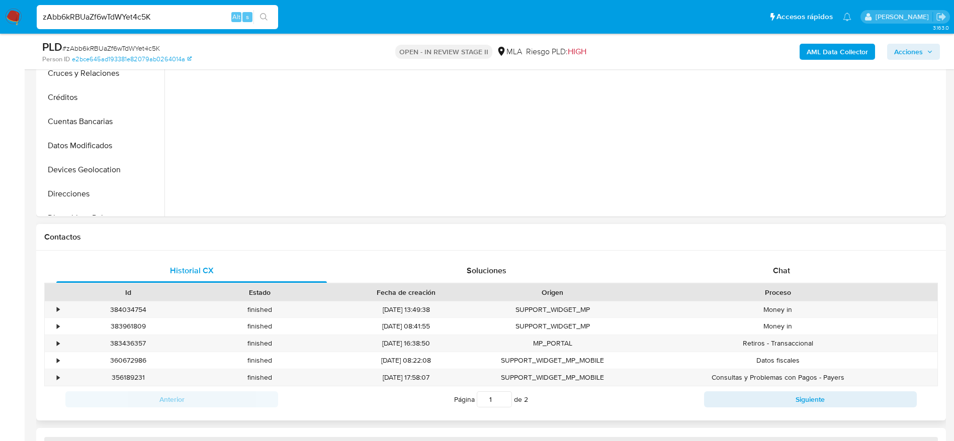
select select "10"
click at [794, 265] on div "Chat" at bounding box center [781, 271] width 271 height 24
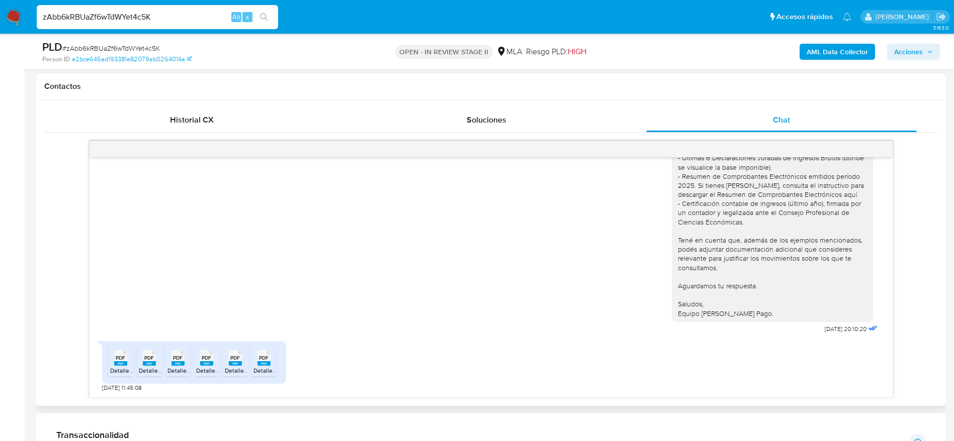
scroll to position [528, 0]
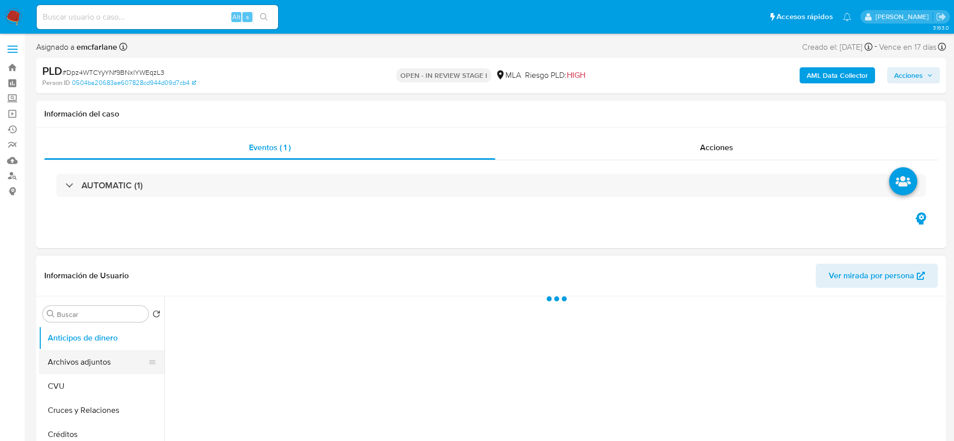
select select "10"
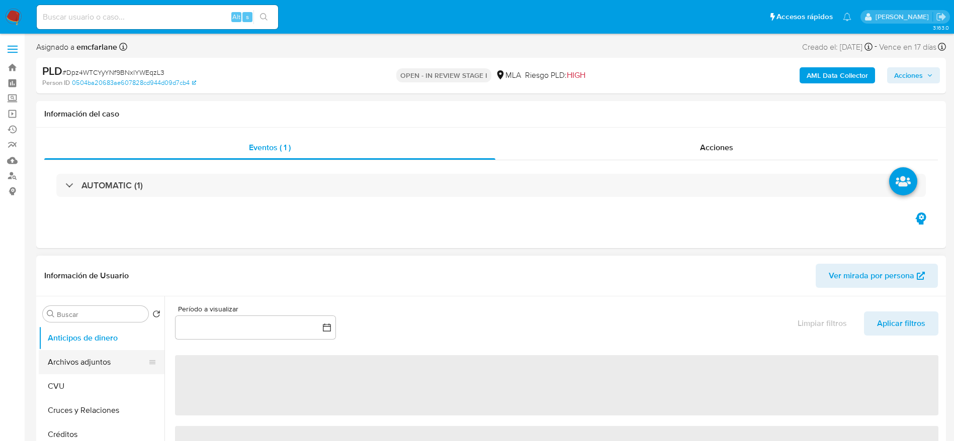
click at [99, 351] on button "Archivos adjuntos" at bounding box center [98, 362] width 118 height 24
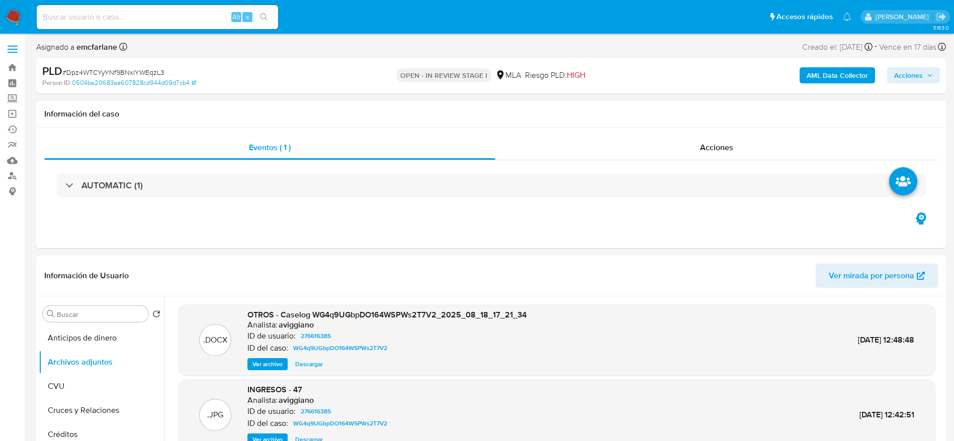
click at [862, 77] on b "AML Data Collector" at bounding box center [837, 75] width 61 height 16
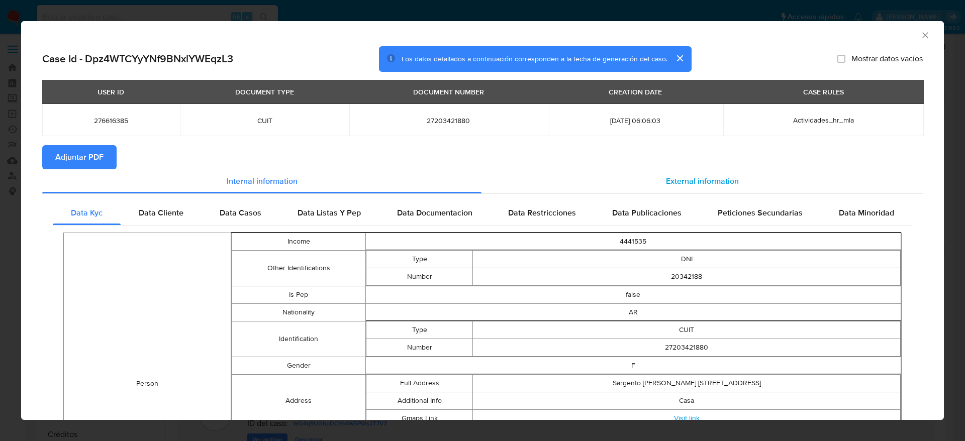
click at [694, 185] on span "External information" at bounding box center [702, 181] width 73 height 12
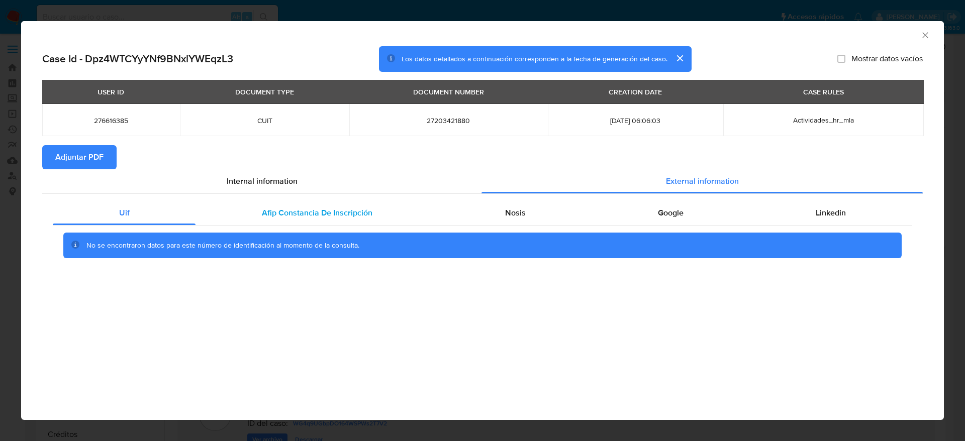
click at [377, 216] on div "Afip Constancia De Inscripción" at bounding box center [317, 213] width 243 height 24
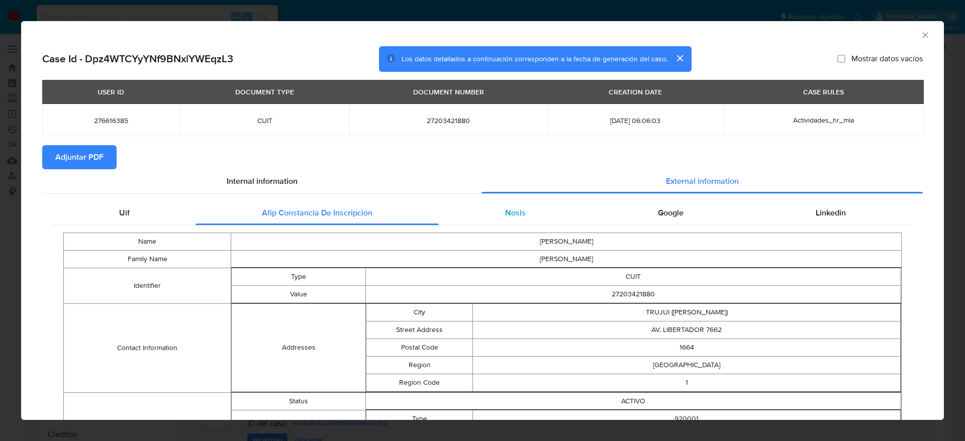
click at [513, 209] on span "Nosis" at bounding box center [515, 213] width 21 height 12
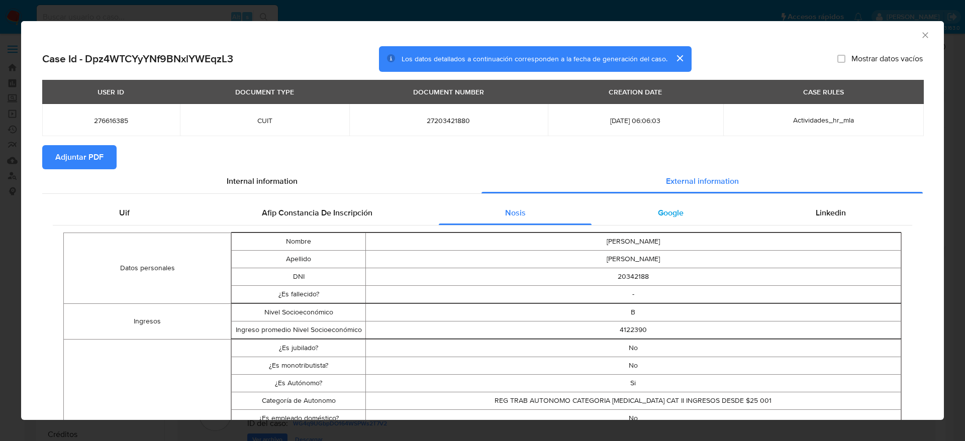
click at [668, 206] on div "Google" at bounding box center [671, 213] width 158 height 24
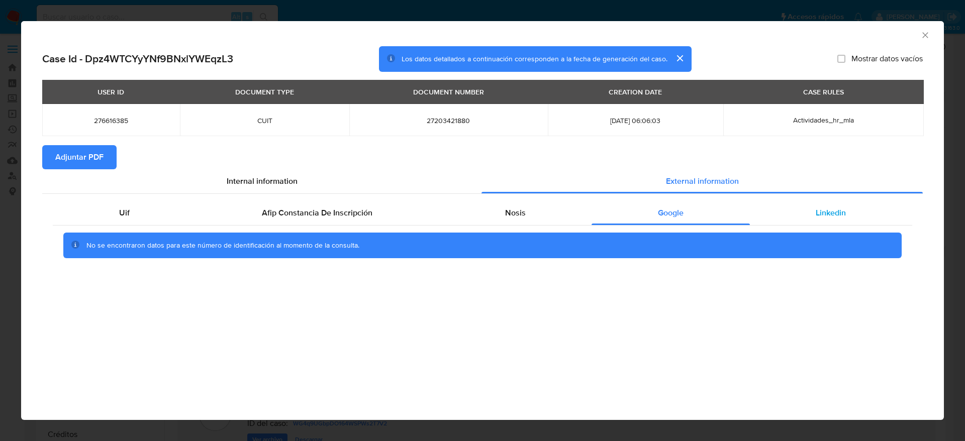
click at [823, 213] on span "Linkedin" at bounding box center [831, 213] width 30 height 12
click at [95, 155] on span "Adjuntar PDF" at bounding box center [79, 157] width 48 height 22
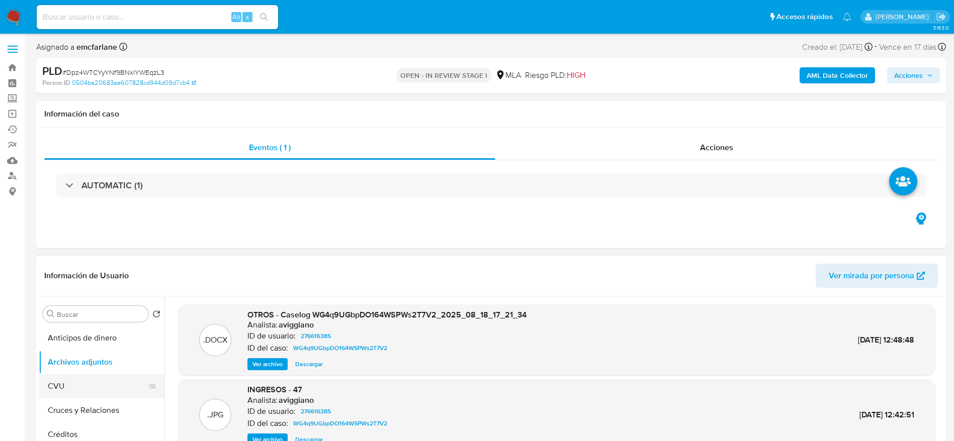
click at [90, 381] on button "CVU" at bounding box center [98, 387] width 118 height 24
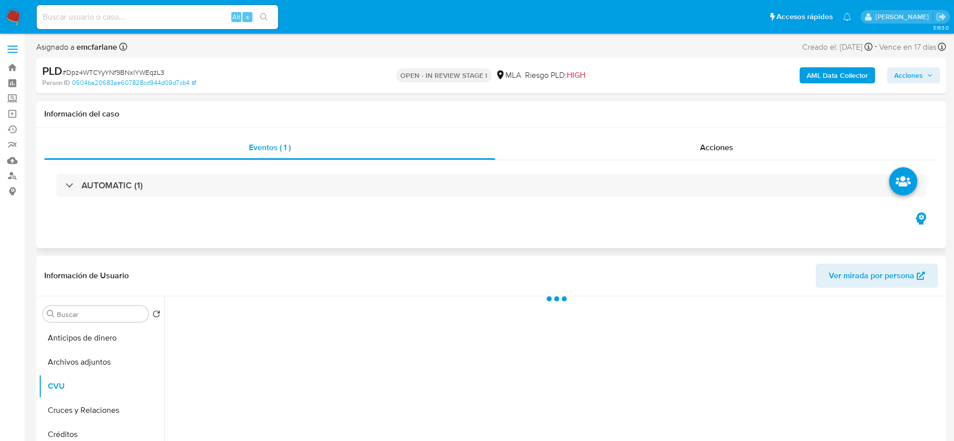
drag, startPoint x: 97, startPoint y: 361, endPoint x: 561, endPoint y: 229, distance: 482.1
click at [97, 362] on button "Archivos adjuntos" at bounding box center [102, 362] width 126 height 24
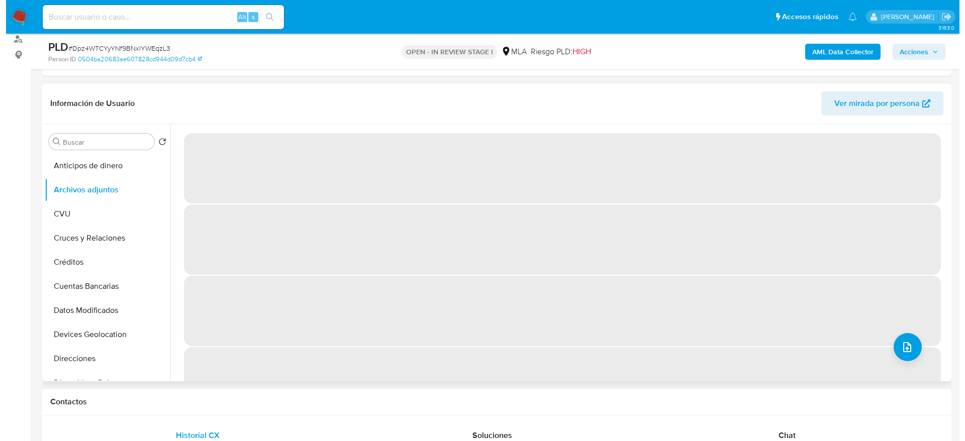
scroll to position [151, 0]
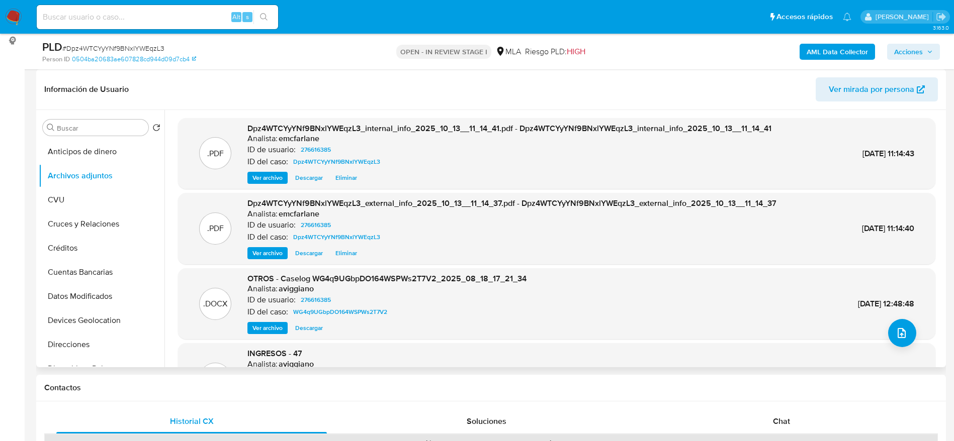
click at [902, 352] on div ".JPG INGRESOS - 47 Analista: aviggiano ID de usuario: 276616385 ID del caso: WG…" at bounding box center [556, 378] width 747 height 61
click at [896, 332] on icon "upload-file" at bounding box center [902, 333] width 12 height 12
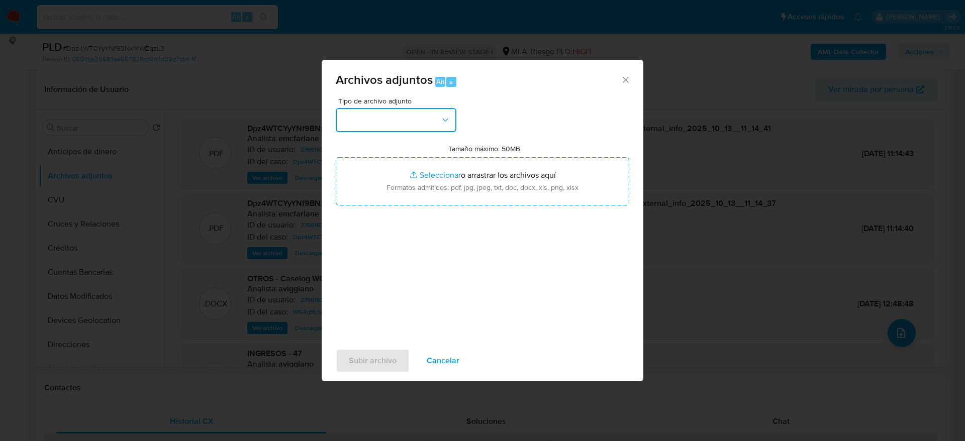
click at [390, 121] on button "button" at bounding box center [396, 120] width 121 height 24
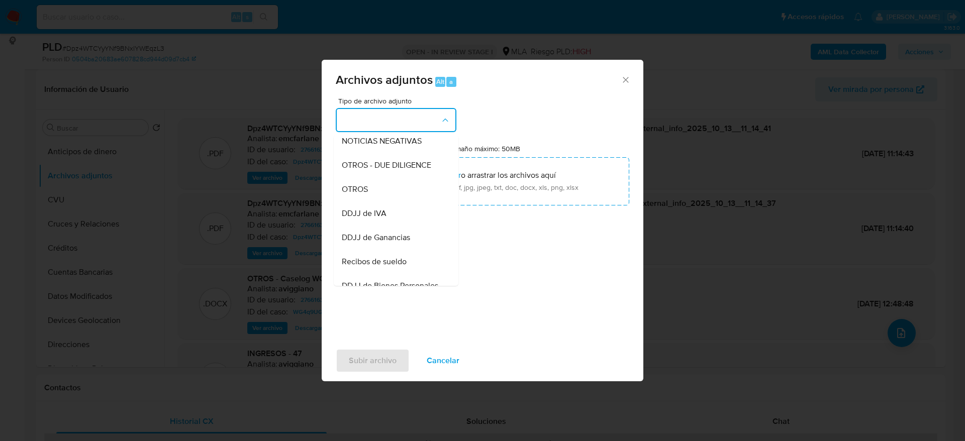
click at [385, 202] on div "OTROS" at bounding box center [393, 189] width 103 height 24
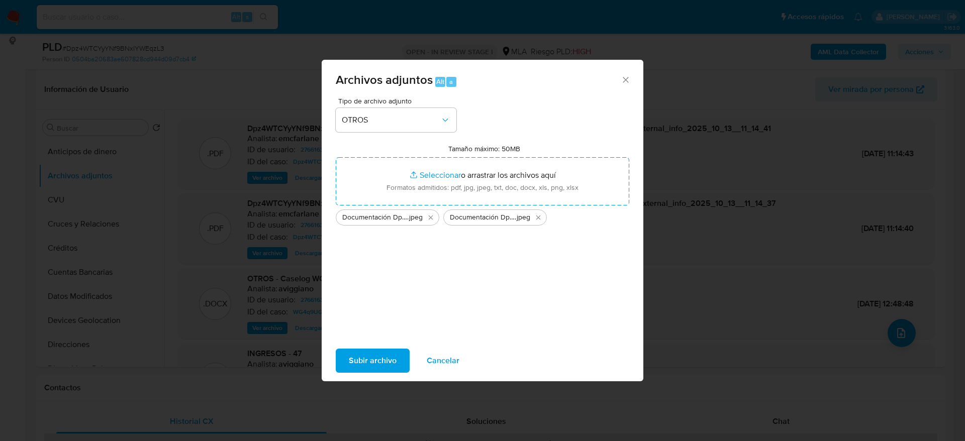
click at [383, 365] on span "Subir archivo" at bounding box center [373, 361] width 48 height 22
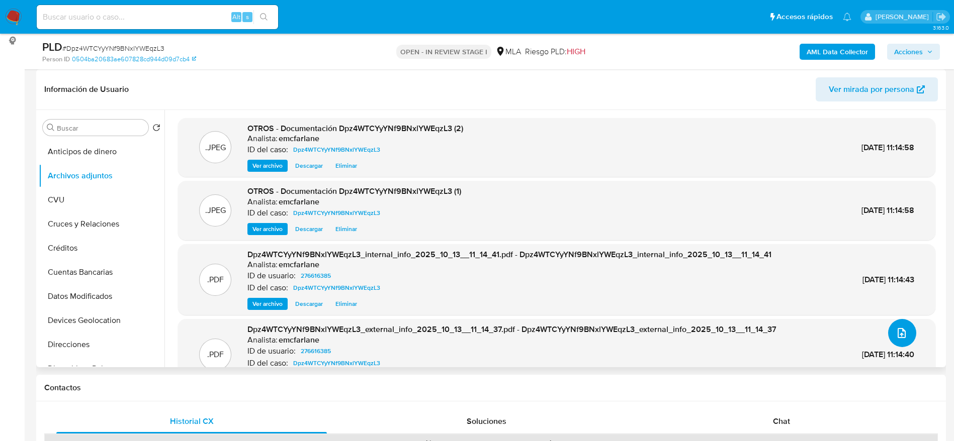
click at [907, 326] on button "upload-file" at bounding box center [902, 333] width 28 height 28
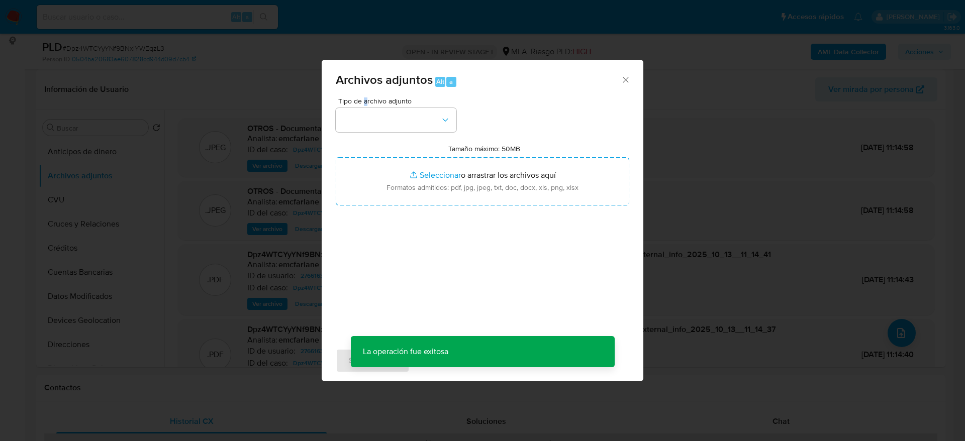
click at [366, 103] on span "Tipo de archivo adjunto" at bounding box center [398, 101] width 121 height 7
click at [365, 118] on button "button" at bounding box center [396, 120] width 121 height 24
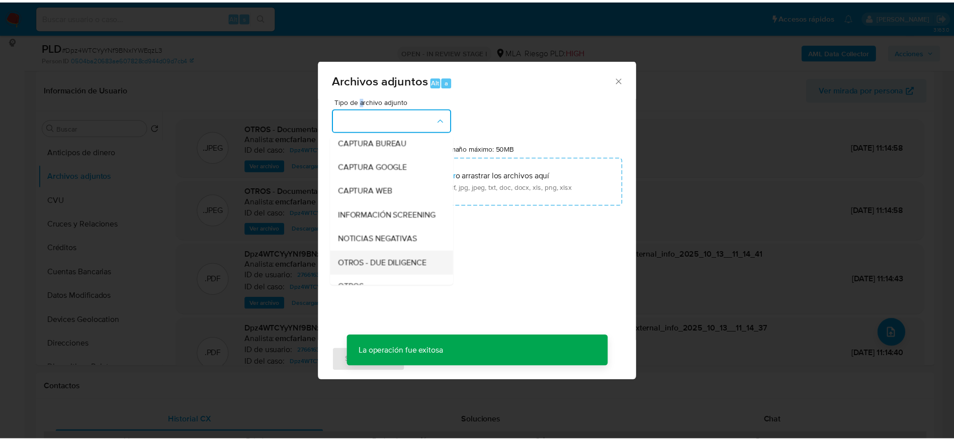
scroll to position [75, 0]
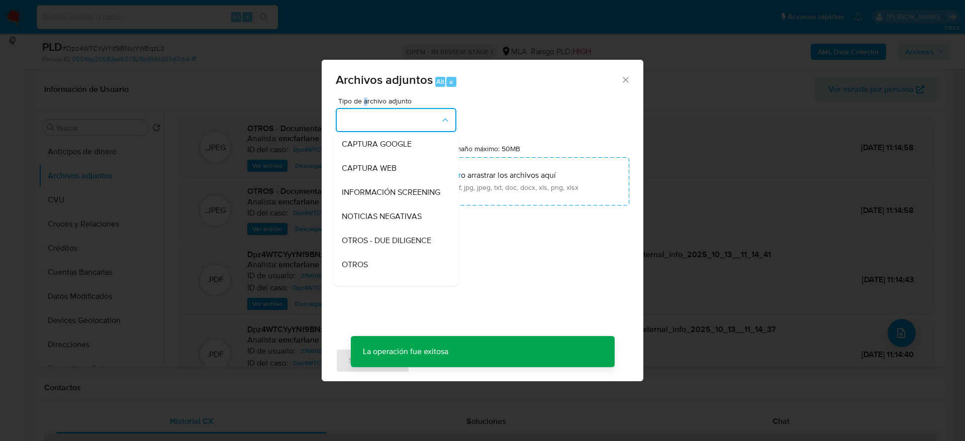
drag, startPoint x: 358, startPoint y: 271, endPoint x: 392, endPoint y: 279, distance: 34.6
click at [358, 270] on span "OTROS" at bounding box center [355, 265] width 26 height 10
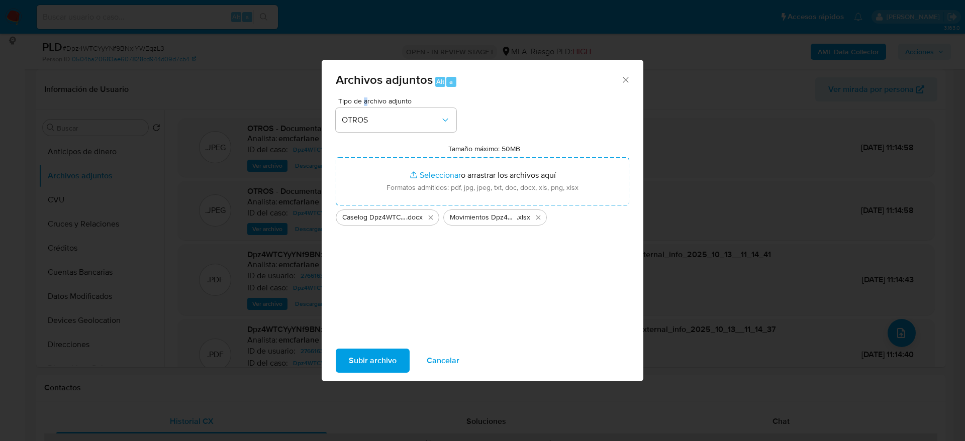
click at [375, 363] on span "Subir archivo" at bounding box center [373, 361] width 48 height 22
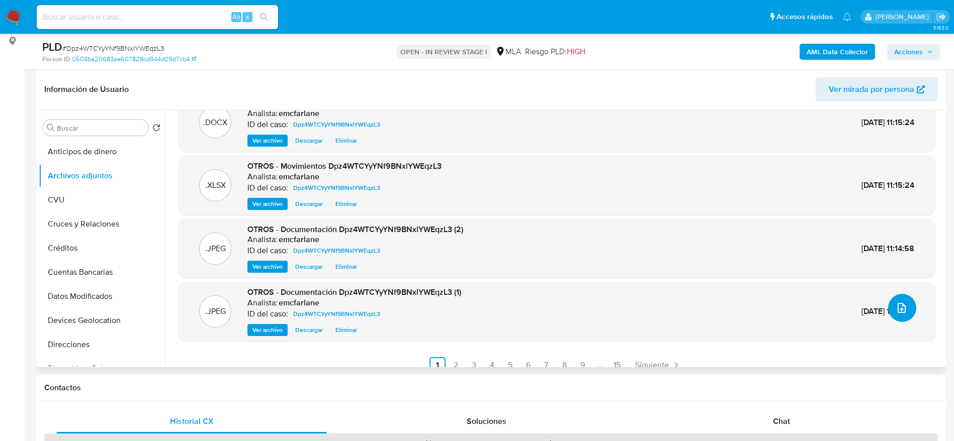
scroll to position [36, 0]
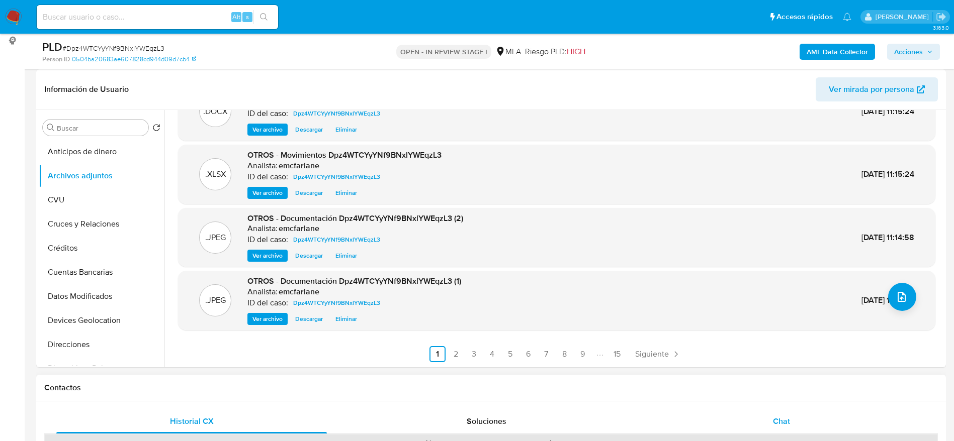
drag, startPoint x: 789, startPoint y: 421, endPoint x: 660, endPoint y: 318, distance: 165.3
click at [787, 421] on span "Chat" at bounding box center [781, 422] width 17 height 12
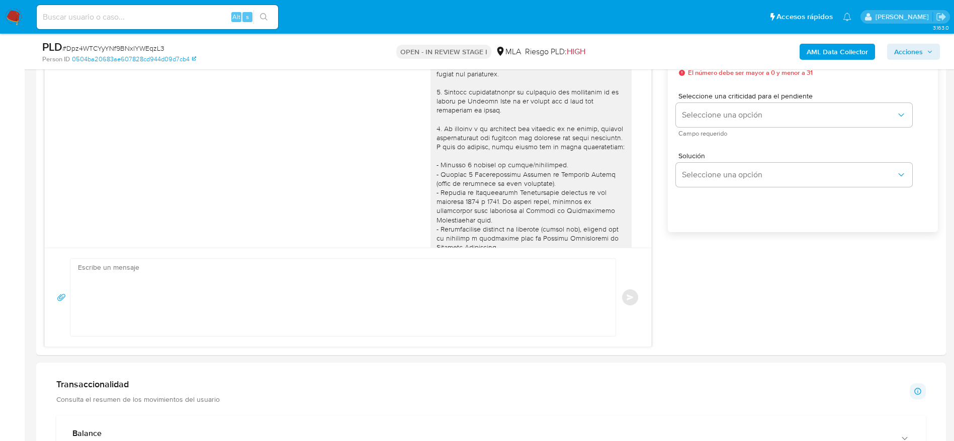
scroll to position [503, 0]
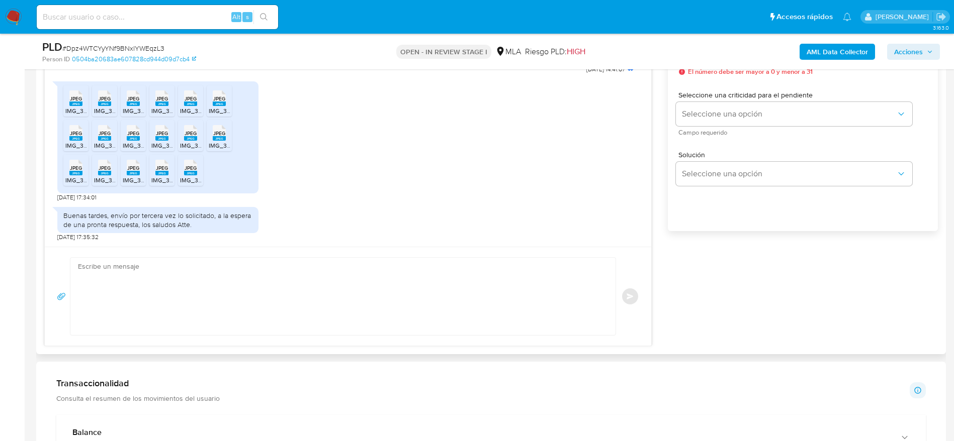
click at [290, 323] on textarea at bounding box center [340, 296] width 525 height 77
paste textarea "Hola, ¡Muchas gracias por tu respuesta! Confirmamos la recepción de la document…"
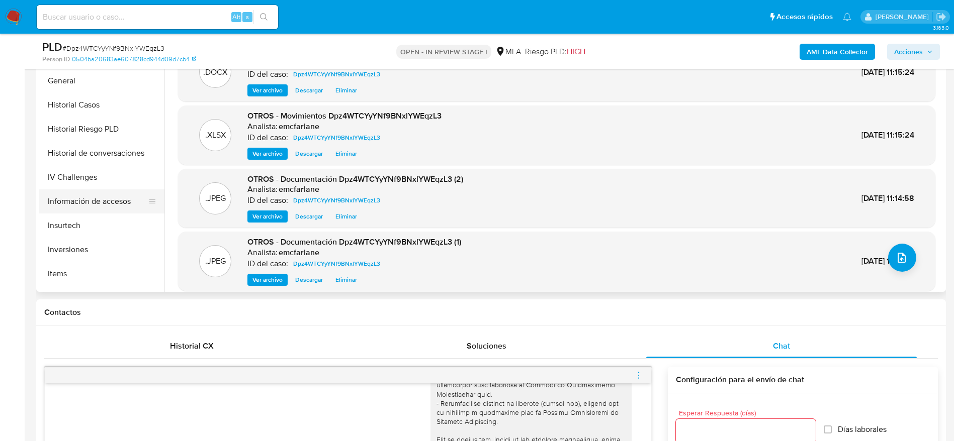
scroll to position [377, 0]
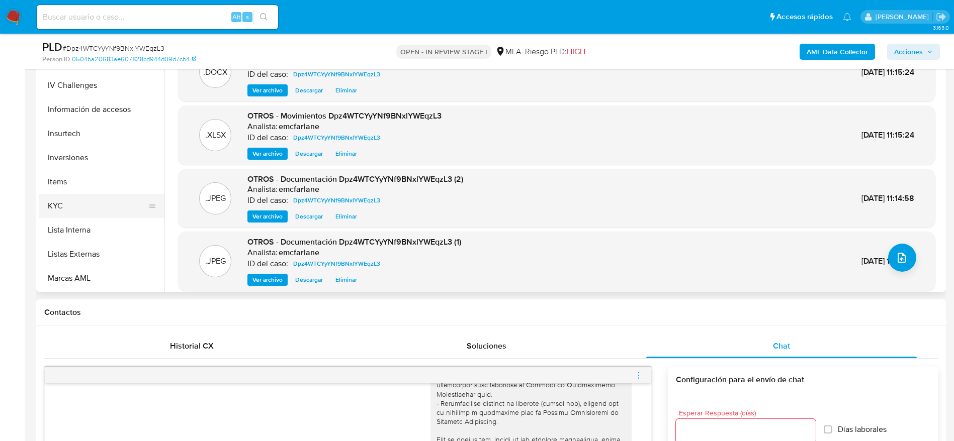
click at [75, 208] on button "KYC" at bounding box center [98, 206] width 118 height 24
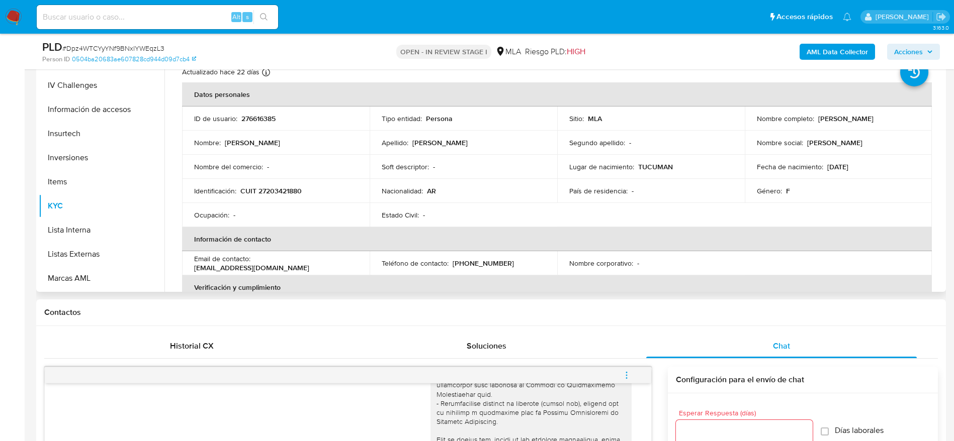
click at [819, 119] on p "[PERSON_NAME]" at bounding box center [845, 118] width 55 height 9
click at [819, 119] on p "Nelida Cecilia Casares" at bounding box center [845, 118] width 55 height 9
drag, startPoint x: 875, startPoint y: 110, endPoint x: 890, endPoint y: 115, distance: 16.5
click at [875, 110] on td "Nombre completo : Nelida Cecilia Casares" at bounding box center [839, 119] width 188 height 24
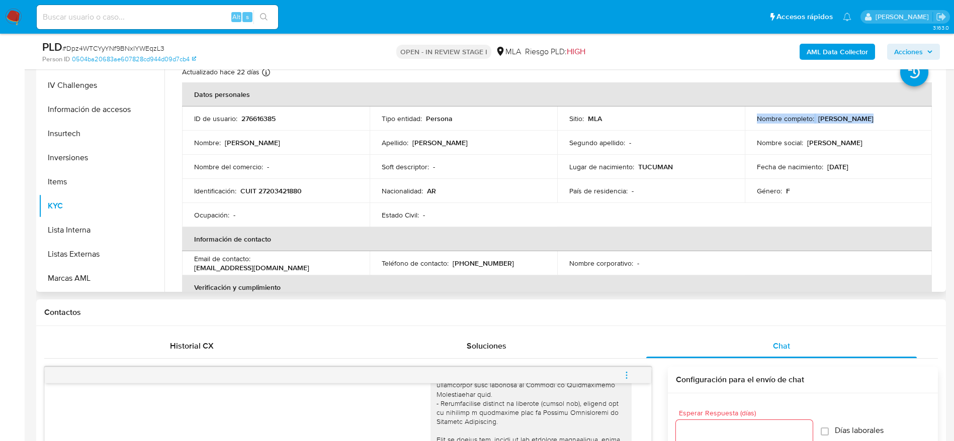
click at [891, 116] on div "Nombre completo : Nelida Cecilia Casares" at bounding box center [838, 118] width 163 height 9
click at [879, 101] on th "Datos personales" at bounding box center [557, 94] width 750 height 24
drag, startPoint x: 889, startPoint y: 116, endPoint x: 814, endPoint y: 117, distance: 75.9
click at [814, 117] on div "Nombre completo : Nelida Cecilia Casares" at bounding box center [838, 118] width 163 height 9
copy div "Nelida Cecilia Casares"
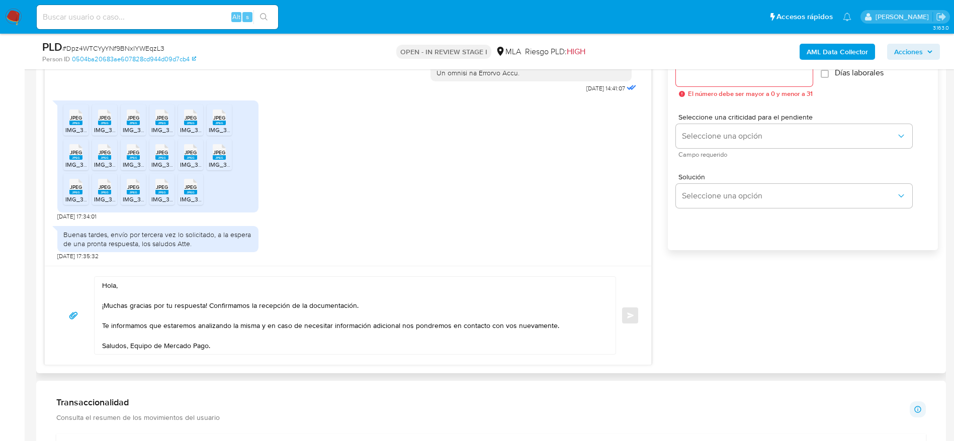
scroll to position [603, 0]
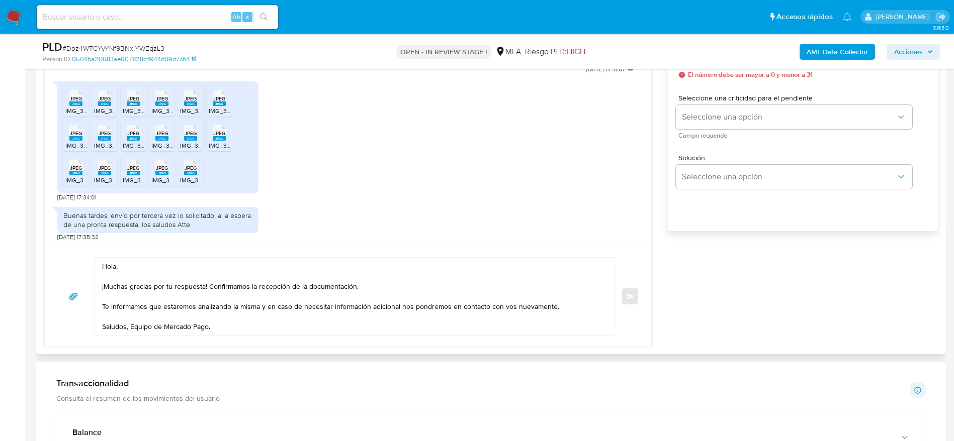
click at [145, 267] on textarea "Hola, ¡Muchas gracias por tu respuesta! Confirmamos la recepción de la document…" at bounding box center [352, 296] width 501 height 77
paste textarea "Nelida Cecilia Casares"
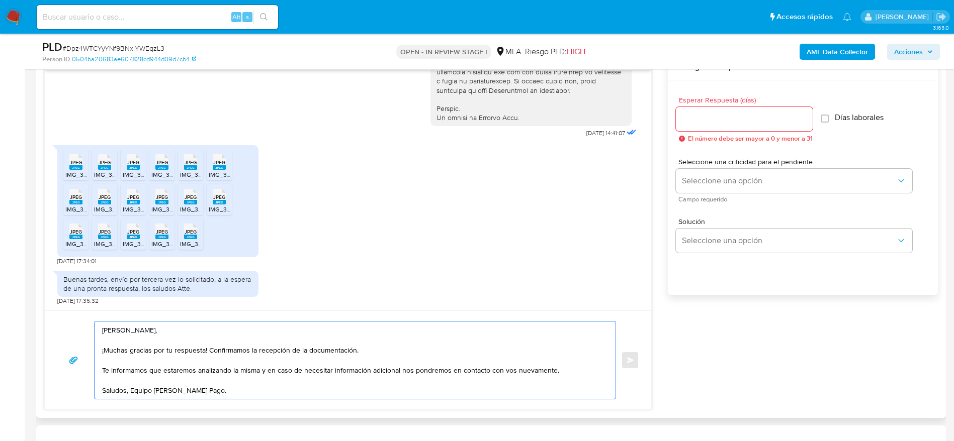
scroll to position [453, 0]
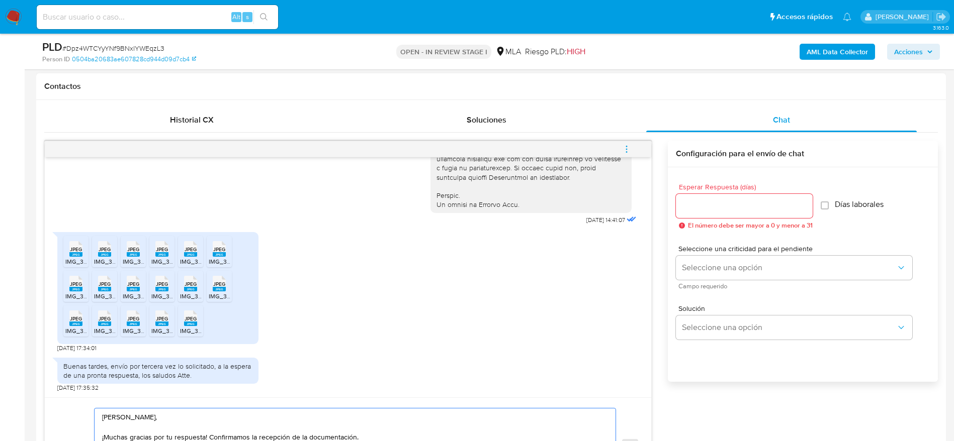
type textarea "Hola Nelida Cecilia Casares, ¡Muchas gracias por tu respuesta! Confirmamos la r…"
click at [714, 202] on input "Esperar Respuesta (días)" at bounding box center [744, 206] width 137 height 13
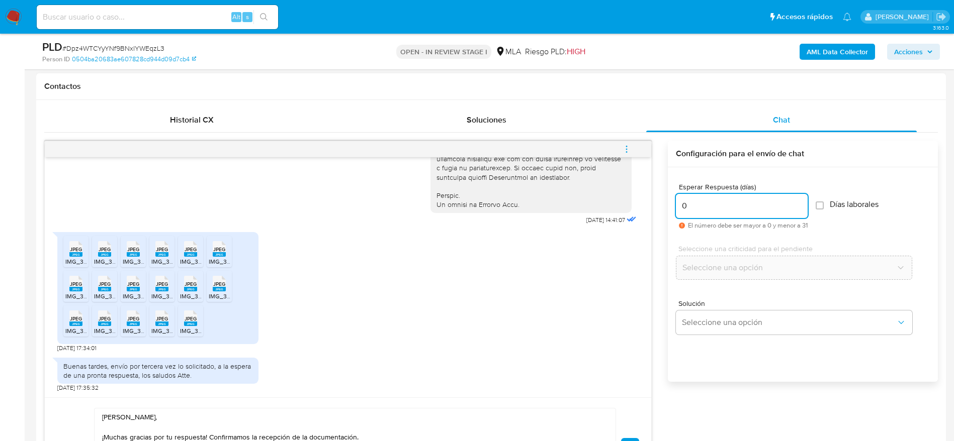
scroll to position [603, 0]
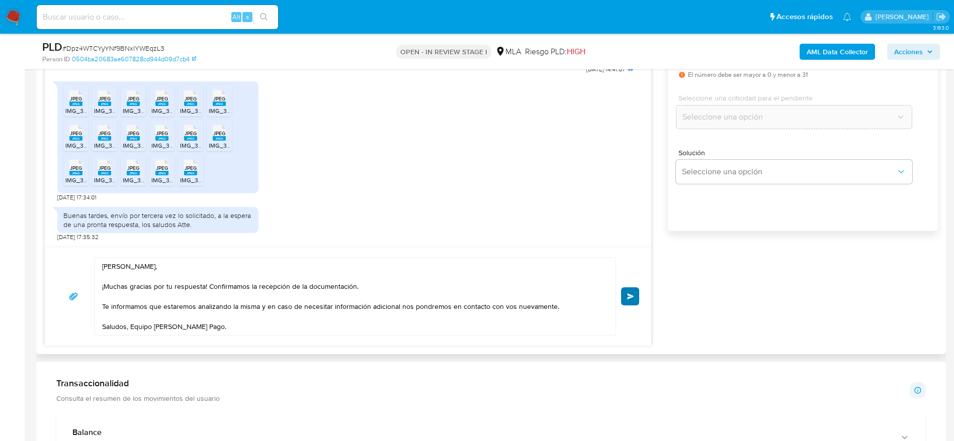
type input "0"
click at [628, 291] on button "Enviar" at bounding box center [630, 297] width 18 height 18
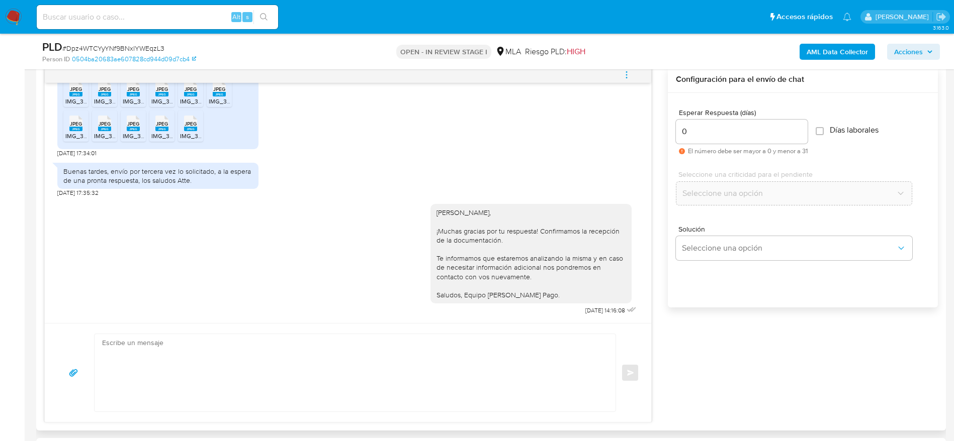
scroll to position [453, 0]
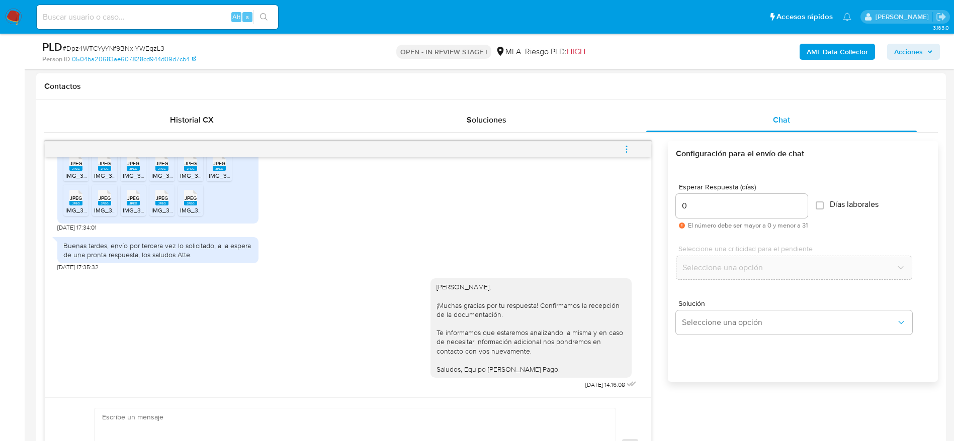
click at [626, 150] on icon "menu-action" at bounding box center [626, 149] width 9 height 9
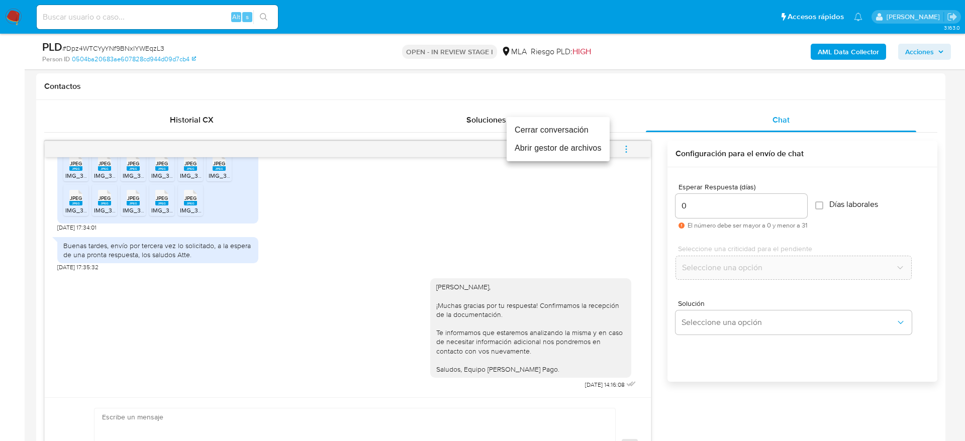
click at [546, 128] on li "Cerrar conversación" at bounding box center [558, 130] width 103 height 18
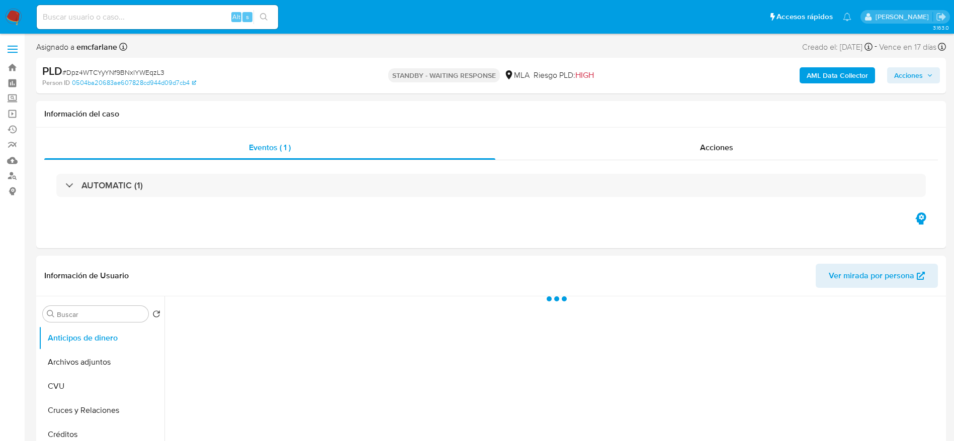
click at [77, 70] on span "# Dpz4WTCYyYNf9BNxlYWEqzL3" at bounding box center [113, 72] width 102 height 10
click at [77, 71] on span "# Dpz4WTCYyYNf9BNxlYWEqzL3" at bounding box center [113, 72] width 102 height 10
select select "10"
copy span "Dpz4WTCYyYNf9BNxlYWEqzL3"
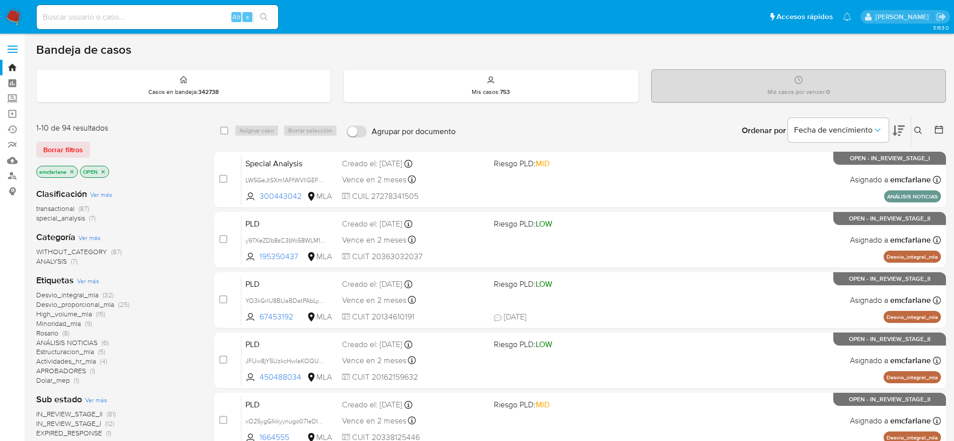
click at [51, 143] on span "Borrar filtros" at bounding box center [63, 150] width 40 height 14
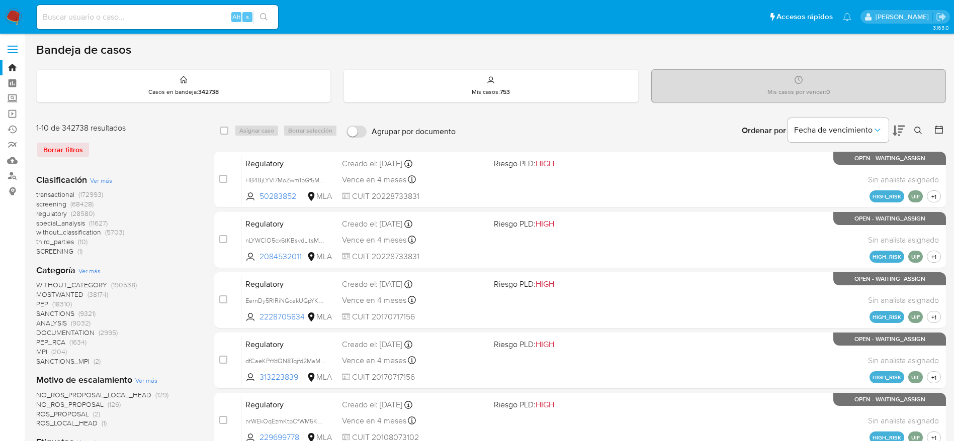
drag, startPoint x: 922, startPoint y: 126, endPoint x: 778, endPoint y: 161, distance: 148.1
click at [921, 128] on icon at bounding box center [918, 131] width 8 height 8
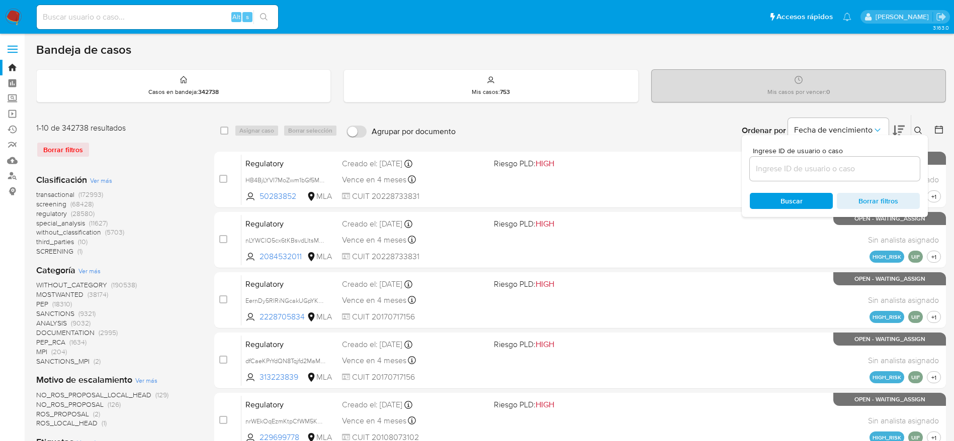
click at [759, 167] on input at bounding box center [835, 168] width 170 height 13
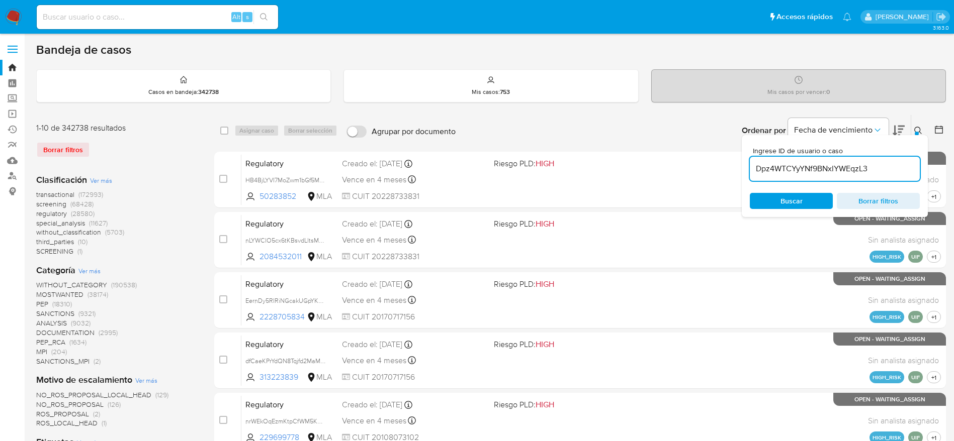
type input "Dpz4WTCYyYNf9BNxlYWEqzL3"
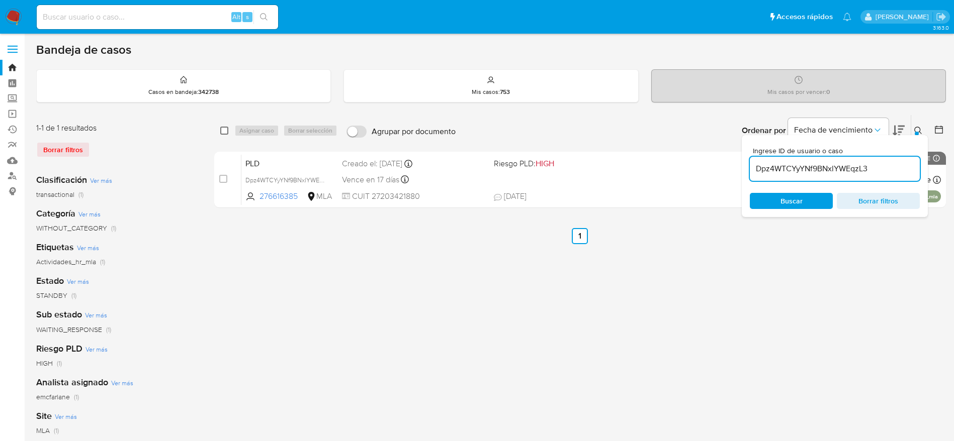
click at [221, 133] on input "checkbox" at bounding box center [224, 131] width 8 height 8
checkbox input "true"
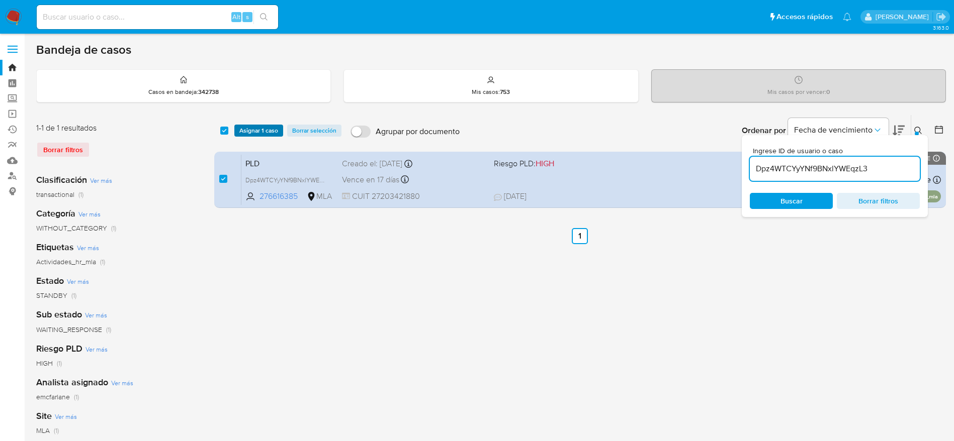
click at [234, 130] on button "Asignar 1 caso" at bounding box center [258, 131] width 49 height 12
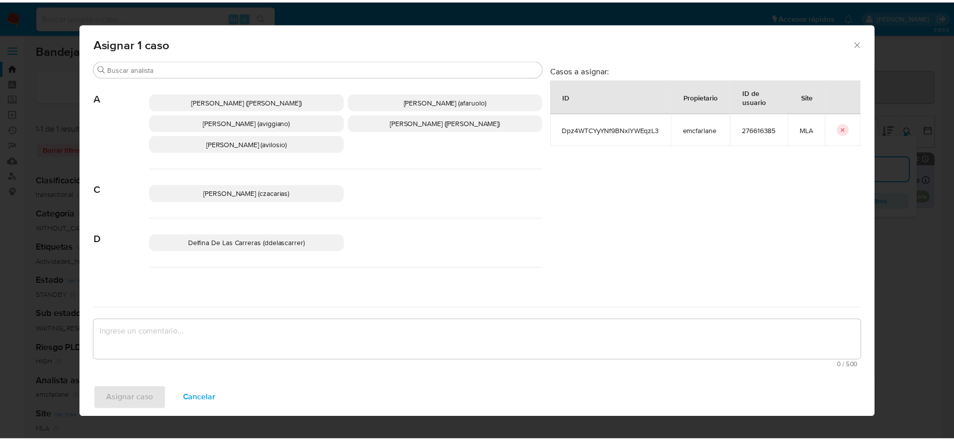
scroll to position [75, 0]
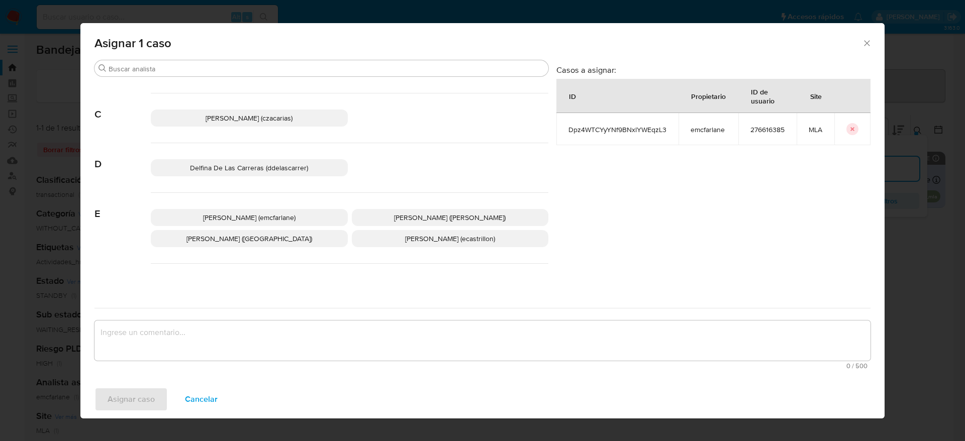
click at [258, 211] on p "Elaine Mc Farlane (emcfarlane)" at bounding box center [249, 217] width 197 height 17
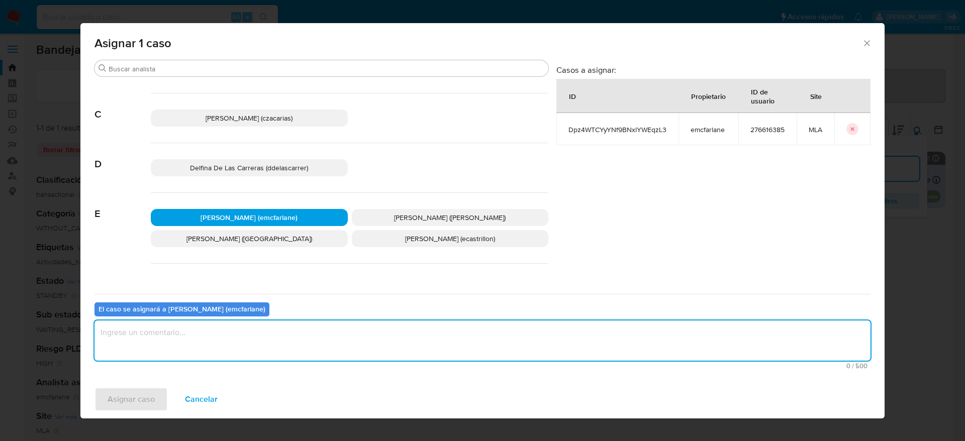
click at [163, 334] on textarea "assign-modal" at bounding box center [483, 341] width 776 height 40
click at [132, 401] on span "Asignar caso" at bounding box center [131, 400] width 47 height 22
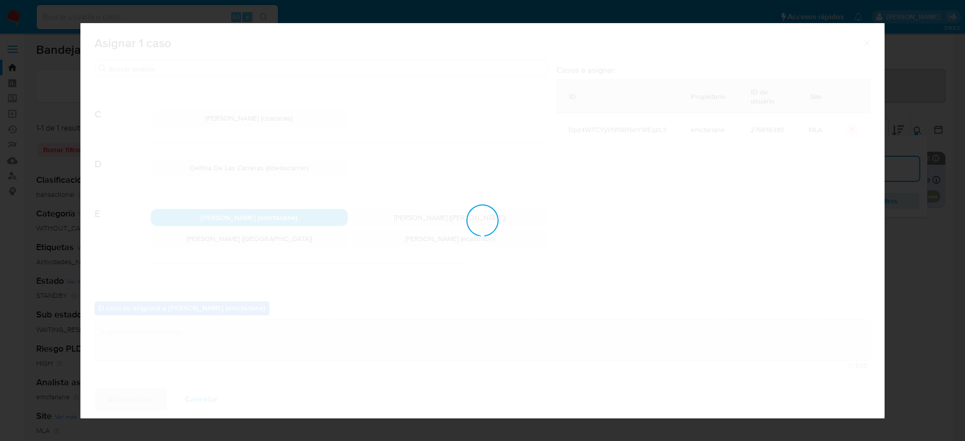
checkbox input "false"
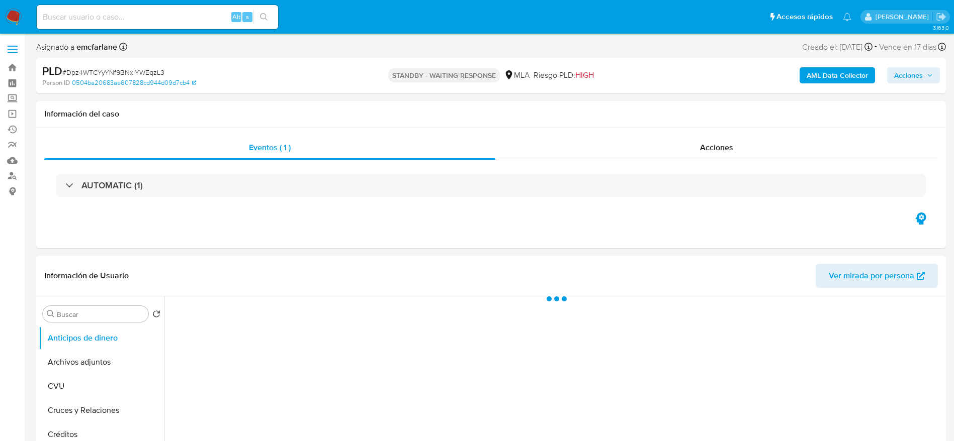
select select "10"
click at [927, 67] on button "Acciones" at bounding box center [913, 75] width 53 height 16
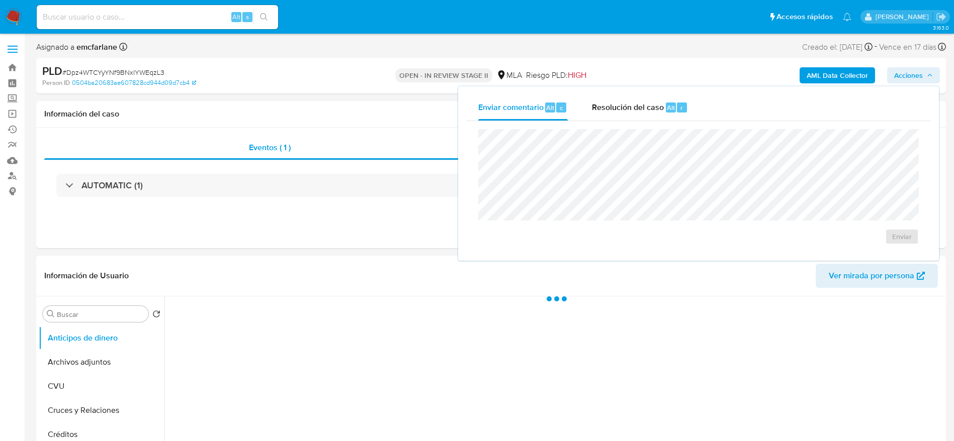
select select "10"
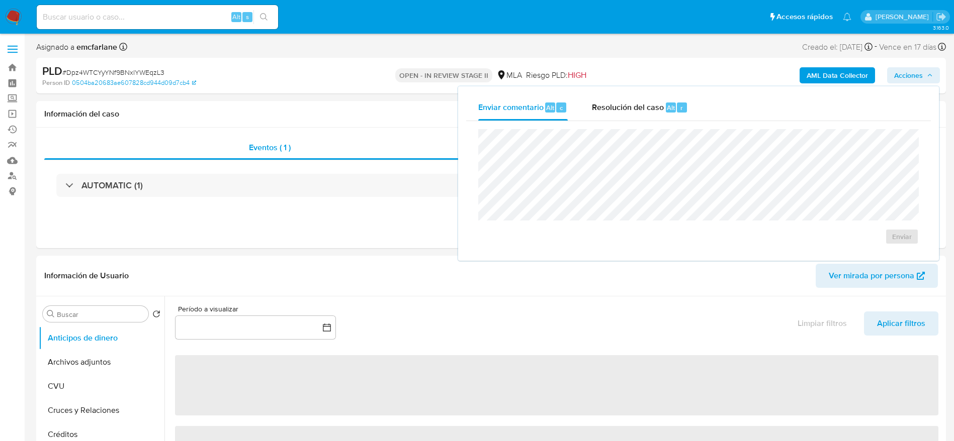
click at [657, 123] on div "Enviar" at bounding box center [698, 187] width 465 height 132
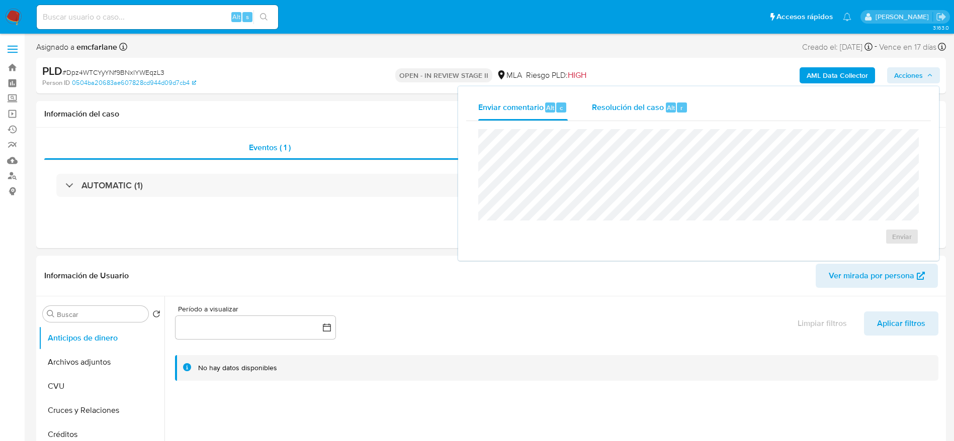
click at [659, 115] on div "Resolución del caso Alt r" at bounding box center [640, 108] width 96 height 26
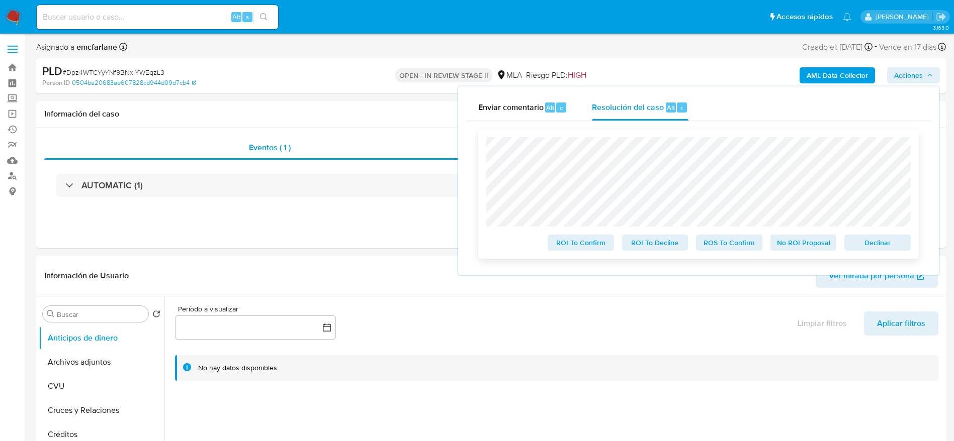
click at [867, 245] on span "Declinar" at bounding box center [877, 243] width 52 height 14
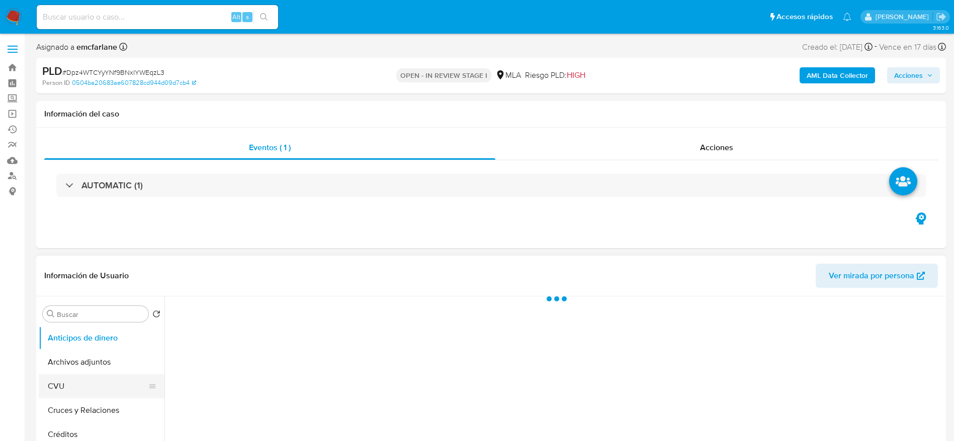
select select "10"
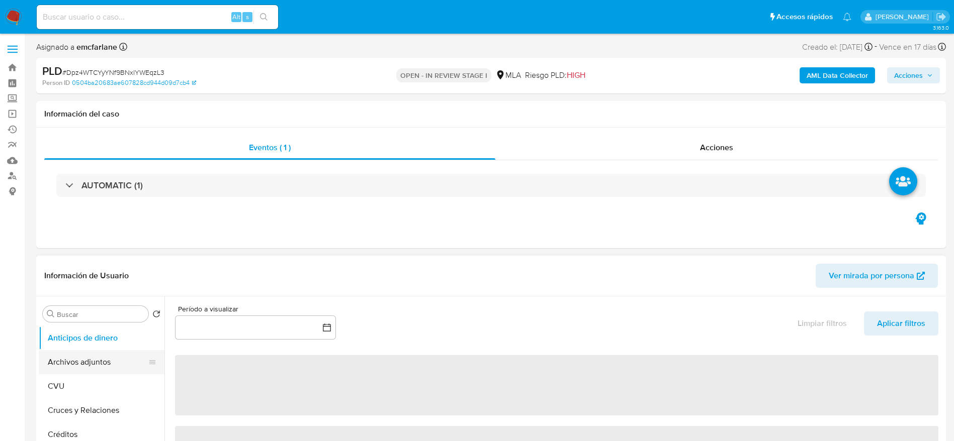
click at [66, 360] on button "Archivos adjuntos" at bounding box center [98, 362] width 118 height 24
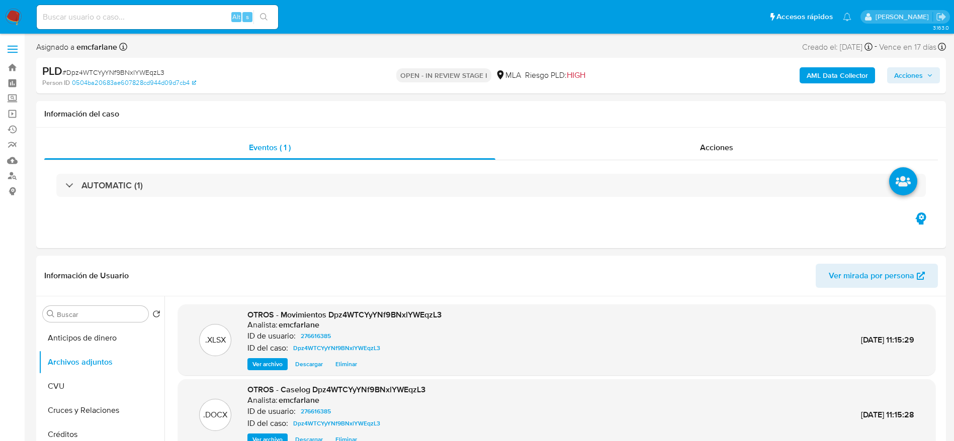
click at [913, 81] on span "Acciones" at bounding box center [908, 75] width 29 height 16
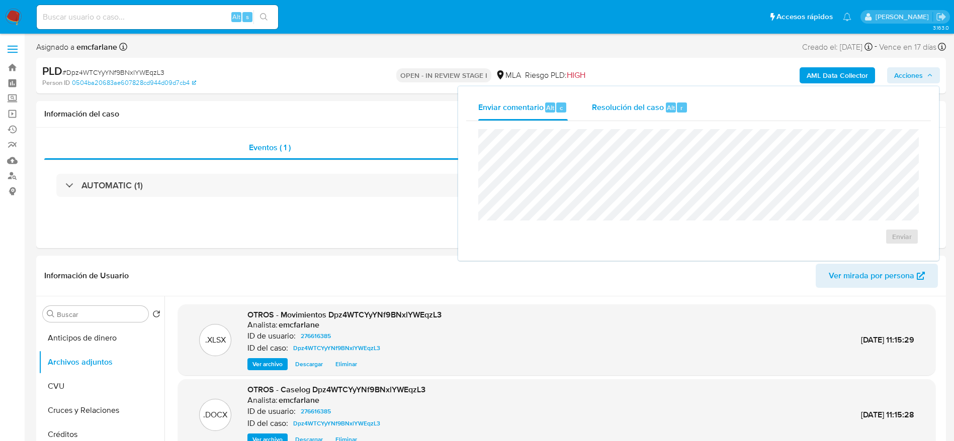
click at [645, 105] on span "Resolución del caso" at bounding box center [628, 108] width 72 height 12
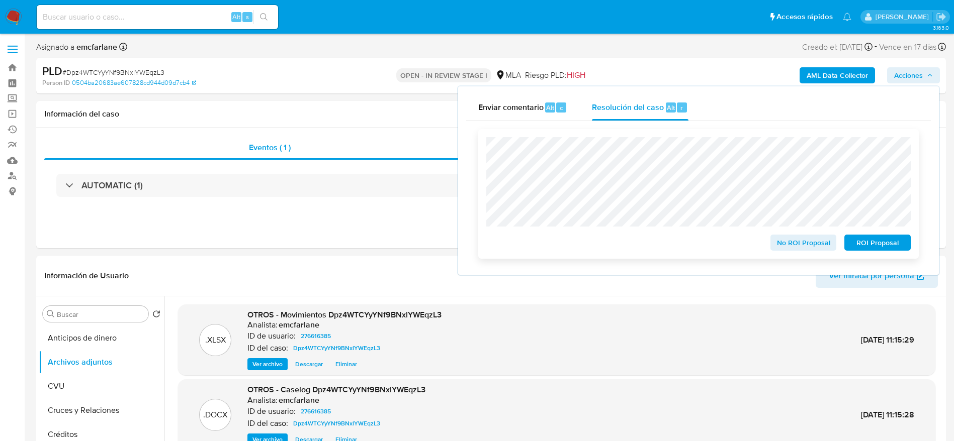
click at [810, 243] on span "No ROI Proposal" at bounding box center [803, 243] width 52 height 14
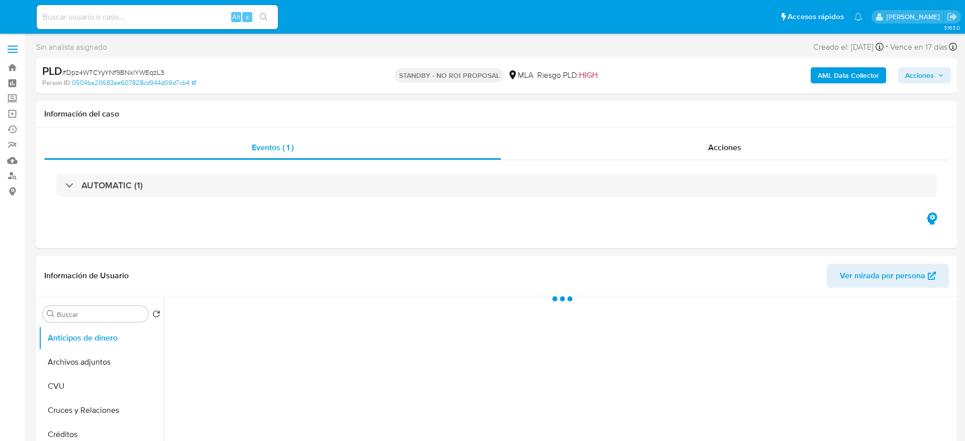
select select "10"
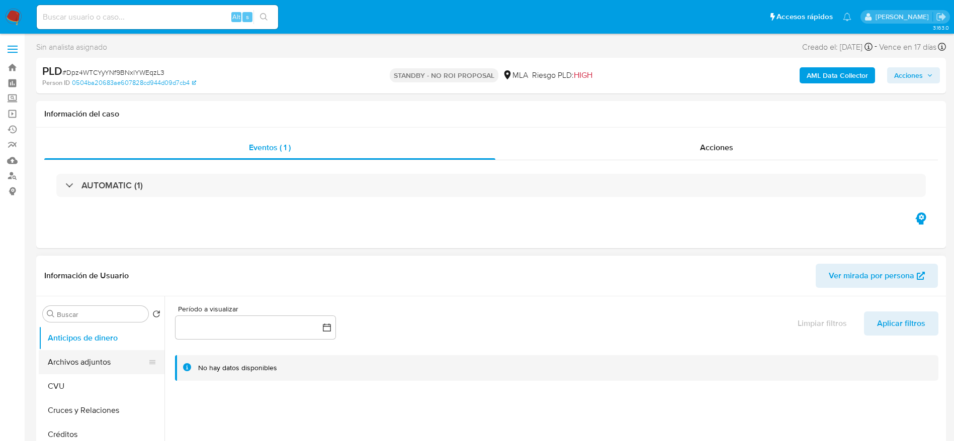
click at [88, 358] on button "Archivos adjuntos" at bounding box center [98, 362] width 118 height 24
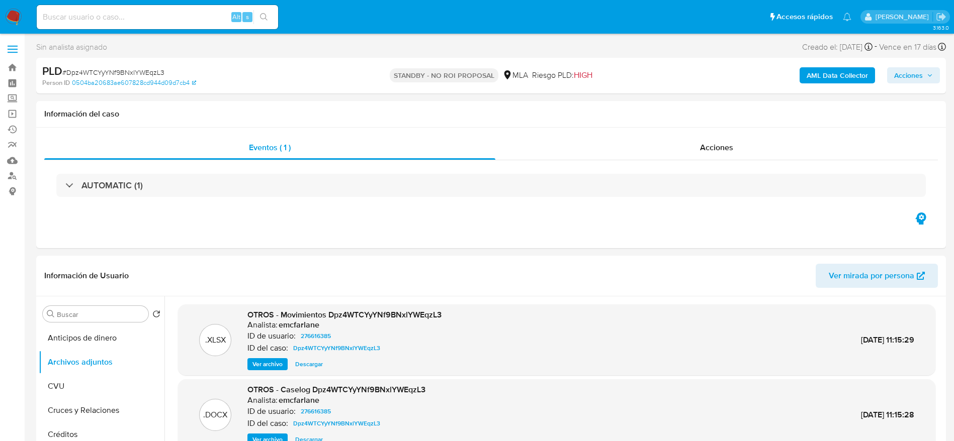
click at [137, 17] on input at bounding box center [157, 17] width 241 height 13
paste input "rRDvtgx2Bl5dJ3TEieThAA6V"
type input "rRDvtgx2Bl5dJ3TEieThAA6V"
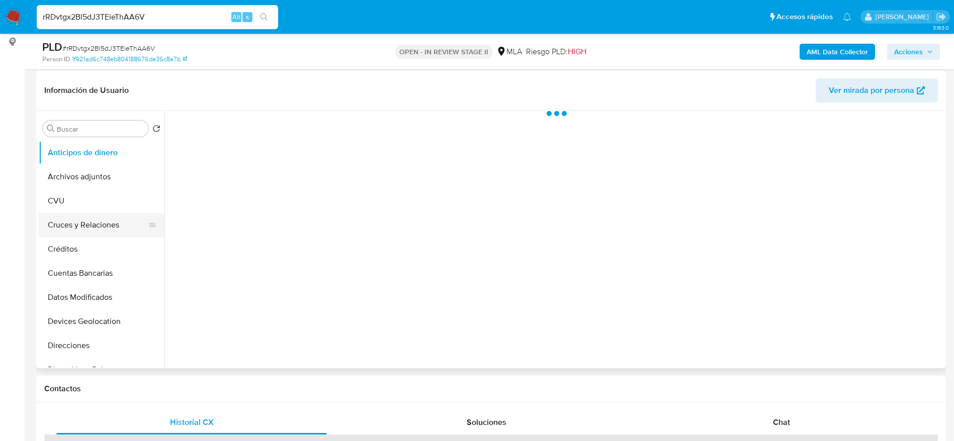
scroll to position [151, 0]
select select "10"
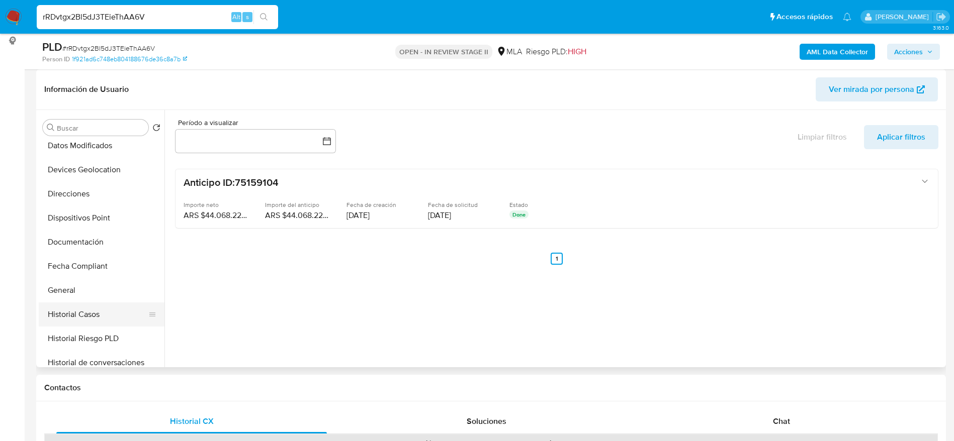
click at [96, 310] on button "Historial Casos" at bounding box center [98, 315] width 118 height 24
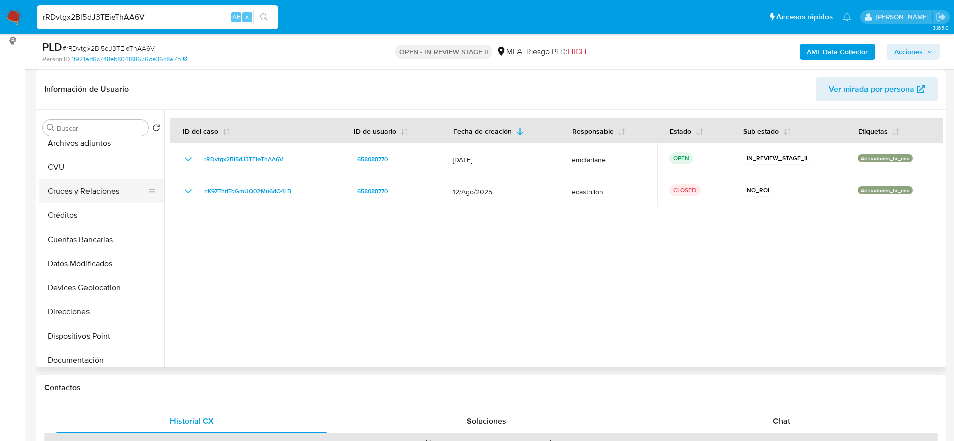
scroll to position [0, 0]
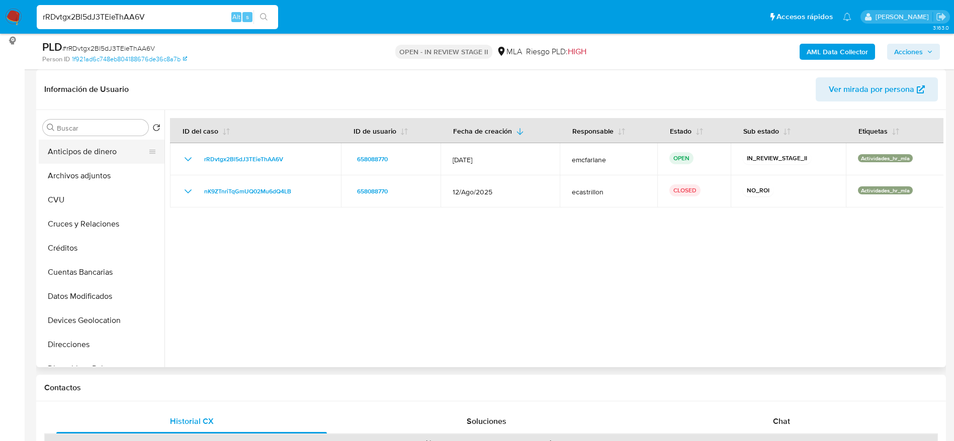
click at [93, 161] on button "Anticipos de dinero" at bounding box center [98, 152] width 118 height 24
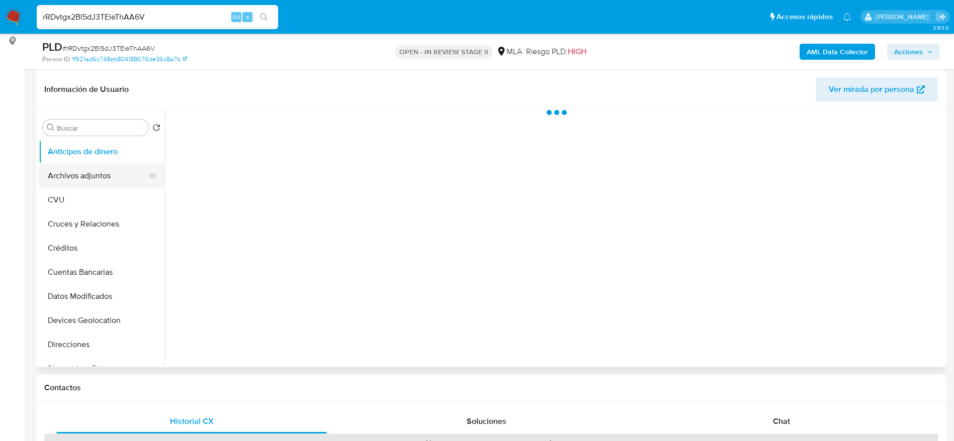
click at [93, 173] on button "Archivos adjuntos" at bounding box center [98, 176] width 118 height 24
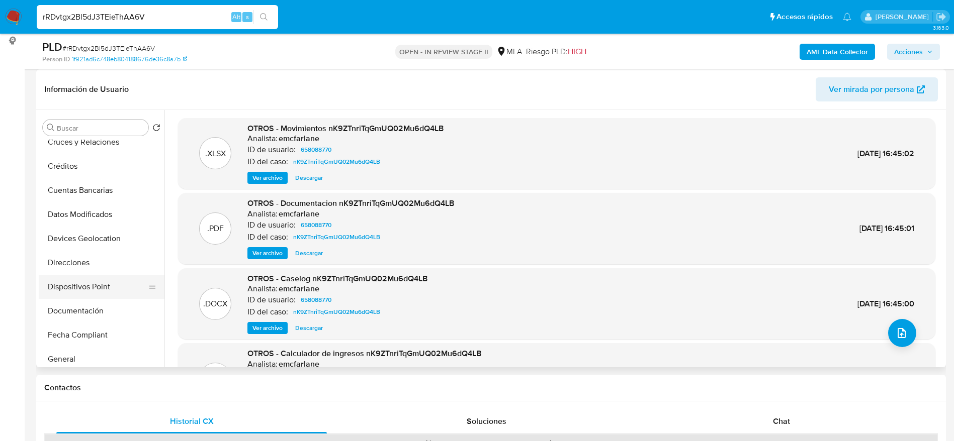
scroll to position [226, 0]
click at [85, 245] on button "Historial Casos" at bounding box center [98, 239] width 118 height 24
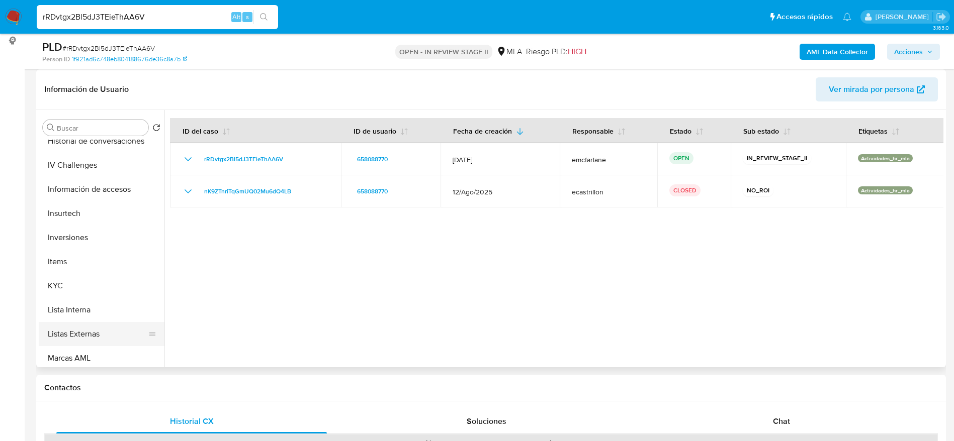
scroll to position [377, 0]
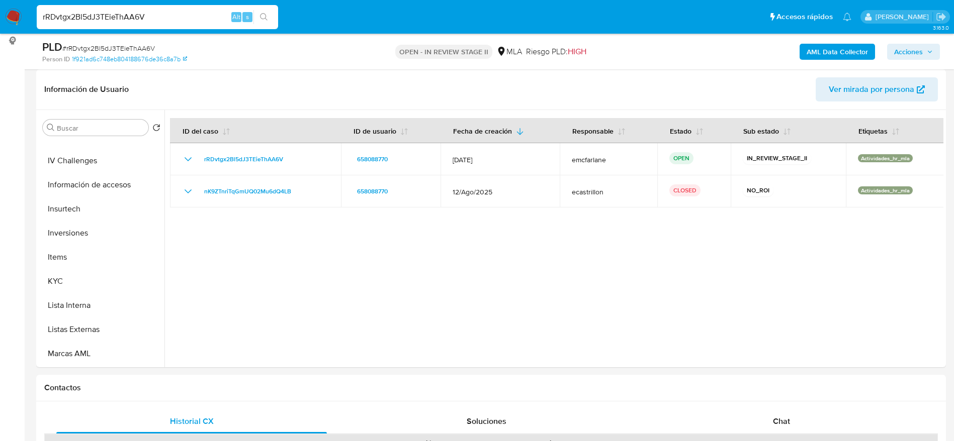
click at [169, 13] on input "rRDvtgx2Bl5dJ3TEieThAA6V" at bounding box center [157, 17] width 241 height 13
paste input "LdqLrwOSloLLnYay85VyLTMp"
type input "LdqLrwOSloLLnYay85VyLTMp"
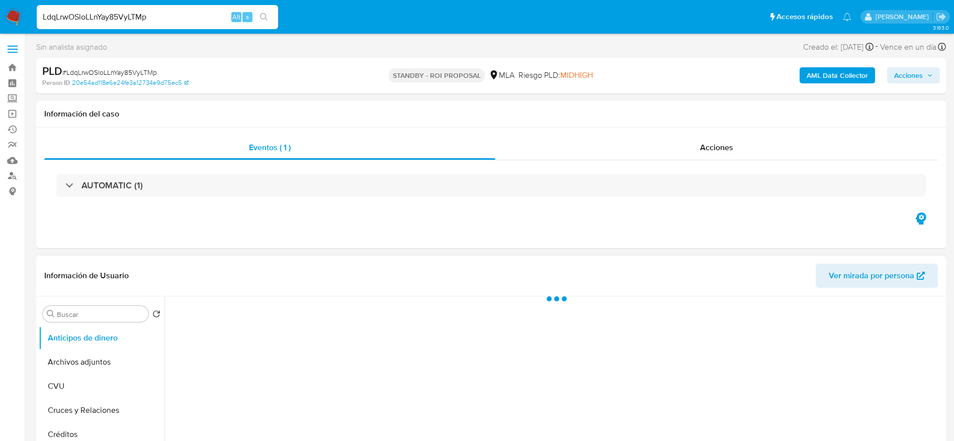
select select "10"
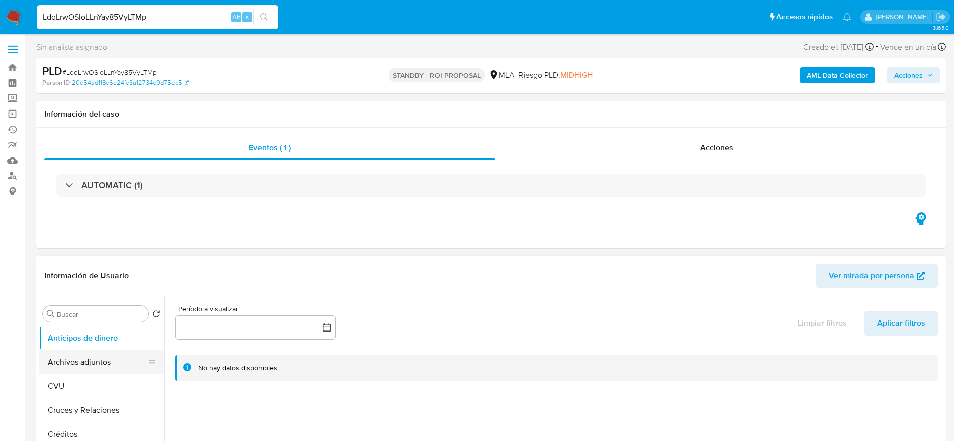
click at [92, 362] on button "Archivos adjuntos" at bounding box center [98, 362] width 118 height 24
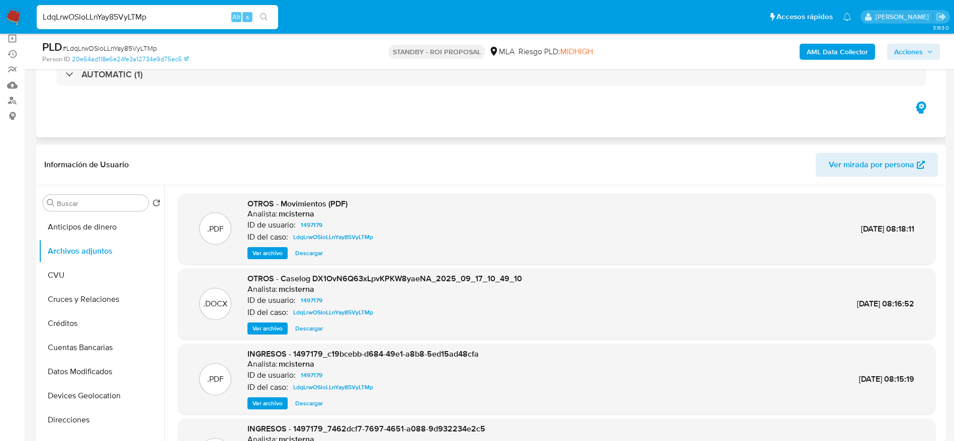
scroll to position [75, 0]
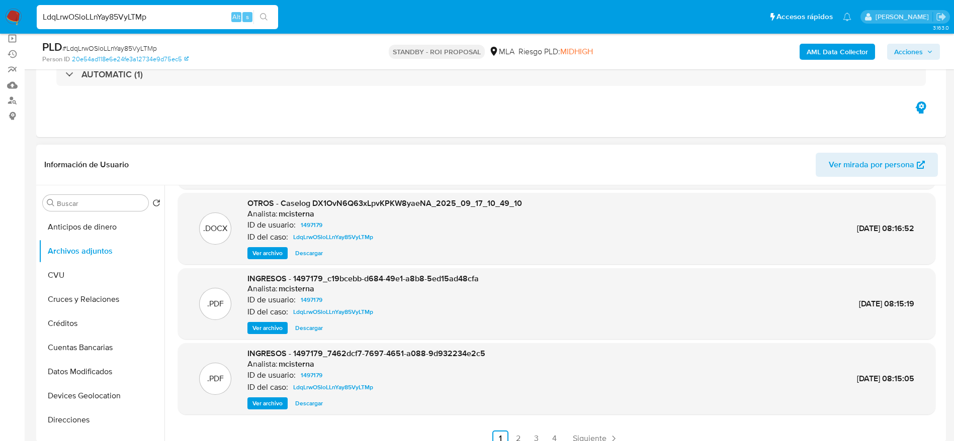
click at [315, 257] on span "Descargar" at bounding box center [309, 253] width 28 height 10
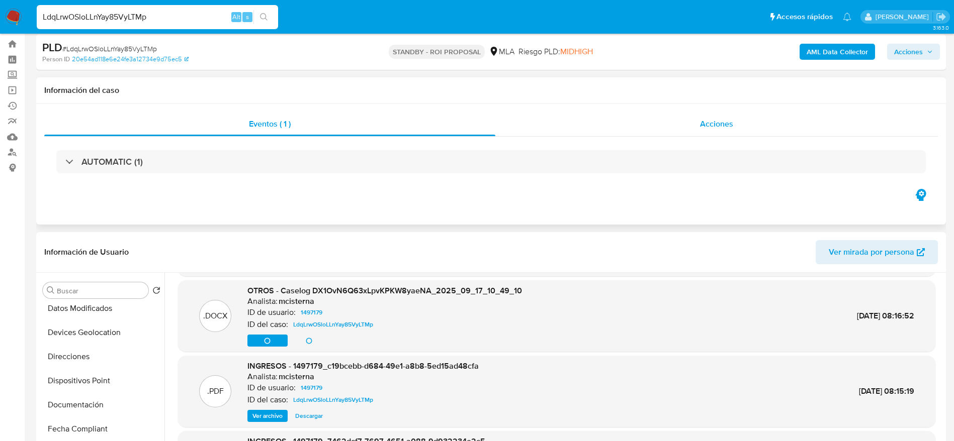
scroll to position [0, 0]
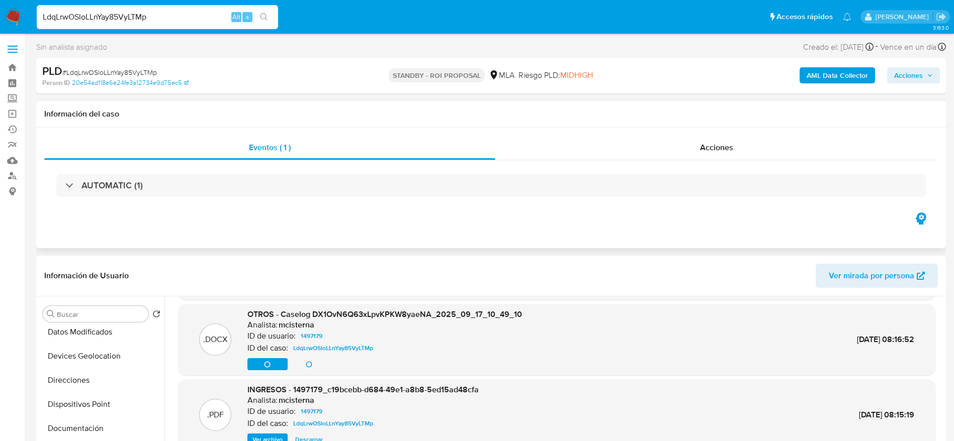
click at [732, 133] on div "Eventos ( 1 ) Acciones AUTOMATIC (1)" at bounding box center [491, 188] width 910 height 121
click at [730, 136] on div "Acciones" at bounding box center [716, 148] width 442 height 24
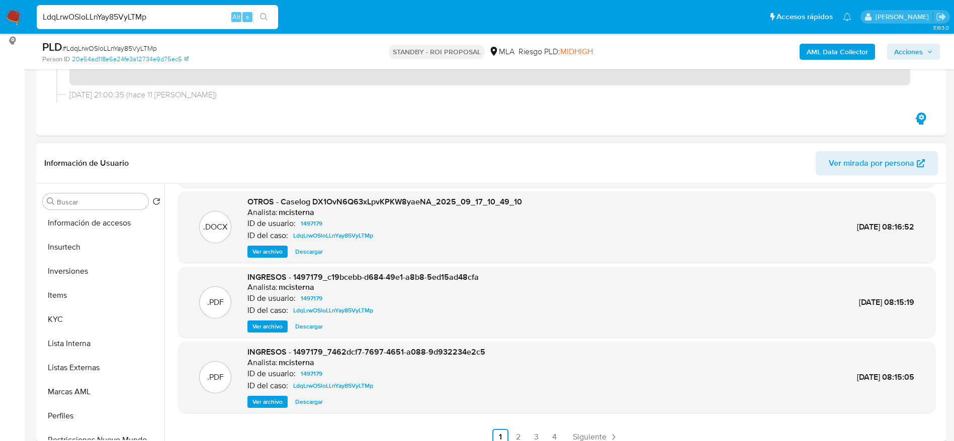
scroll to position [546, 0]
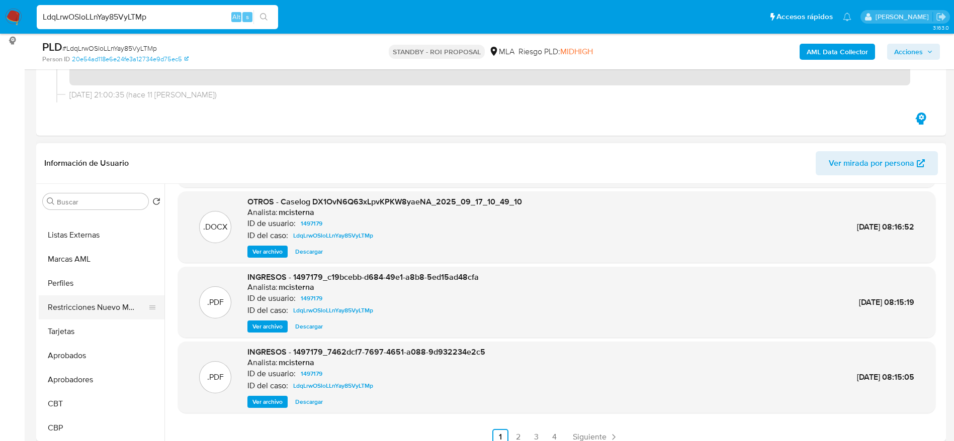
click at [103, 306] on button "Restricciones Nuevo Mundo" at bounding box center [98, 308] width 118 height 24
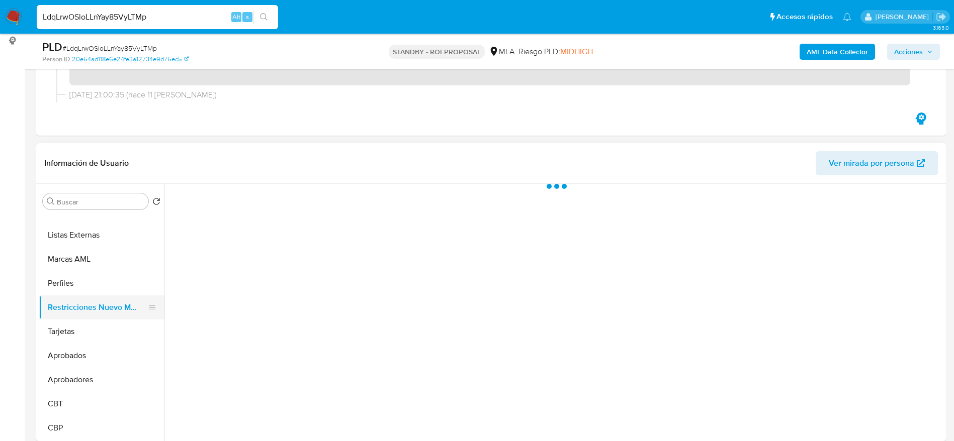
scroll to position [226, 0]
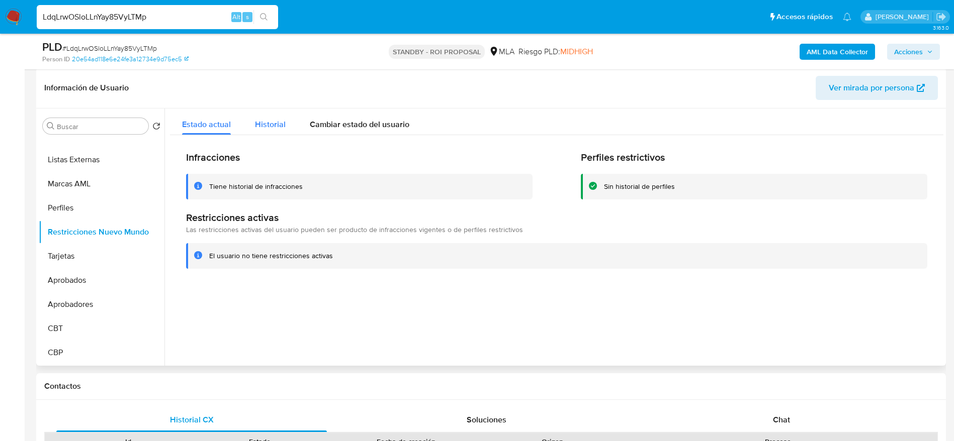
click at [271, 124] on span "Historial" at bounding box center [270, 125] width 31 height 12
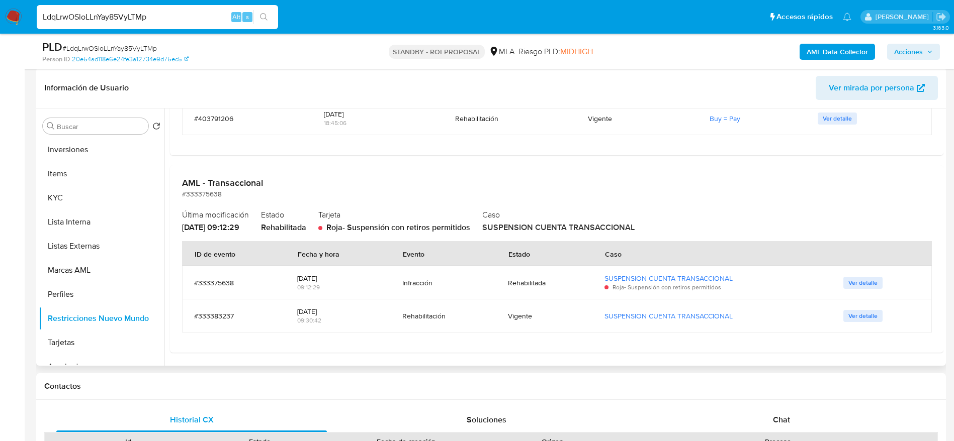
scroll to position [319, 0]
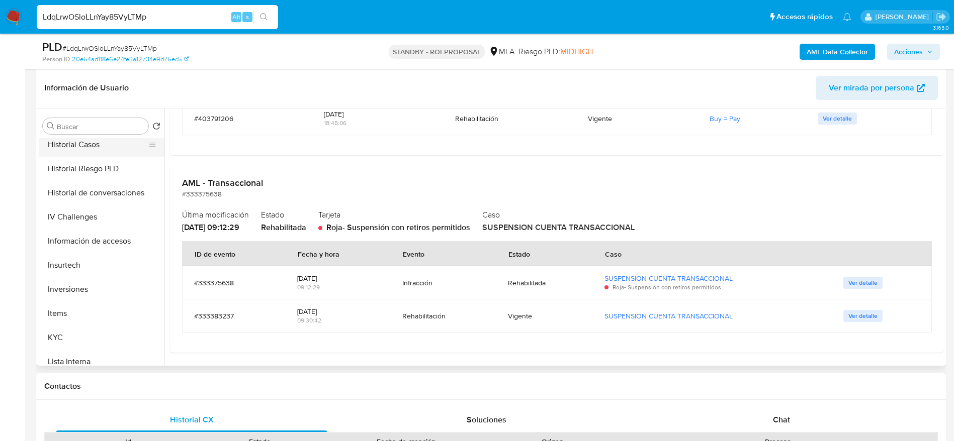
click at [95, 143] on button "Historial Casos" at bounding box center [98, 145] width 118 height 24
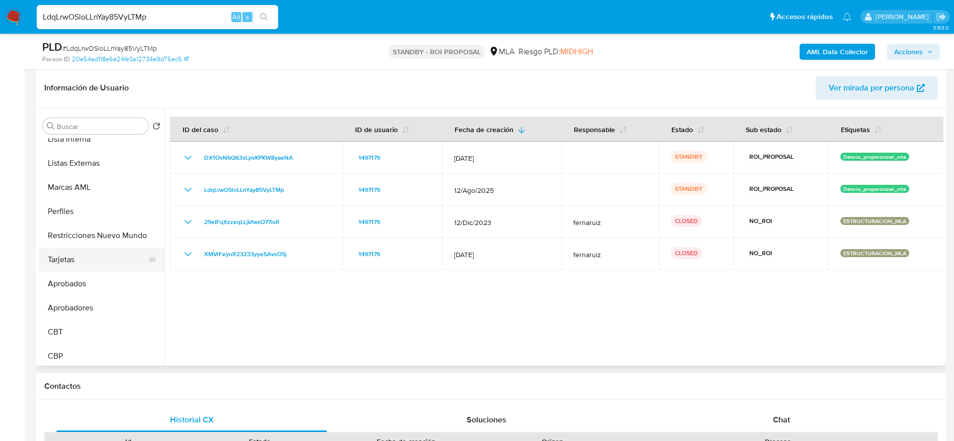
scroll to position [546, 0]
click at [97, 227] on button "Restricciones Nuevo Mundo" at bounding box center [98, 232] width 118 height 24
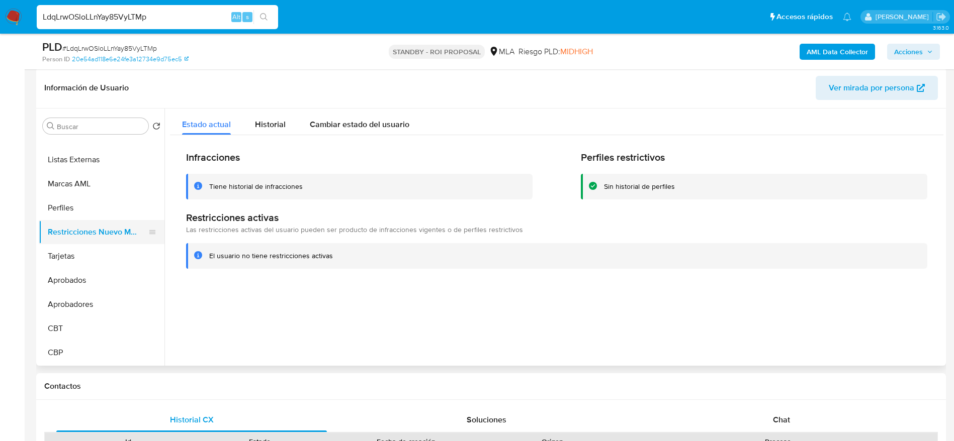
scroll to position [0, 0]
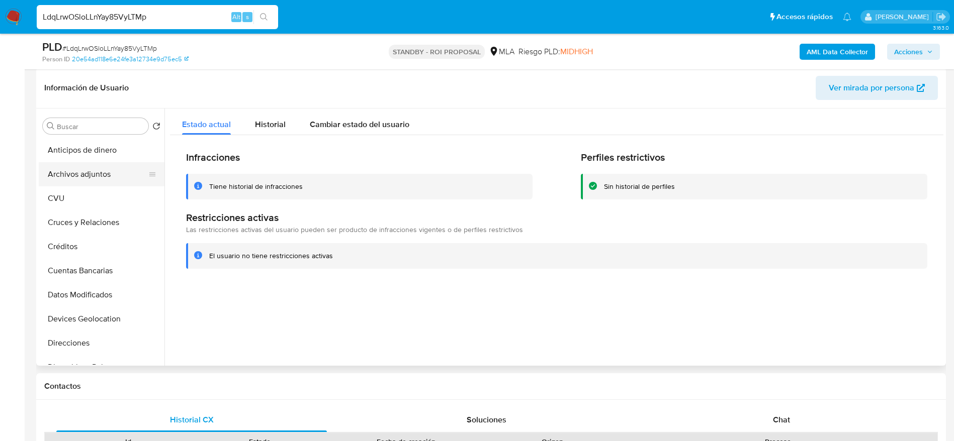
click at [72, 168] on button "Archivos adjuntos" at bounding box center [98, 174] width 118 height 24
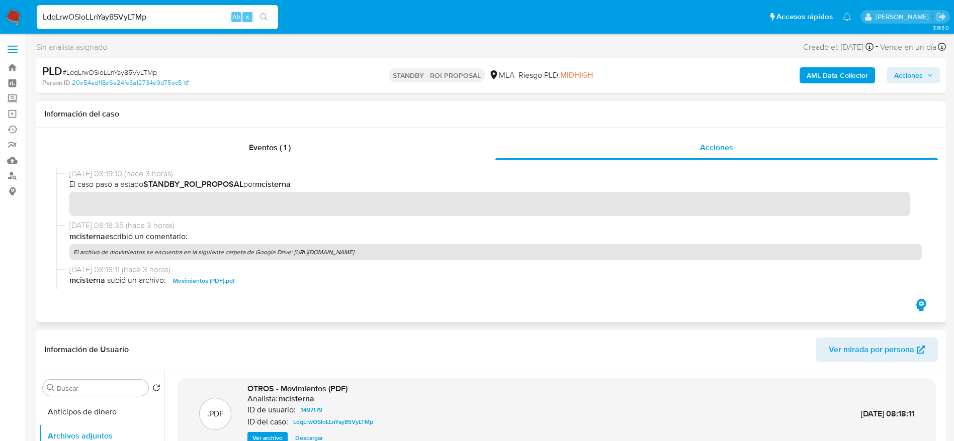
click at [514, 248] on p "El archivo de movimientos se encuentra en la siguiente carpeta de Google Drive:…" at bounding box center [495, 252] width 852 height 16
drag, startPoint x: 288, startPoint y: 251, endPoint x: 524, endPoint y: 223, distance: 237.5
click at [519, 252] on p "El archivo de movimientos se encuentra en la siguiente carpeta de Google Drive:…" at bounding box center [495, 252] width 852 height 16
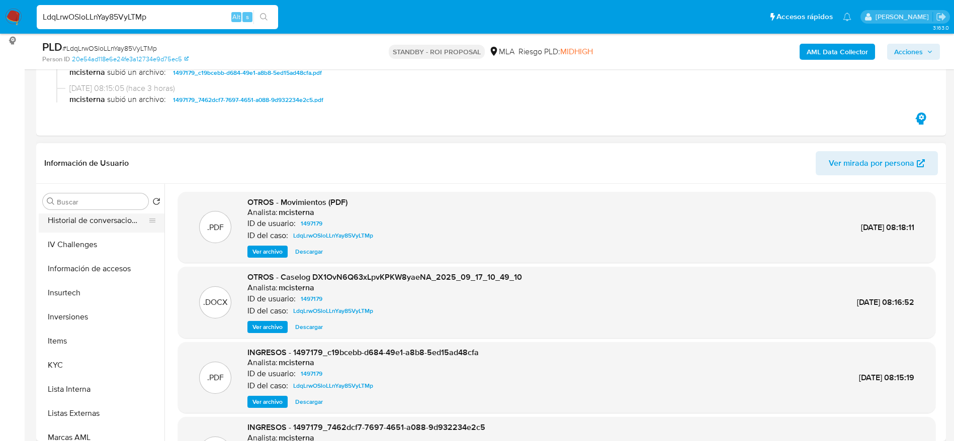
scroll to position [453, 0]
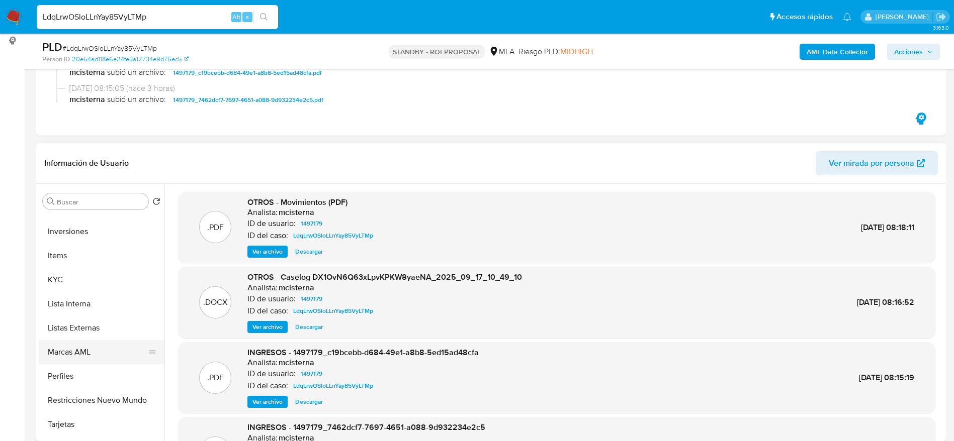
click at [59, 360] on button "Marcas AML" at bounding box center [98, 352] width 118 height 24
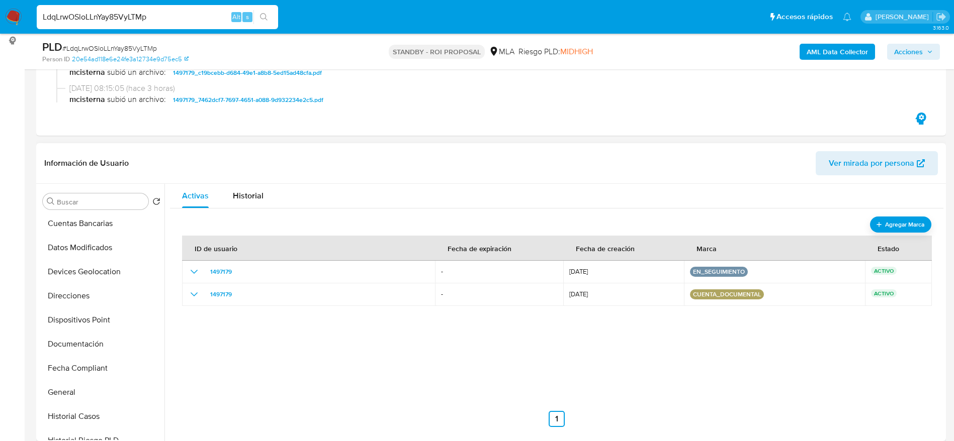
scroll to position [0, 0]
click at [67, 254] on button "Archivos adjuntos" at bounding box center [98, 250] width 118 height 24
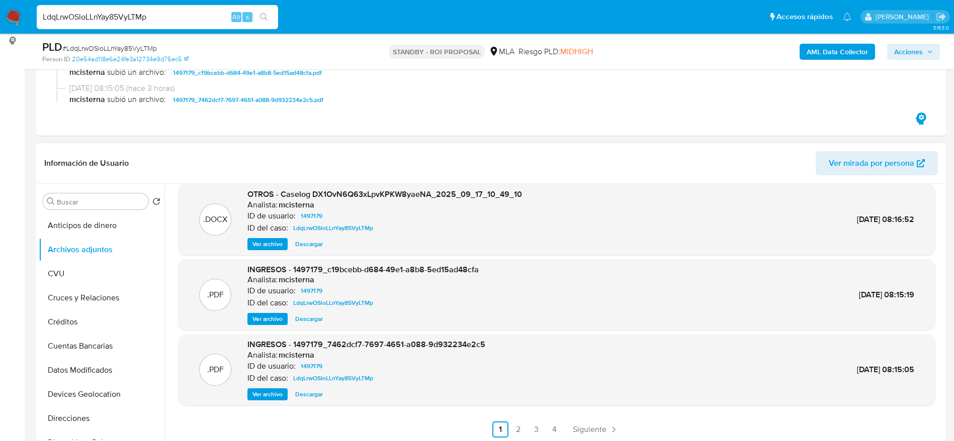
scroll to position [84, 0]
click at [600, 431] on span "Siguiente" at bounding box center [590, 428] width 34 height 8
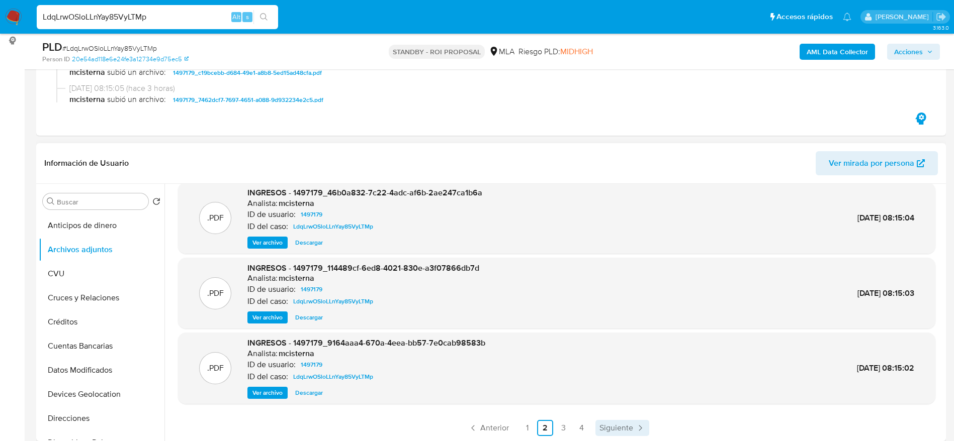
click at [612, 427] on span "Siguiente" at bounding box center [616, 428] width 34 height 8
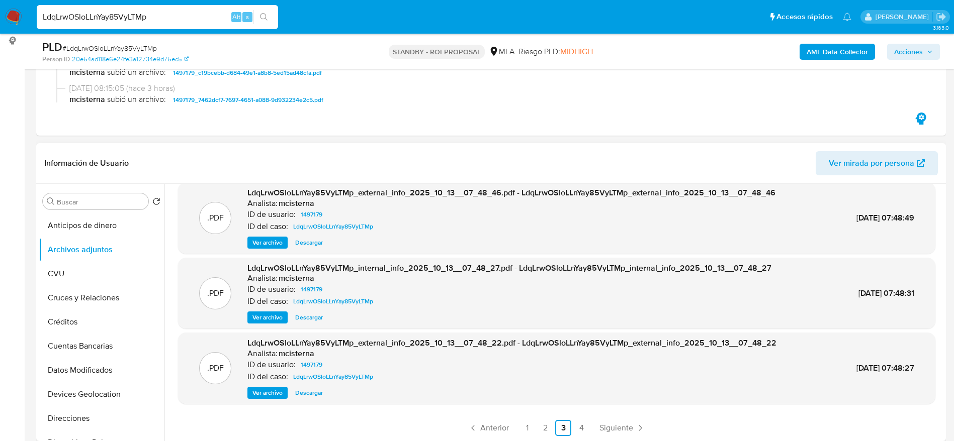
click at [623, 436] on div ".PDF LdqLrwOSloLLnYay85VyLTMp_internal_info_2025_10_13__07_48_49.pdf - LdqLrwOS…" at bounding box center [553, 312] width 779 height 257
click at [623, 432] on span "Siguiente" at bounding box center [616, 428] width 34 height 8
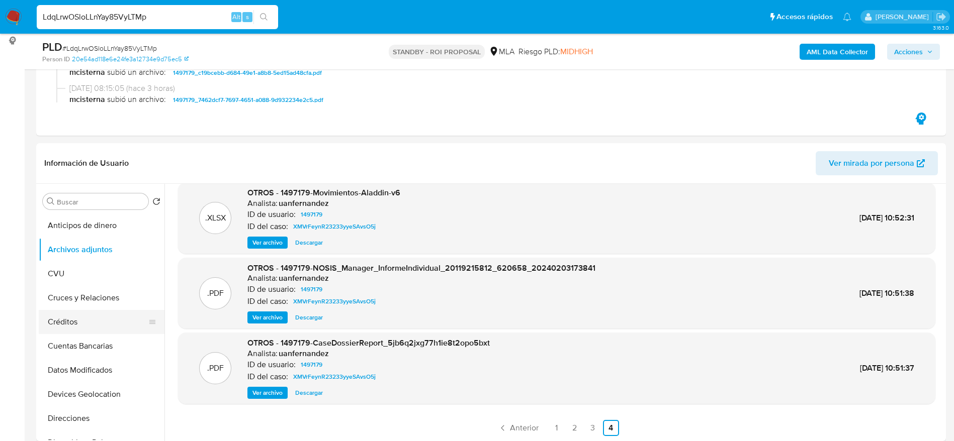
scroll to position [226, 0]
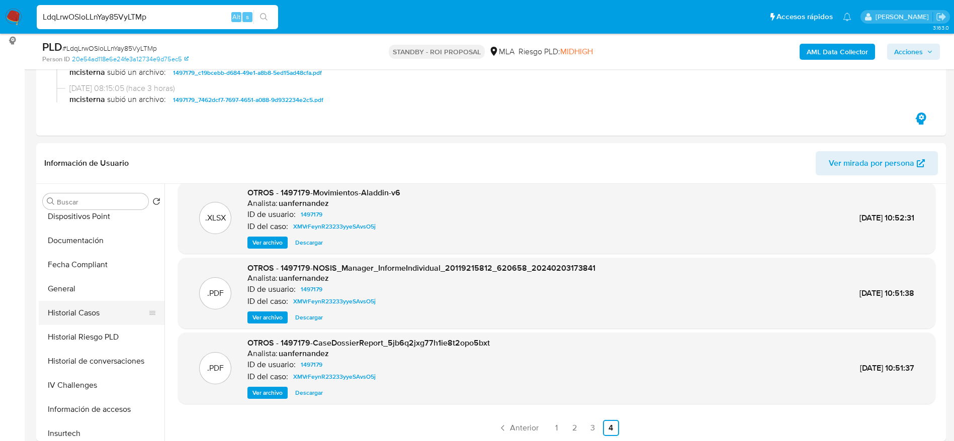
click at [84, 316] on button "Historial Casos" at bounding box center [98, 313] width 118 height 24
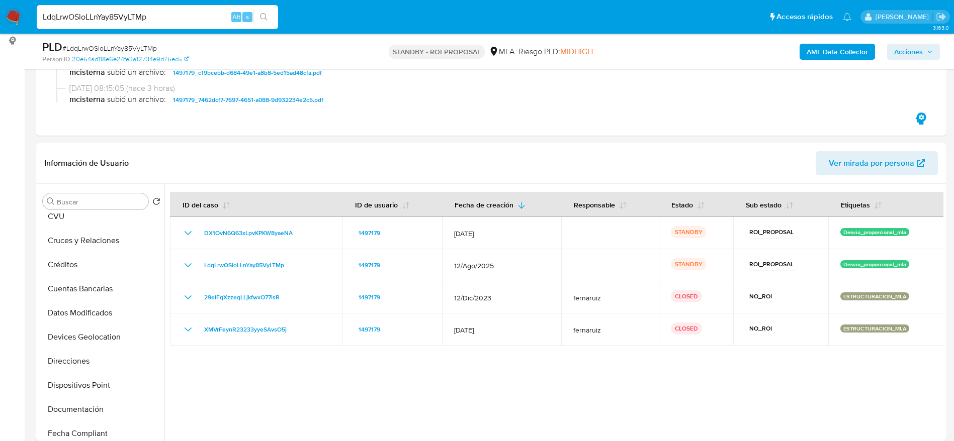
scroll to position [0, 0]
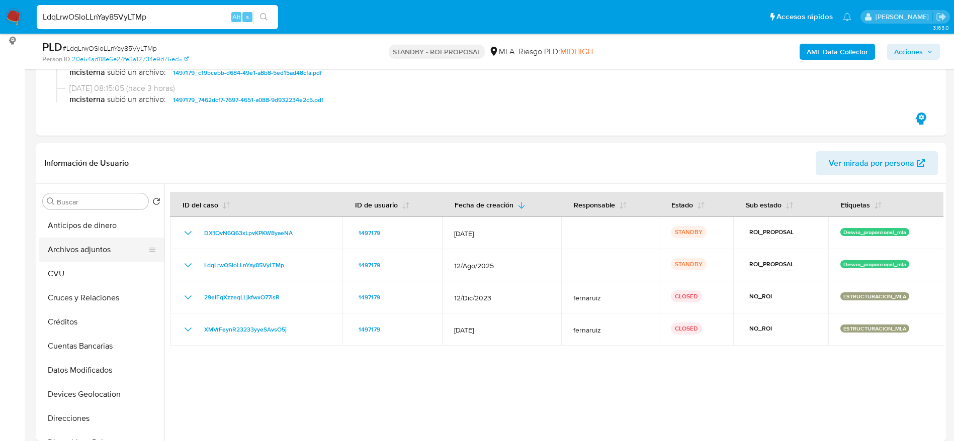
click at [57, 242] on button "Archivos adjuntos" at bounding box center [98, 250] width 118 height 24
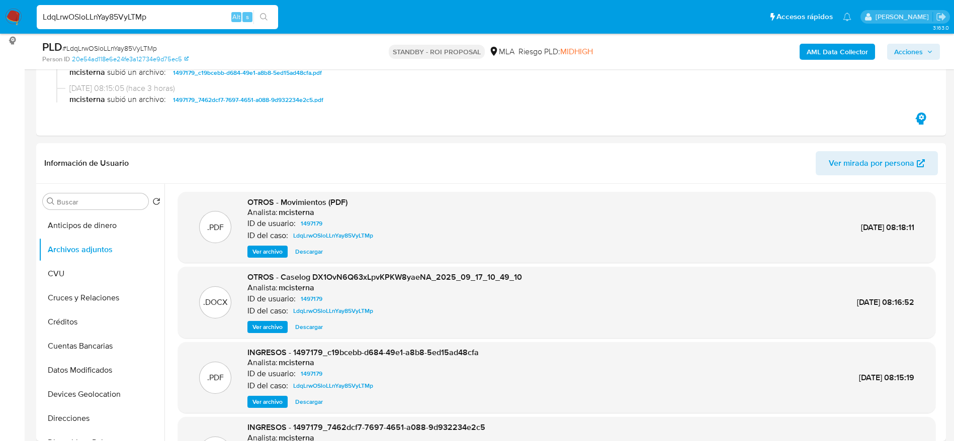
scroll to position [75, 0]
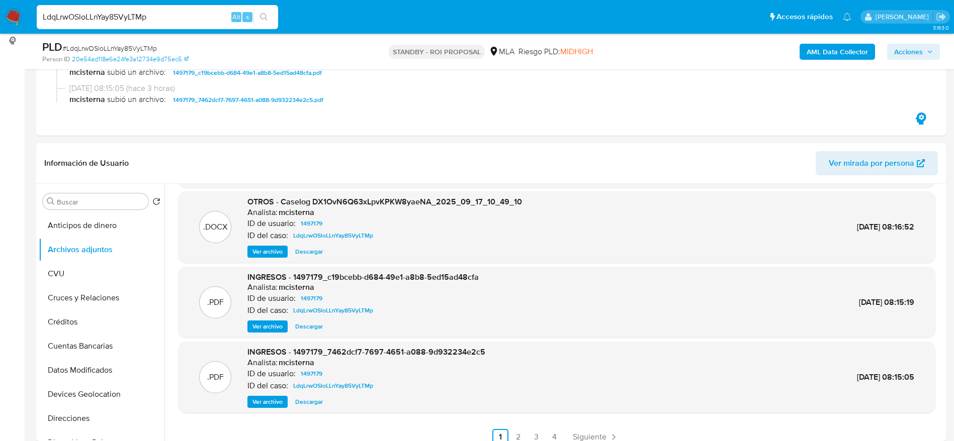
click at [271, 331] on span "Ver archivo" at bounding box center [267, 327] width 30 height 10
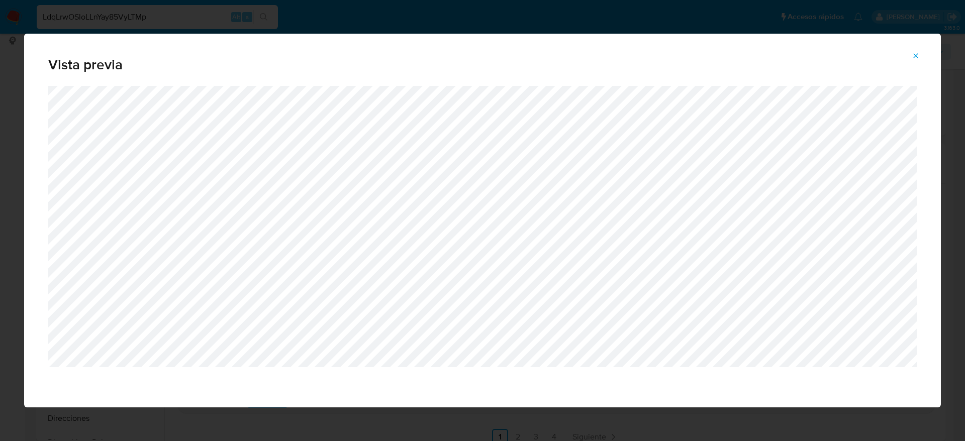
click at [913, 58] on icon "Attachment preview" at bounding box center [916, 56] width 8 height 8
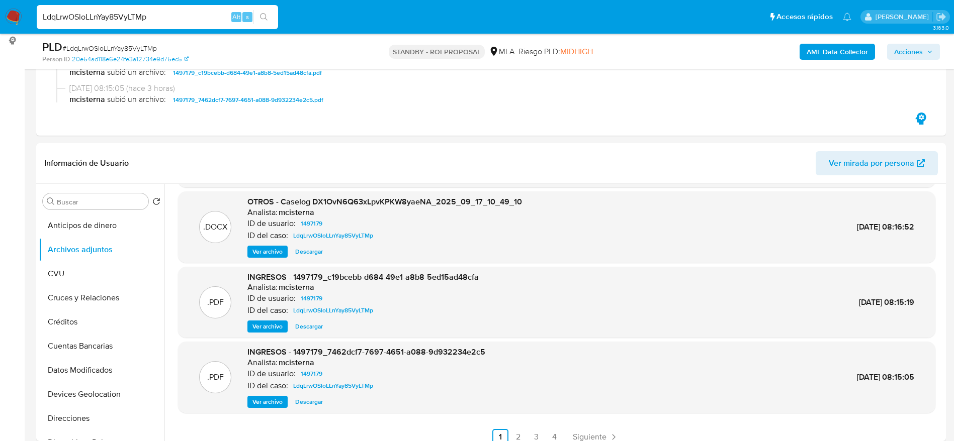
click at [283, 399] on span "Ver archivo" at bounding box center [267, 402] width 30 height 10
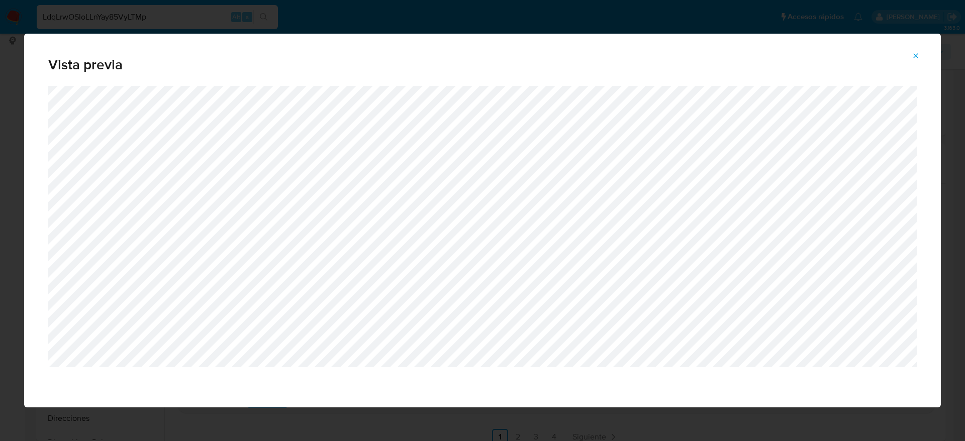
click at [917, 53] on icon "Attachment preview" at bounding box center [916, 56] width 8 height 8
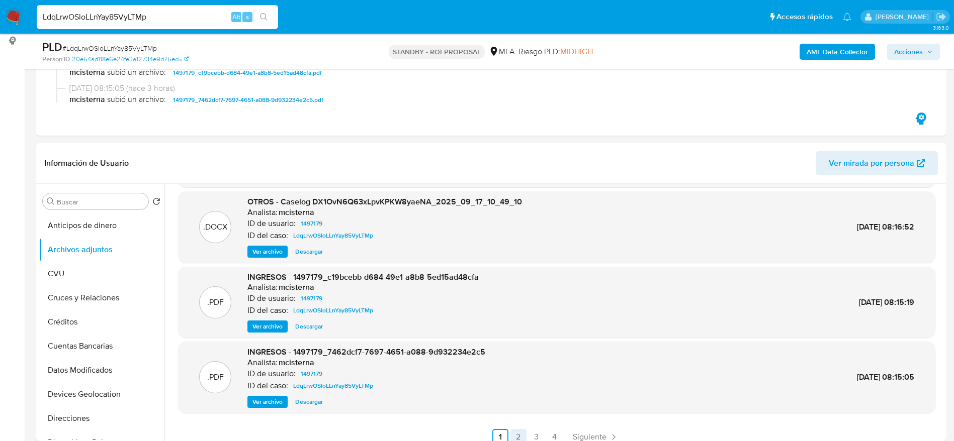
click at [519, 431] on link "2" at bounding box center [518, 437] width 16 height 16
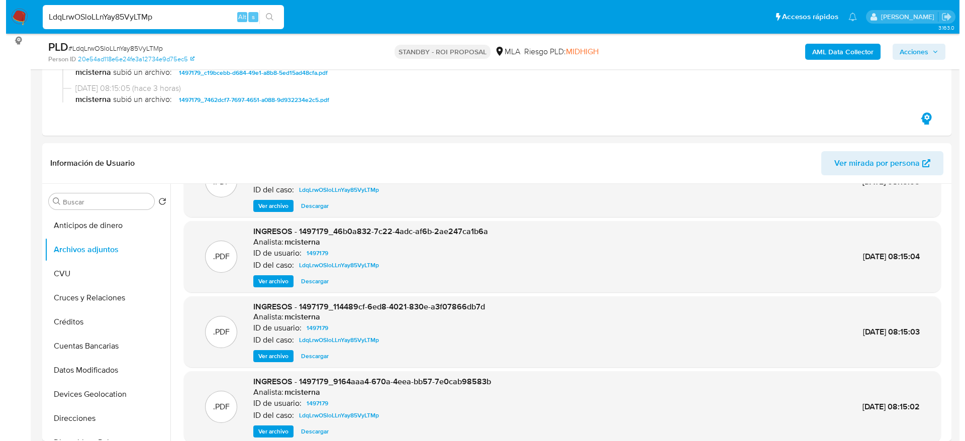
scroll to position [0, 0]
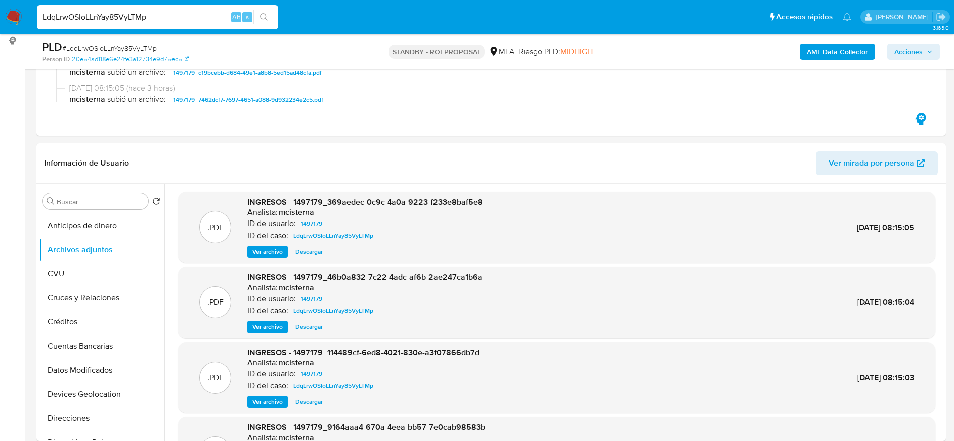
click at [263, 254] on span "Ver archivo" at bounding box center [267, 252] width 30 height 10
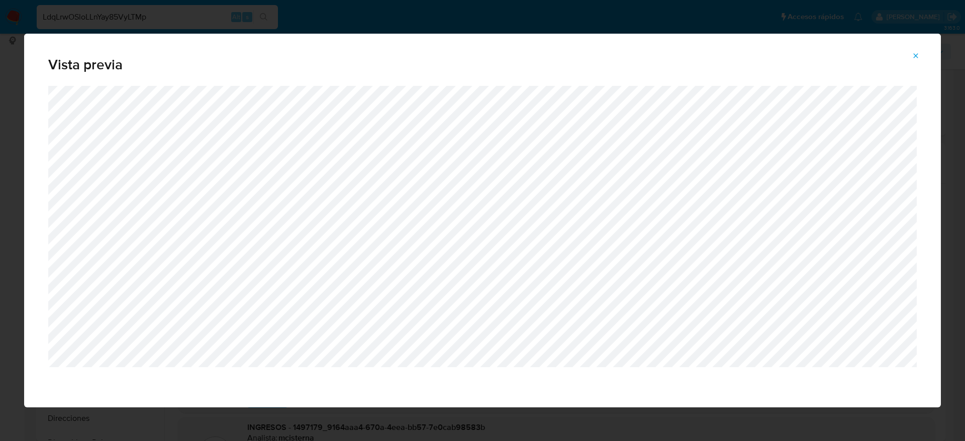
click at [914, 56] on icon "Attachment preview" at bounding box center [916, 56] width 8 height 8
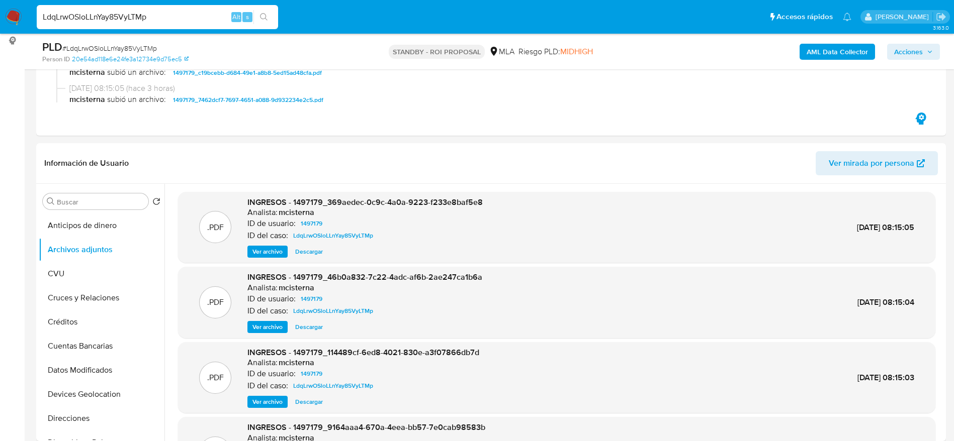
click at [278, 323] on span "Ver archivo" at bounding box center [267, 327] width 30 height 10
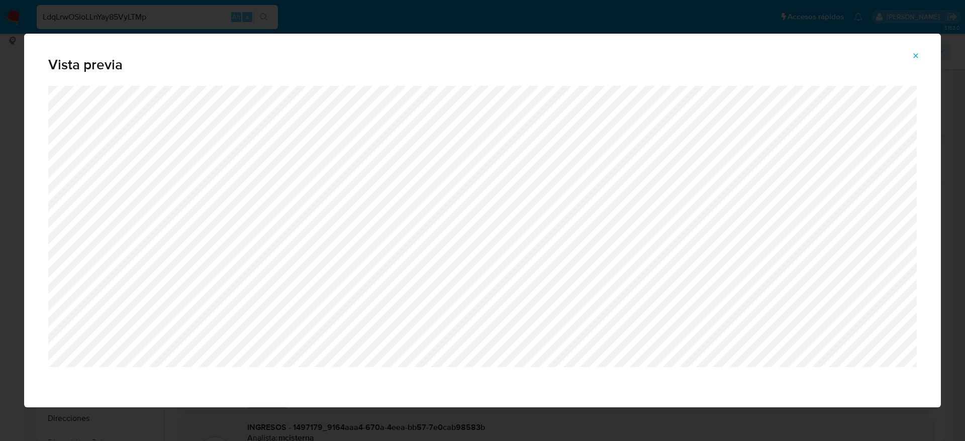
drag, startPoint x: 918, startPoint y: 55, endPoint x: 546, endPoint y: 207, distance: 401.7
click at [917, 57] on icon "Attachment preview" at bounding box center [916, 56] width 8 height 8
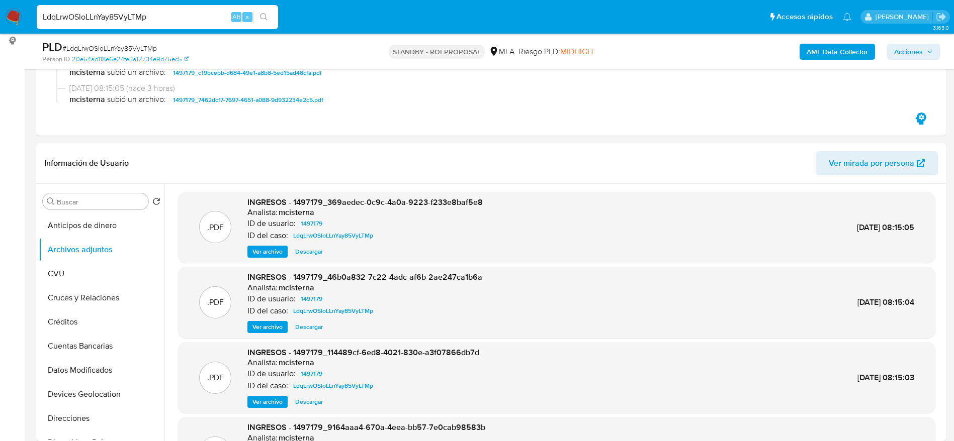
click at [266, 403] on span "Ver archivo" at bounding box center [267, 402] width 30 height 10
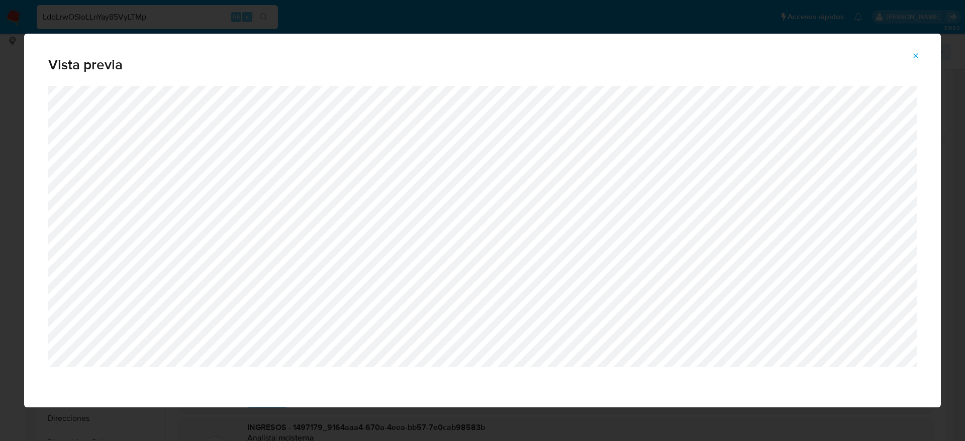
click at [918, 53] on icon "Attachment preview" at bounding box center [916, 56] width 8 height 8
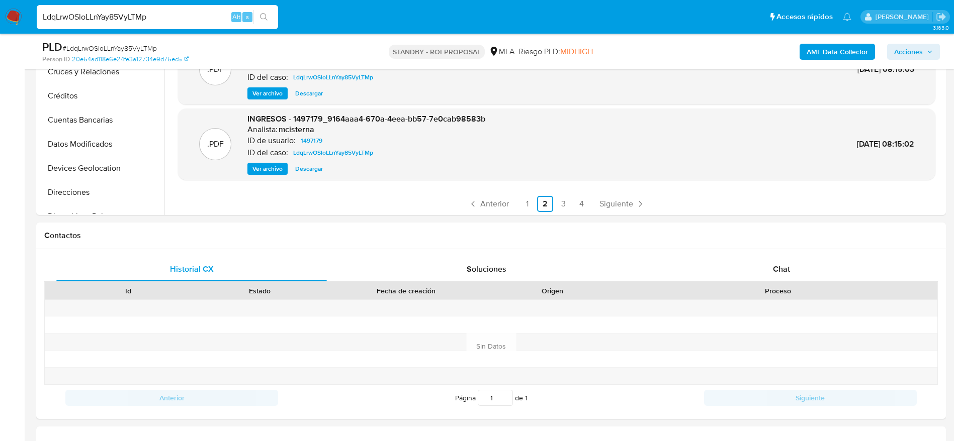
scroll to position [84, 0]
click at [271, 167] on span "Ver archivo" at bounding box center [267, 167] width 30 height 10
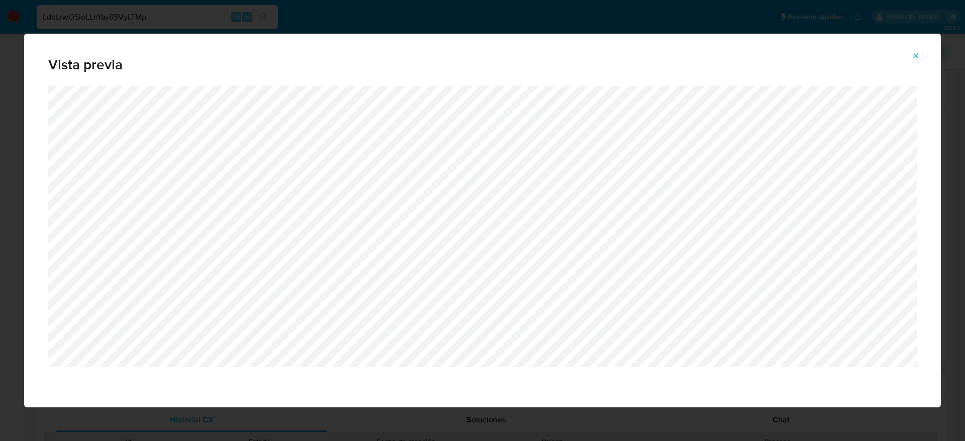
click at [914, 55] on icon "Attachment preview" at bounding box center [916, 56] width 8 height 8
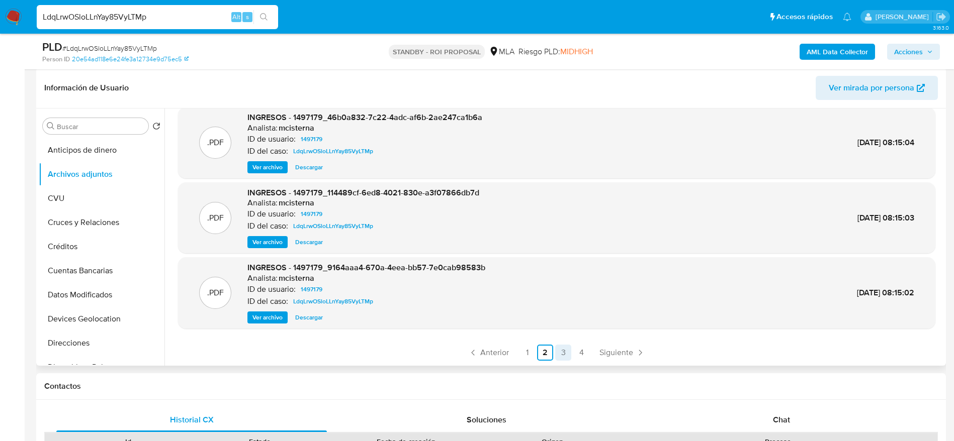
click at [562, 349] on link "3" at bounding box center [563, 353] width 16 height 16
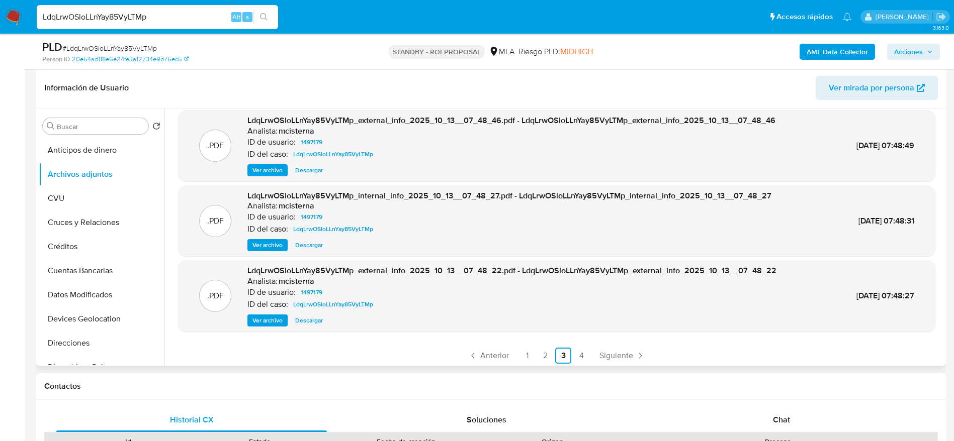
scroll to position [84, 0]
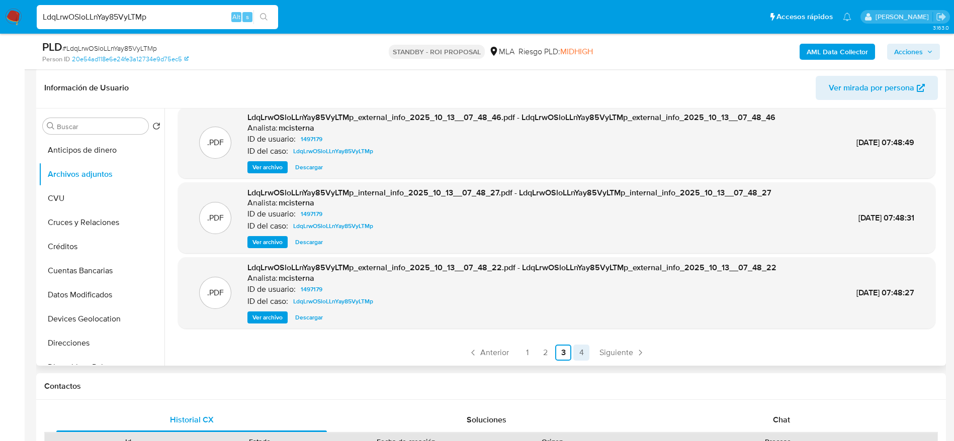
click at [585, 349] on link "4" at bounding box center [581, 353] width 16 height 16
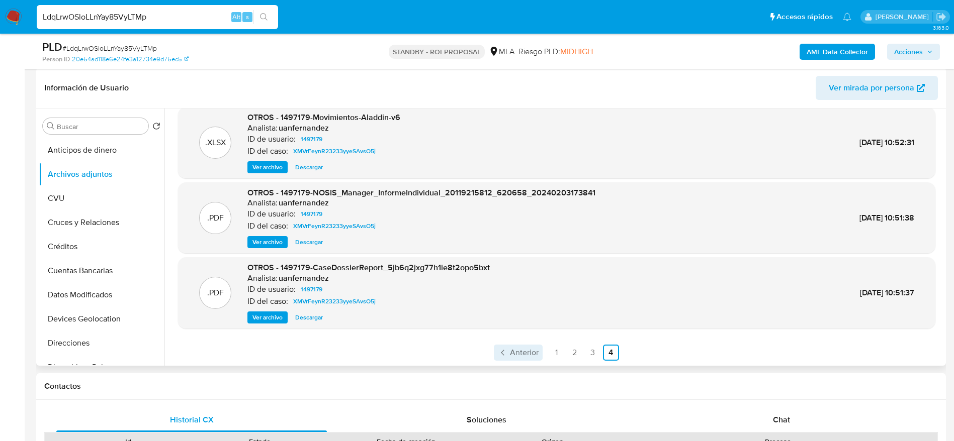
click at [510, 351] on span "Anterior" at bounding box center [524, 353] width 29 height 8
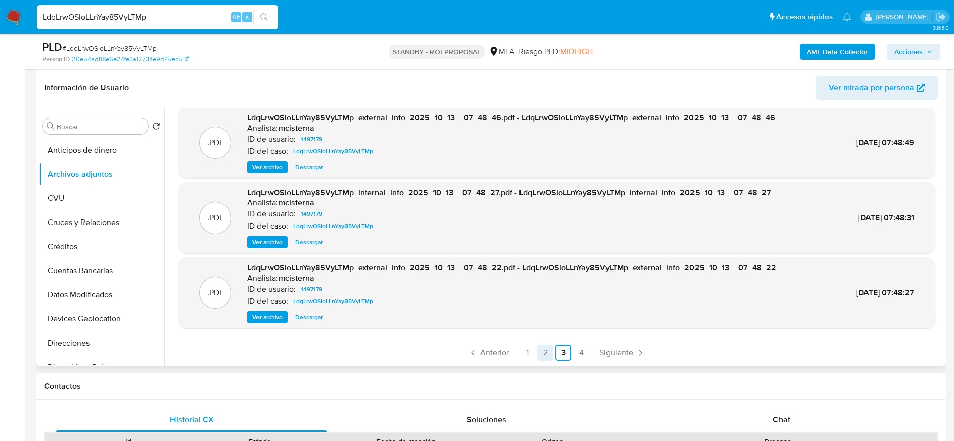
click at [544, 347] on link "2" at bounding box center [545, 353] width 16 height 16
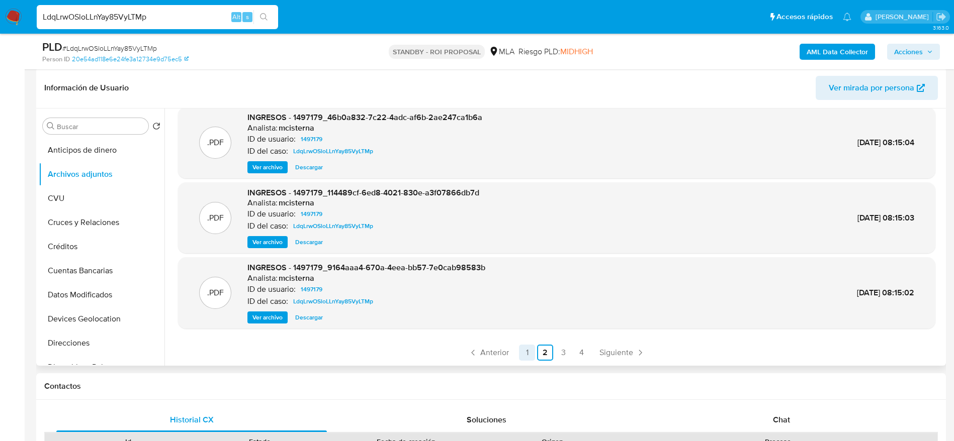
click at [521, 352] on link "1" at bounding box center [527, 353] width 16 height 16
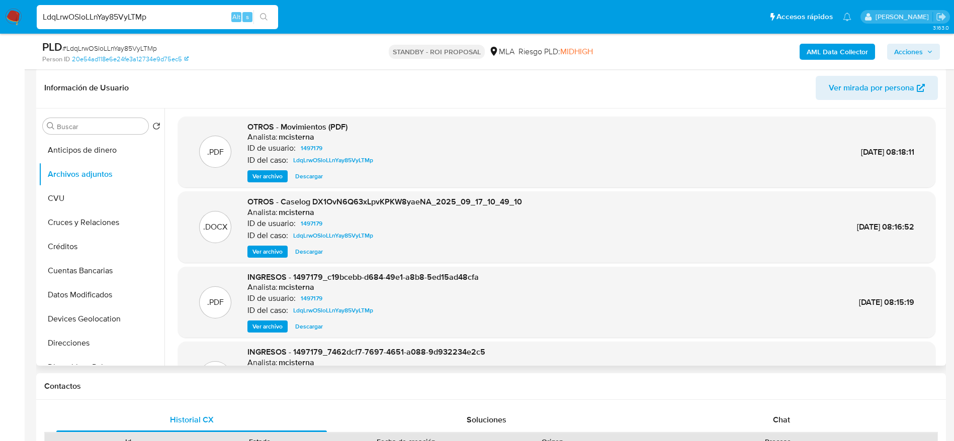
click at [159, 16] on input "LdqLrwOSloLLnYay85VyLTMp" at bounding box center [157, 17] width 241 height 13
click at [159, 15] on input "LdqLrwOSloLLnYay85VyLTMp" at bounding box center [157, 17] width 241 height 13
paste input "2B7FCX8Q3migl22yhLyPWRBz"
type input "2B7FCX8Q3migl22yhLyPWRBz"
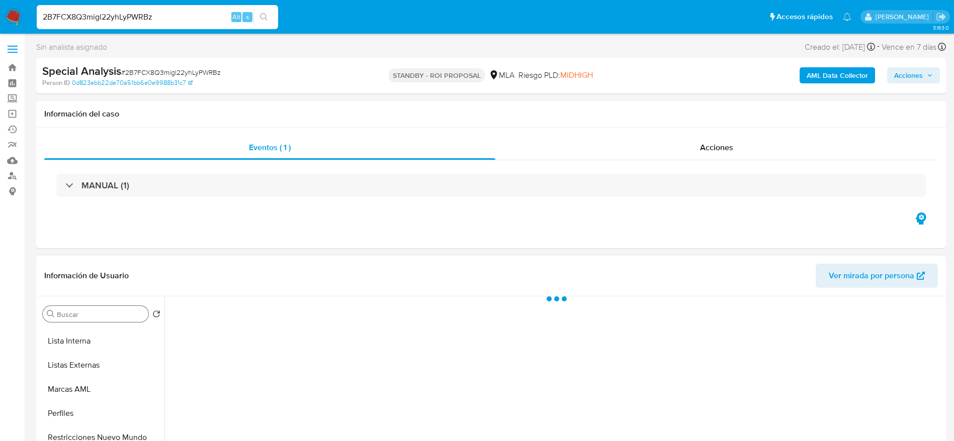
scroll to position [92, 0]
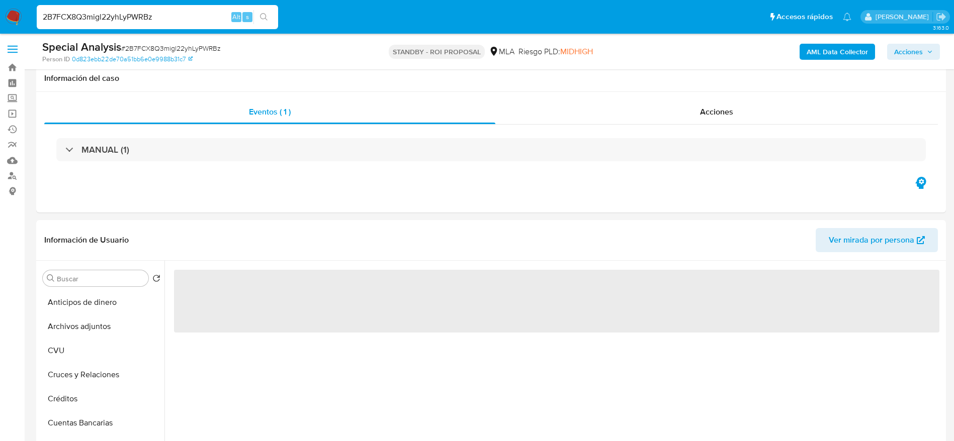
select select "10"
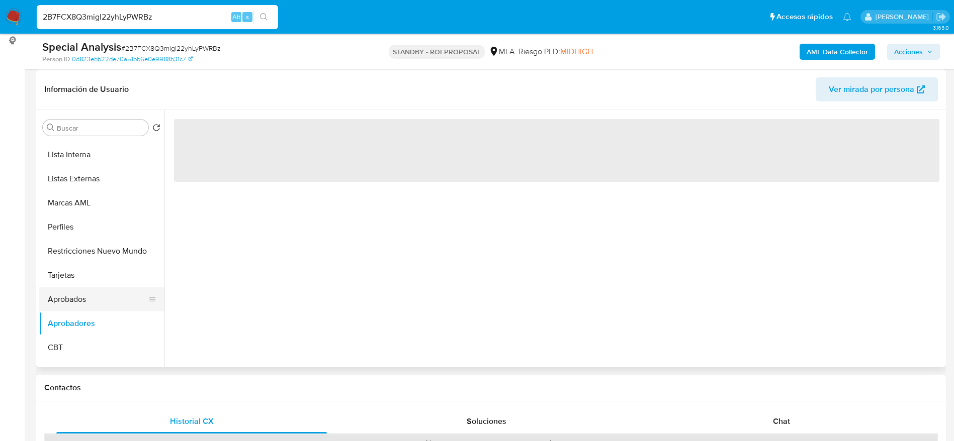
click at [64, 296] on button "Aprobados" at bounding box center [98, 300] width 118 height 24
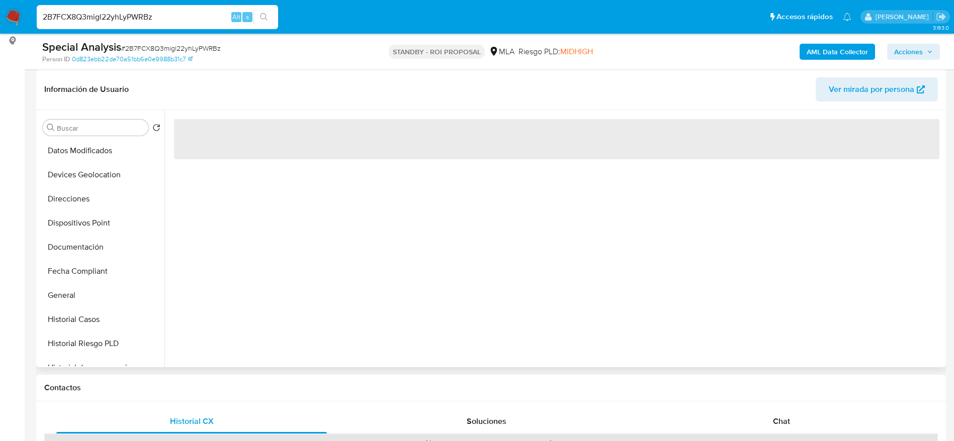
scroll to position [0, 0]
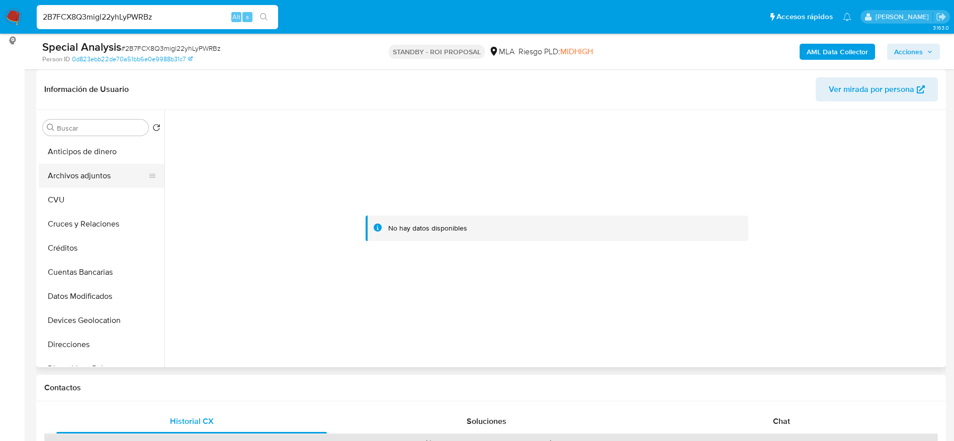
click at [74, 171] on button "Archivos adjuntos" at bounding box center [98, 176] width 118 height 24
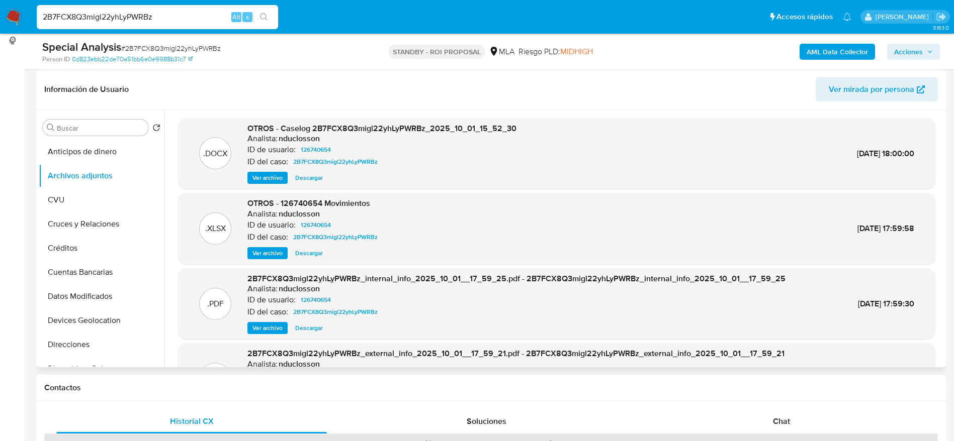
click at [315, 177] on span "Descargar" at bounding box center [309, 178] width 28 height 10
click at [306, 252] on span "Descargar" at bounding box center [309, 253] width 28 height 10
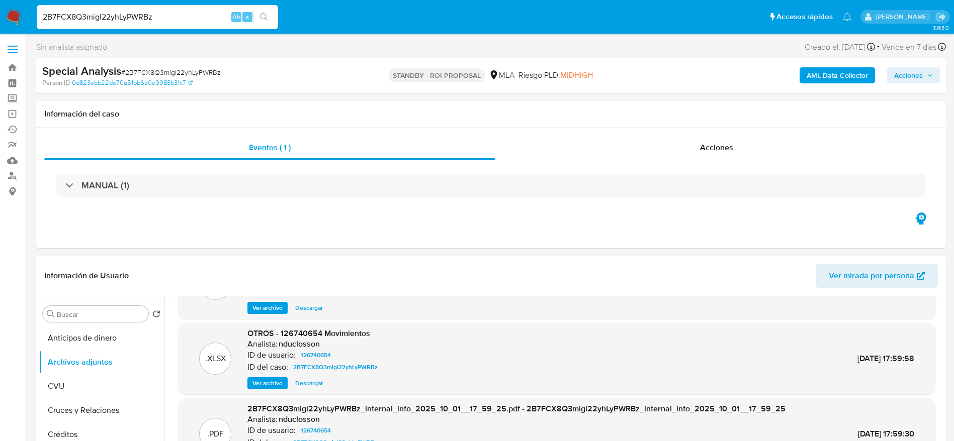
click at [164, 17] on input "2B7FCX8Q3migl22yhLyPWRBz" at bounding box center [157, 17] width 241 height 13
paste input "prHbS6RYSv6ayvrOpwq7033Q"
type input "prHbS6RYSv6ayvrOpwq7033Q"
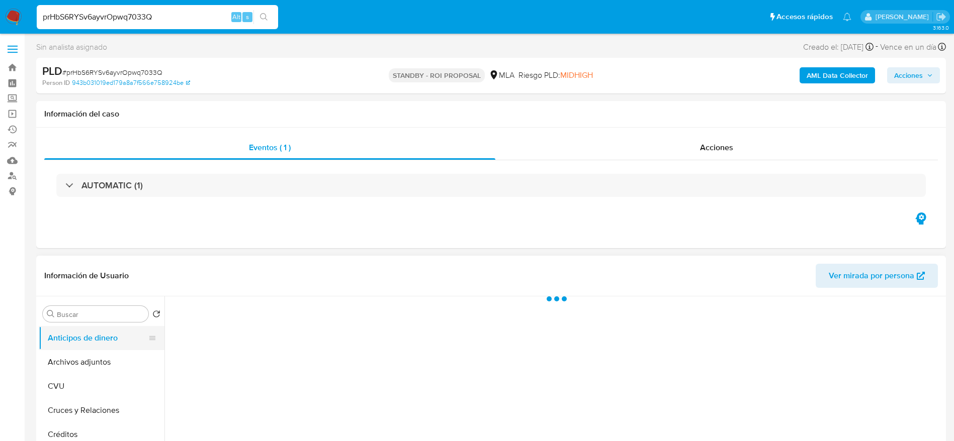
select select "10"
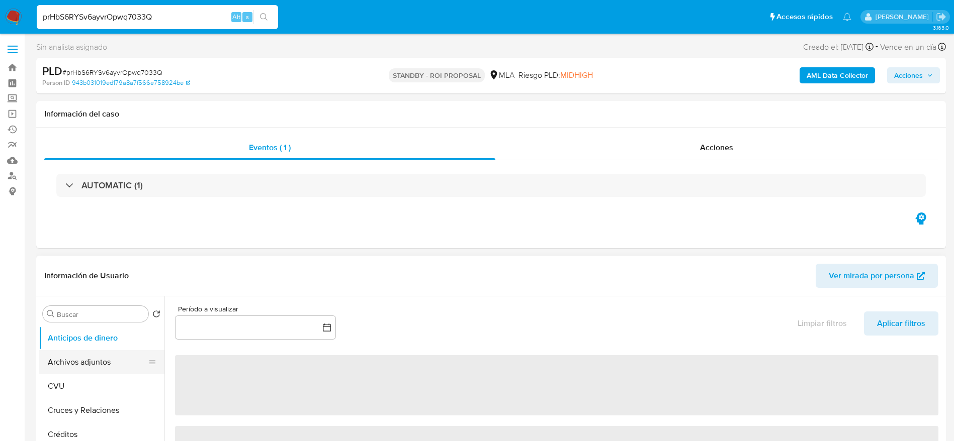
click at [91, 358] on button "Archivos adjuntos" at bounding box center [98, 362] width 118 height 24
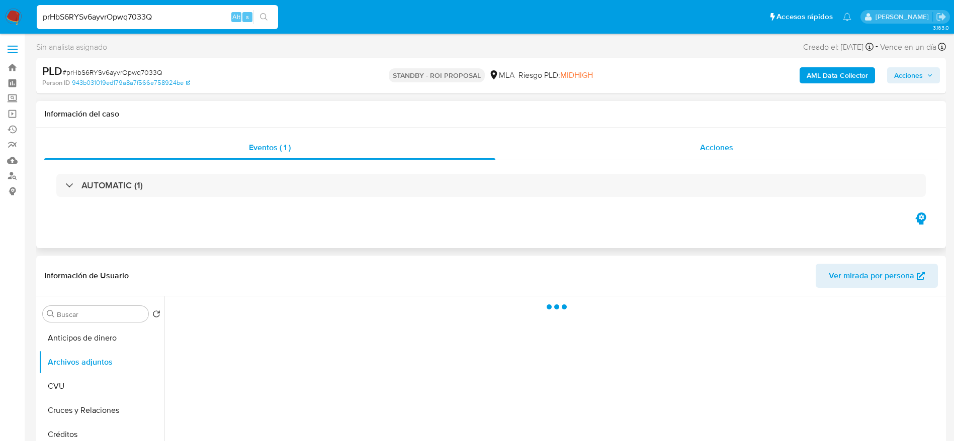
click at [708, 150] on span "Acciones" at bounding box center [716, 148] width 33 height 12
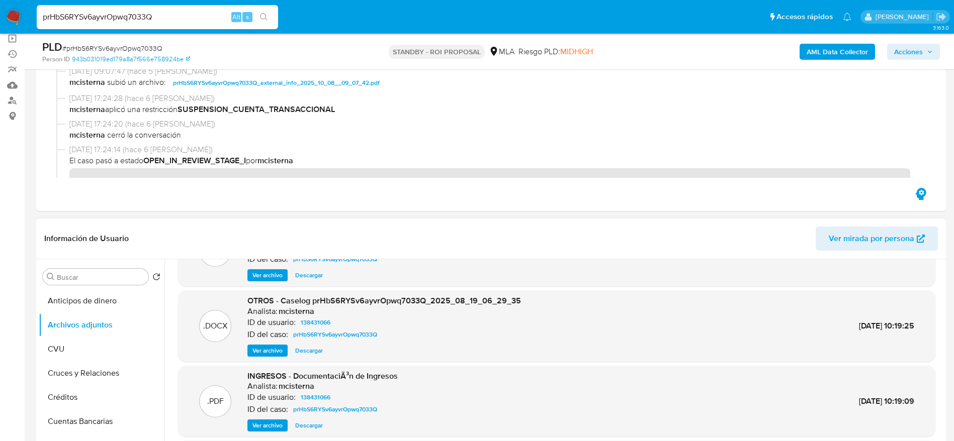
scroll to position [84, 0]
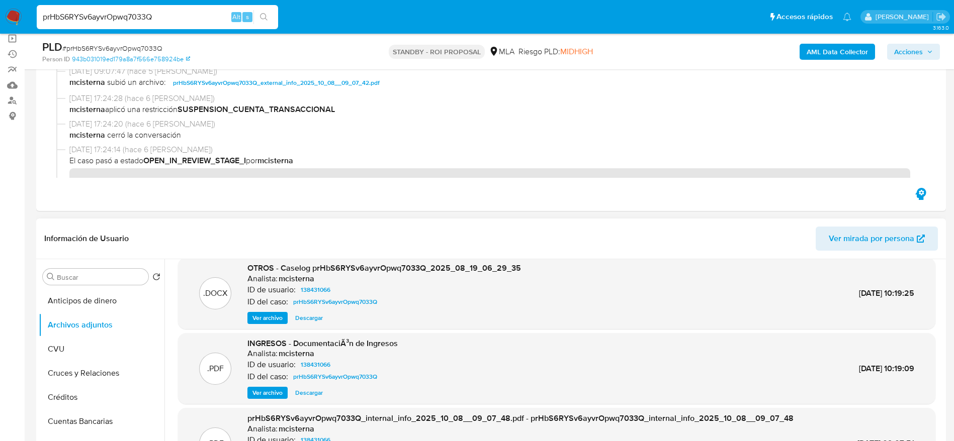
click at [312, 322] on span "Descargar" at bounding box center [309, 318] width 28 height 10
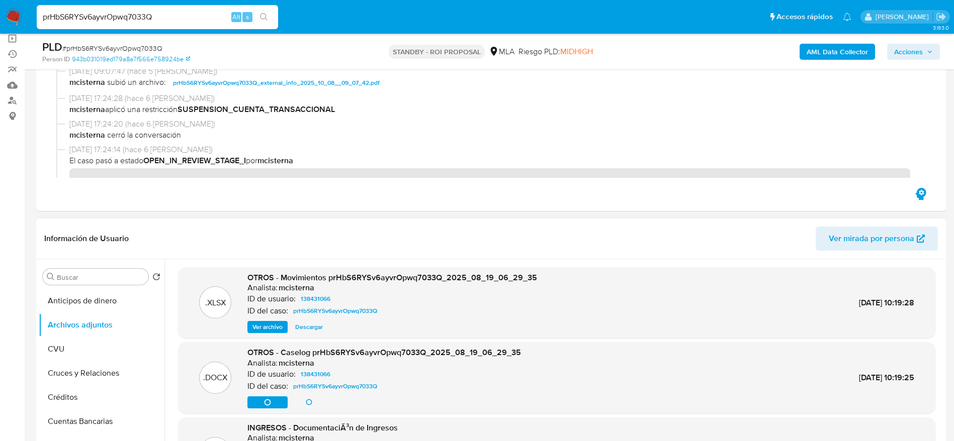
click at [306, 332] on span "Descargar" at bounding box center [309, 327] width 28 height 10
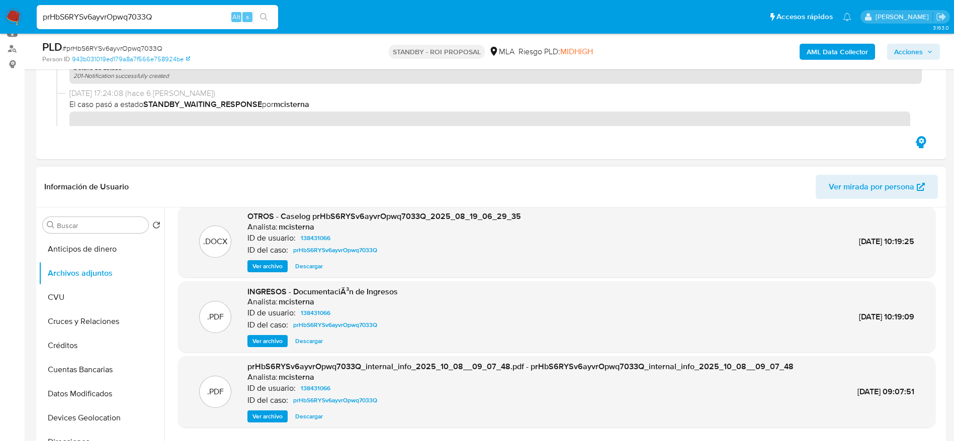
scroll to position [151, 0]
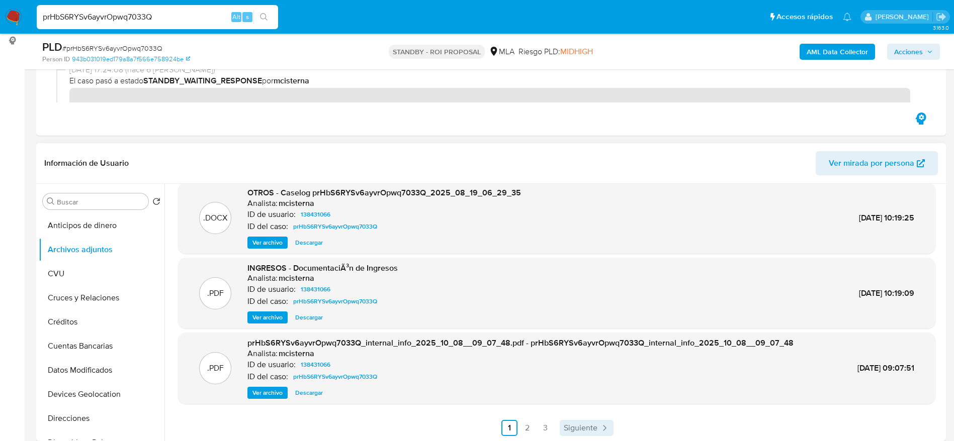
click at [577, 427] on span "Siguiente" at bounding box center [581, 428] width 34 height 8
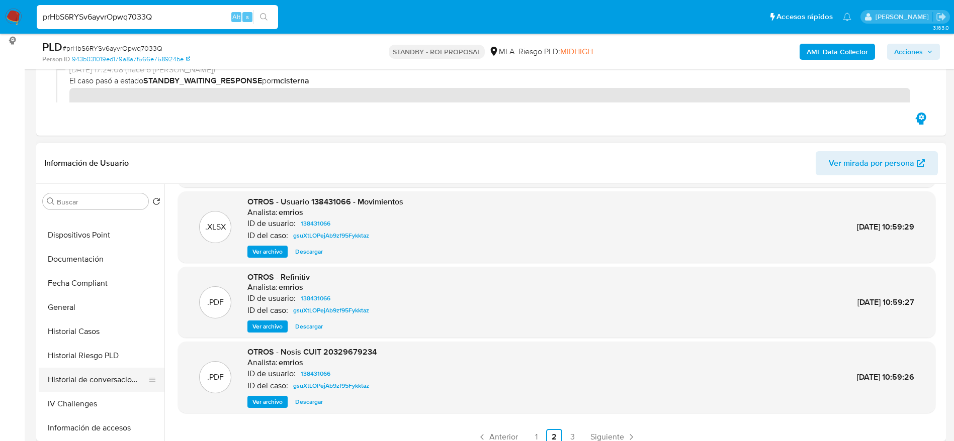
scroll to position [226, 0]
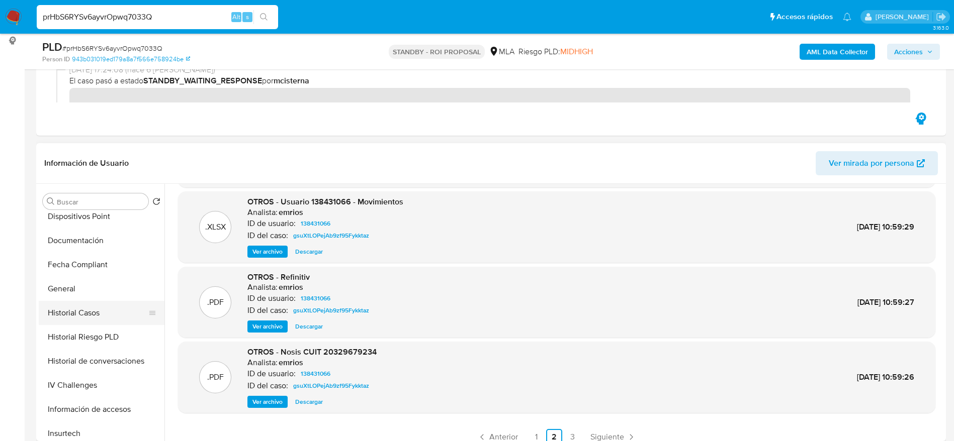
click at [75, 306] on button "Historial Casos" at bounding box center [98, 313] width 118 height 24
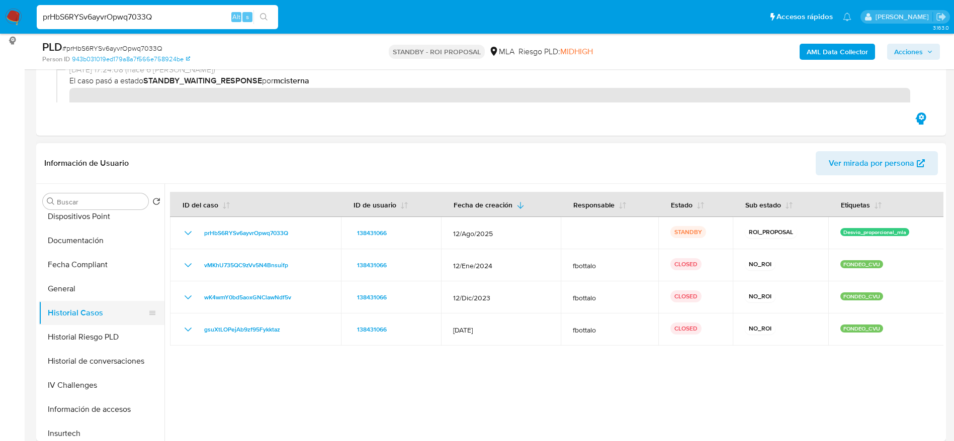
scroll to position [0, 0]
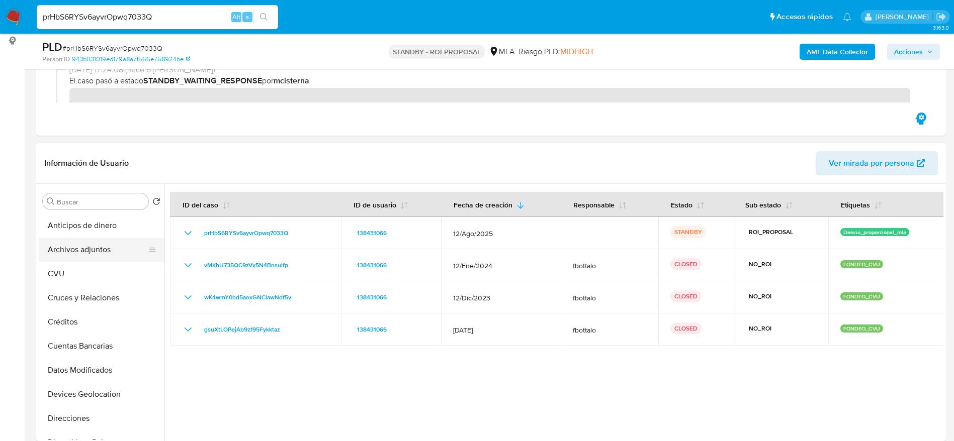
click at [95, 250] on button "Archivos adjuntos" at bounding box center [98, 250] width 118 height 24
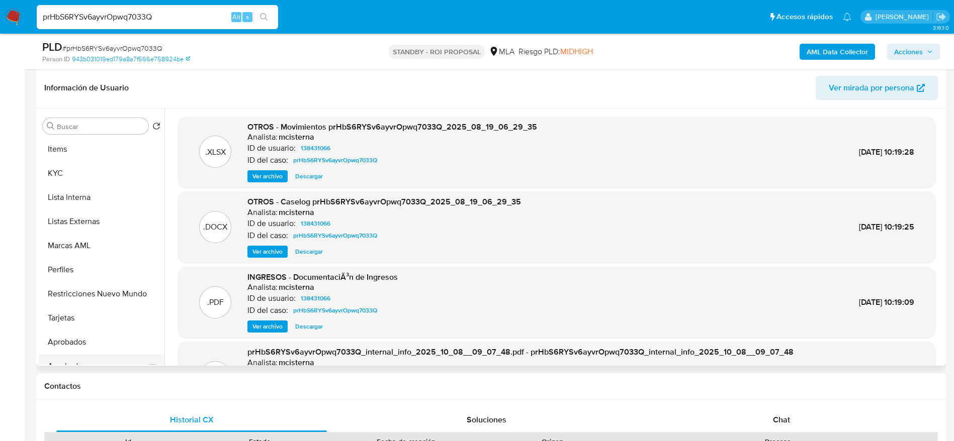
scroll to position [546, 0]
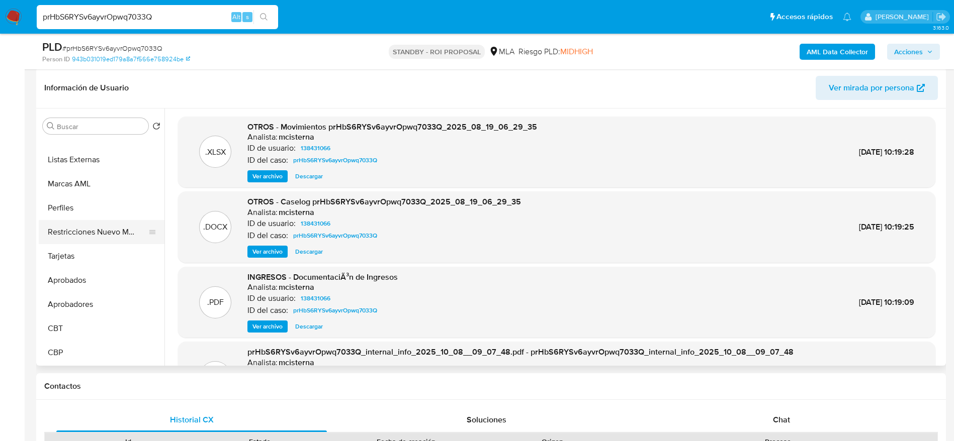
click at [98, 227] on button "Restricciones Nuevo Mundo" at bounding box center [98, 232] width 118 height 24
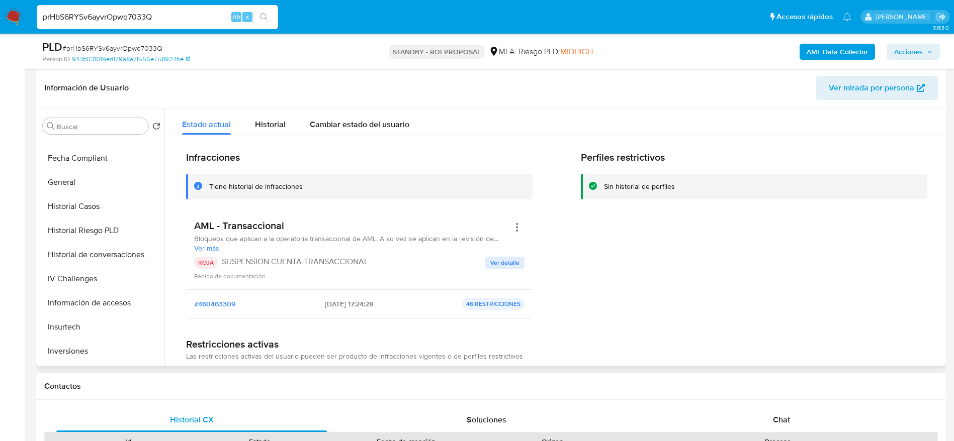
scroll to position [0, 0]
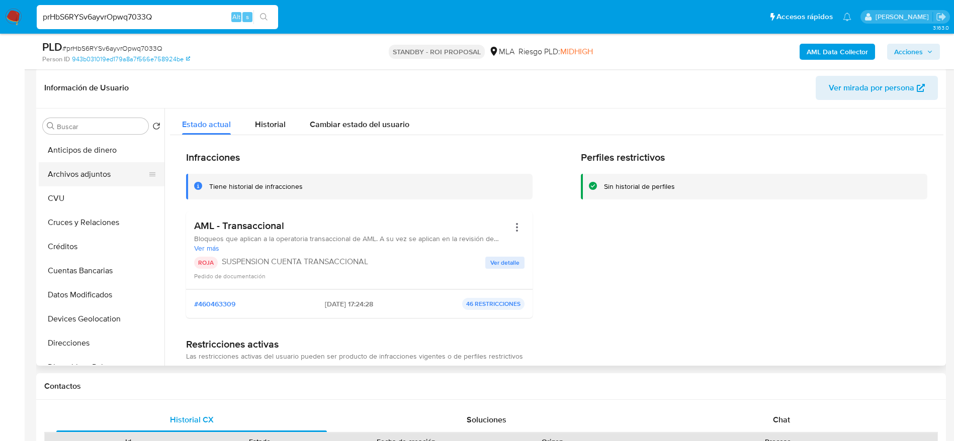
click at [98, 179] on button "Archivos adjuntos" at bounding box center [98, 174] width 118 height 24
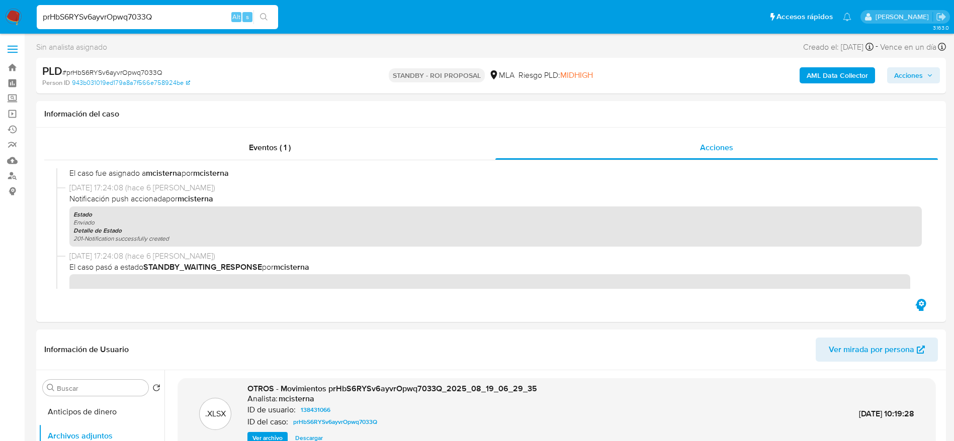
click at [91, 71] on span "# prHbS6RYSv6ayvrOpwq7033Q" at bounding box center [112, 72] width 100 height 10
copy span "prHbS6RYSv6ayvrOpwq7033Q"
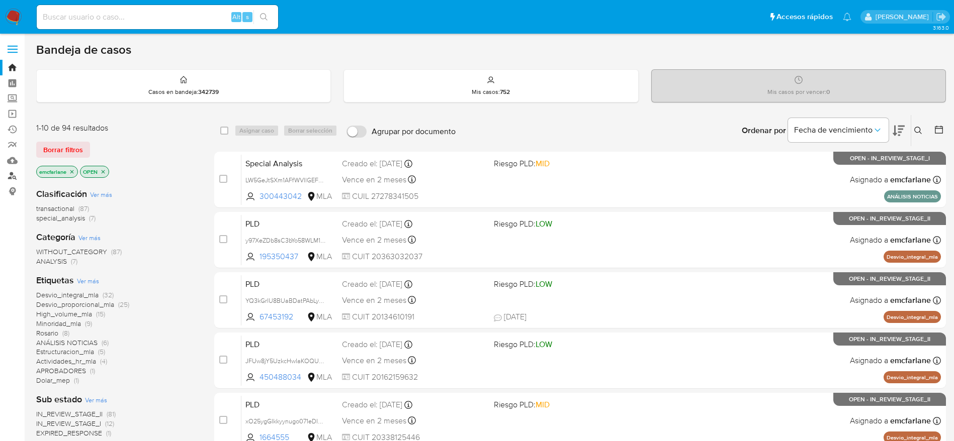
click at [13, 176] on link "Buscador de personas" at bounding box center [60, 176] width 120 height 16
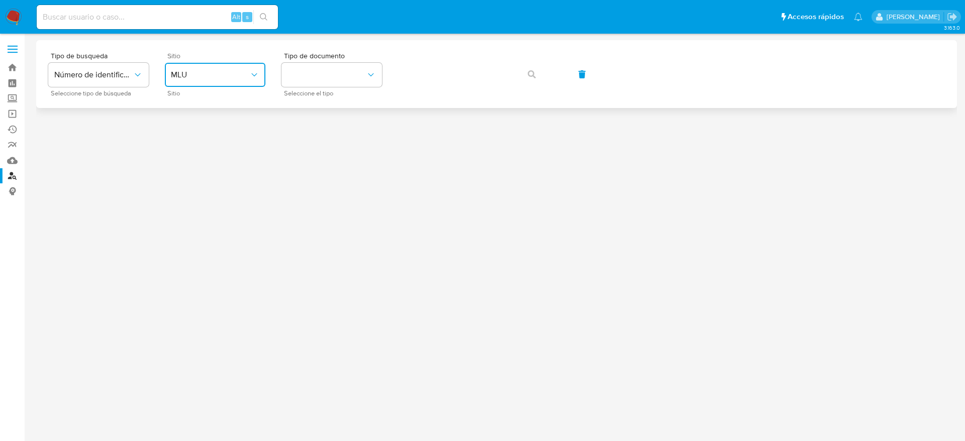
click at [236, 76] on span "MLU" at bounding box center [210, 75] width 78 height 10
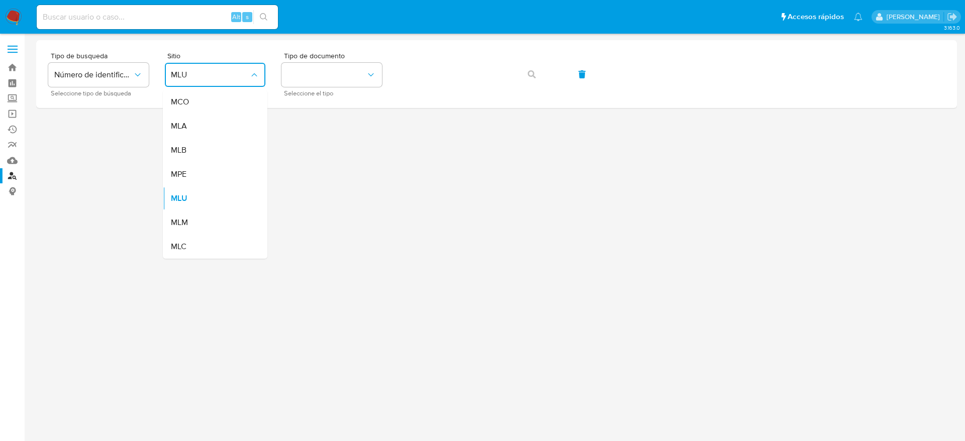
click at [185, 121] on span "MLA" at bounding box center [179, 126] width 16 height 10
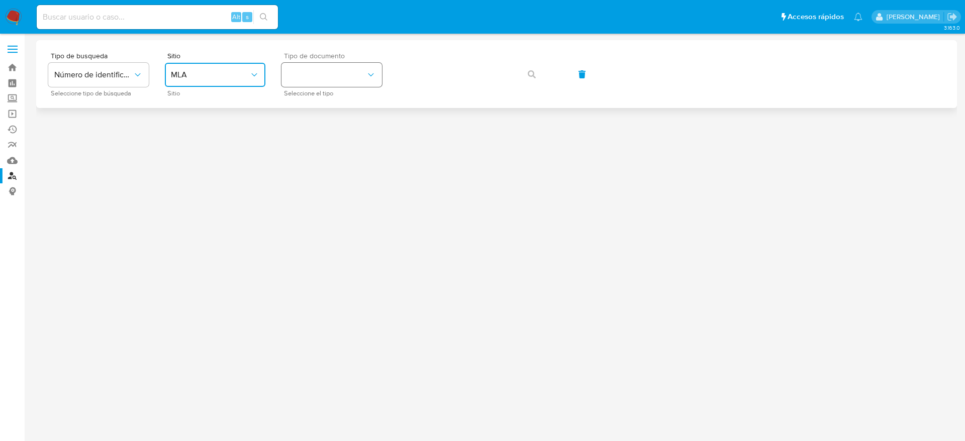
click at [324, 69] on button "identificationType" at bounding box center [332, 75] width 101 height 24
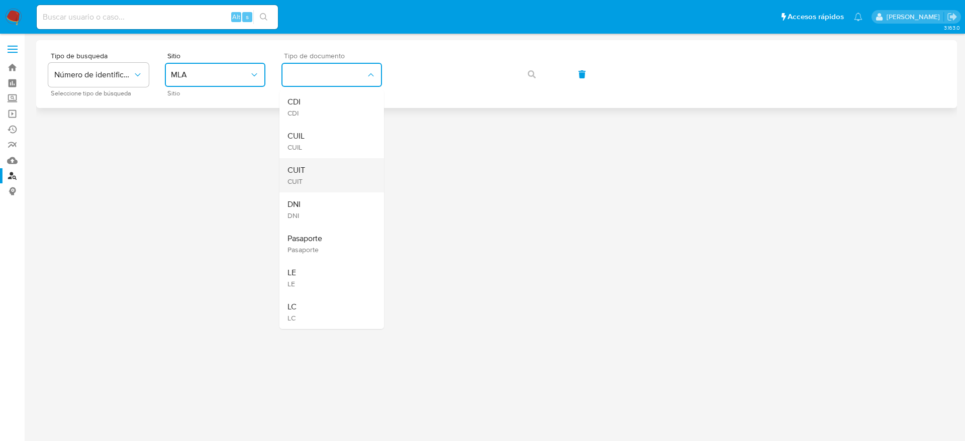
click at [301, 172] on span "CUIT" at bounding box center [297, 170] width 18 height 10
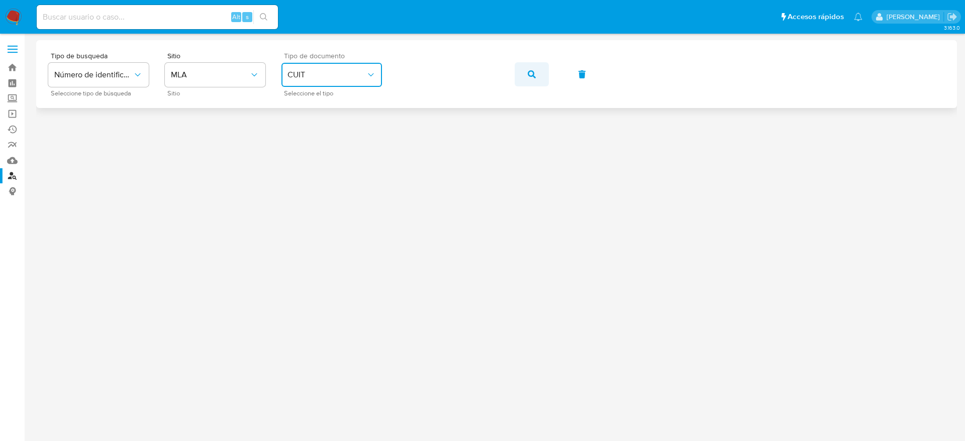
click at [536, 76] on button "button" at bounding box center [532, 74] width 34 height 24
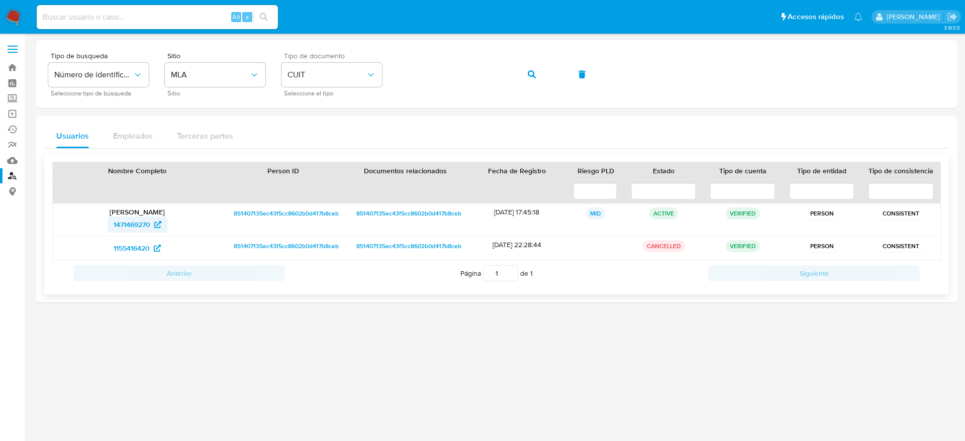
click at [147, 222] on span "1471469270" at bounding box center [132, 225] width 37 height 16
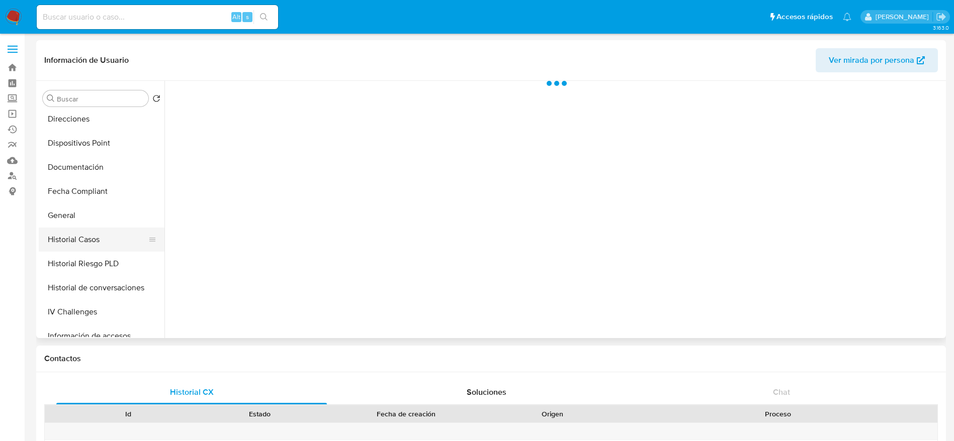
scroll to position [226, 0]
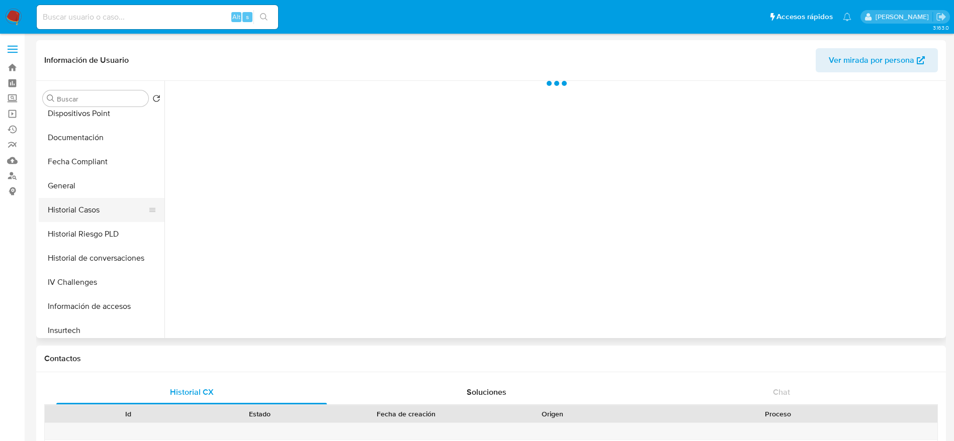
select select "10"
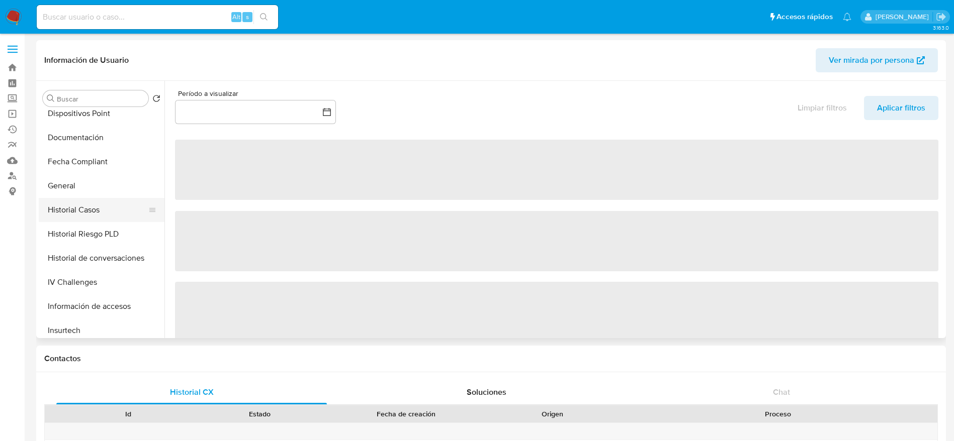
click at [76, 209] on button "Historial Casos" at bounding box center [98, 210] width 118 height 24
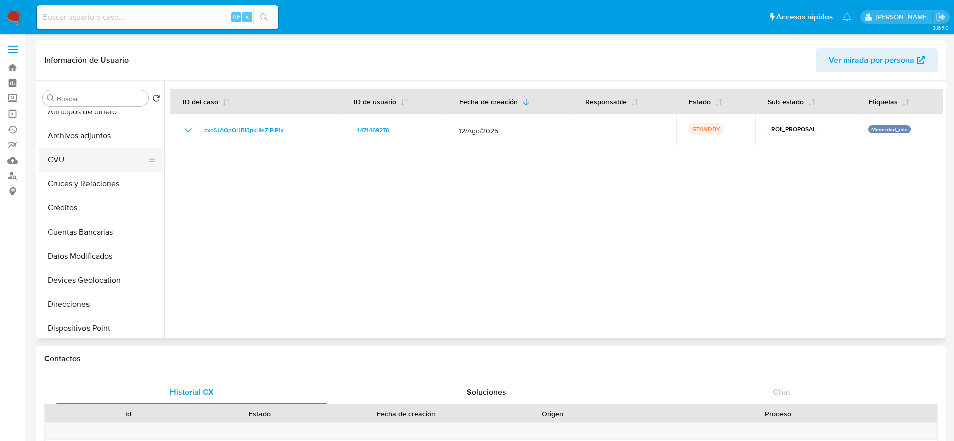
scroll to position [0, 0]
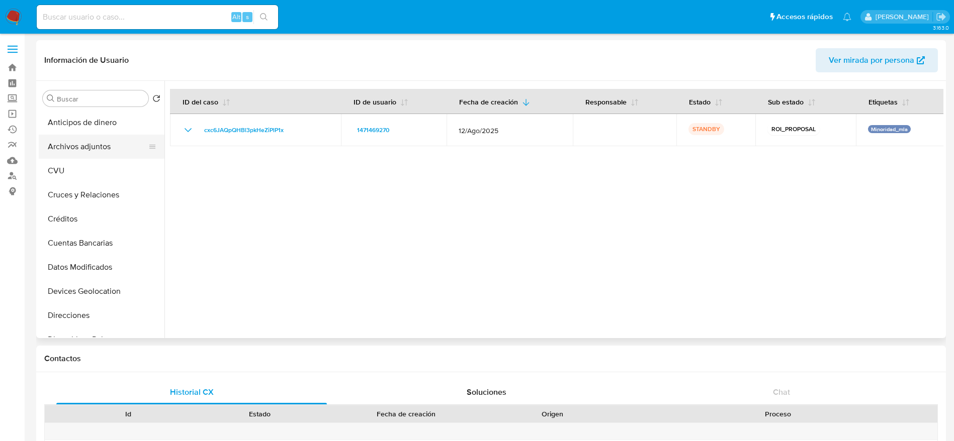
click at [66, 149] on button "Archivos adjuntos" at bounding box center [98, 147] width 118 height 24
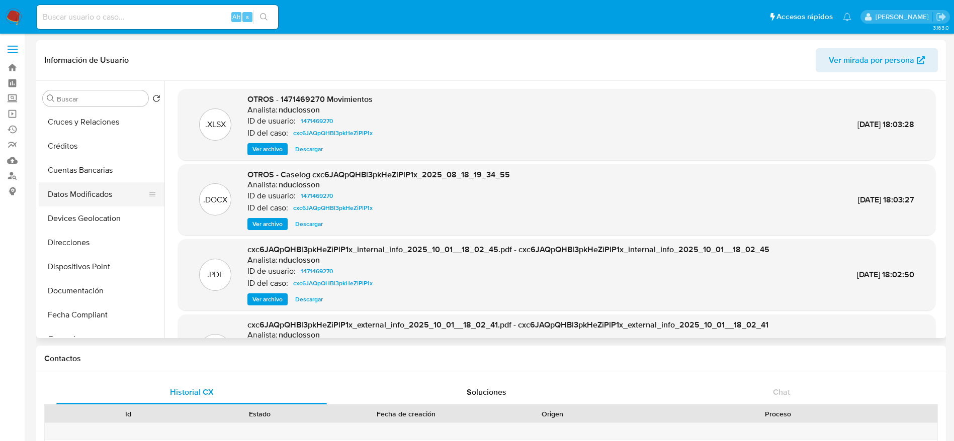
scroll to position [226, 0]
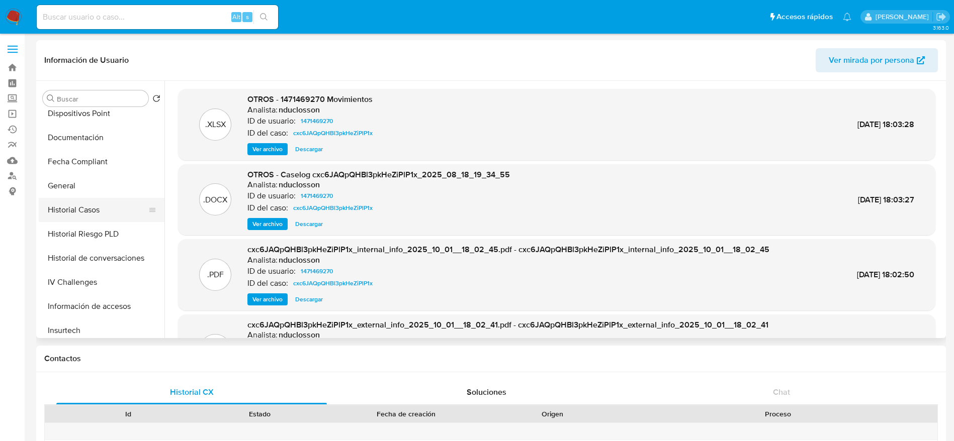
click at [84, 203] on button "Historial Casos" at bounding box center [98, 210] width 118 height 24
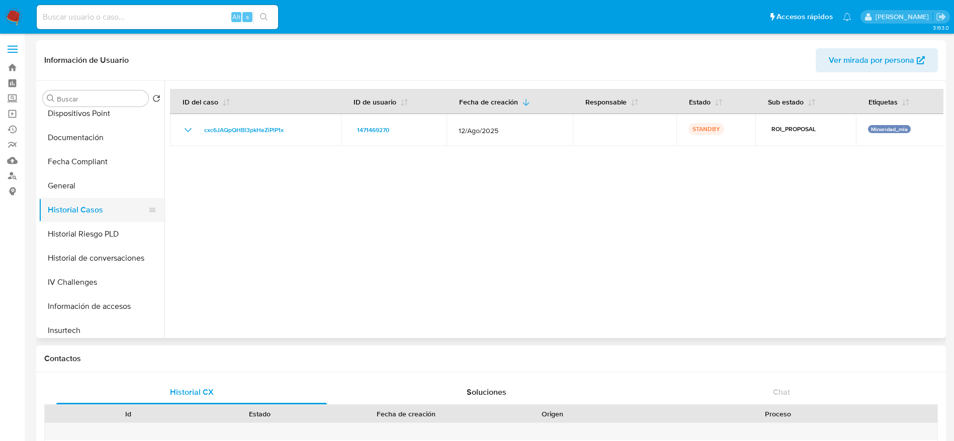
scroll to position [302, 0]
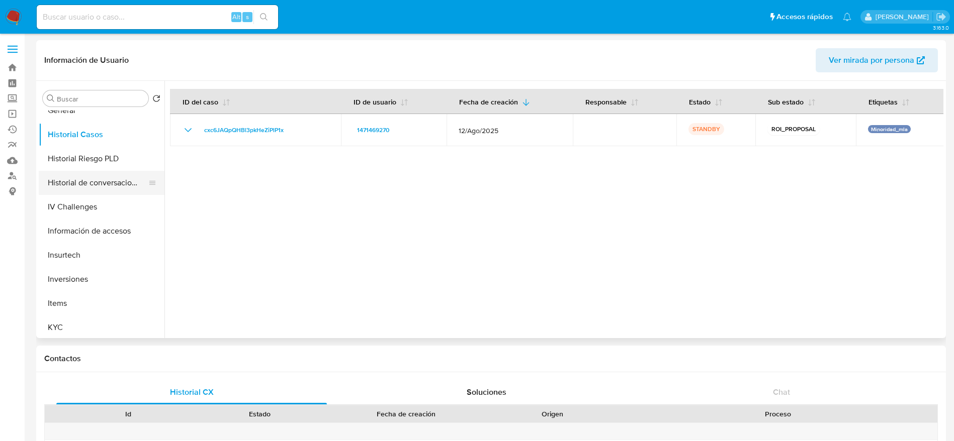
click at [94, 172] on button "Historial de conversaciones" at bounding box center [98, 183] width 118 height 24
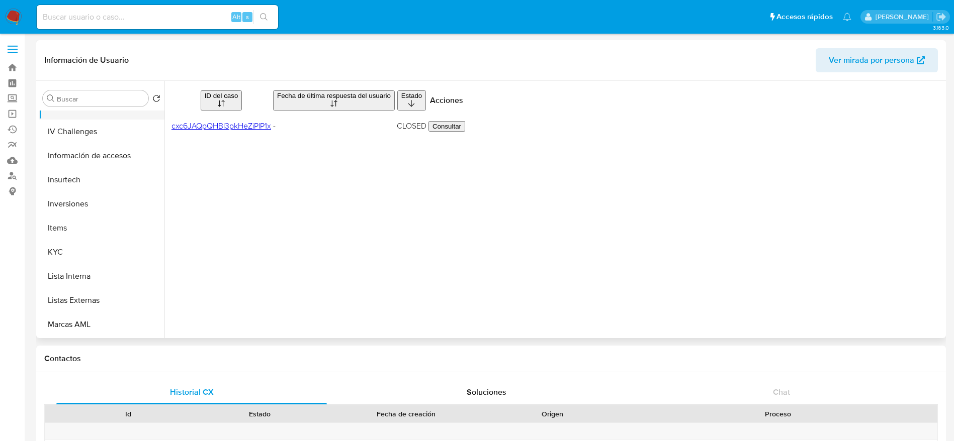
scroll to position [453, 0]
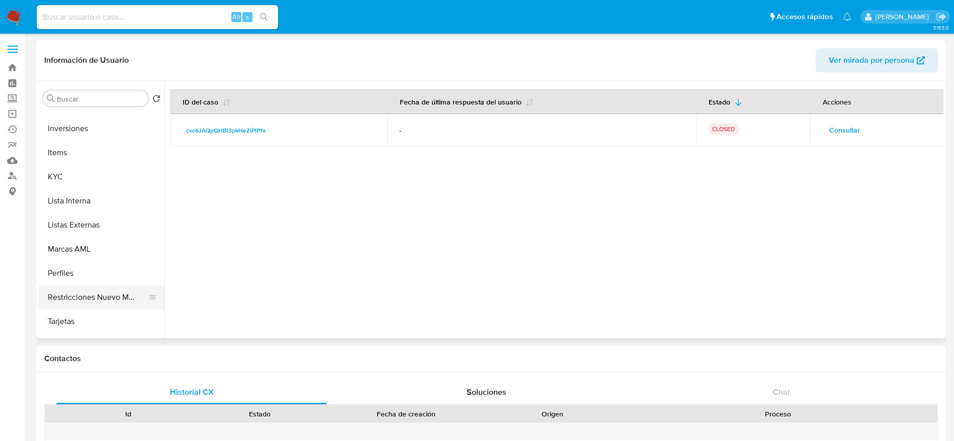
click at [108, 293] on button "Restricciones Nuevo Mundo" at bounding box center [98, 298] width 118 height 24
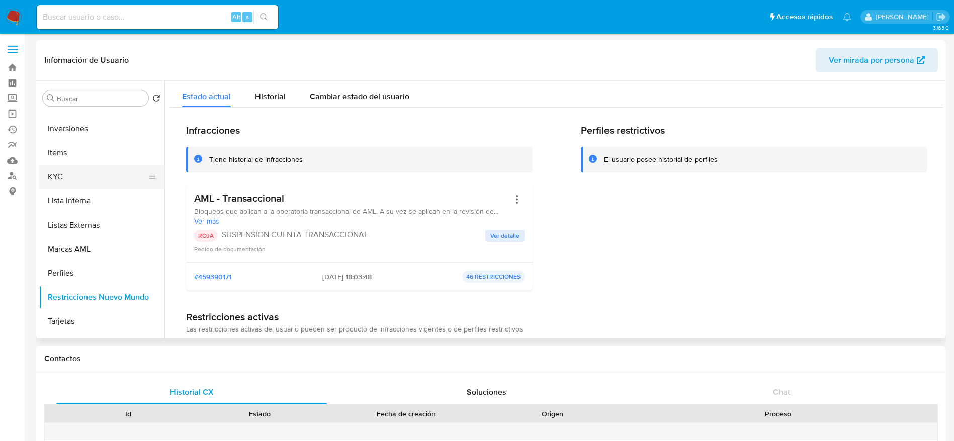
click at [59, 179] on button "KYC" at bounding box center [98, 177] width 118 height 24
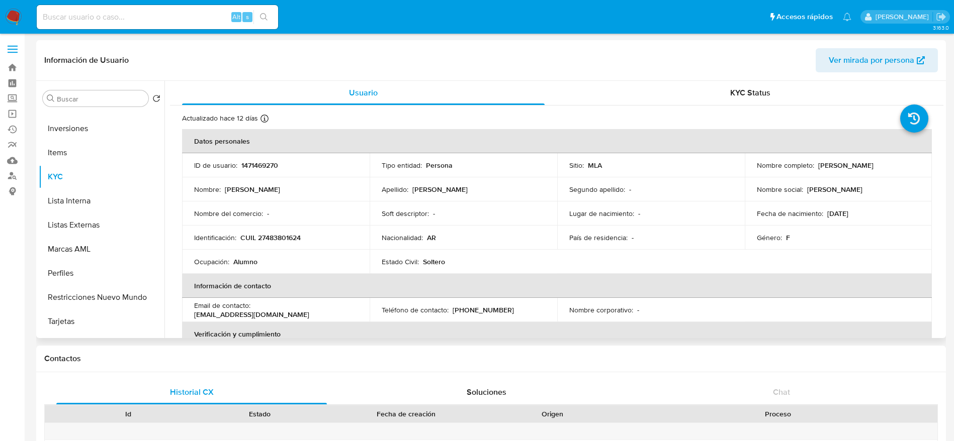
click at [257, 161] on p "1471469270" at bounding box center [259, 165] width 37 height 9
copy p "1471469270"
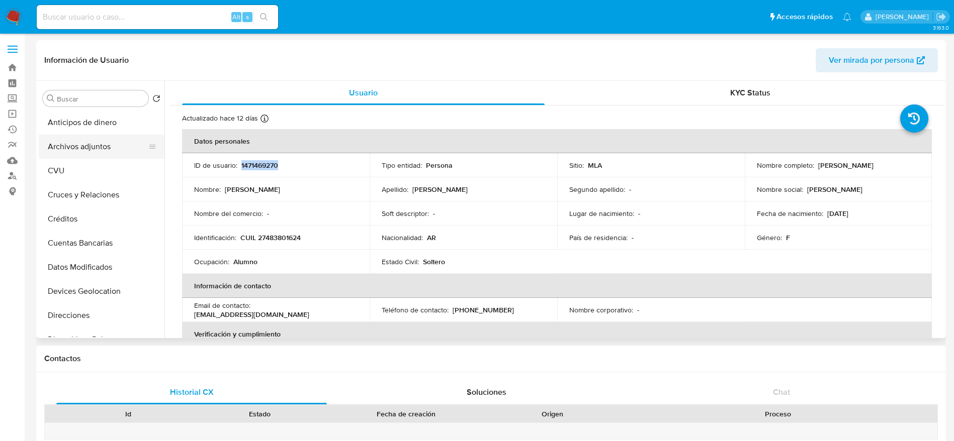
click at [77, 153] on button "Archivos adjuntos" at bounding box center [98, 147] width 118 height 24
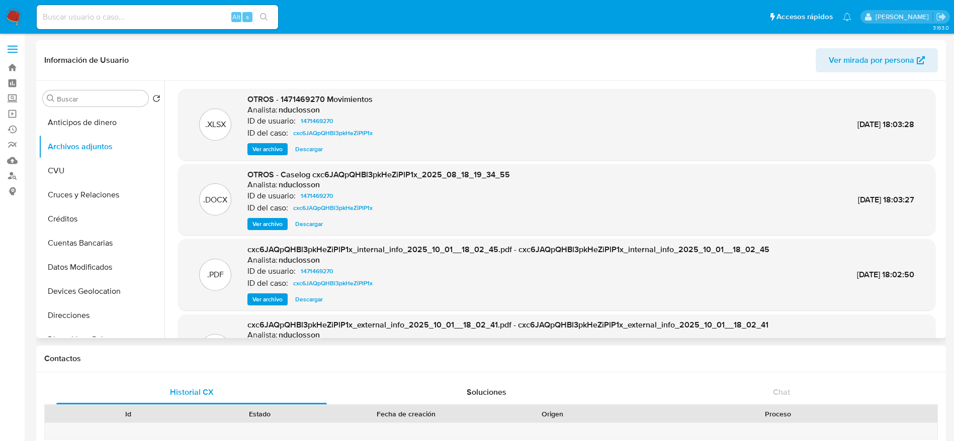
click at [306, 152] on span "Descargar" at bounding box center [309, 149] width 28 height 10
click at [303, 221] on span "Descargar" at bounding box center [309, 224] width 28 height 10
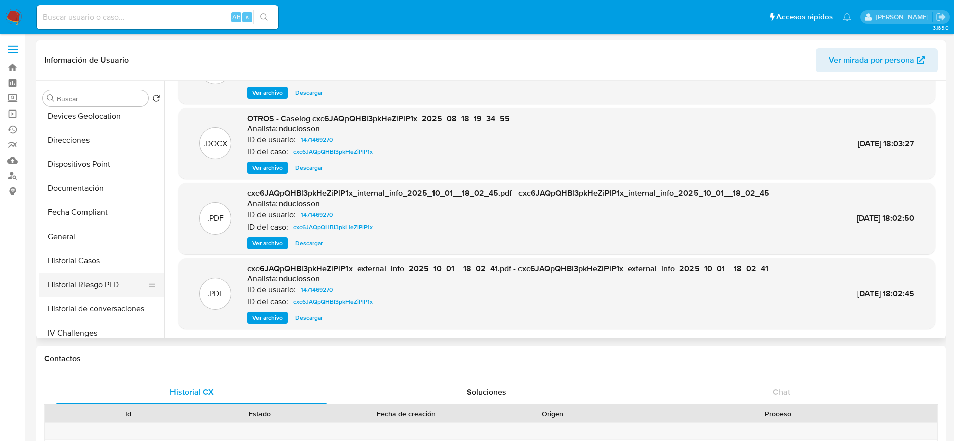
scroll to position [226, 0]
click at [93, 258] on button "Historial de conversaciones" at bounding box center [98, 258] width 118 height 24
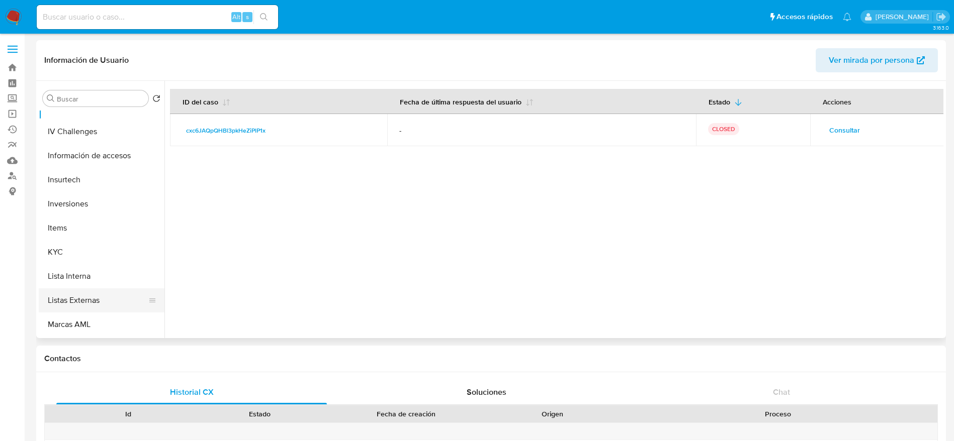
scroll to position [528, 0]
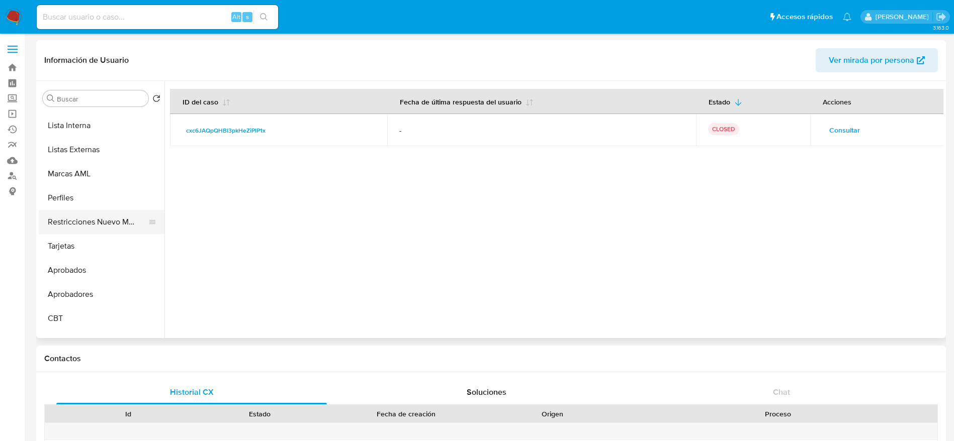
click at [106, 221] on button "Restricciones Nuevo Mundo" at bounding box center [98, 222] width 118 height 24
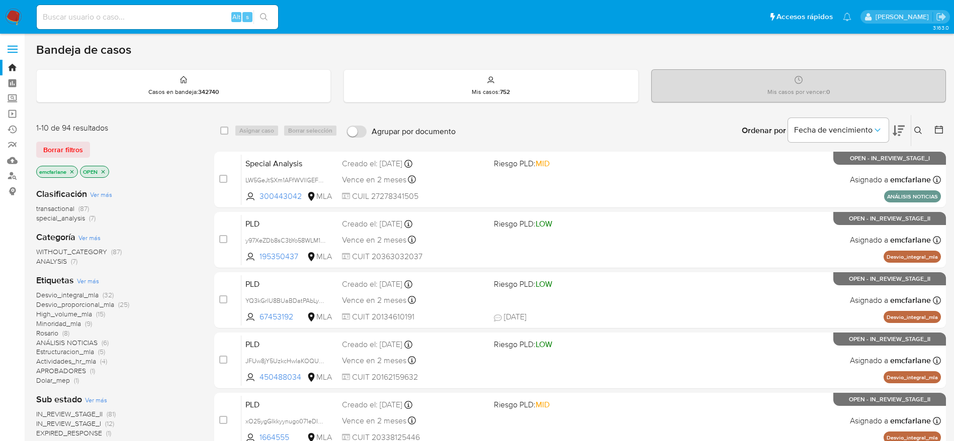
click at [73, 148] on span "Borrar filtros" at bounding box center [63, 150] width 40 height 14
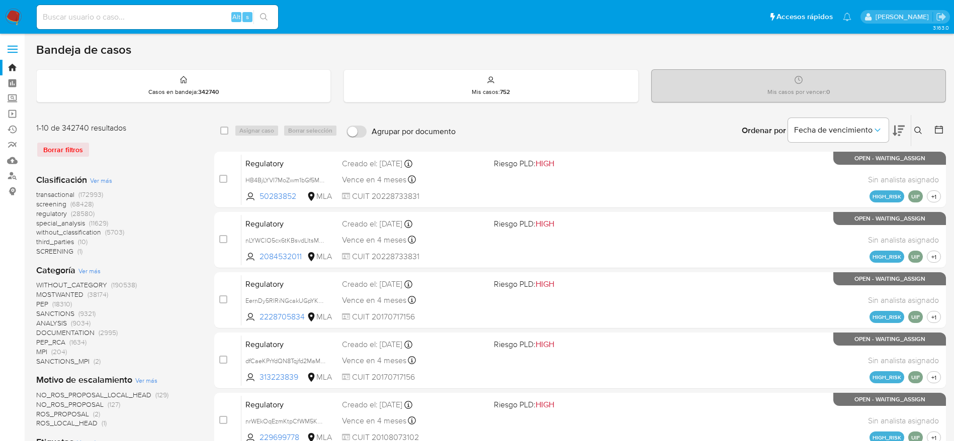
click at [922, 128] on button at bounding box center [919, 131] width 17 height 12
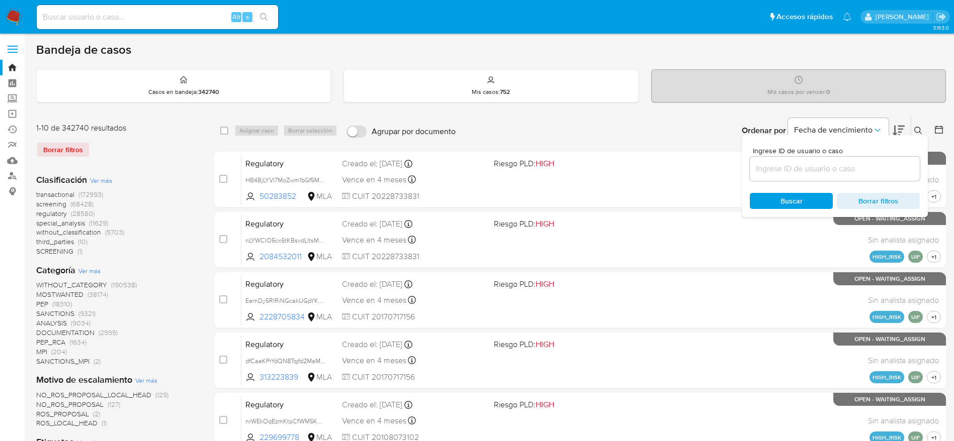
click at [806, 167] on input at bounding box center [835, 168] width 170 height 13
type input "prHbS6RYSv6ayvrOpwq7033Q"
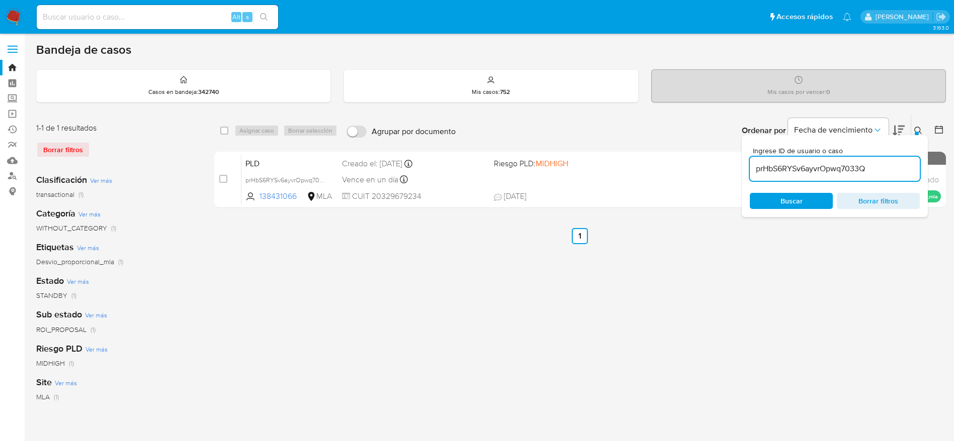
click at [223, 133] on input "checkbox" at bounding box center [224, 131] width 8 height 8
checkbox input "true"
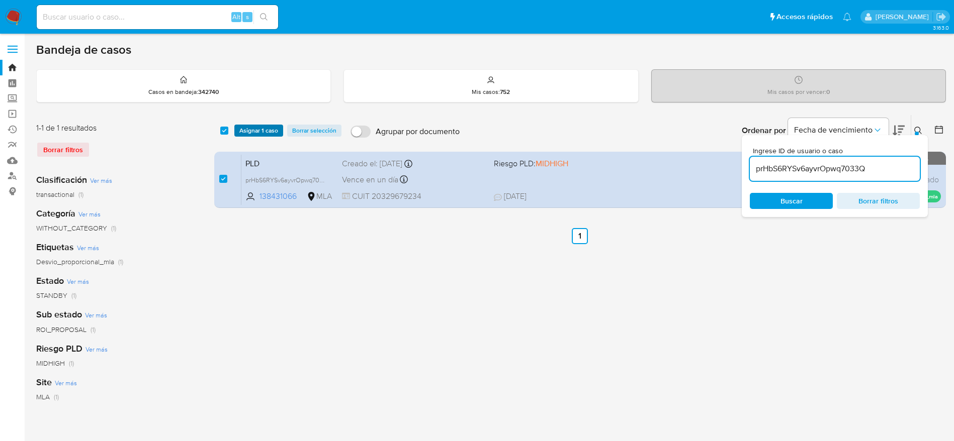
click at [248, 130] on span "Asignar 1 caso" at bounding box center [258, 131] width 39 height 10
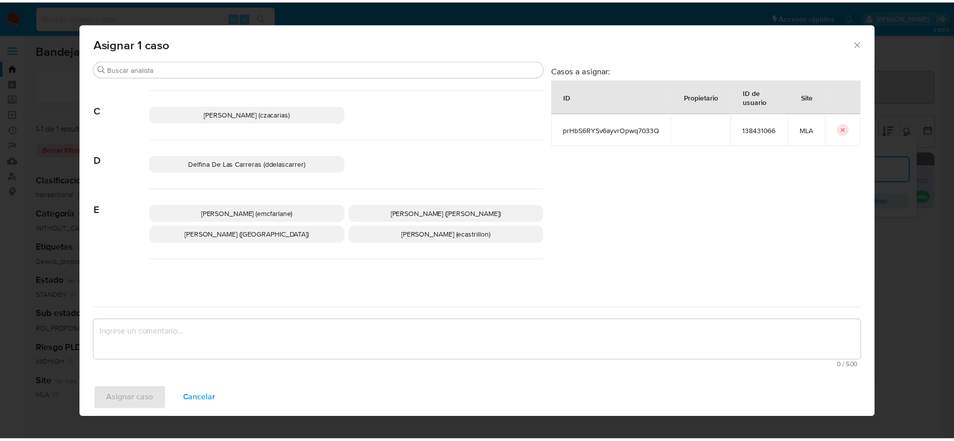
scroll to position [151, 0]
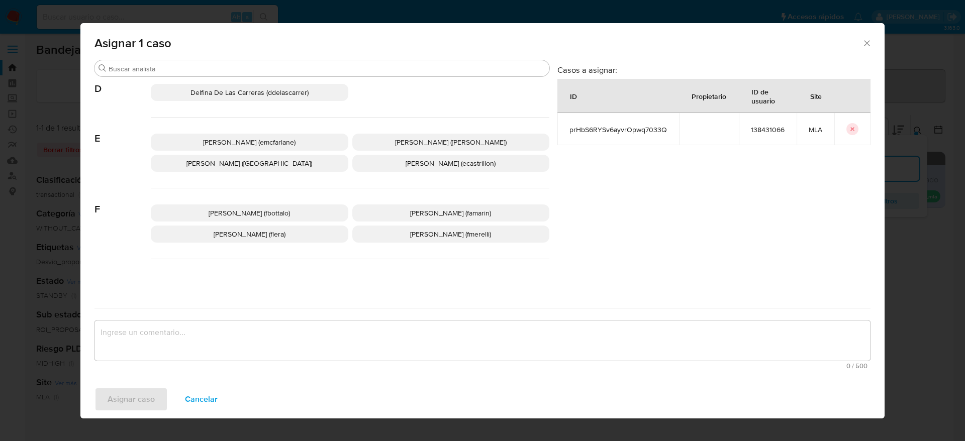
drag, startPoint x: 249, startPoint y: 142, endPoint x: 213, endPoint y: 348, distance: 209.3
click at [249, 142] on span "[PERSON_NAME] (emcfarlane)" at bounding box center [249, 142] width 93 height 10
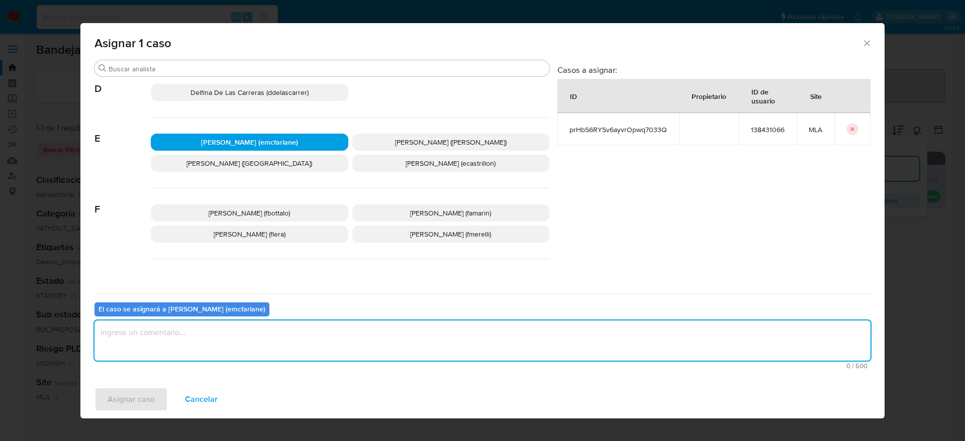
drag, startPoint x: 175, startPoint y: 333, endPoint x: 139, endPoint y: 382, distance: 60.0
click at [175, 334] on textarea "assign-modal" at bounding box center [483, 341] width 776 height 40
click at [133, 401] on span "Asignar caso" at bounding box center [131, 400] width 47 height 22
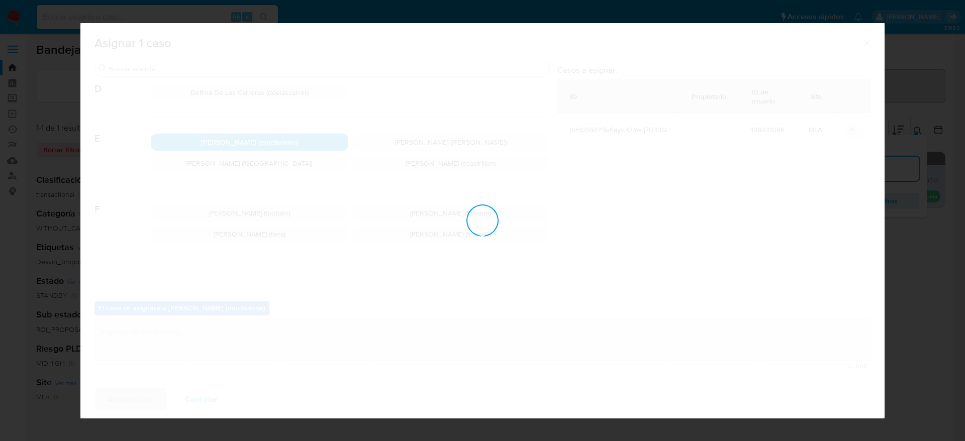
checkbox input "false"
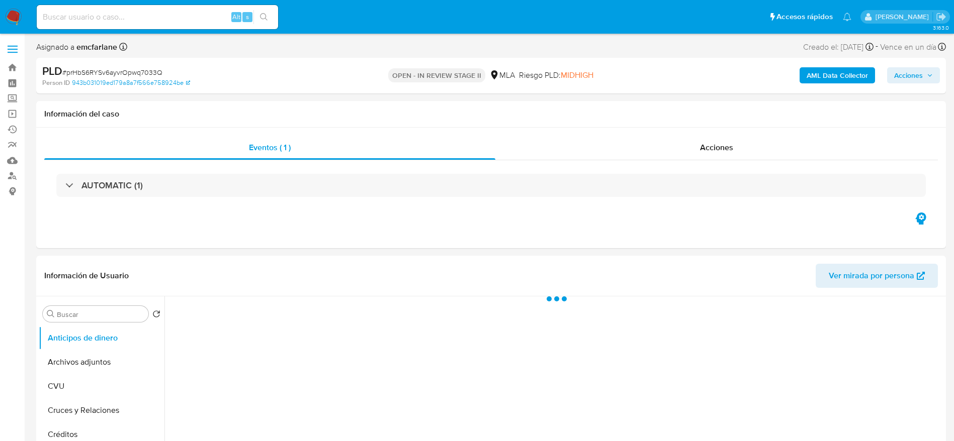
click at [903, 76] on span "Acciones" at bounding box center [908, 75] width 29 height 16
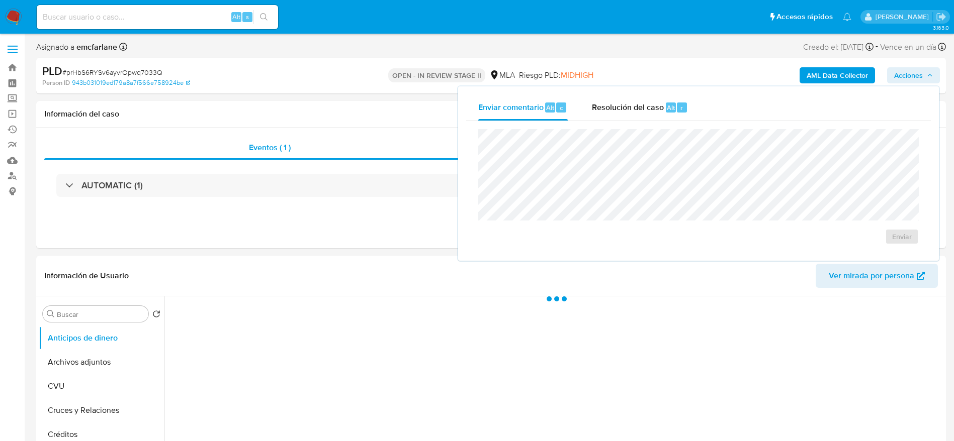
select select "10"
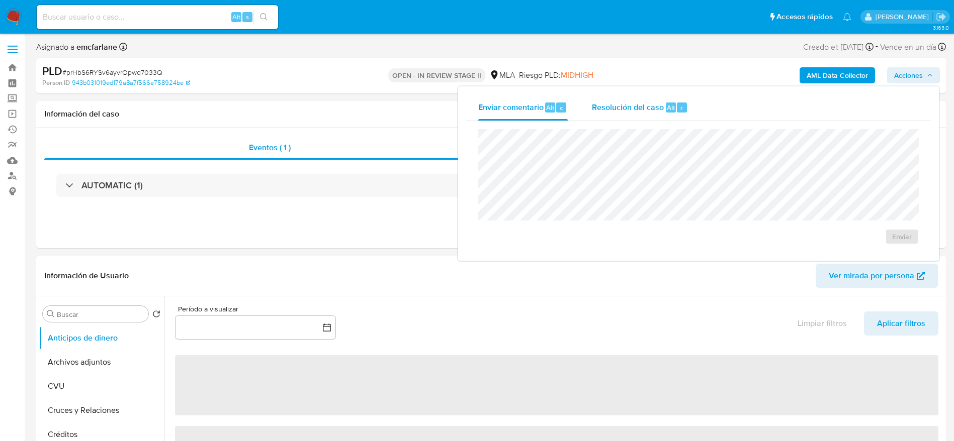
click at [669, 107] on span "Alt" at bounding box center [671, 108] width 8 height 10
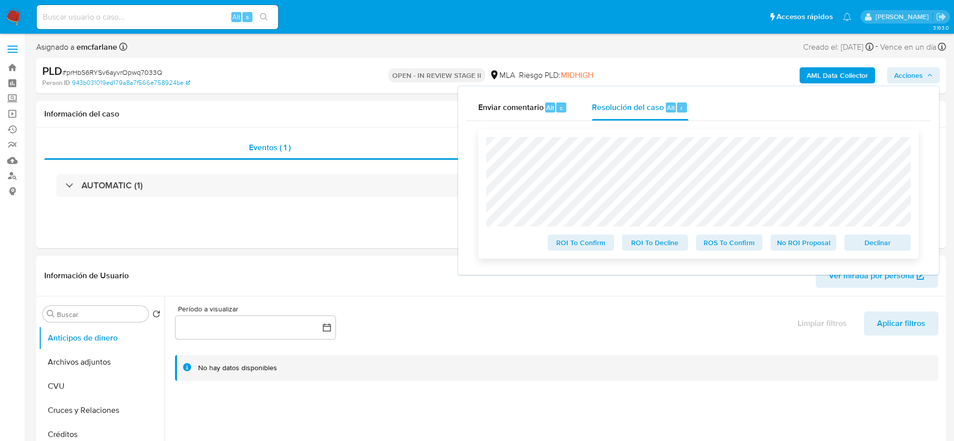
click at [867, 248] on span "Declinar" at bounding box center [877, 243] width 52 height 14
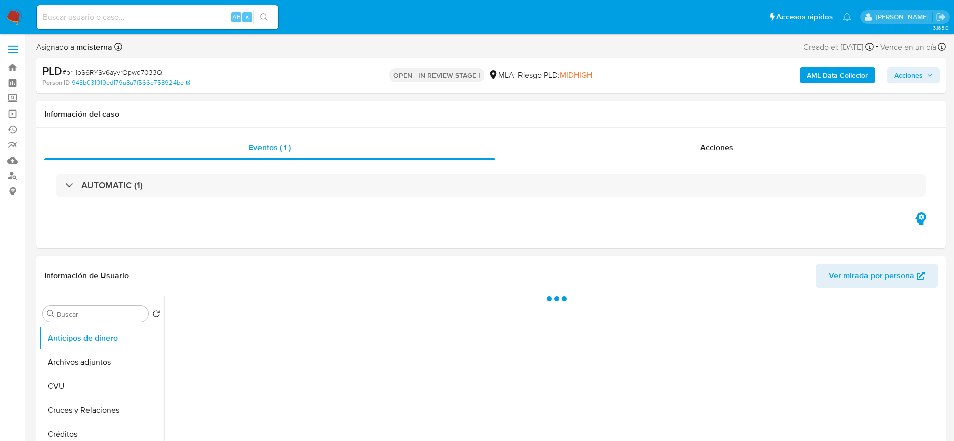
click at [106, 69] on span "# prHbS6RYSv6ayvrOpwq7033Q" at bounding box center [112, 72] width 100 height 10
click at [106, 68] on span "# prHbS6RYSv6ayvrOpwq7033Q" at bounding box center [112, 72] width 100 height 10
copy span "prHbS6RYSv6ayvrOpwq7033Q"
select select "10"
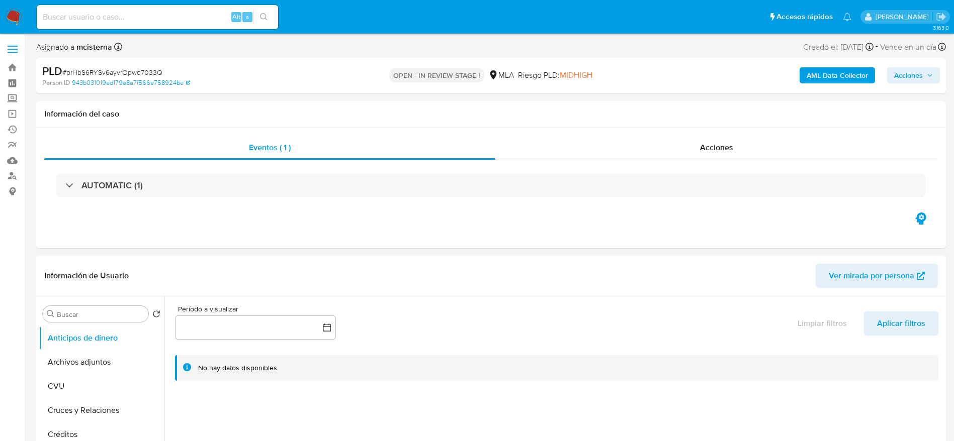
drag, startPoint x: 15, startPoint y: 9, endPoint x: 66, endPoint y: 16, distance: 51.8
click at [63, 12] on input at bounding box center [157, 17] width 241 height 13
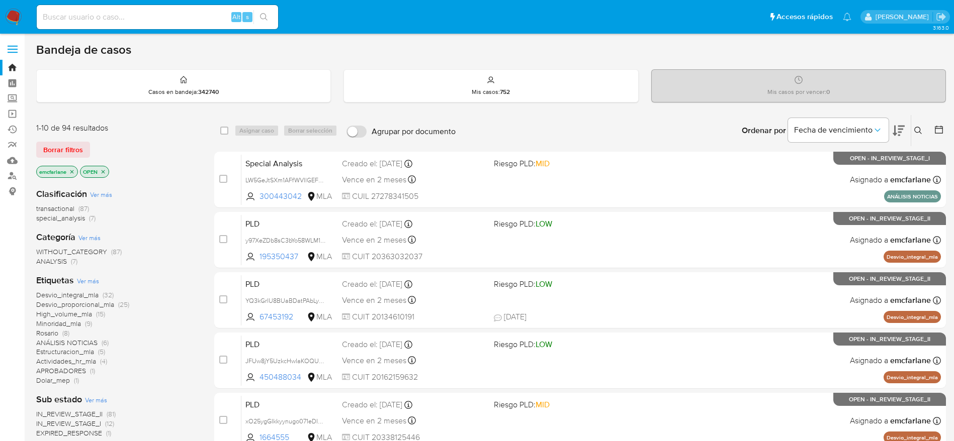
drag, startPoint x: 52, startPoint y: 144, endPoint x: 65, endPoint y: 145, distance: 13.1
click at [53, 144] on span "Borrar filtros" at bounding box center [63, 150] width 40 height 14
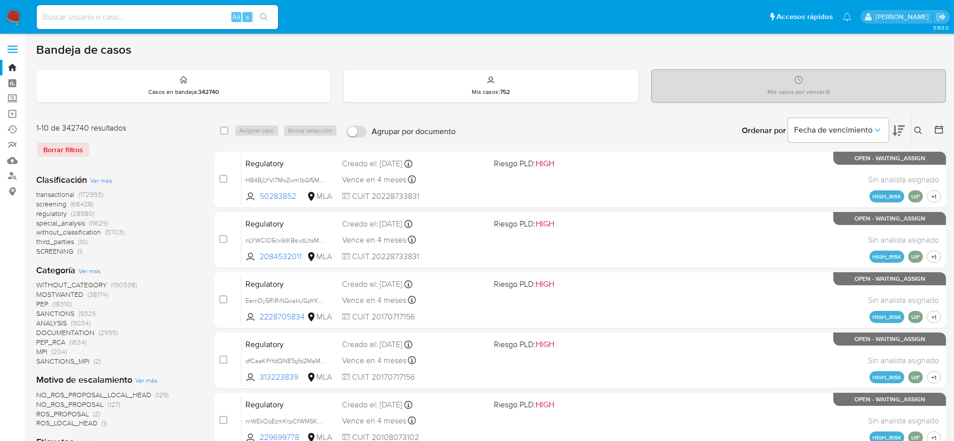
drag, startPoint x: 914, startPoint y: 131, endPoint x: 897, endPoint y: 140, distance: 19.6
click at [914, 130] on icon at bounding box center [918, 131] width 8 height 8
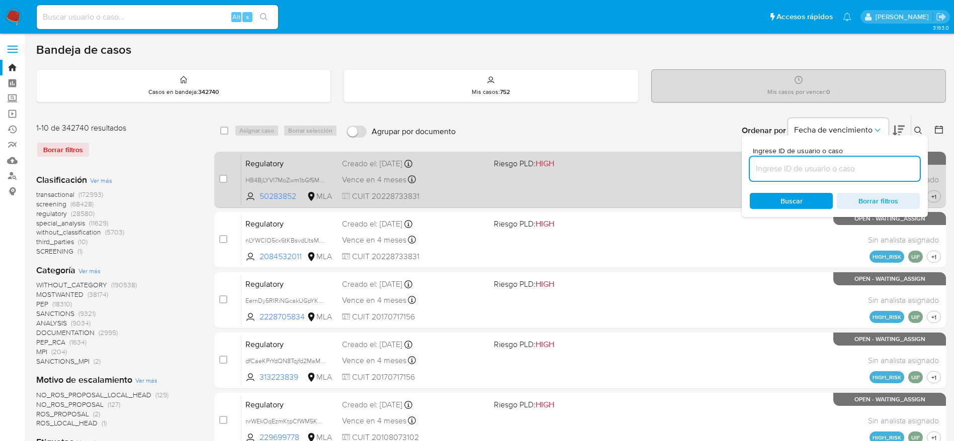
drag, startPoint x: 809, startPoint y: 170, endPoint x: 704, endPoint y: 184, distance: 105.4
click at [809, 171] on input at bounding box center [835, 168] width 170 height 13
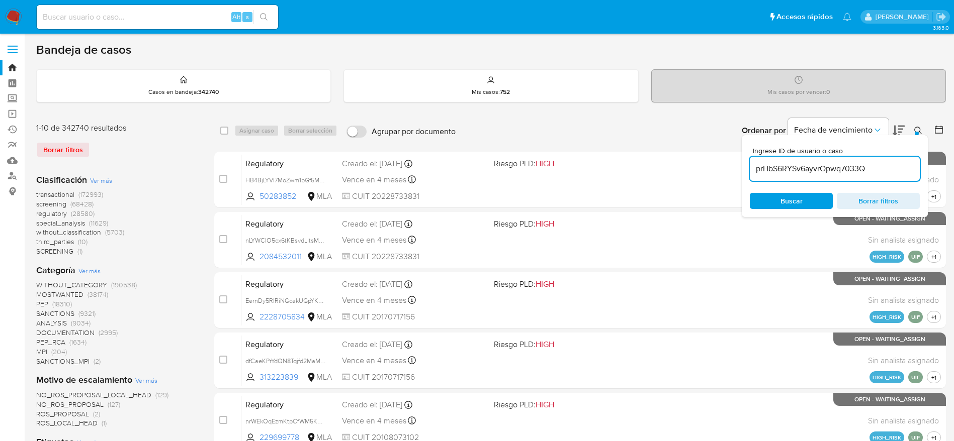
type input "prHbS6RYSv6ayvrOpwq7033Q"
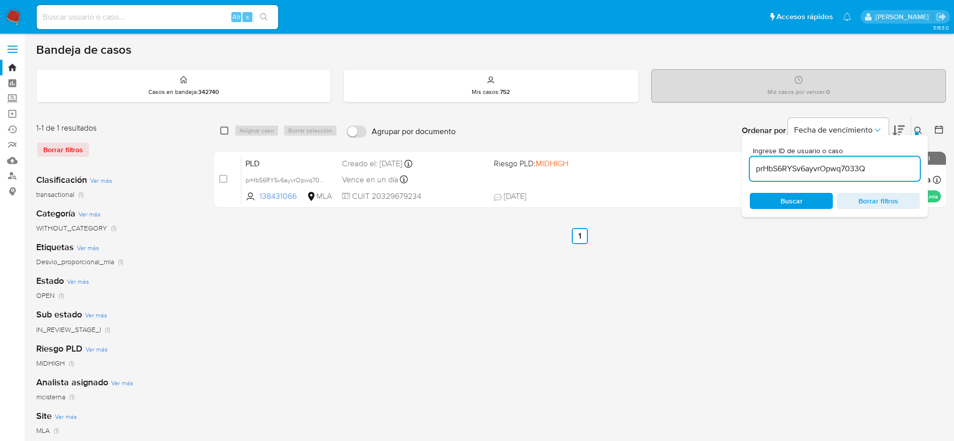
click at [226, 131] on input "checkbox" at bounding box center [224, 131] width 8 height 8
checkbox input "true"
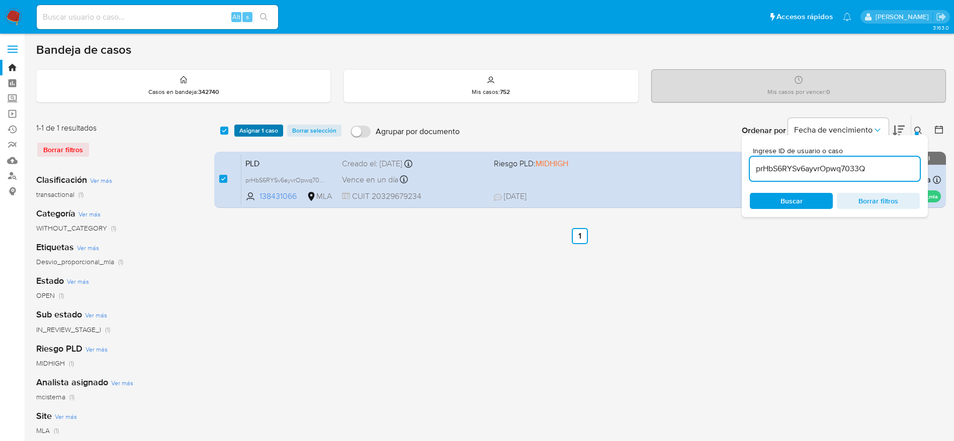
click at [234, 129] on button "Asignar 1 caso" at bounding box center [258, 131] width 49 height 12
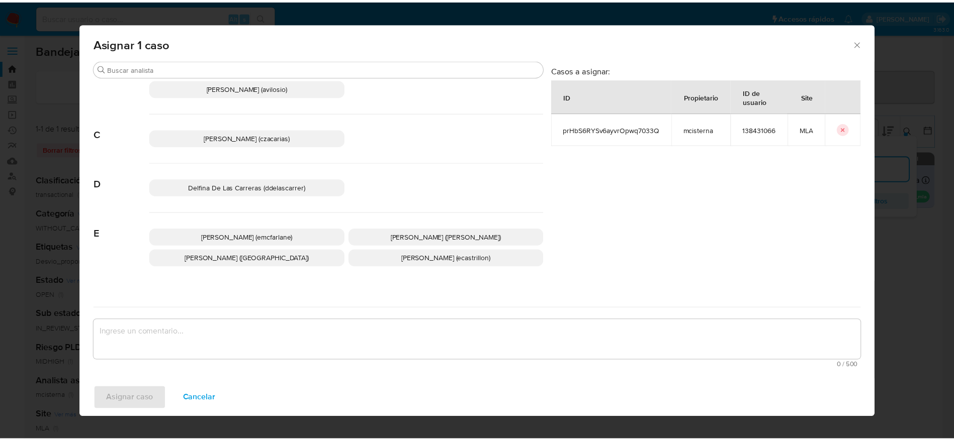
scroll to position [75, 0]
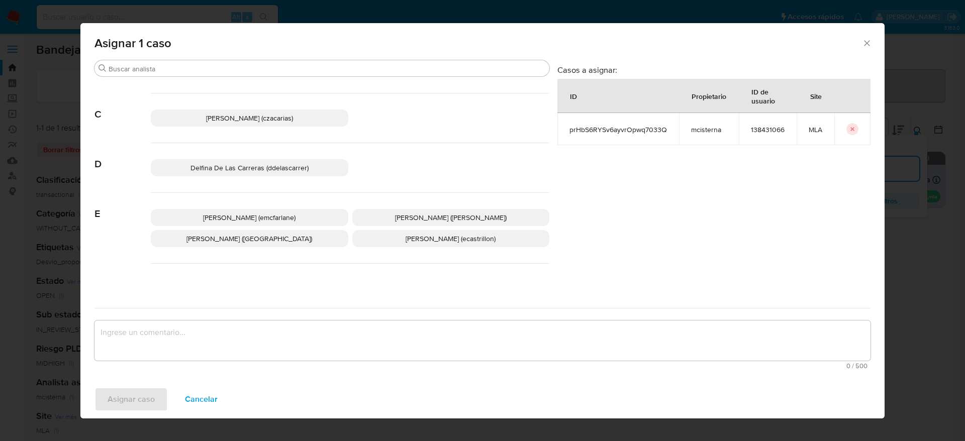
click at [227, 218] on span "Elaine Mc Farlane (emcfarlane)" at bounding box center [249, 218] width 93 height 10
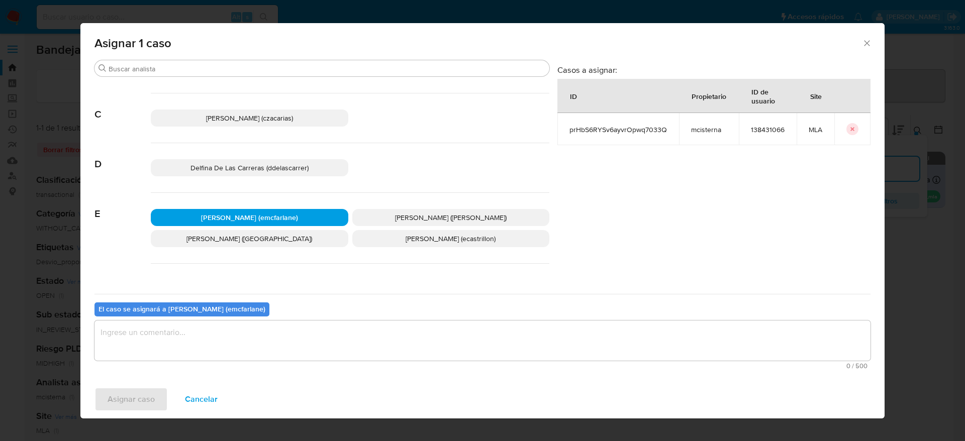
click at [163, 364] on span "0 / 500" at bounding box center [483, 366] width 770 height 7
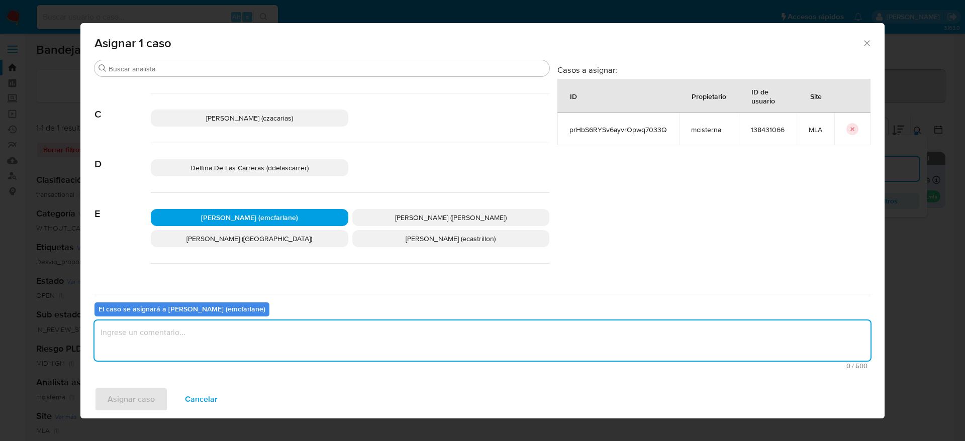
click at [152, 352] on textarea "assign-modal" at bounding box center [483, 341] width 776 height 40
click at [143, 386] on div "Asignar caso Cancelar" at bounding box center [482, 400] width 805 height 38
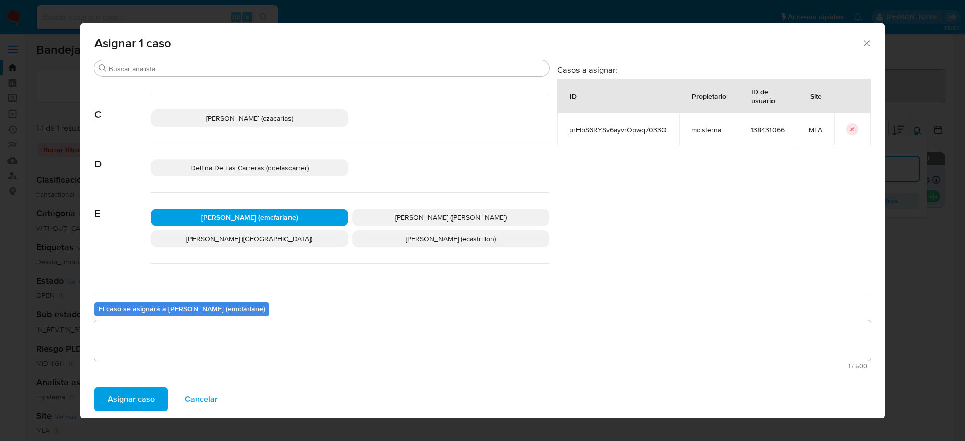
click at [143, 395] on span "Asignar caso" at bounding box center [131, 400] width 47 height 22
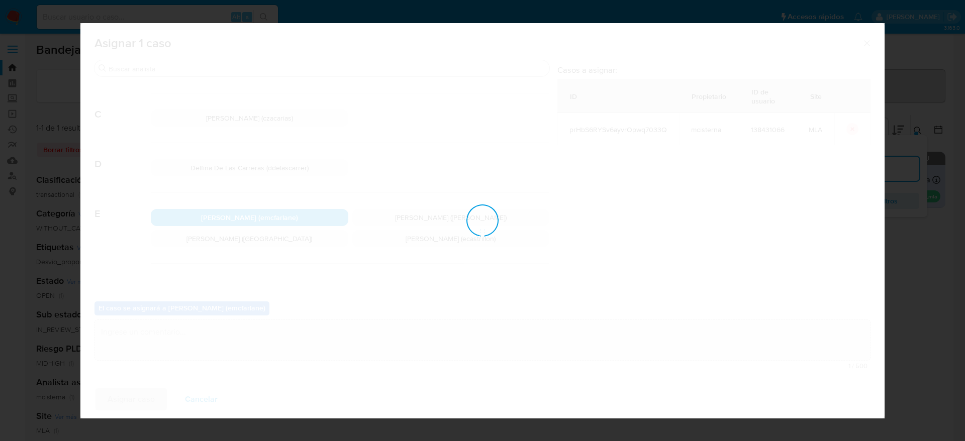
checkbox input "false"
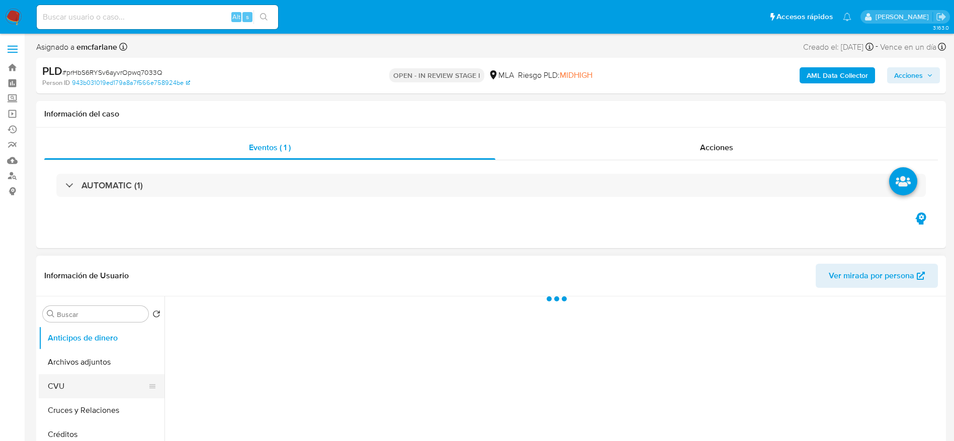
click at [94, 409] on button "Cruces y Relaciones" at bounding box center [102, 411] width 126 height 24
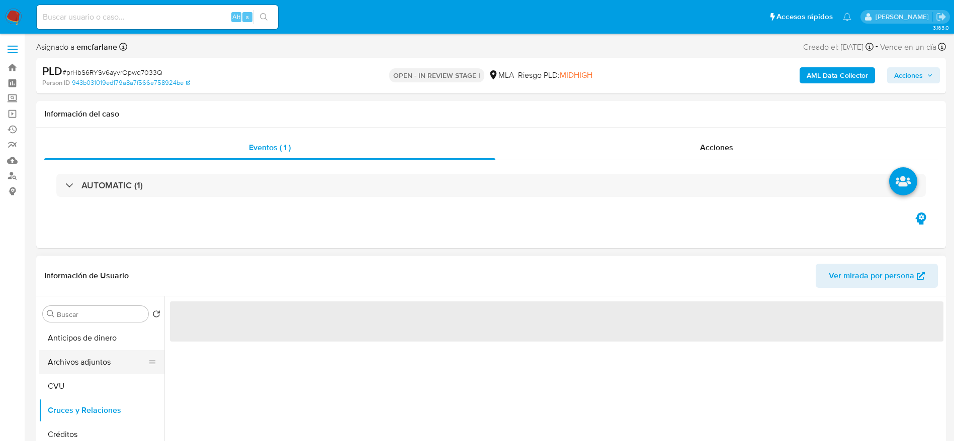
click at [83, 358] on button "Archivos adjuntos" at bounding box center [98, 362] width 118 height 24
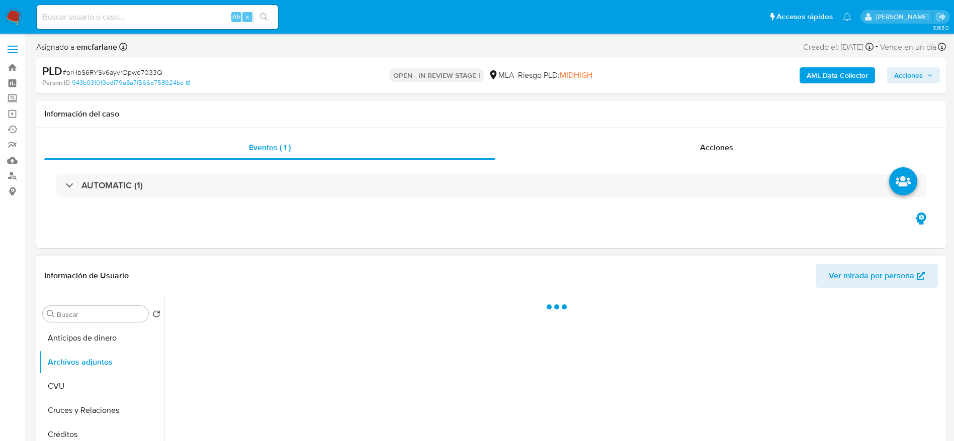
select select "10"
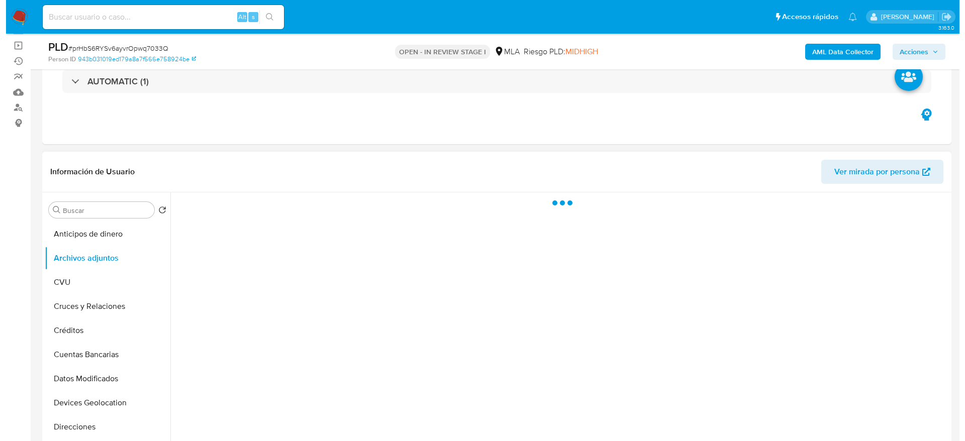
scroll to position [75, 0]
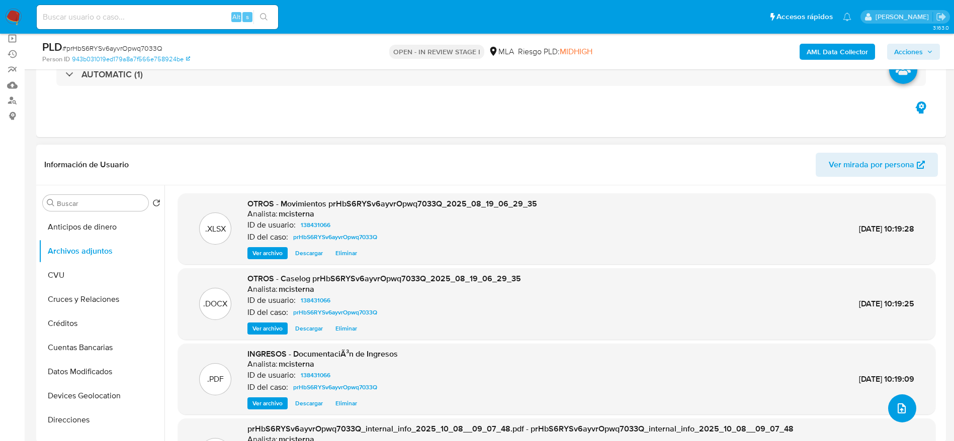
click at [896, 403] on icon "upload-file" at bounding box center [902, 409] width 12 height 12
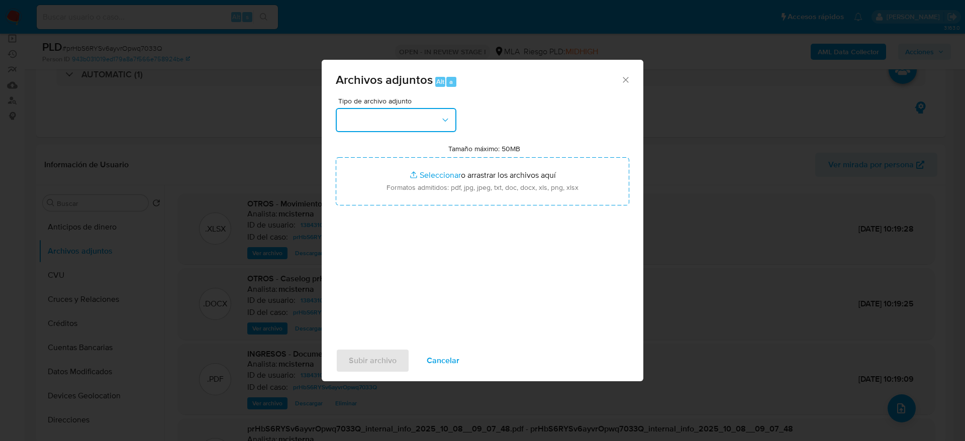
click at [421, 125] on button "button" at bounding box center [396, 120] width 121 height 24
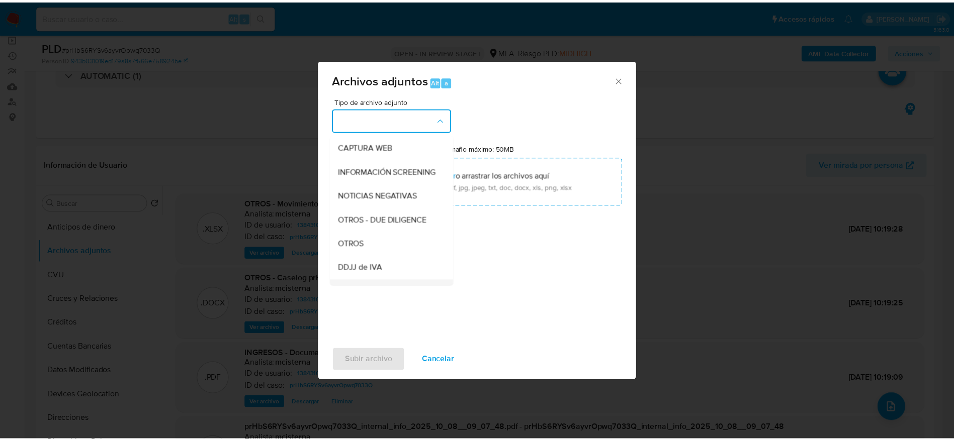
scroll to position [151, 0]
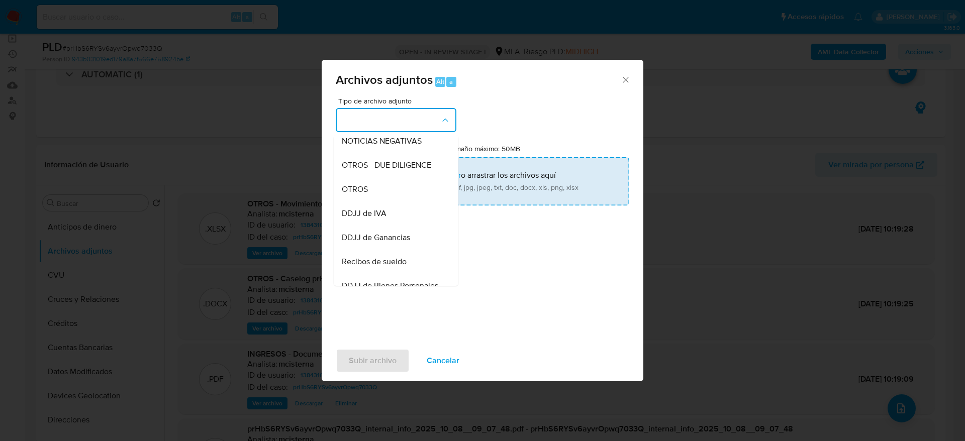
click at [351, 195] on span "OTROS" at bounding box center [355, 190] width 26 height 10
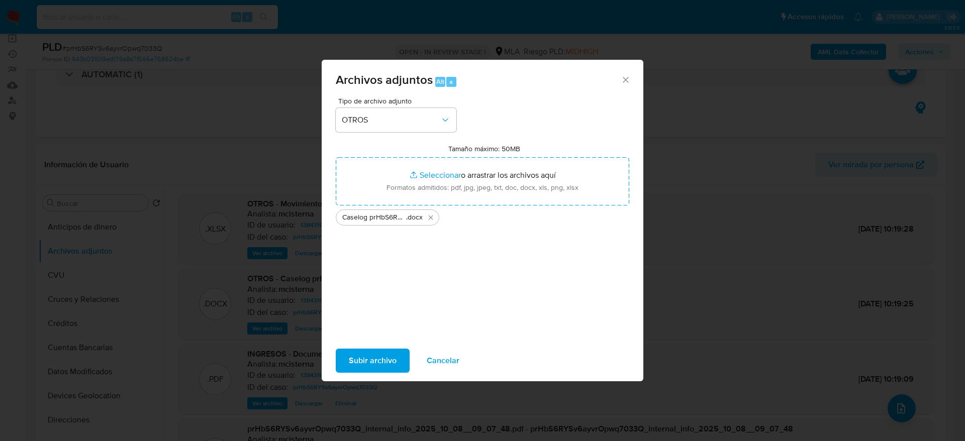
click at [372, 360] on span "Subir archivo" at bounding box center [373, 361] width 48 height 22
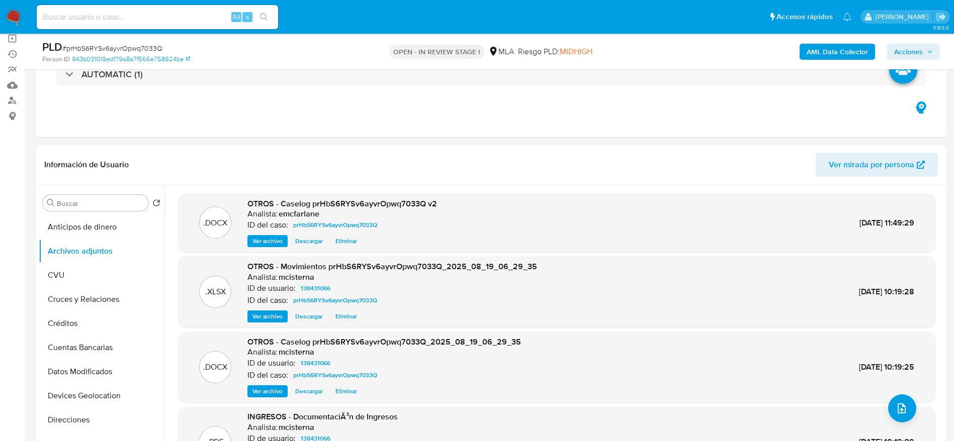
click at [353, 391] on span "Eliminar" at bounding box center [346, 392] width 22 height 10
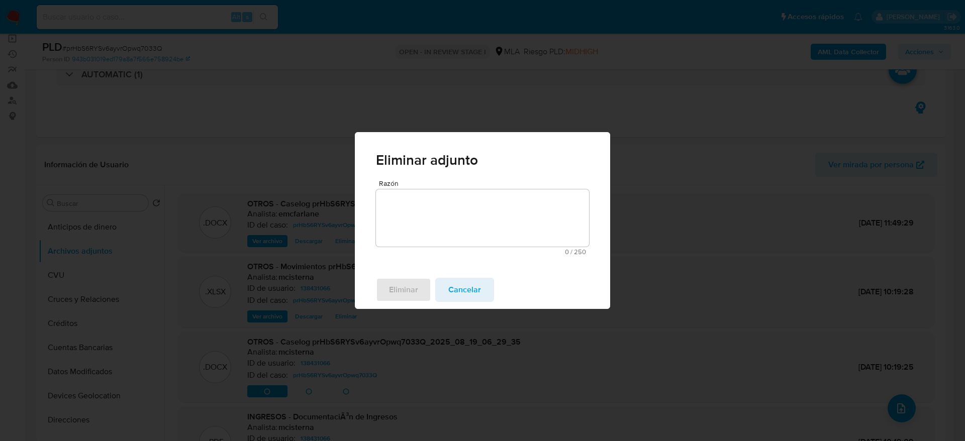
drag, startPoint x: 474, startPoint y: 204, endPoint x: 463, endPoint y: 217, distance: 17.1
click at [474, 205] on textarea "Razón" at bounding box center [482, 218] width 213 height 57
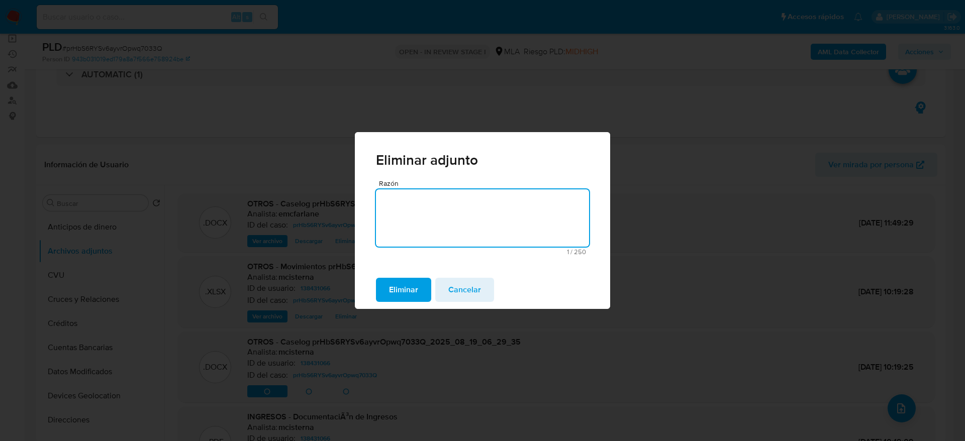
drag, startPoint x: 381, startPoint y: 319, endPoint x: 391, endPoint y: 305, distance: 17.7
click at [381, 319] on div "Eliminar adjunto Razón 1 / 250 249 caracteres restantes Eliminar Cancelar" at bounding box center [482, 220] width 965 height 441
click at [398, 293] on span "Eliminar" at bounding box center [403, 290] width 29 height 22
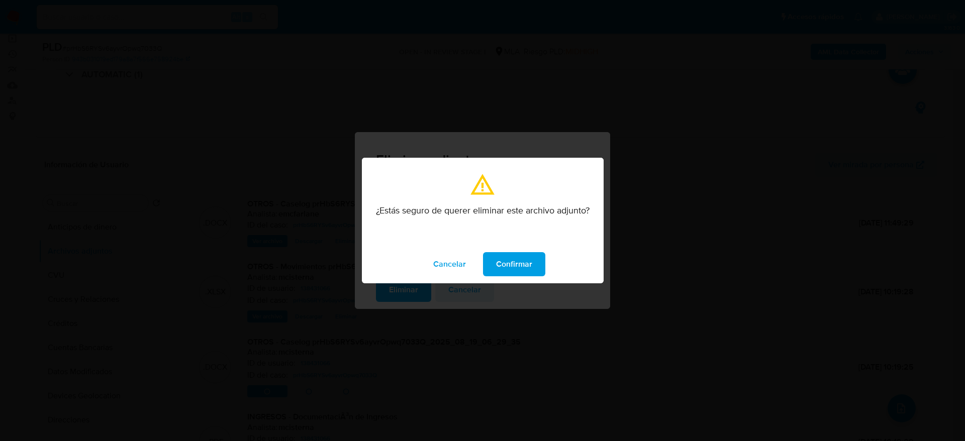
click at [505, 256] on span "Confirmar" at bounding box center [514, 264] width 36 height 22
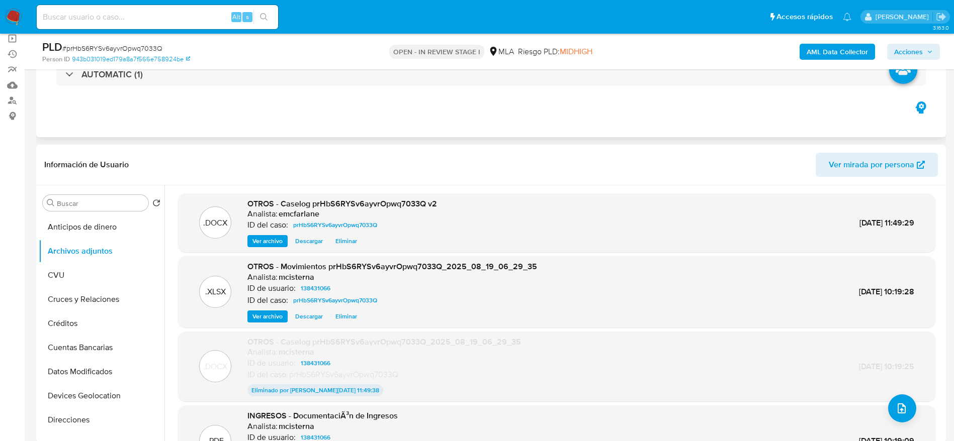
click at [627, 105] on div "Eventos ( 1 ) Acciones AUTOMATIC (1)" at bounding box center [491, 77] width 910 height 121
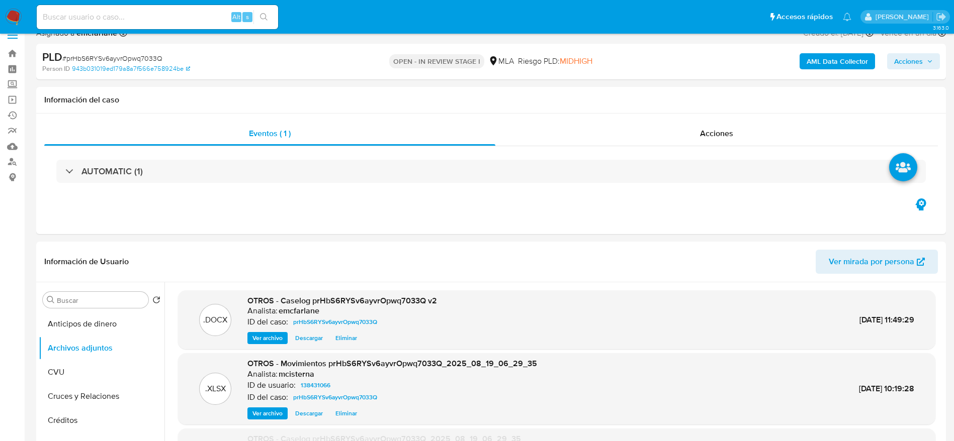
scroll to position [0, 0]
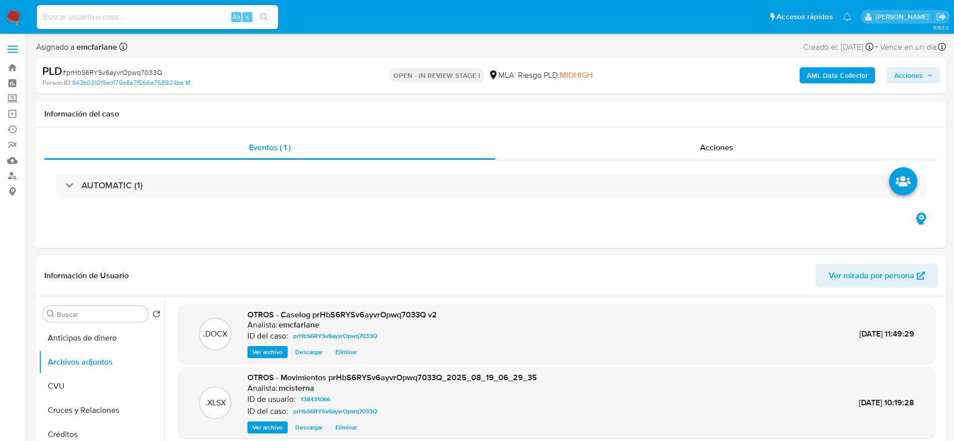
drag, startPoint x: 910, startPoint y: 74, endPoint x: 790, endPoint y: 65, distance: 120.0
click at [910, 74] on span "Acciones" at bounding box center [908, 75] width 29 height 16
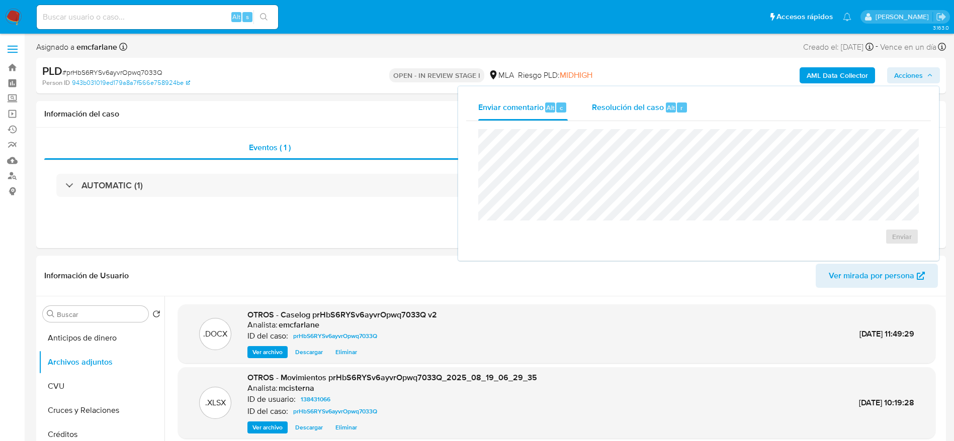
click at [620, 98] on div "Resolución del caso Alt r" at bounding box center [640, 108] width 96 height 26
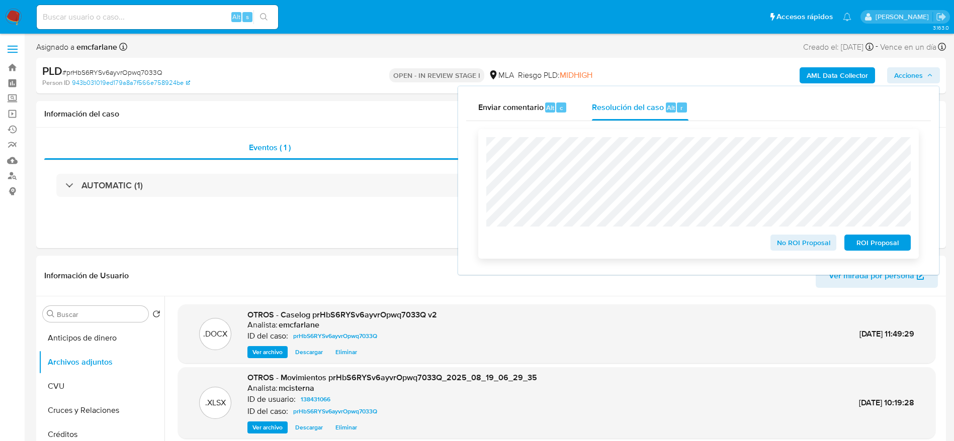
click at [867, 245] on span "ROI Proposal" at bounding box center [877, 243] width 52 height 14
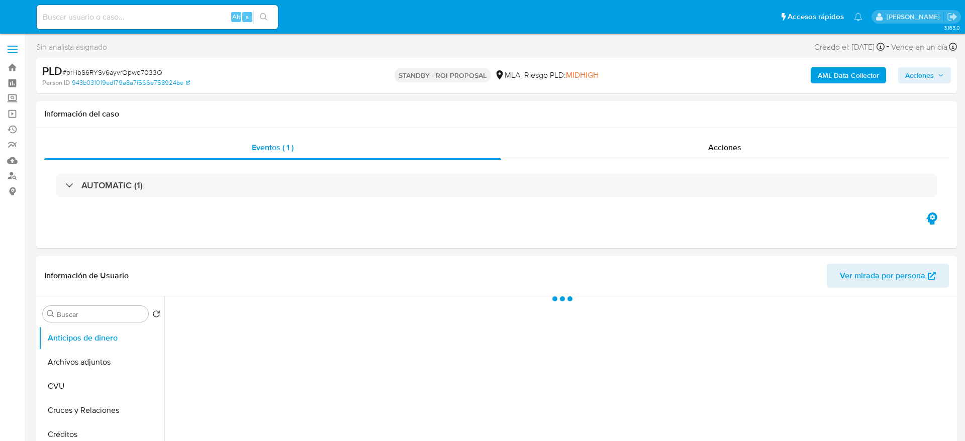
select select "10"
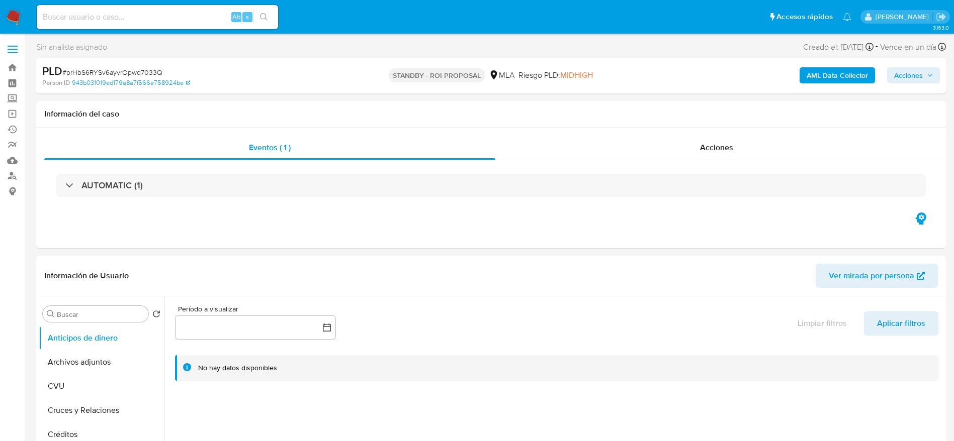
click at [172, 21] on input at bounding box center [157, 17] width 241 height 13
paste input "EHbhuCDK4hpXu59C7lulBWgs"
type input "EHbhuCDK4hpXu59C7lulBWgs"
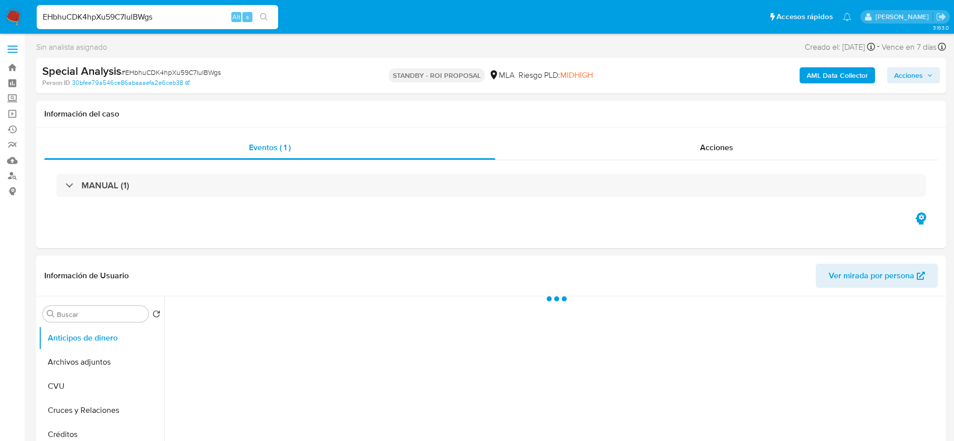
select select "10"
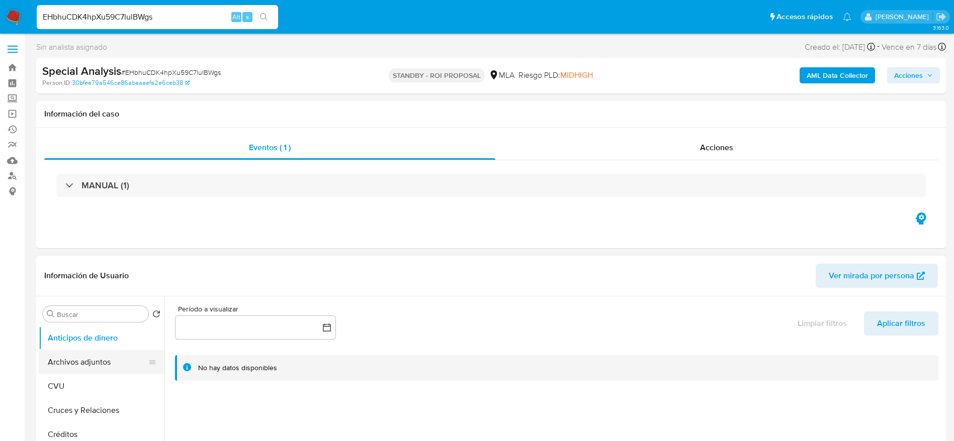
click at [90, 364] on button "Archivos adjuntos" at bounding box center [98, 362] width 118 height 24
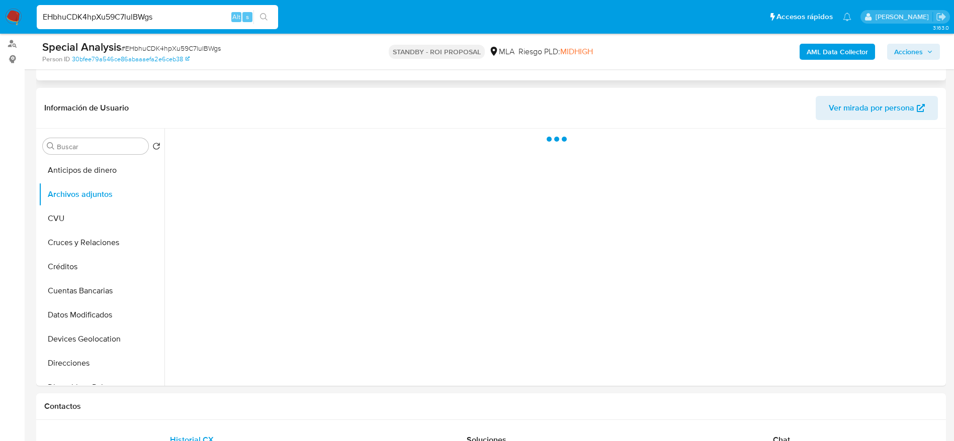
scroll to position [151, 0]
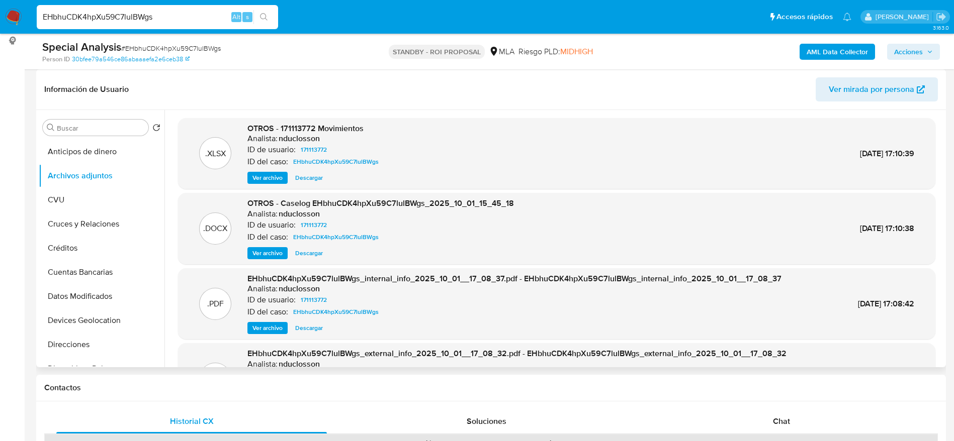
drag, startPoint x: 313, startPoint y: 175, endPoint x: 303, endPoint y: 203, distance: 29.3
click at [313, 174] on span "Descargar" at bounding box center [309, 178] width 28 height 10
click at [301, 246] on div "OTROS - Caselog EHbhuCDK4hpXu59C7lulBWgs_2025_10_01_15_45_18 Analista: nducloss…" at bounding box center [380, 228] width 266 height 61
click at [305, 248] on span "Descargar" at bounding box center [309, 253] width 28 height 10
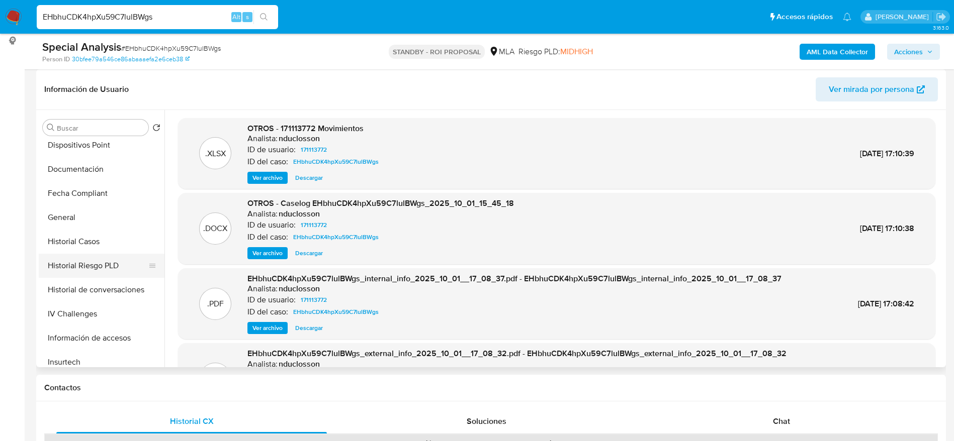
scroll to position [226, 0]
click at [125, 284] on button "Historial de conversaciones" at bounding box center [98, 288] width 118 height 24
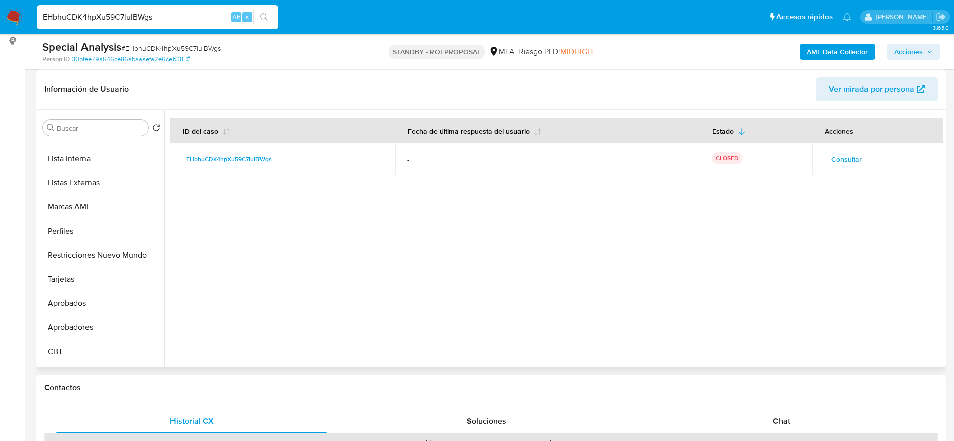
scroll to position [528, 0]
click at [91, 247] on button "Restricciones Nuevo Mundo" at bounding box center [98, 251] width 118 height 24
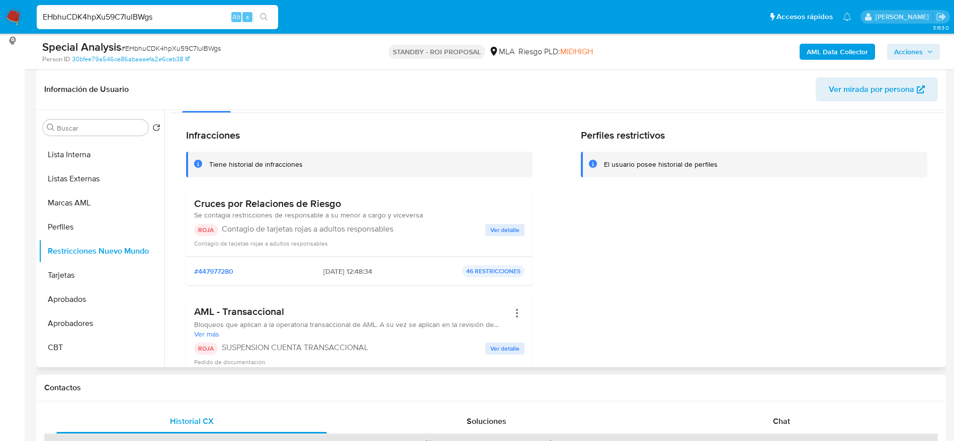
scroll to position [0, 0]
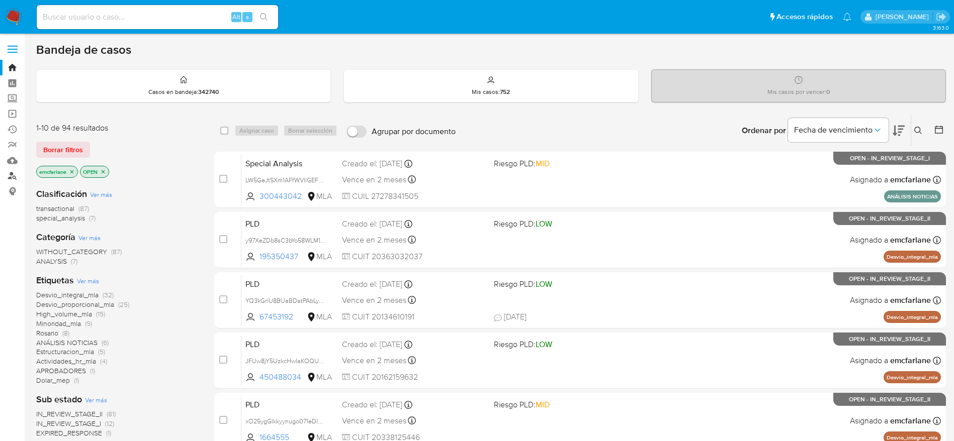
click at [9, 171] on link "Buscador de personas" at bounding box center [60, 176] width 120 height 16
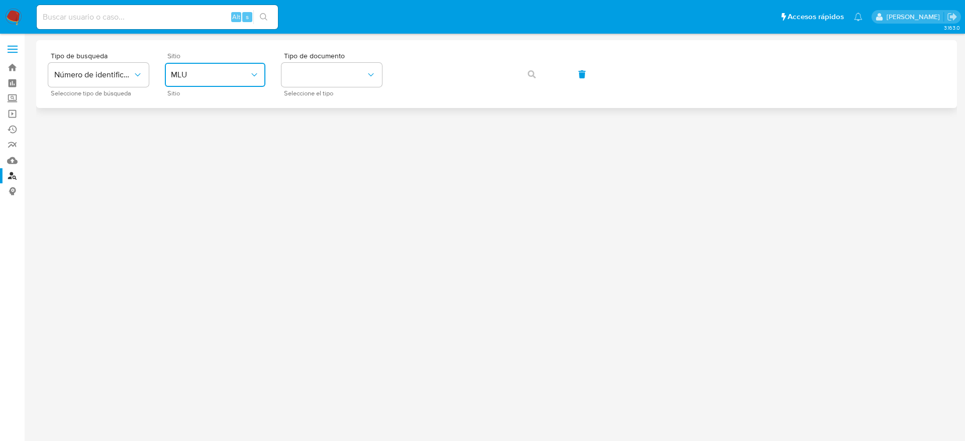
click at [210, 65] on button "MLU" at bounding box center [215, 75] width 101 height 24
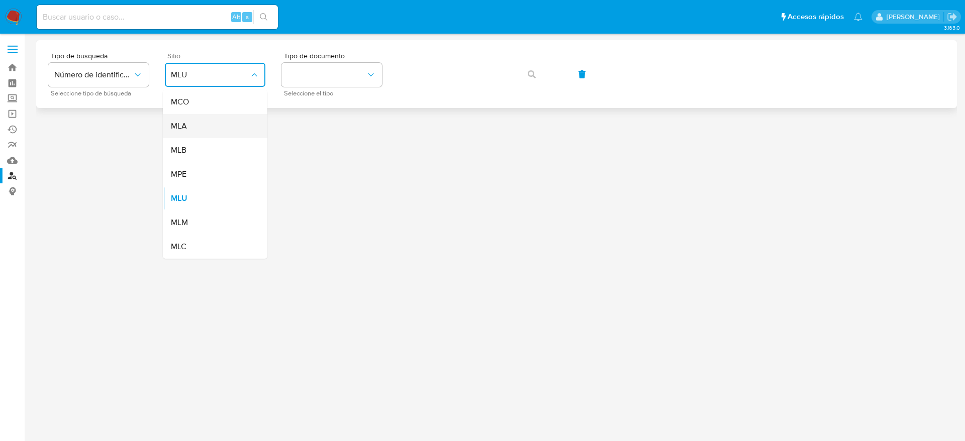
click at [191, 128] on div "MLA" at bounding box center [212, 126] width 82 height 24
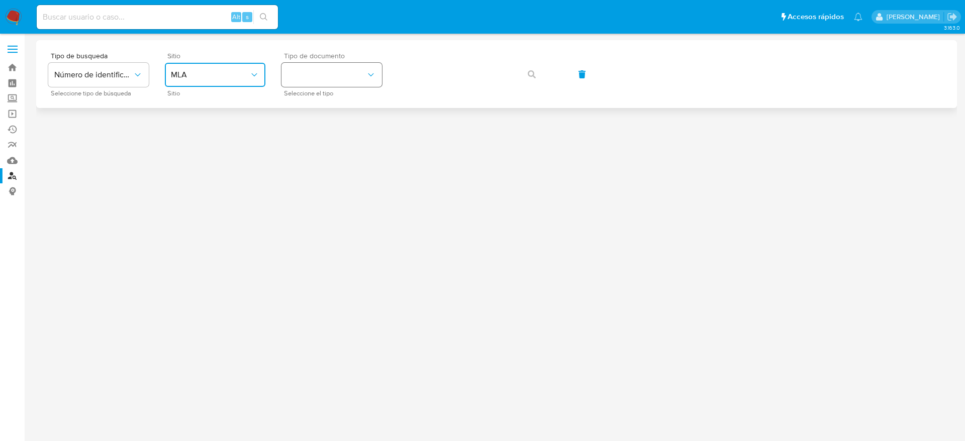
click at [306, 70] on button "identificationType" at bounding box center [332, 75] width 101 height 24
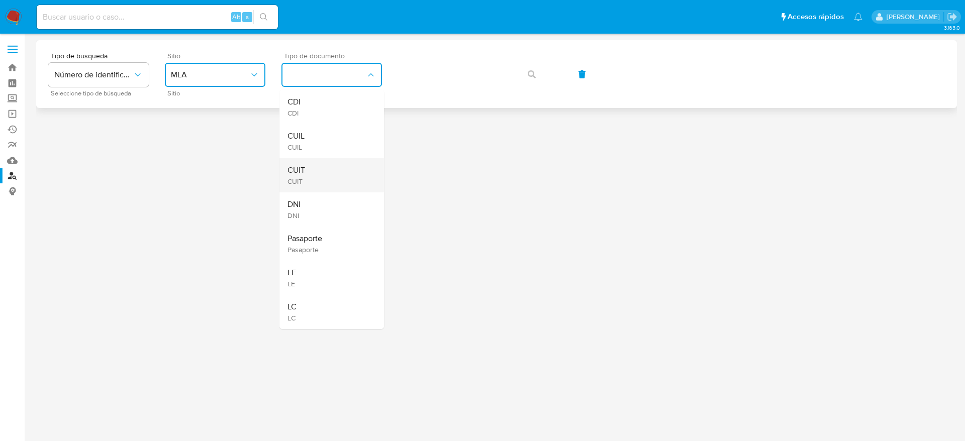
click at [299, 165] on span "CUIT" at bounding box center [297, 170] width 18 height 10
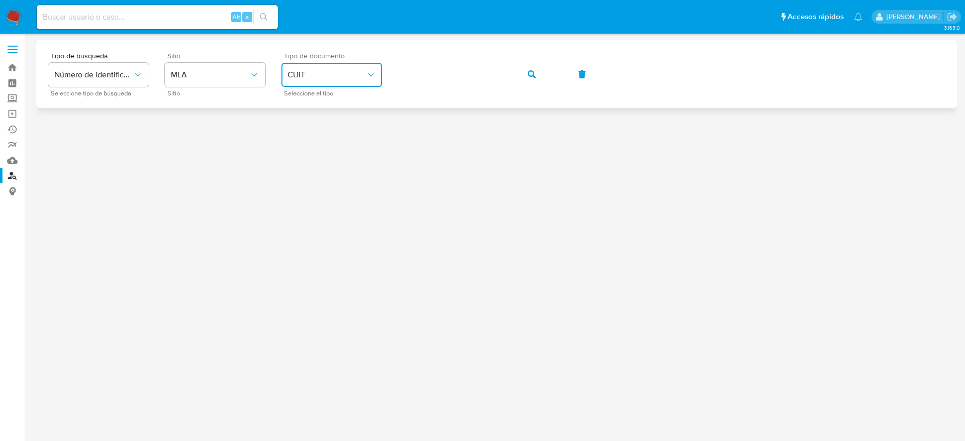
click at [531, 77] on icon "button" at bounding box center [532, 74] width 8 height 8
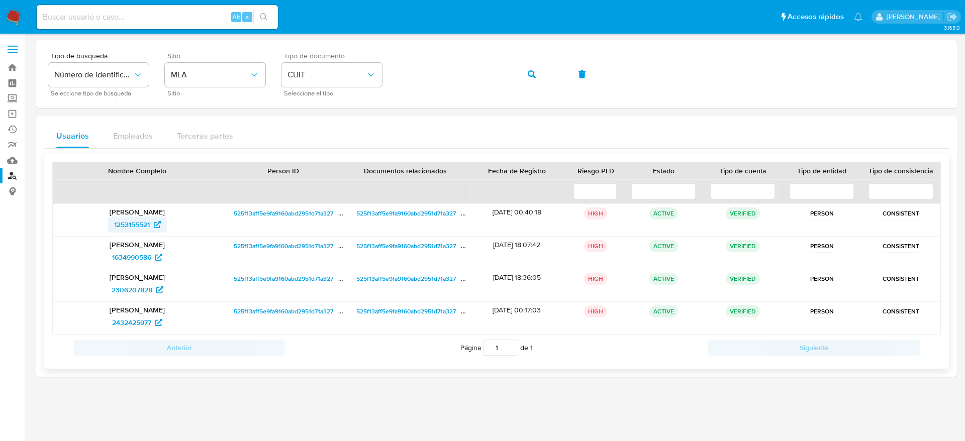
click at [131, 223] on span "1253155521" at bounding box center [132, 225] width 36 height 16
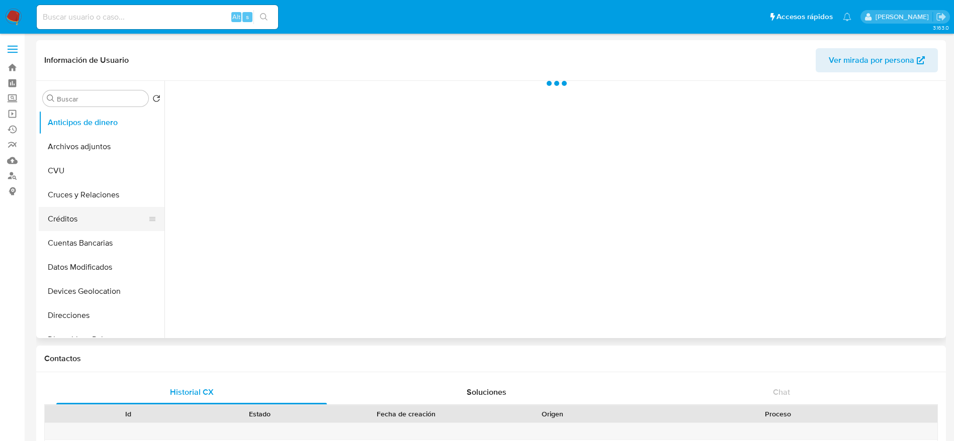
select select "10"
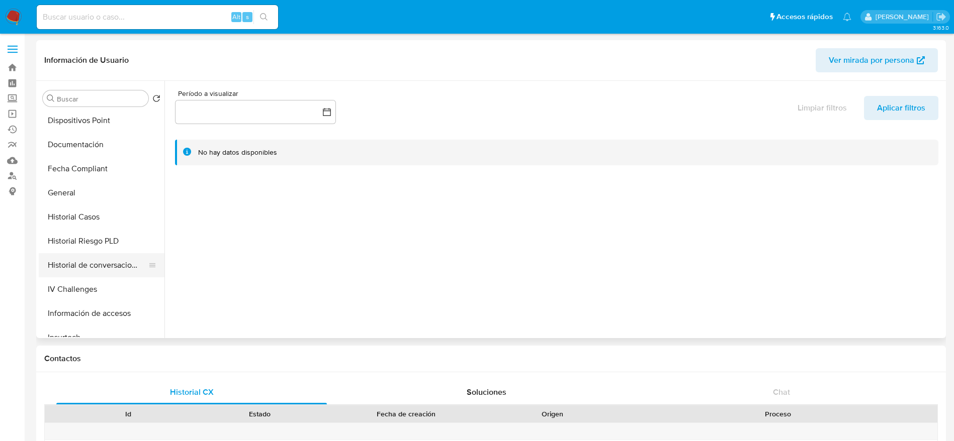
scroll to position [226, 0]
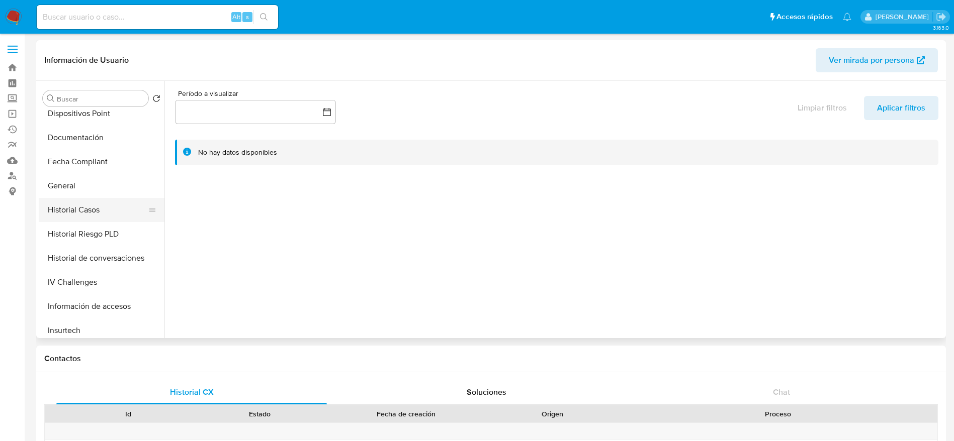
click at [94, 212] on button "Historial Casos" at bounding box center [98, 210] width 118 height 24
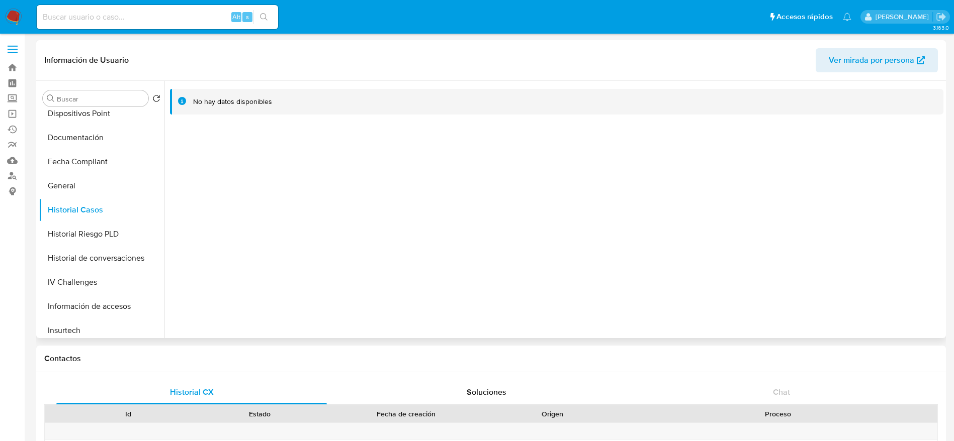
click at [919, 55] on span "Ver mirada por persona" at bounding box center [877, 60] width 96 height 22
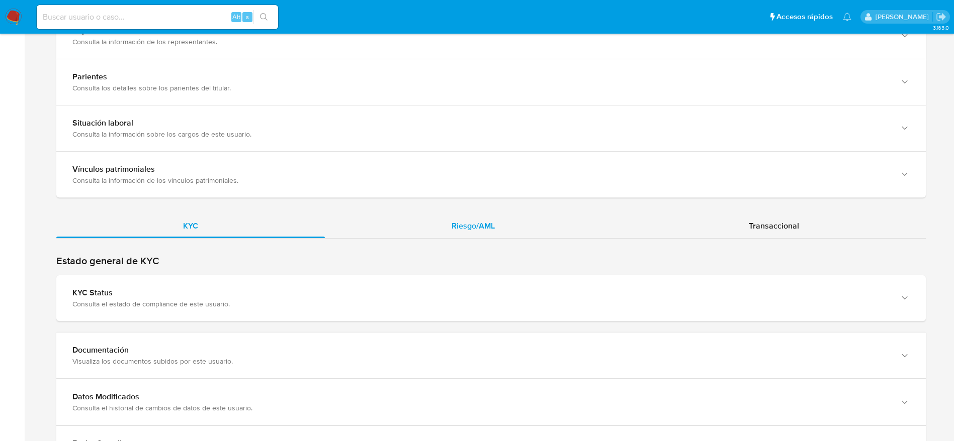
click at [459, 218] on div "Riesgo/AML" at bounding box center [473, 226] width 297 height 24
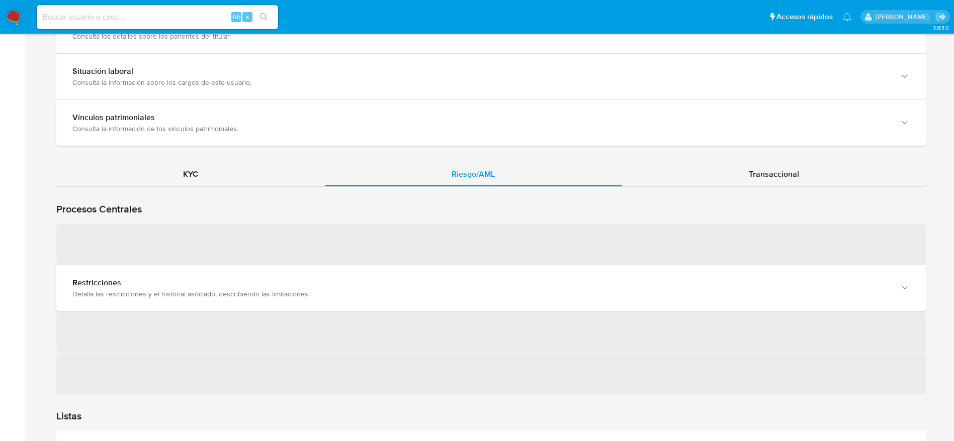
scroll to position [830, 0]
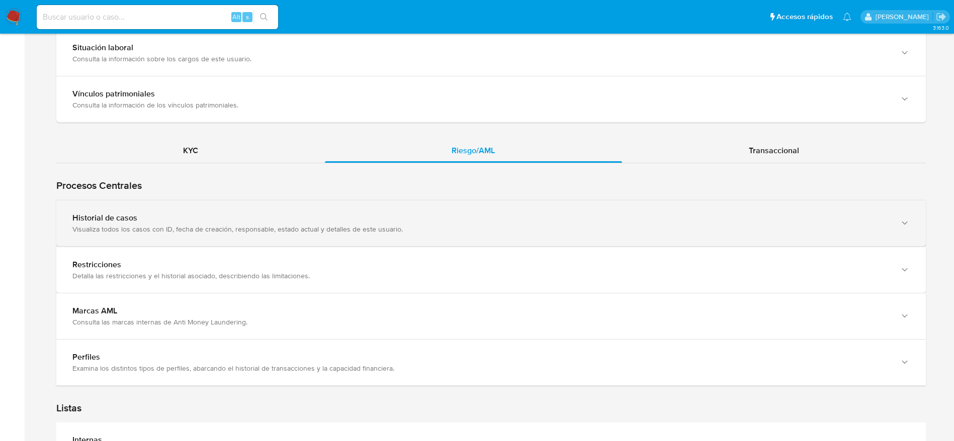
click at [364, 229] on div "Visualiza todos los casos con ID, fecha de creación, responsable, estado actual…" at bounding box center [480, 229] width 817 height 9
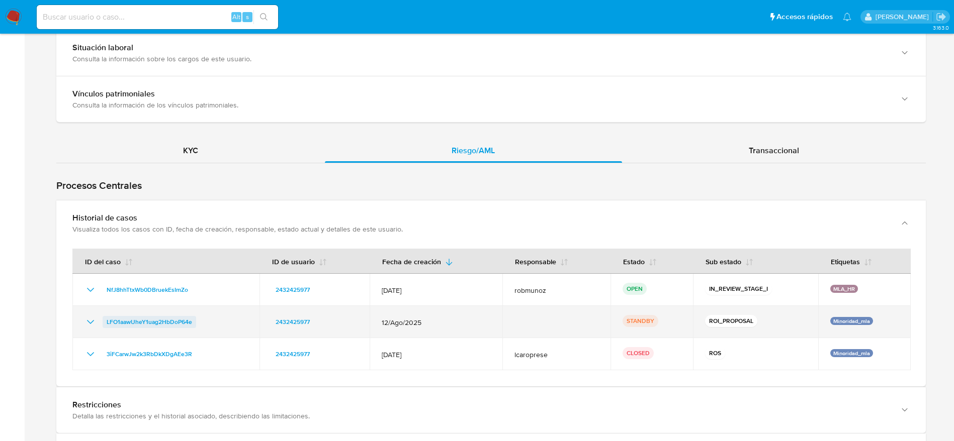
click at [127, 320] on span "LFO1aawUheY1uag2HbDoP64e" at bounding box center [149, 322] width 85 height 12
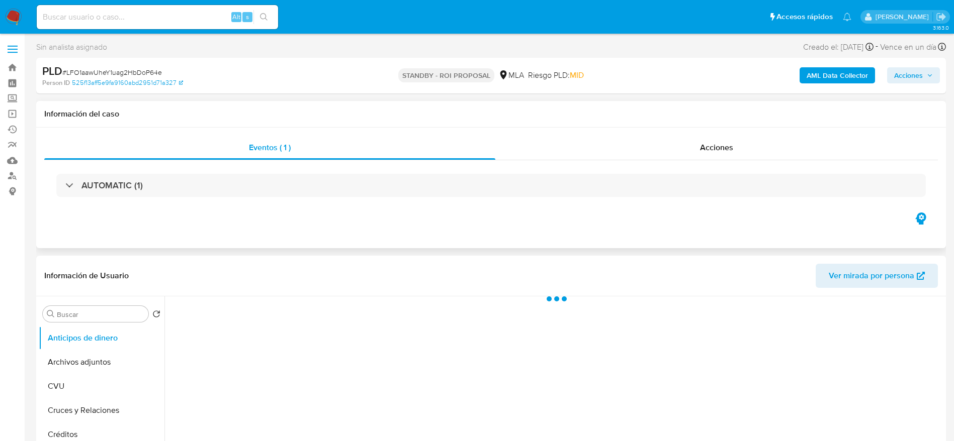
select select "10"
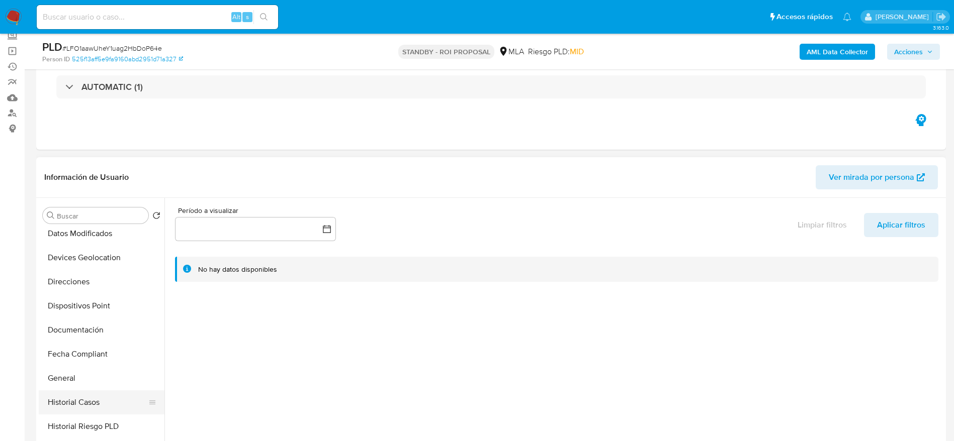
scroll to position [151, 0]
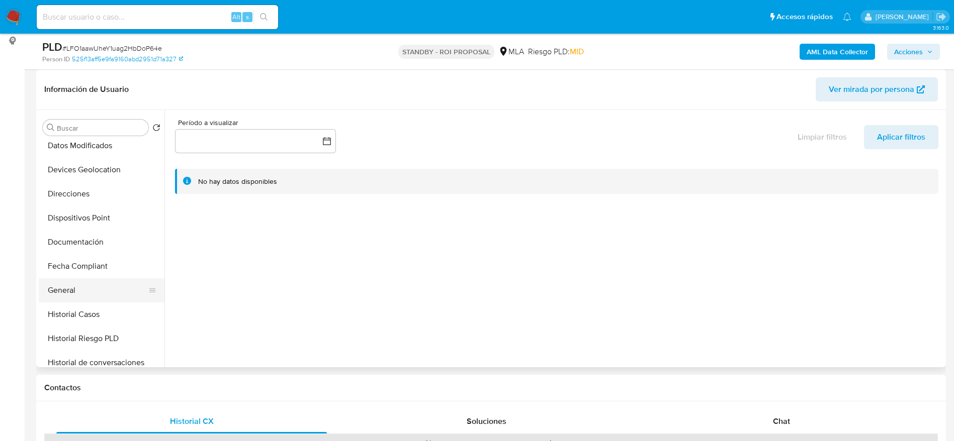
click at [65, 289] on button "General" at bounding box center [98, 291] width 118 height 24
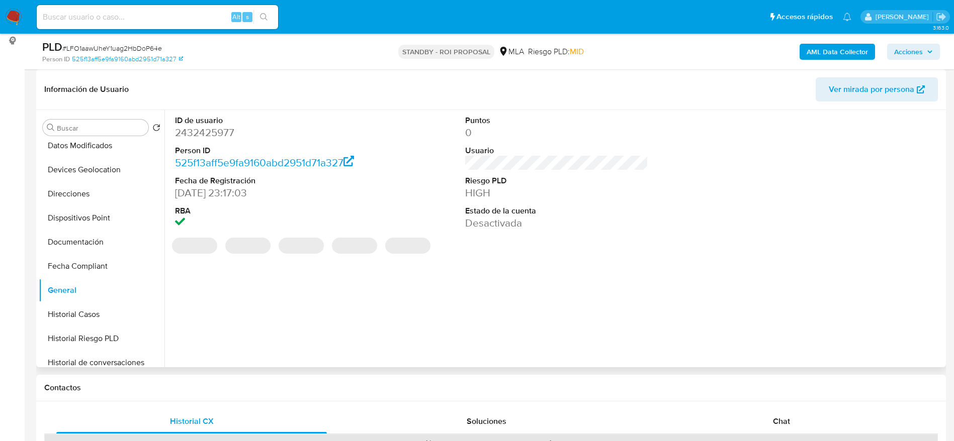
click at [199, 130] on dd "2432425977" at bounding box center [267, 133] width 184 height 14
copy dd "2432425977"
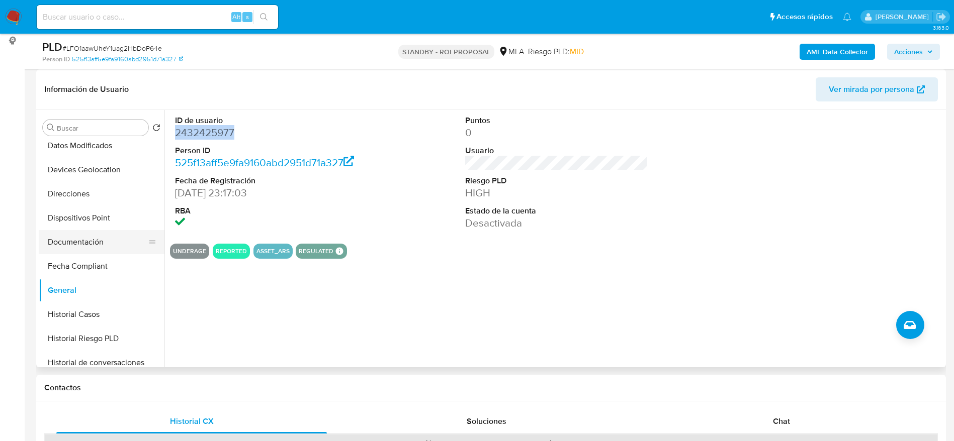
scroll to position [0, 0]
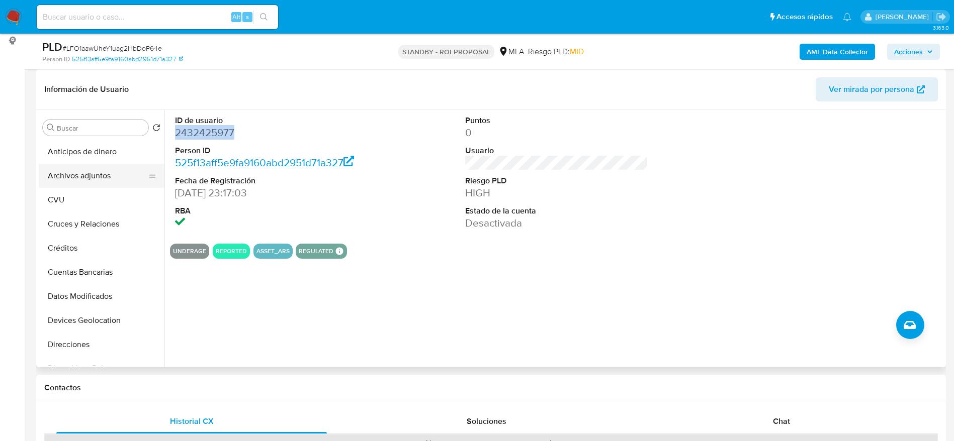
click at [77, 171] on button "Archivos adjuntos" at bounding box center [98, 176] width 118 height 24
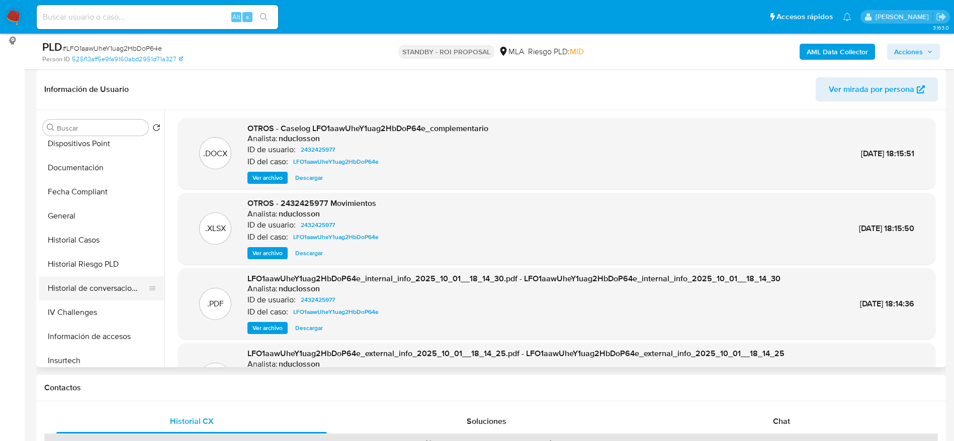
scroll to position [226, 0]
click at [89, 250] on button "Historial Casos" at bounding box center [98, 239] width 118 height 24
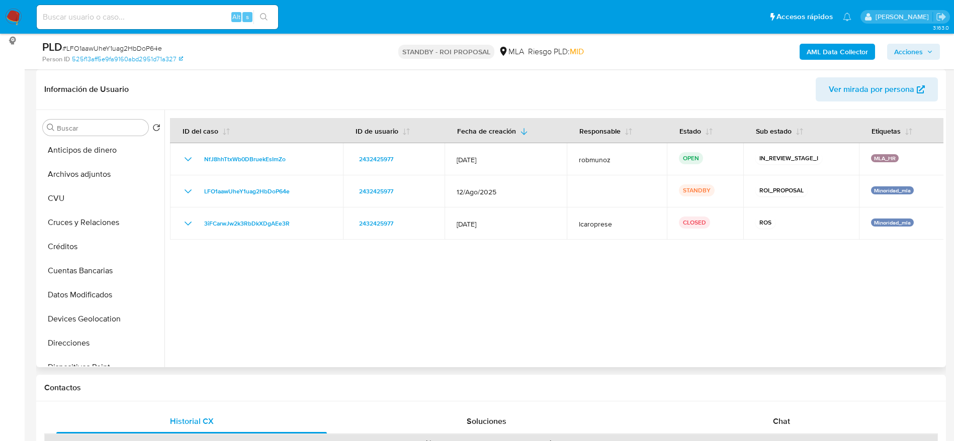
scroll to position [0, 0]
click at [77, 180] on button "Archivos adjuntos" at bounding box center [98, 176] width 118 height 24
